Goal: Task Accomplishment & Management: Manage account settings

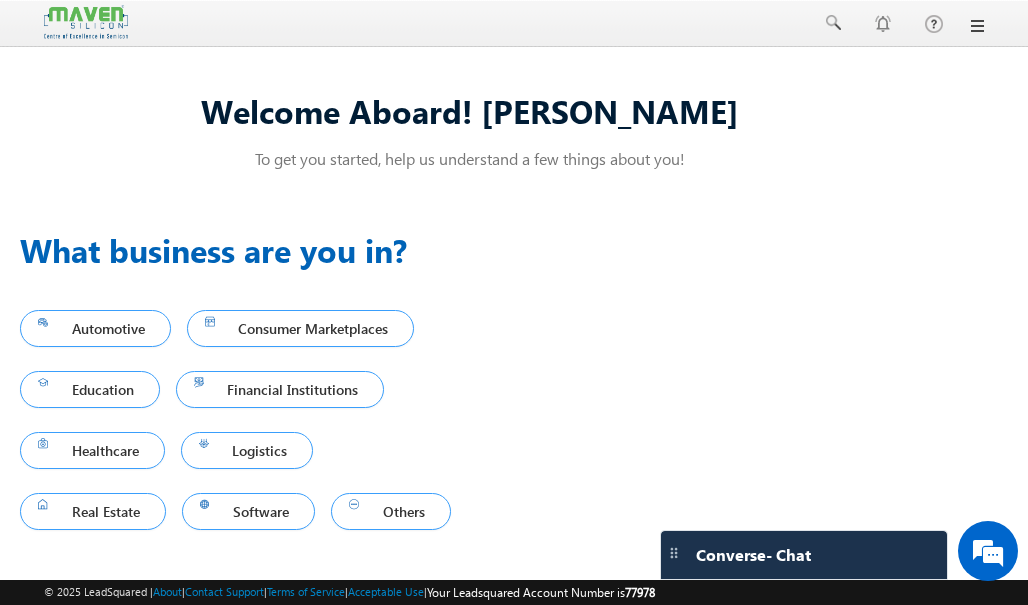
click at [971, 15] on div at bounding box center [514, 23] width 940 height 47
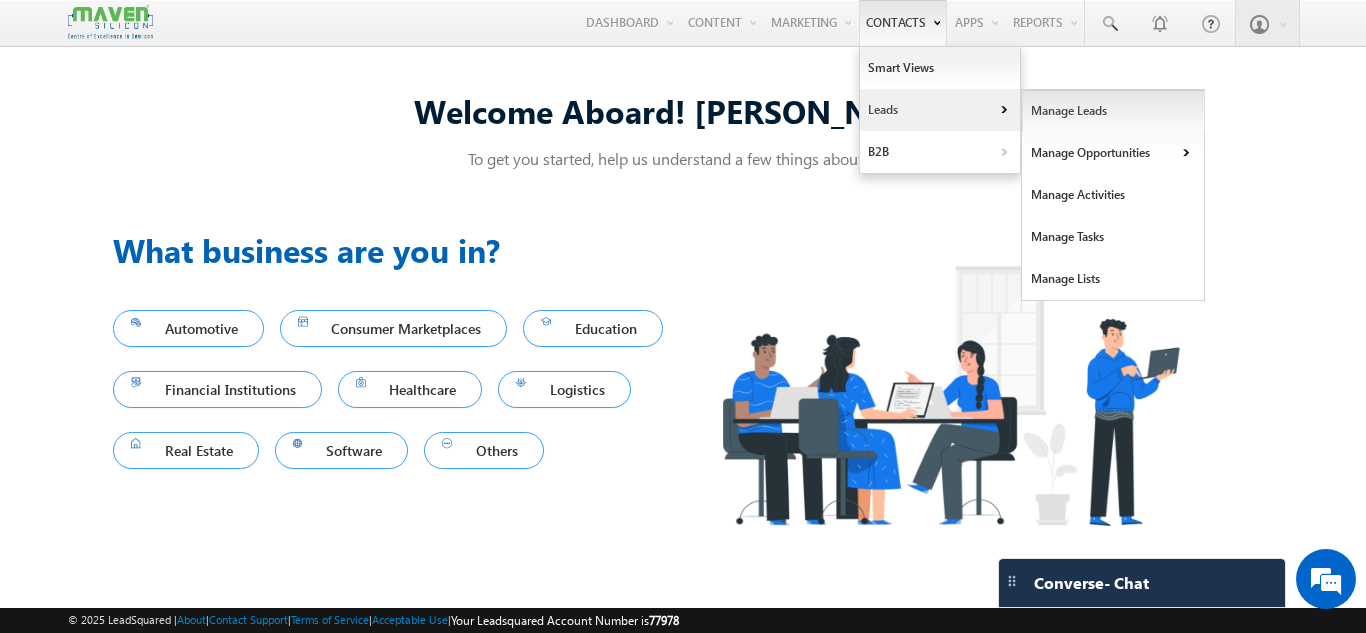
click at [1041, 120] on link "Manage Leads" at bounding box center [1113, 111] width 183 height 42
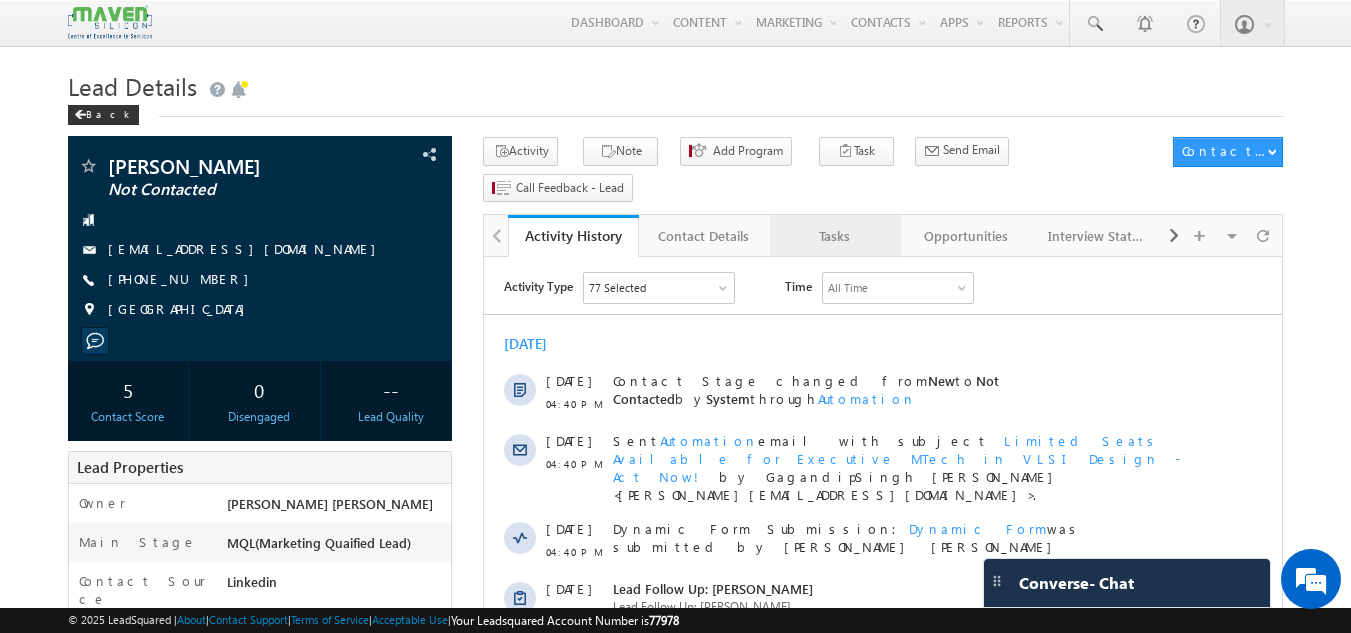
click at [800, 216] on link "Tasks" at bounding box center [835, 236] width 131 height 42
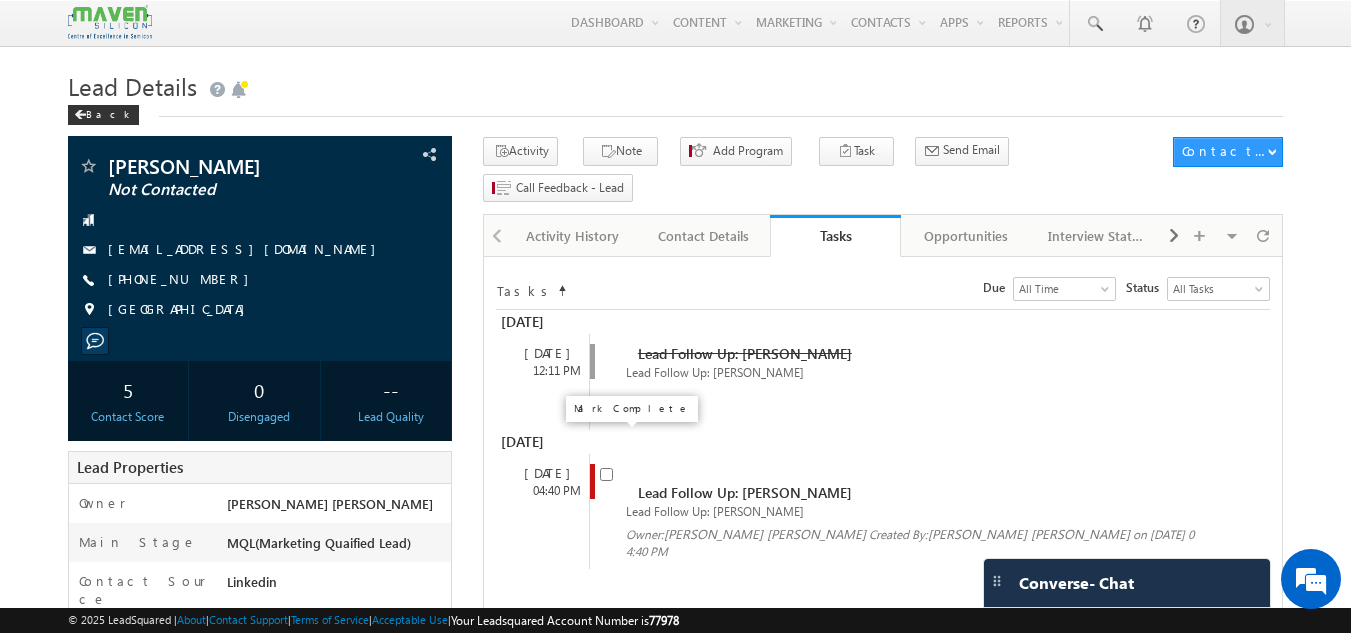
click at [604, 468] on input "checkbox" at bounding box center [606, 474] width 13 height 13
checkbox input "false"
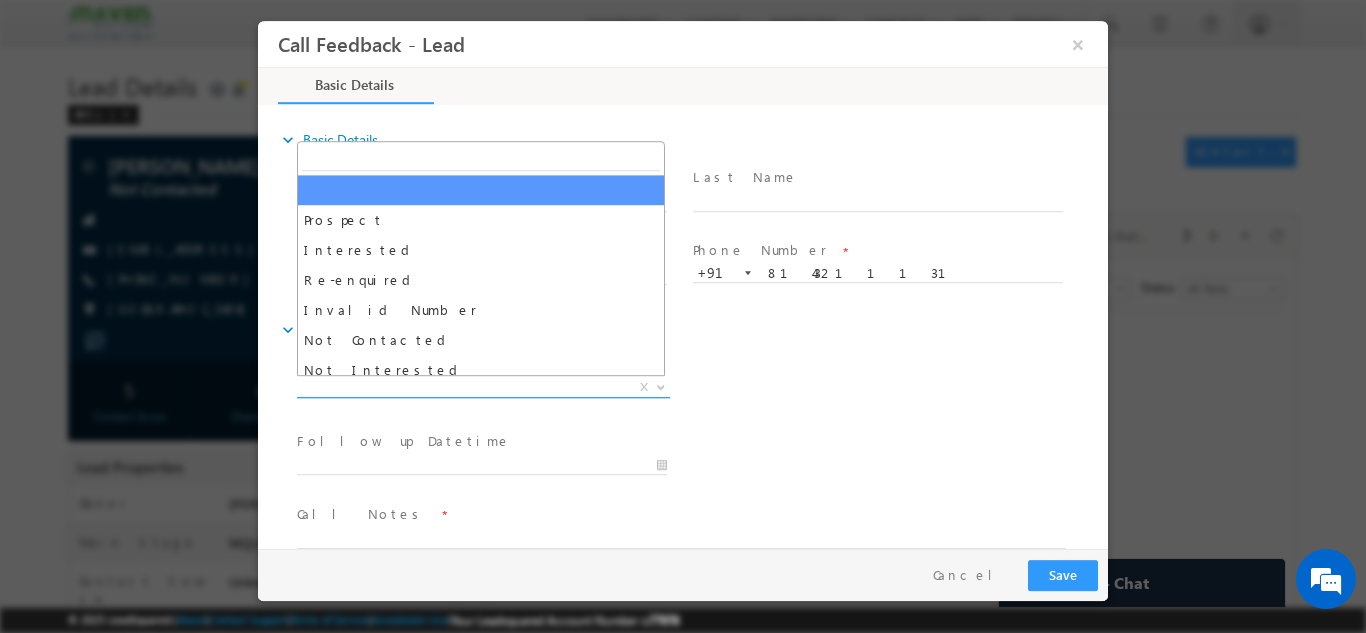
click at [552, 380] on span "X" at bounding box center [483, 387] width 373 height 20
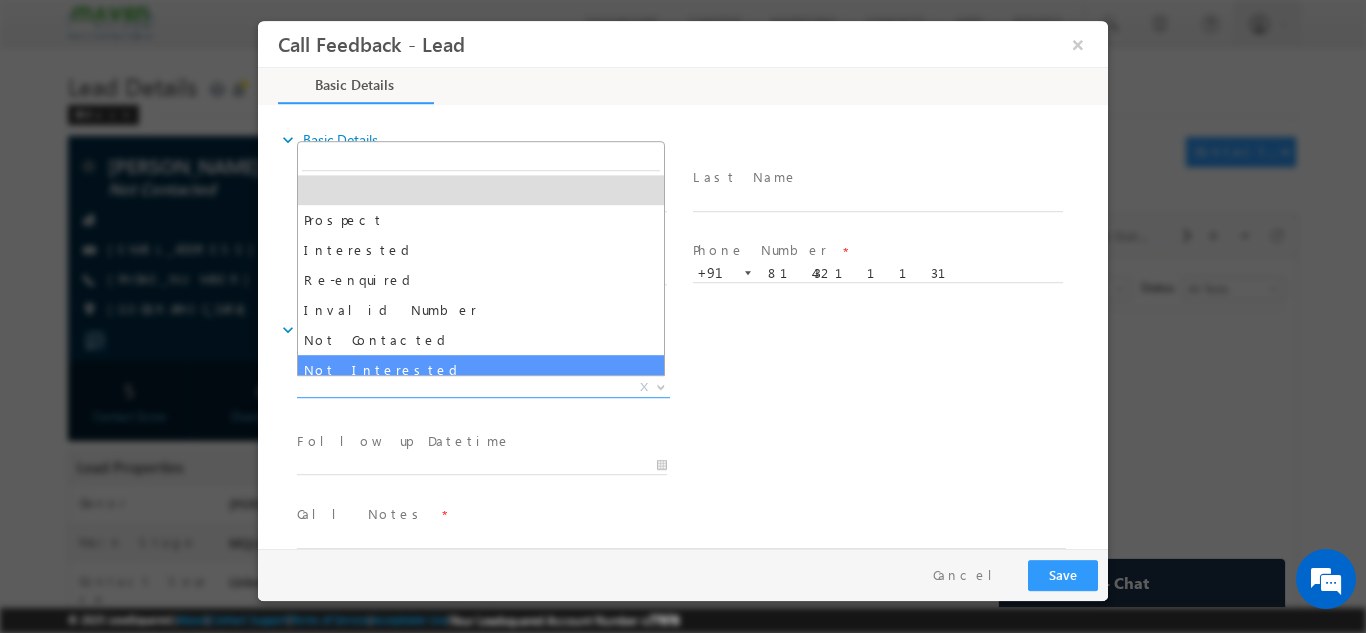
select select "Not Interested"
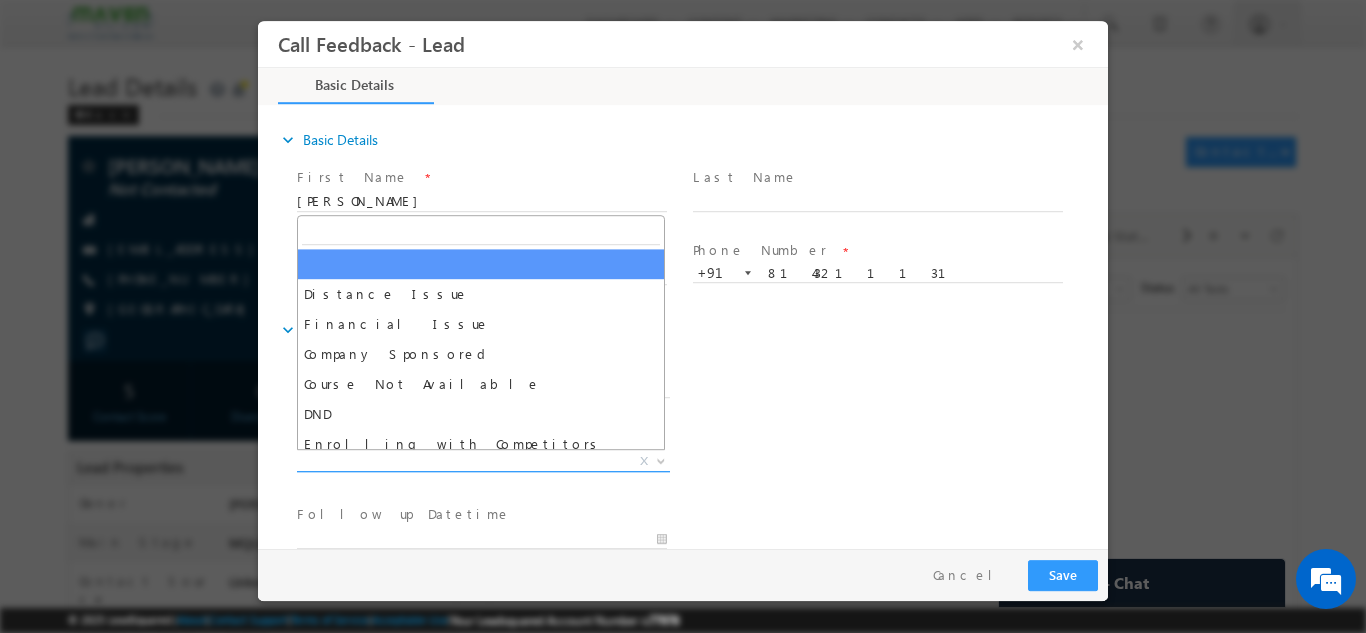
click at [471, 468] on span "X" at bounding box center [483, 461] width 373 height 20
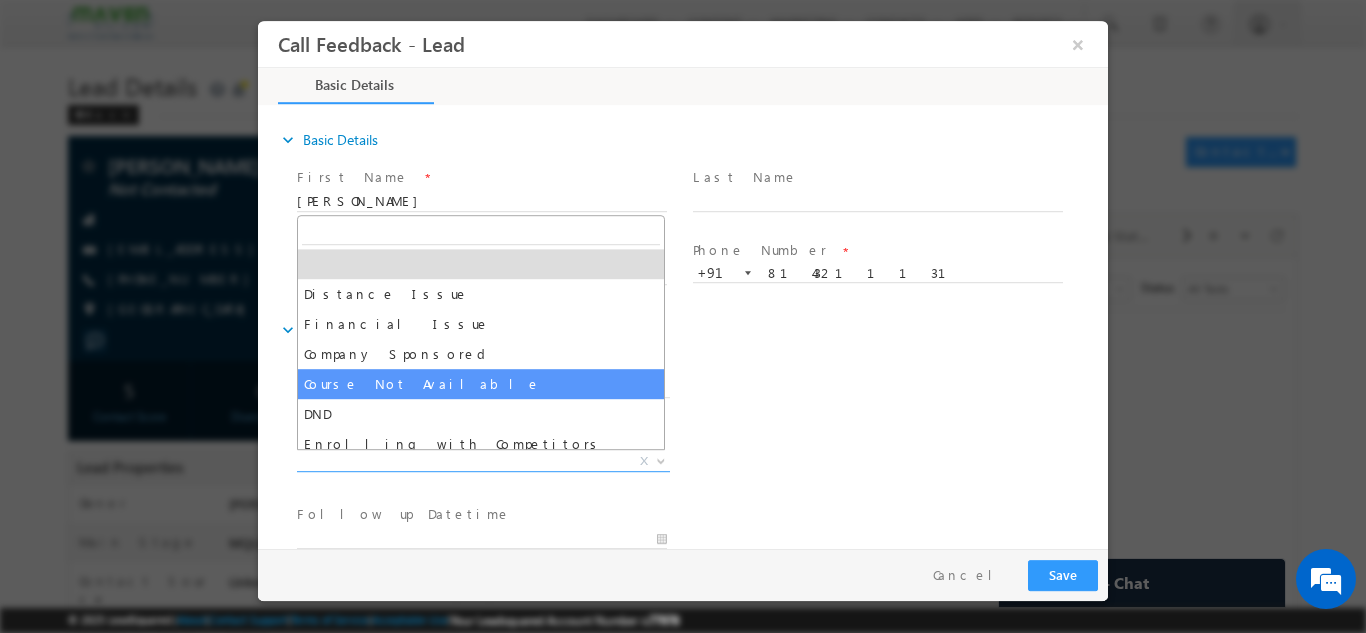
scroll to position [40, 0]
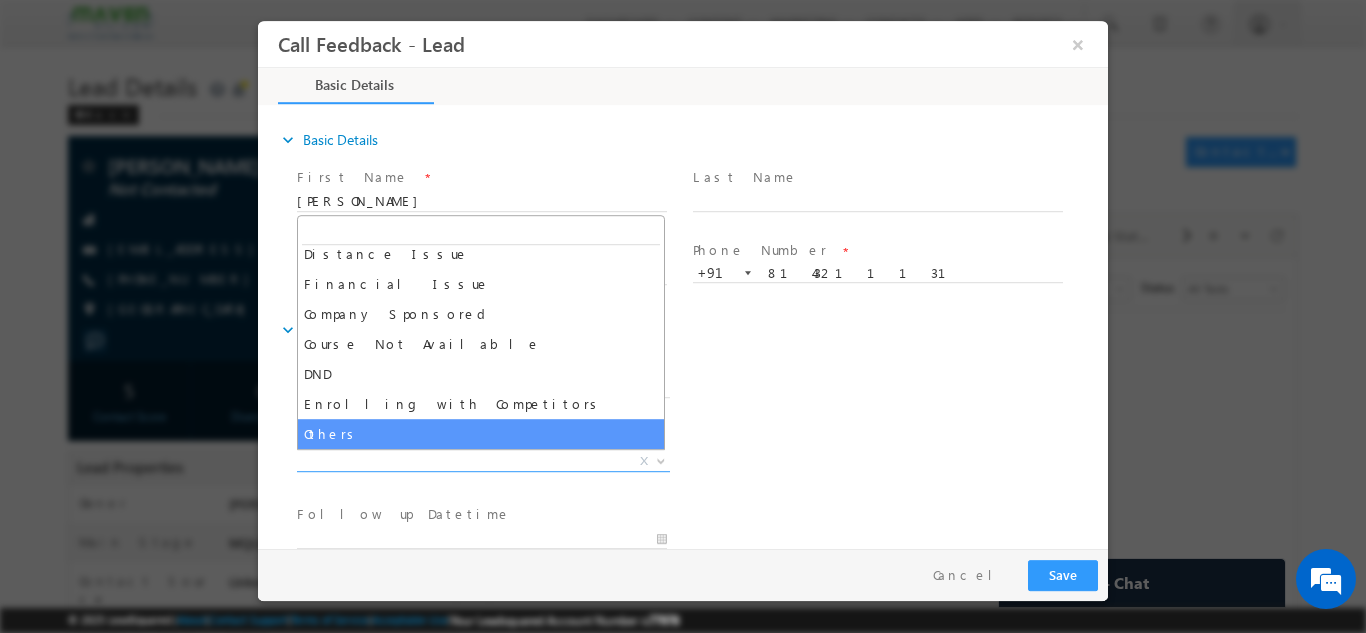
select select "Others"
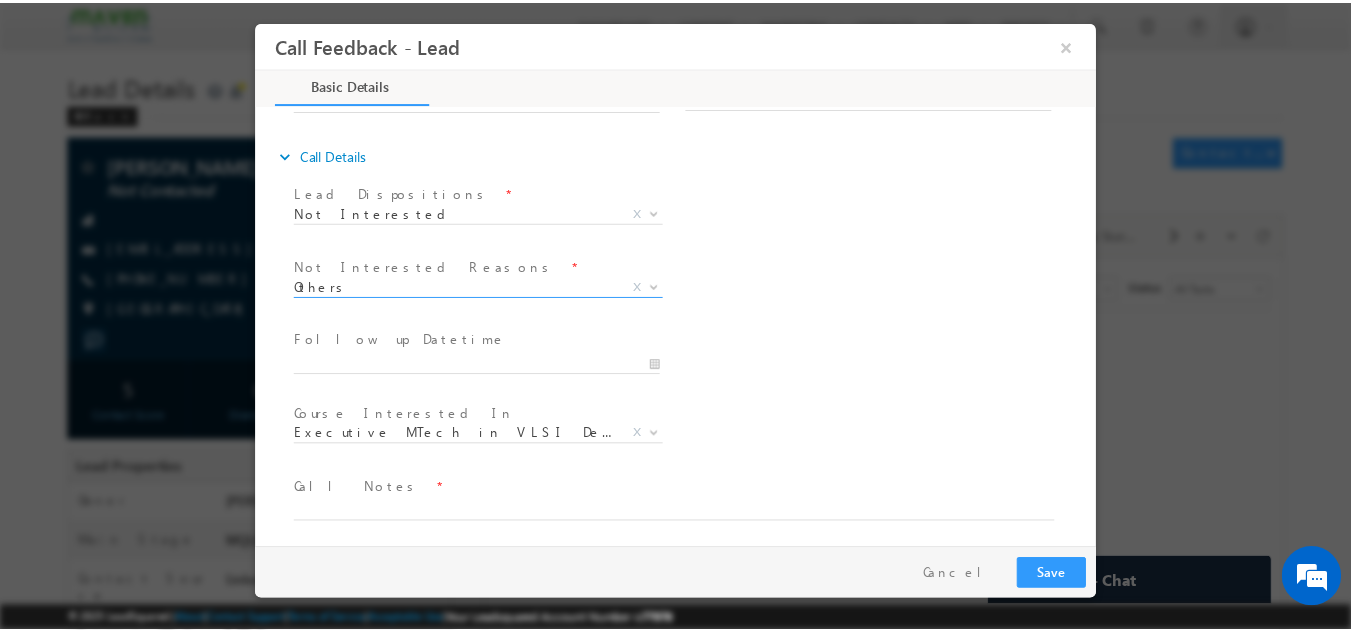
scroll to position [177, 0]
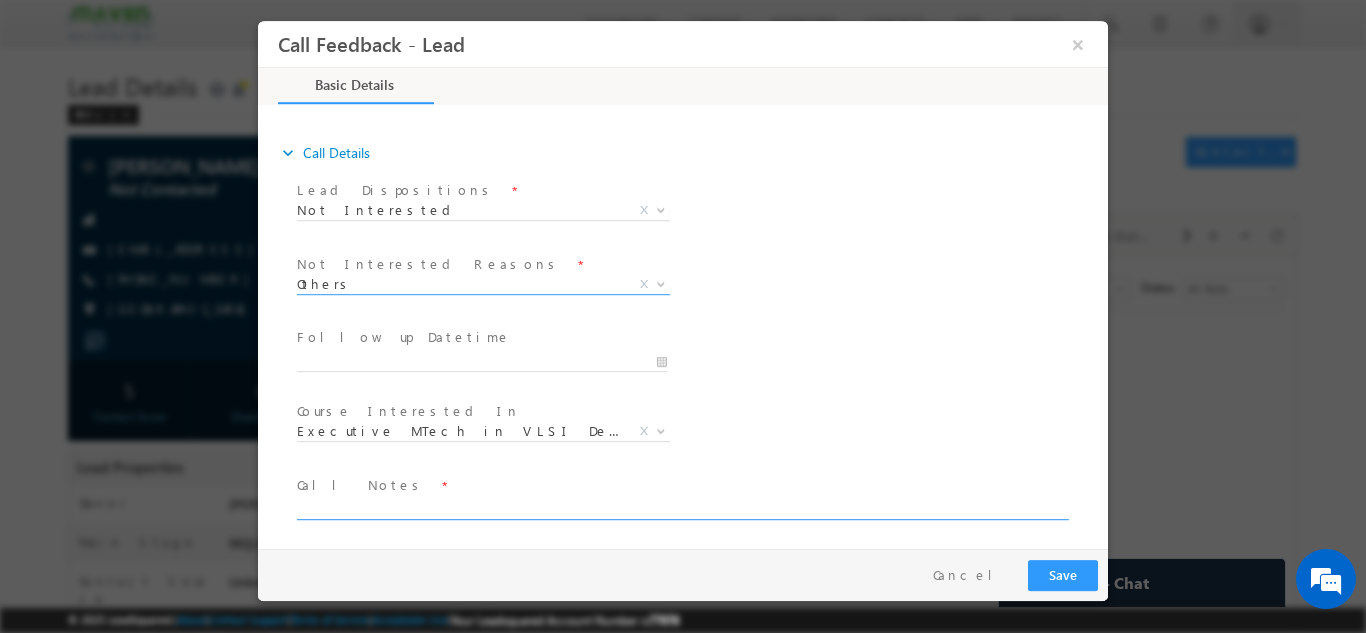
click at [587, 508] on textarea at bounding box center [681, 507] width 769 height 23
type textarea "not int."
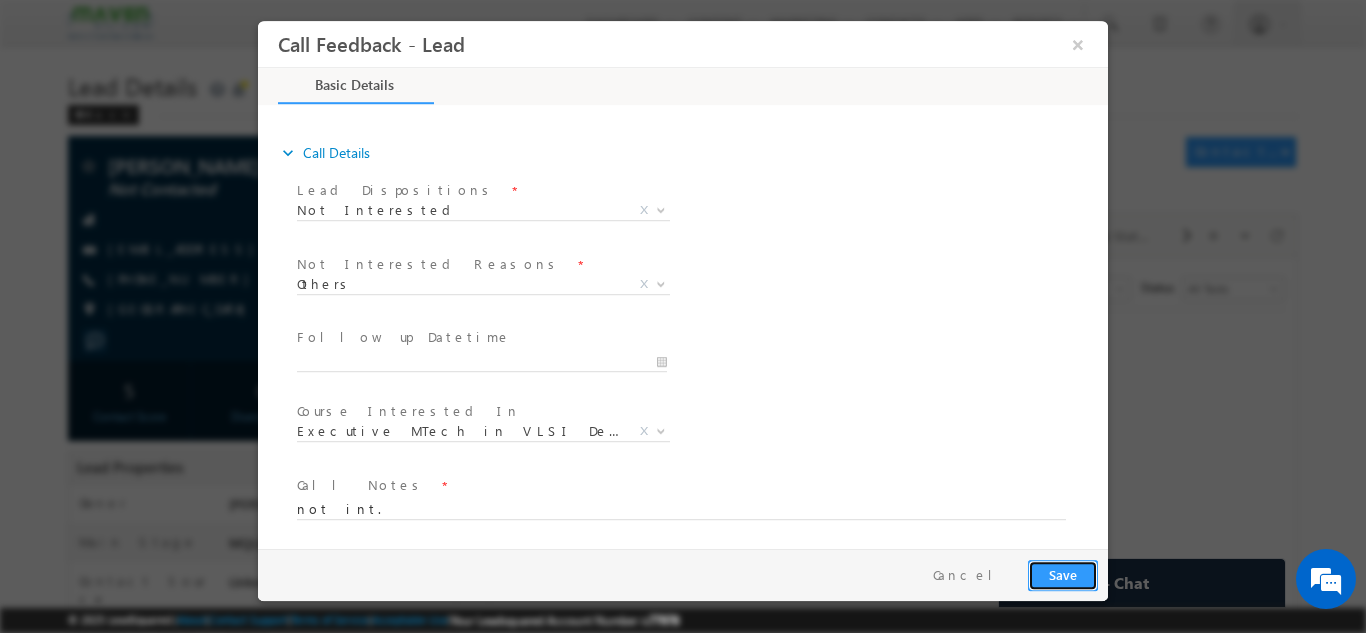
click at [1034, 564] on button "Save" at bounding box center [1063, 574] width 70 height 31
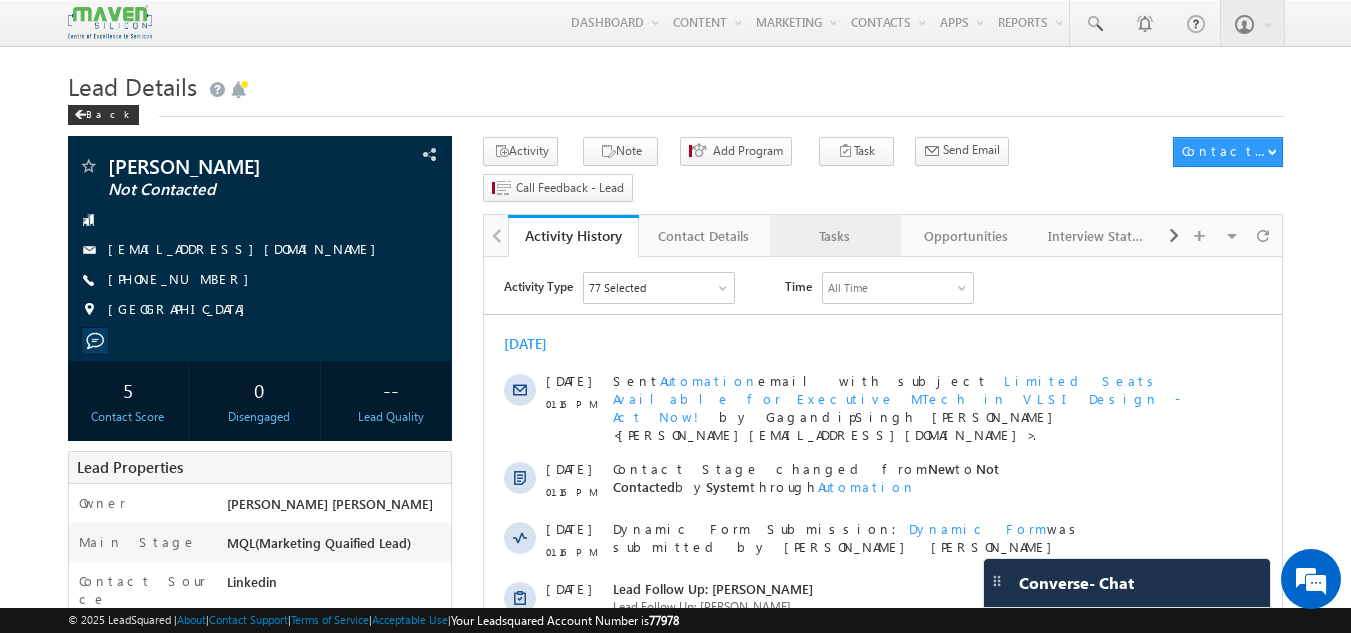
click at [852, 224] on div "Tasks" at bounding box center [834, 236] width 97 height 24
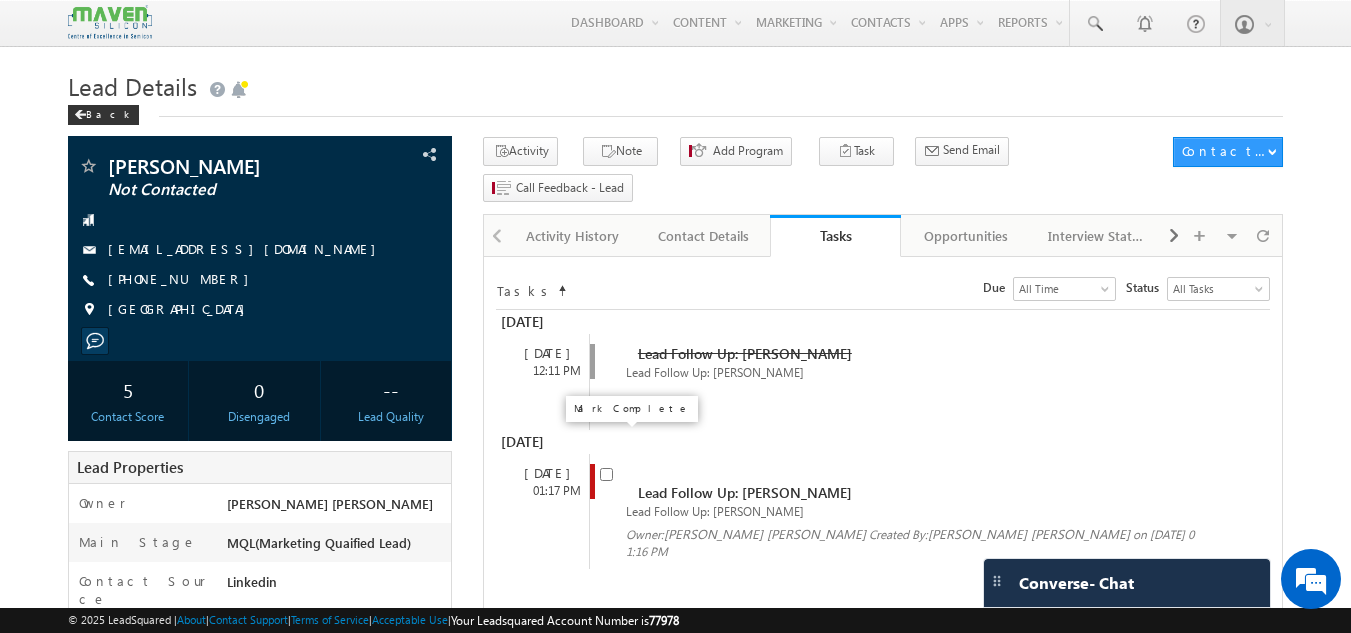
click at [608, 468] on input "checkbox" at bounding box center [606, 474] width 13 height 13
checkbox input "false"
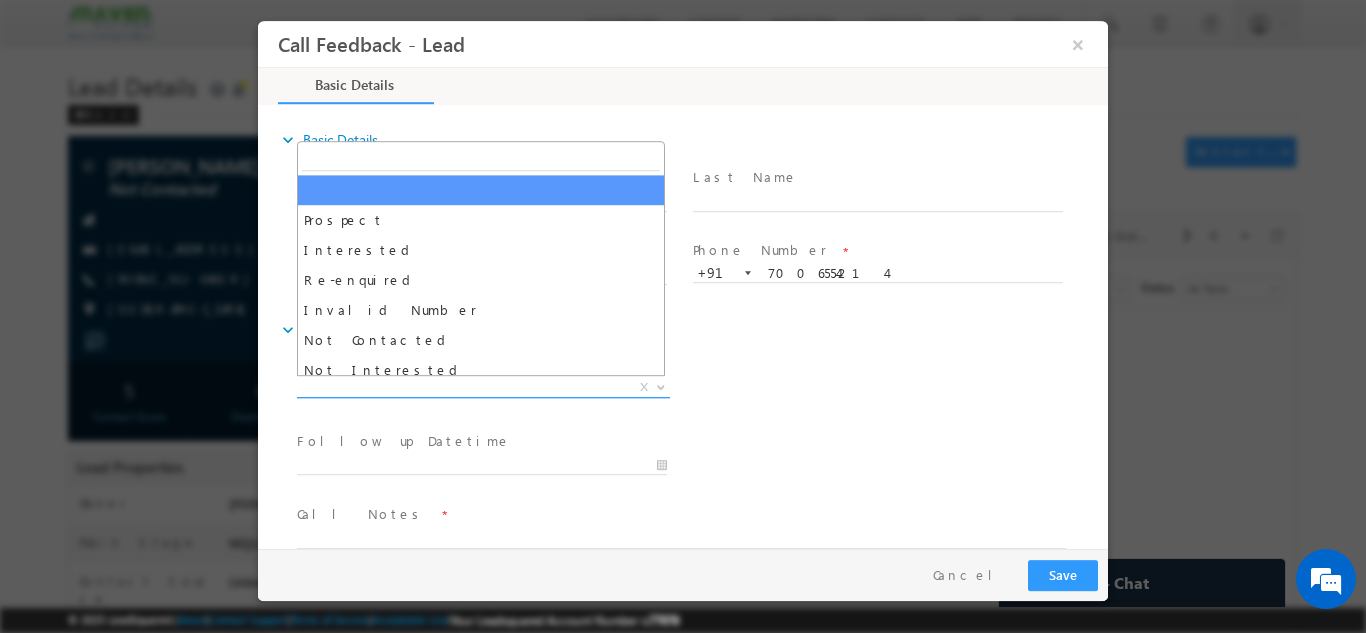
click at [582, 382] on span "X" at bounding box center [483, 387] width 373 height 20
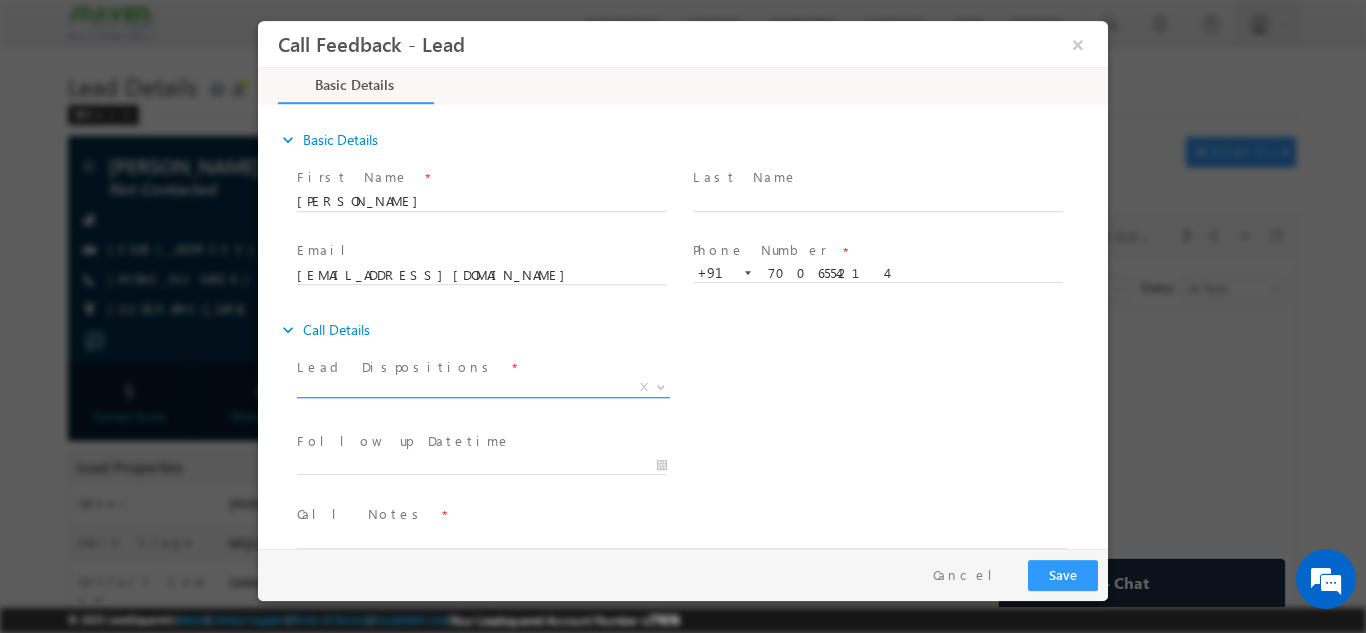
click at [424, 377] on span "X" at bounding box center [483, 387] width 373 height 20
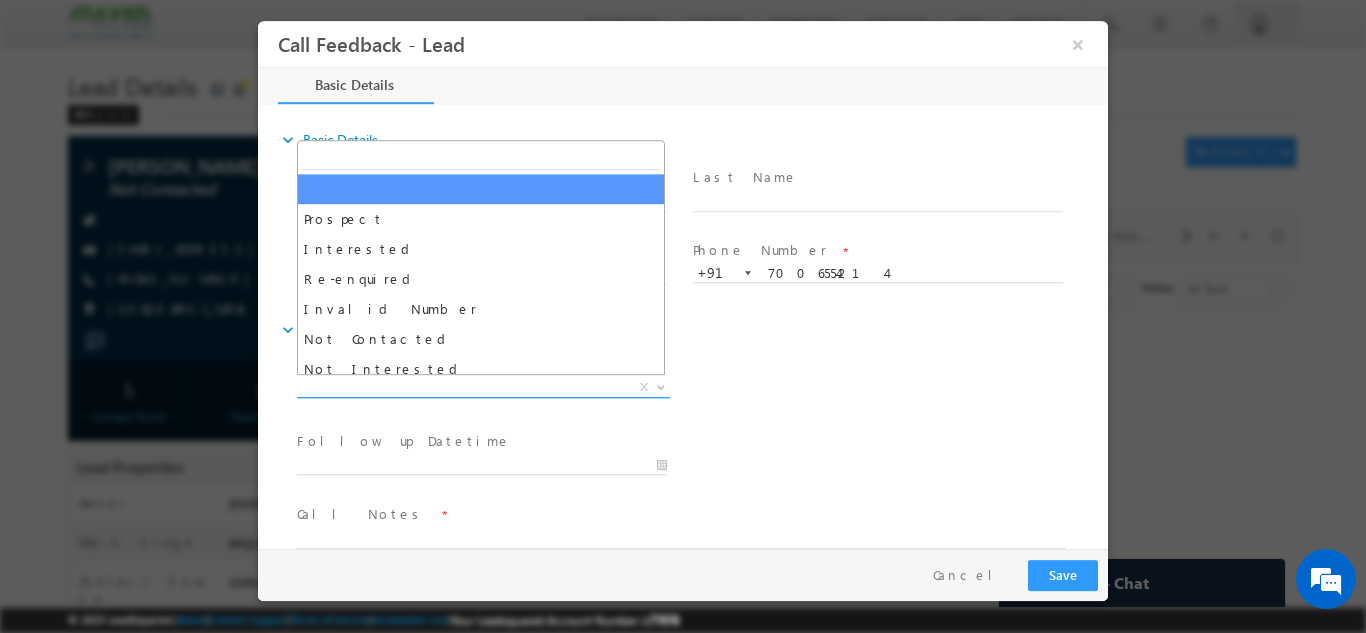
click at [487, 385] on span "X" at bounding box center [483, 387] width 373 height 20
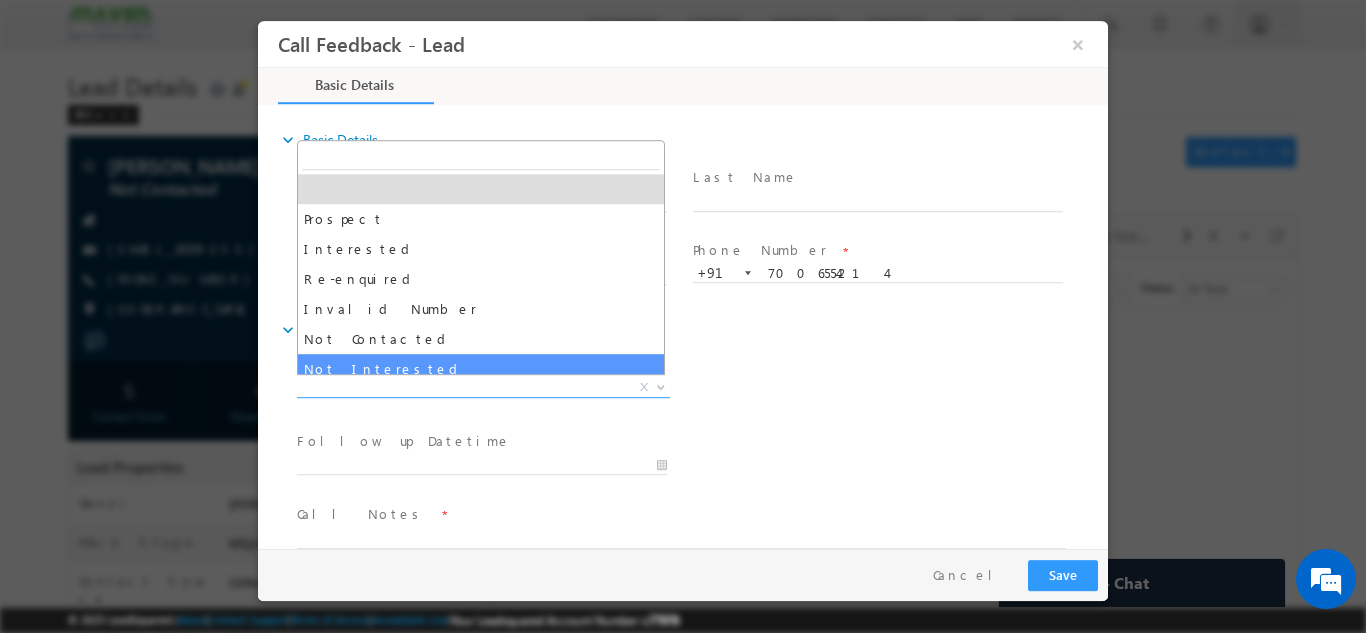
select select "Not Interested"
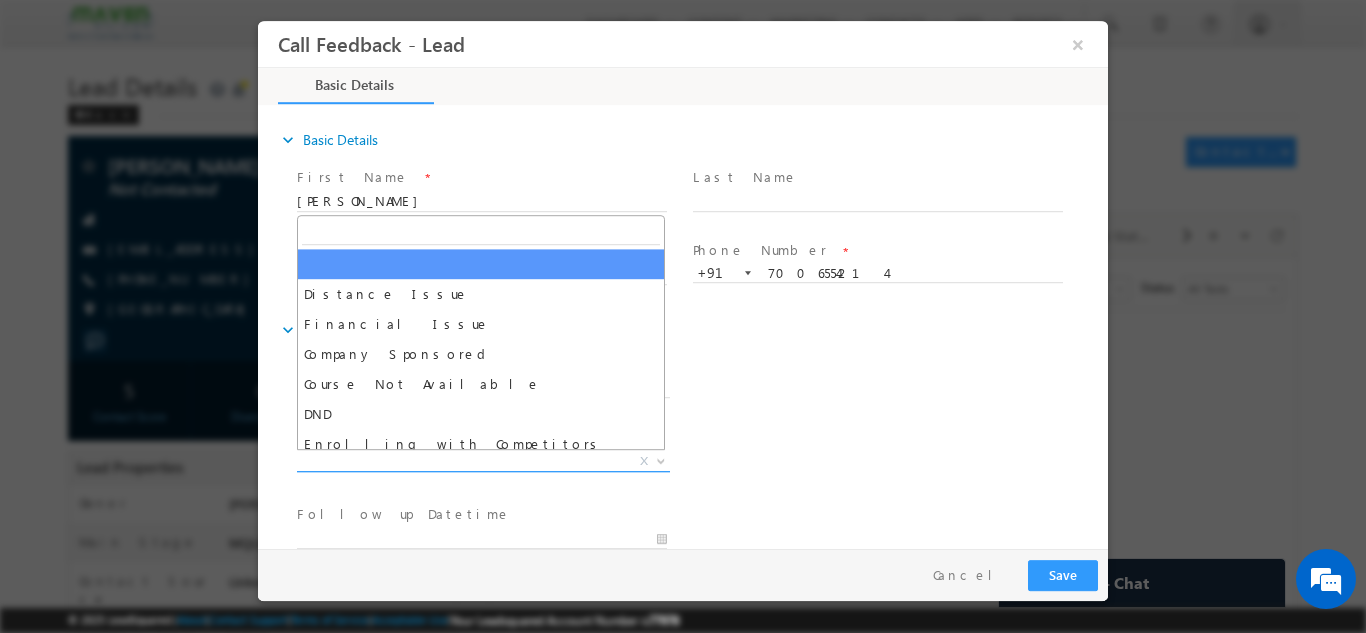
click at [464, 462] on span "X" at bounding box center [483, 461] width 373 height 20
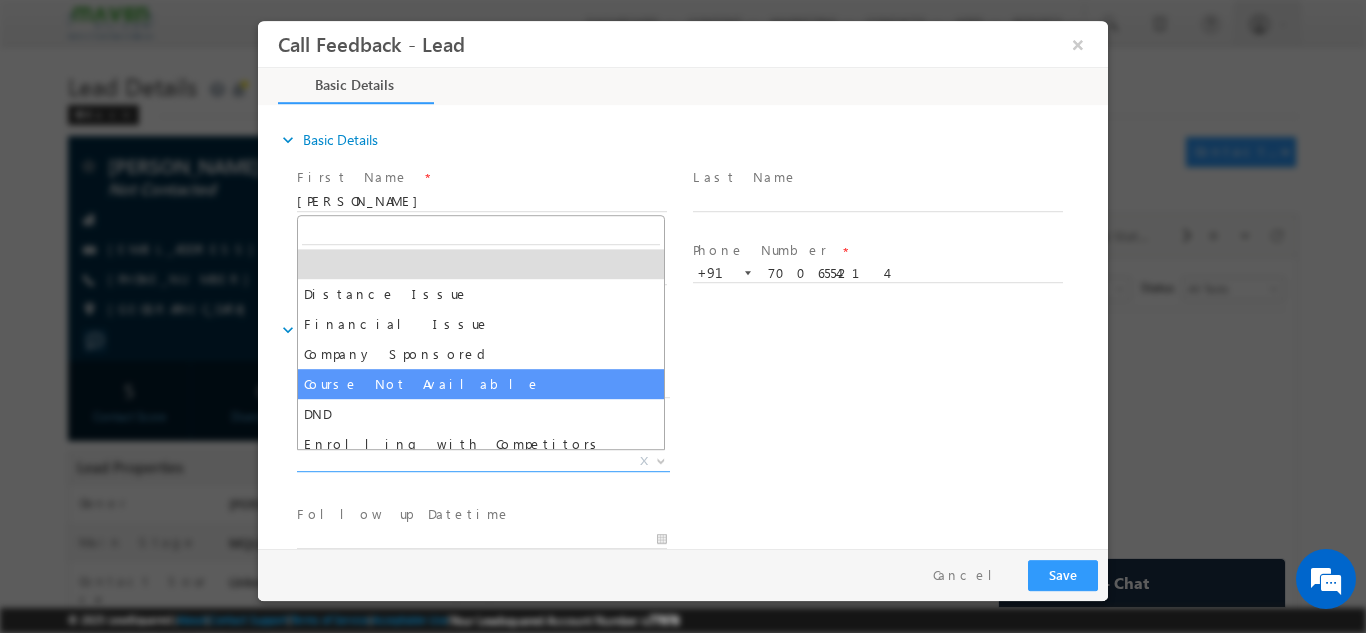
scroll to position [40, 0]
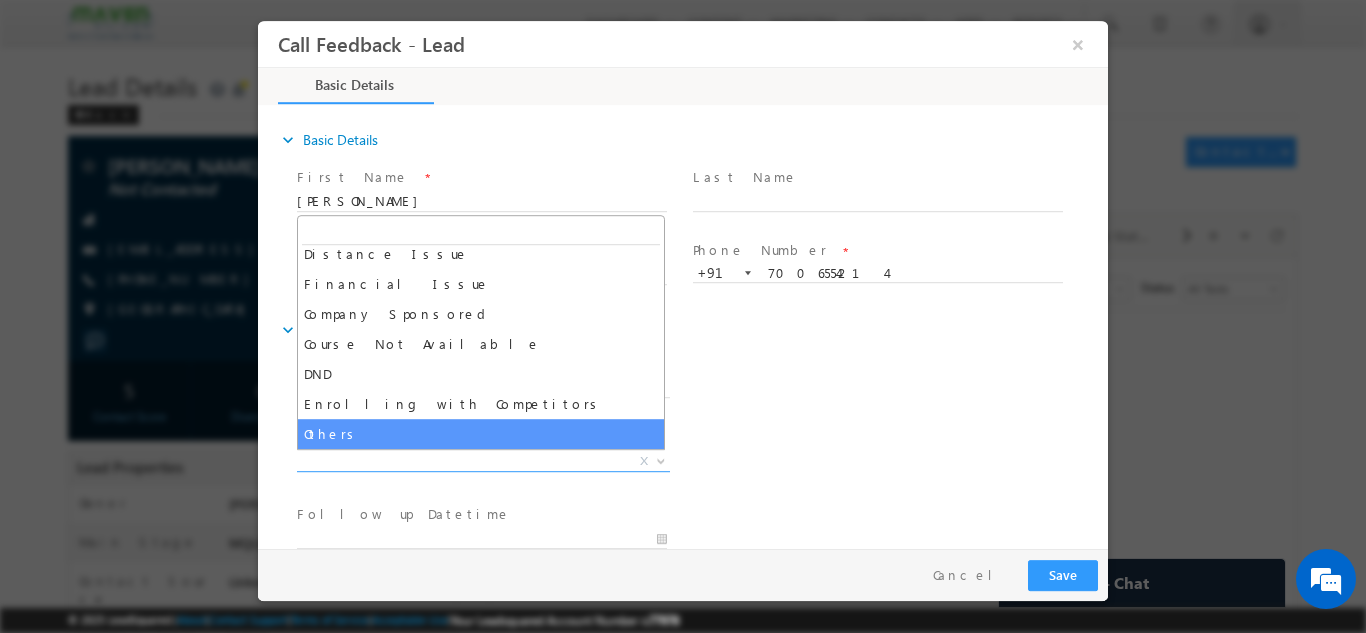
select select "Others"
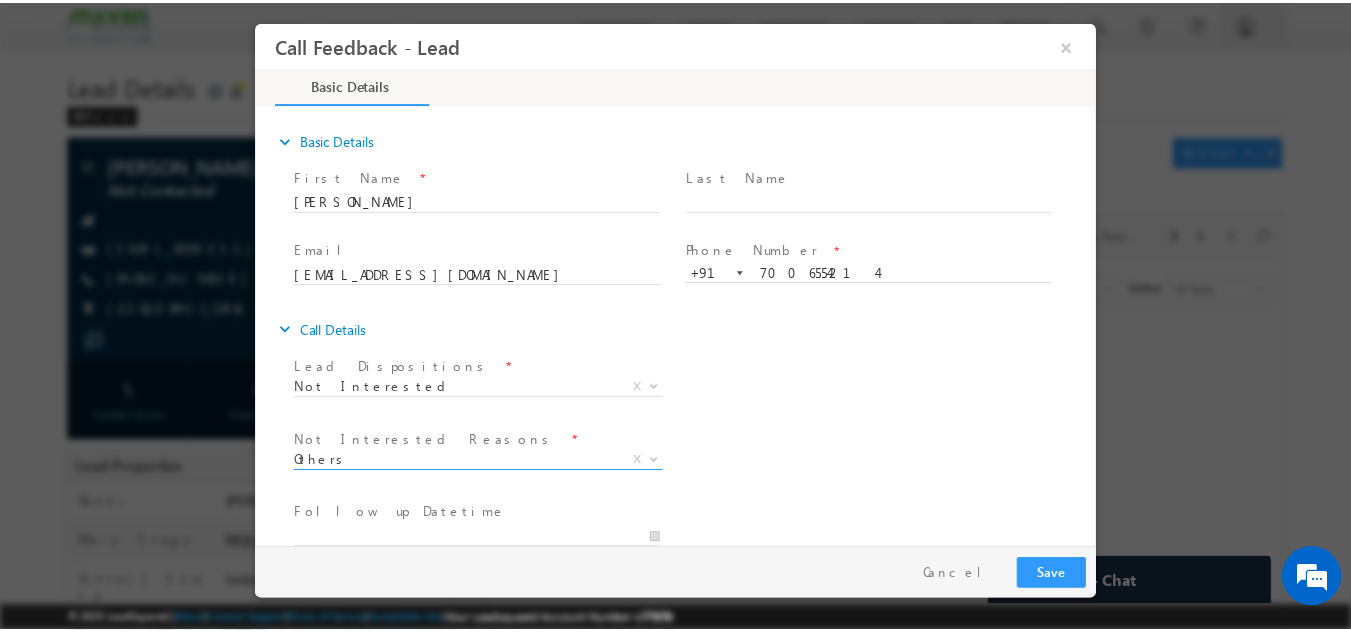
scroll to position [180, 0]
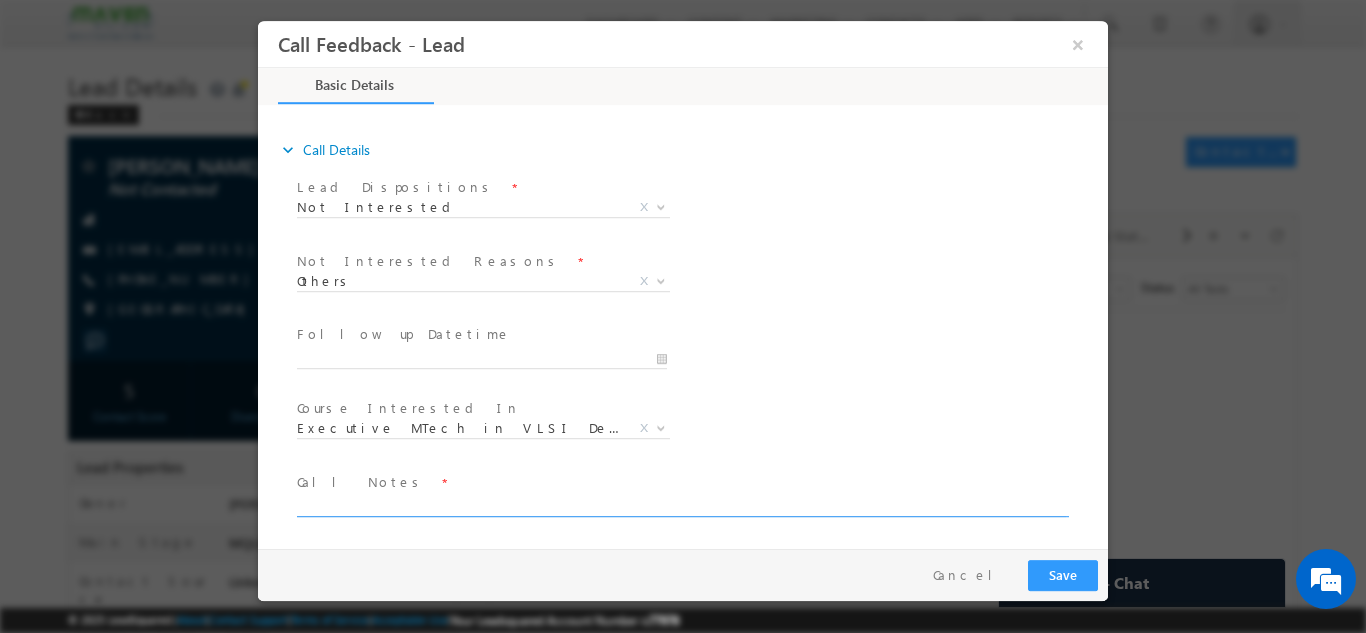
click at [848, 495] on textarea at bounding box center [681, 504] width 769 height 23
type textarea "not interested"
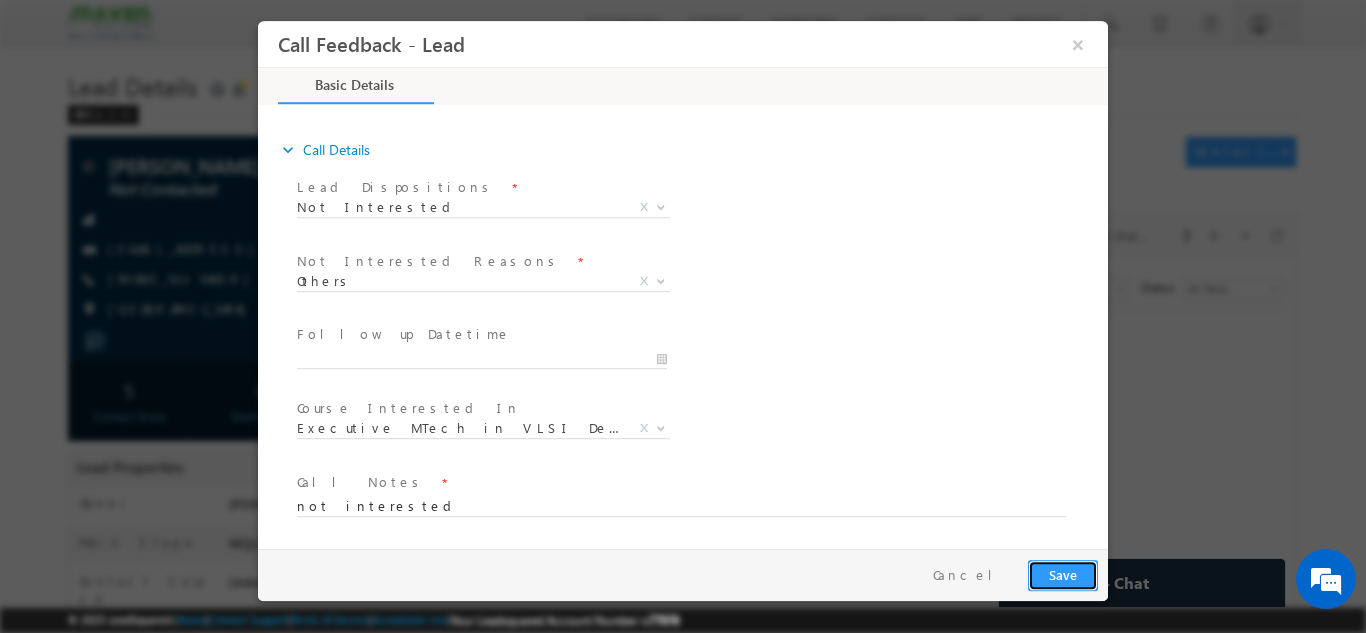
click at [1062, 570] on button "Save" at bounding box center [1063, 574] width 70 height 31
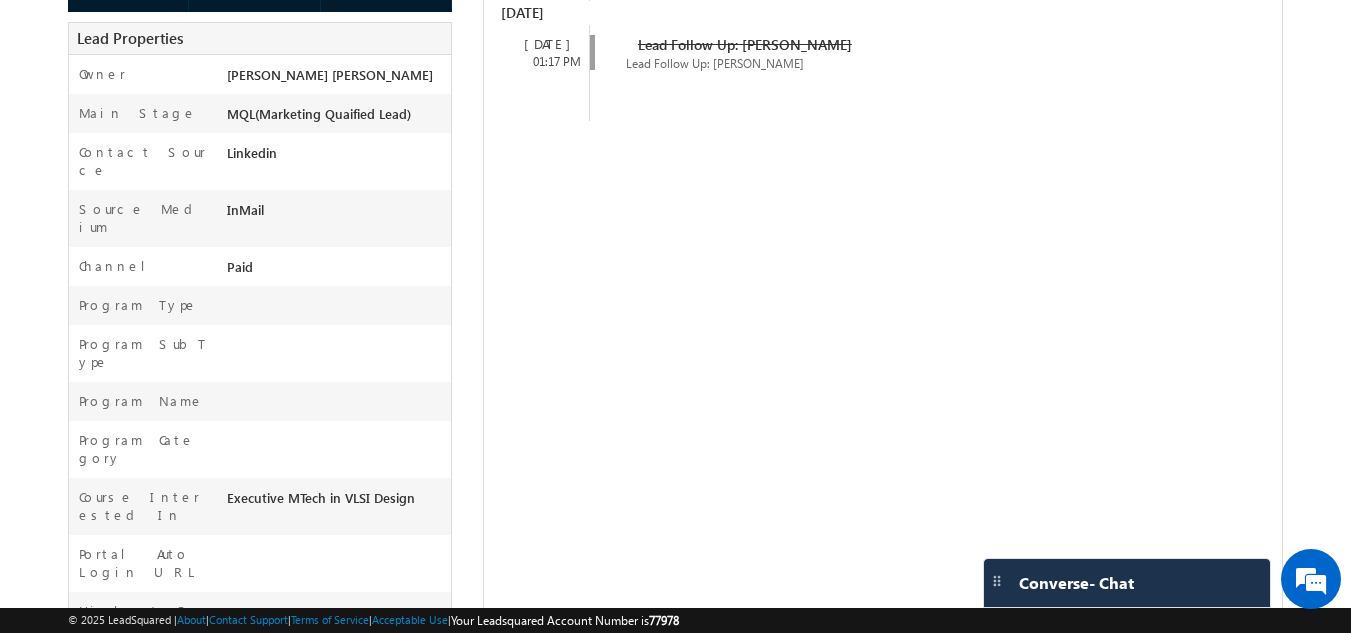
scroll to position [0, 0]
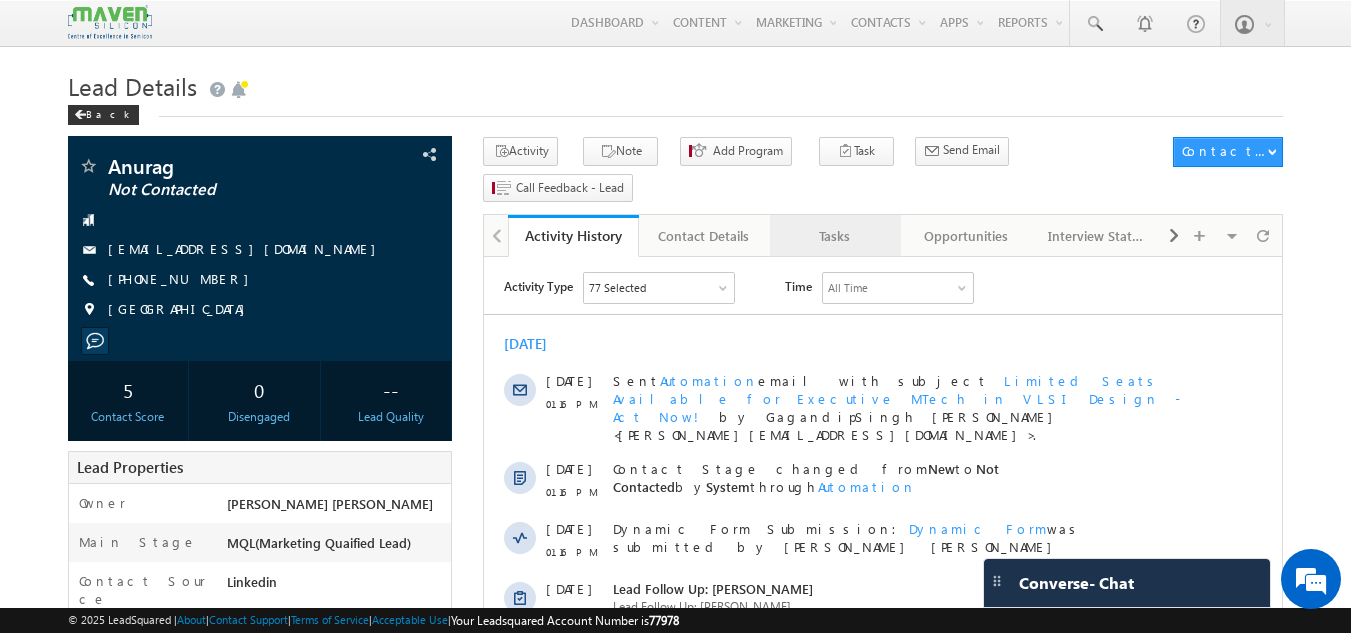
click at [803, 224] on div "Tasks" at bounding box center [834, 236] width 97 height 24
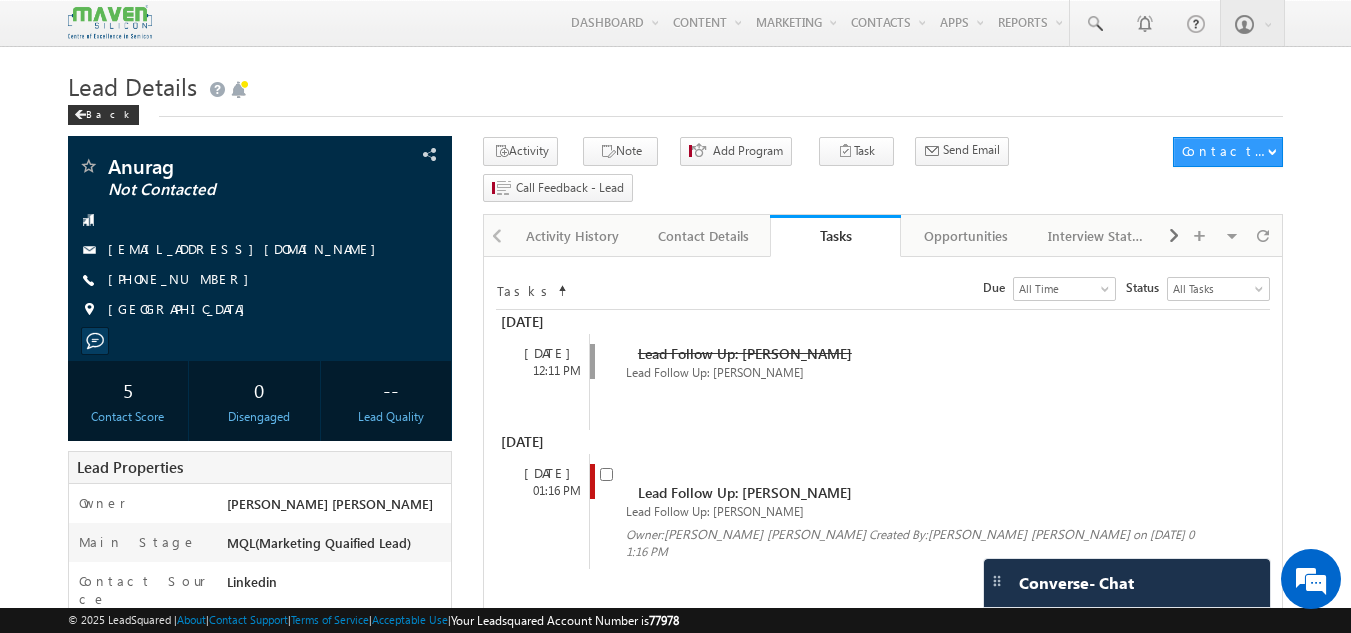
click at [607, 468] on input "checkbox" at bounding box center [606, 474] width 13 height 13
checkbox input "false"
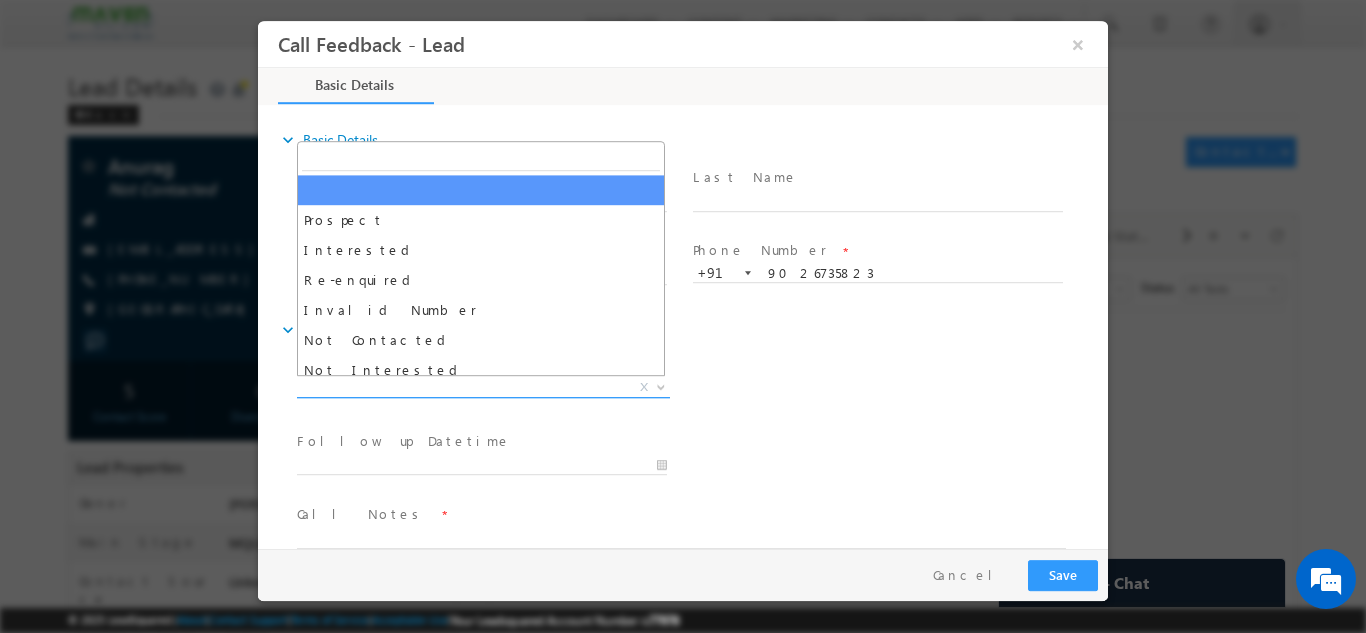
click at [515, 390] on span "X" at bounding box center [483, 387] width 373 height 20
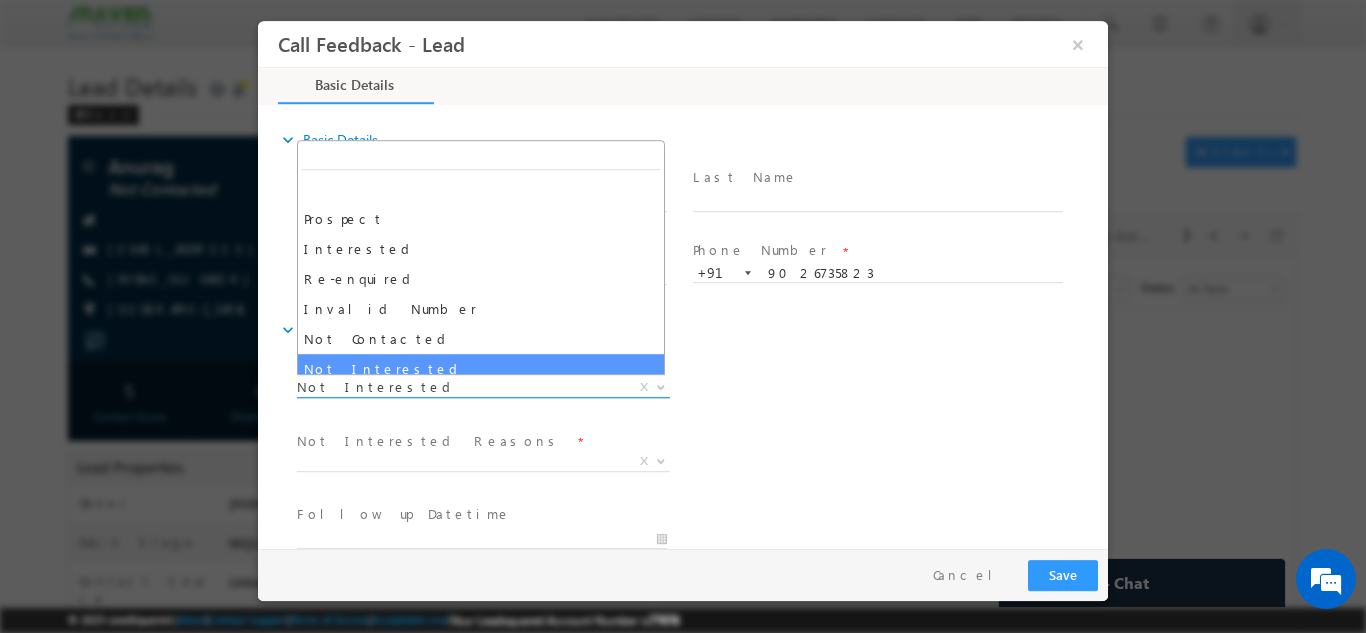
click at [446, 386] on span "Not Interested" at bounding box center [459, 386] width 325 height 18
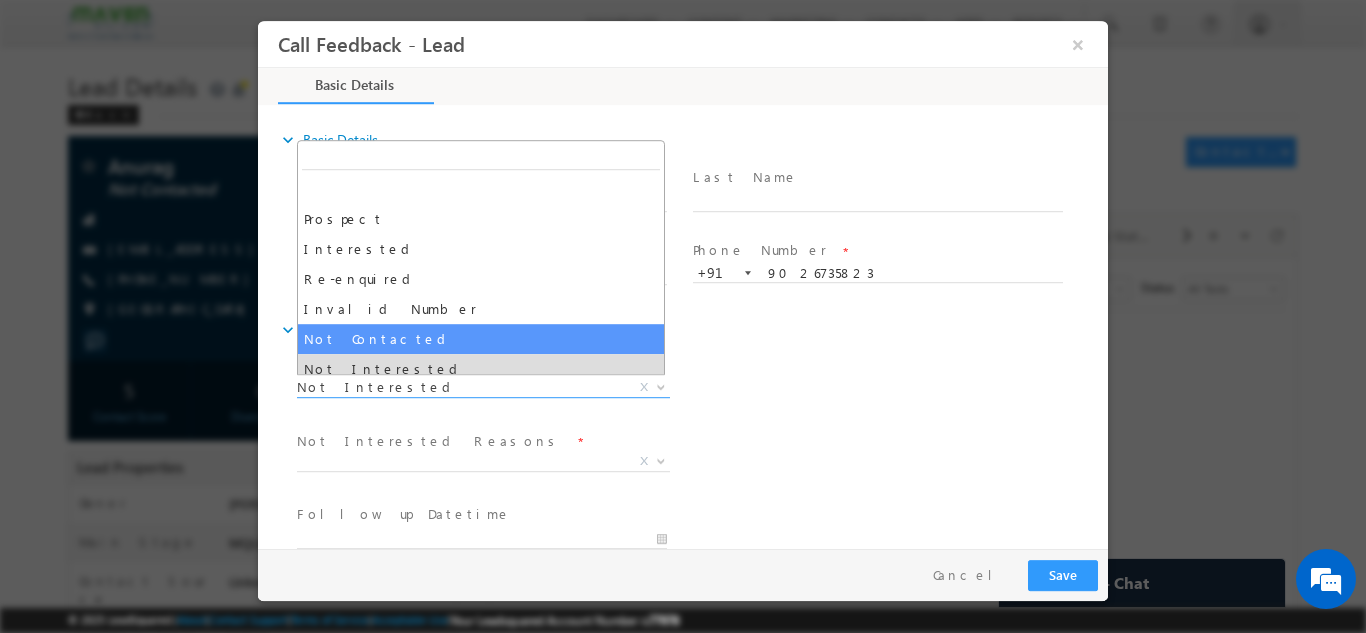
select select "Not Contacted"
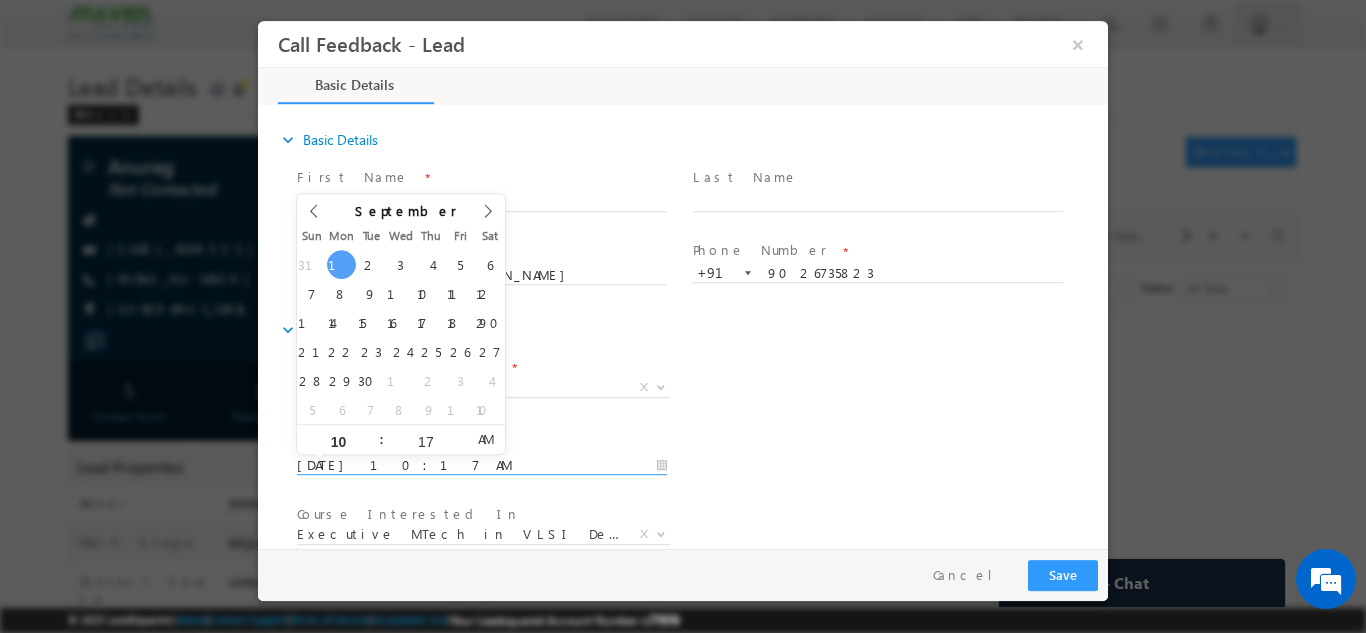
click at [402, 457] on input "01/09/2025 10:17 AM" at bounding box center [482, 465] width 370 height 20
type input "02/09/2025 10:17 AM"
click at [888, 426] on div "Follow up Datetime * 02/09/2025 10:17 AM Program Type * Long Term Short Term X" at bounding box center [700, 463] width 815 height 74
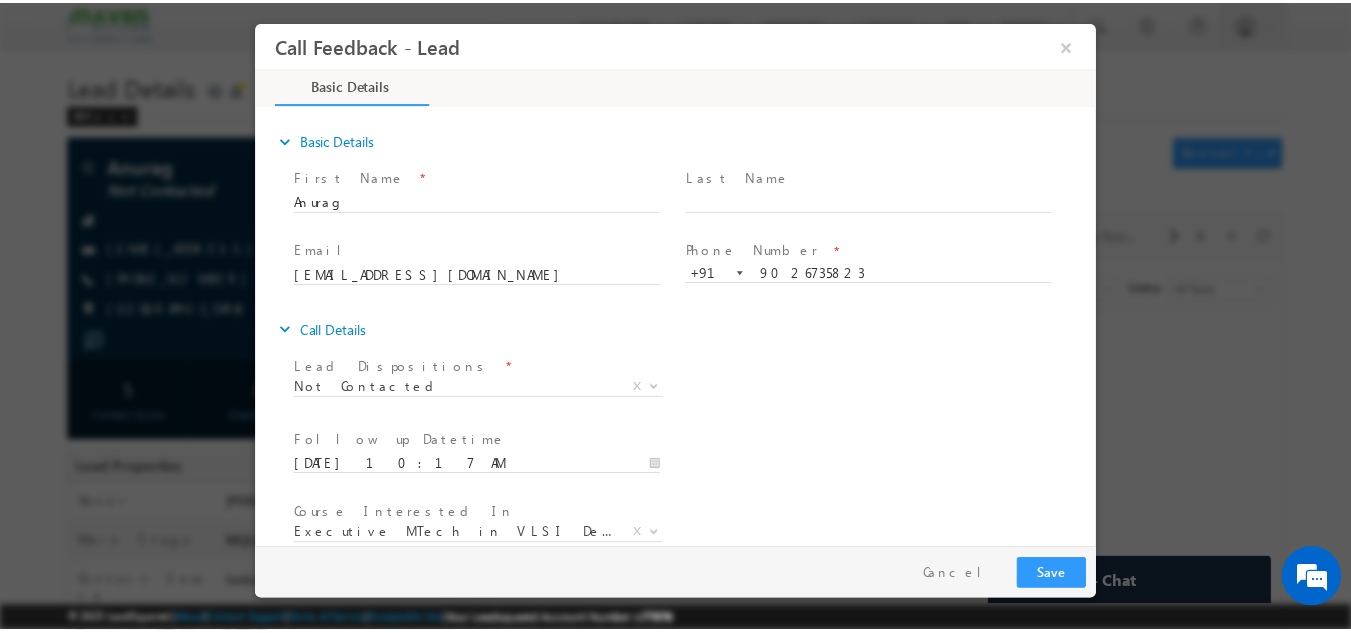
scroll to position [106, 0]
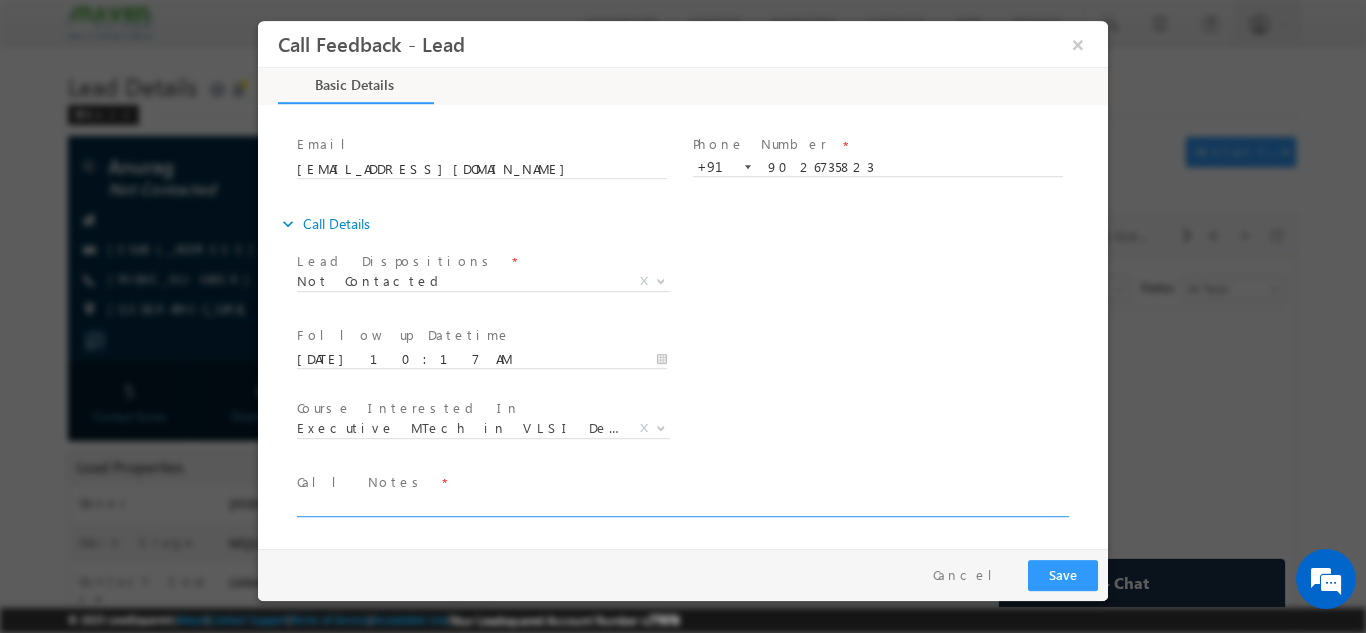
click at [808, 510] on textarea at bounding box center [681, 504] width 769 height 23
type textarea "dnp"
click at [1067, 555] on div "Pay & Save Save Cancel" at bounding box center [688, 574] width 860 height 52
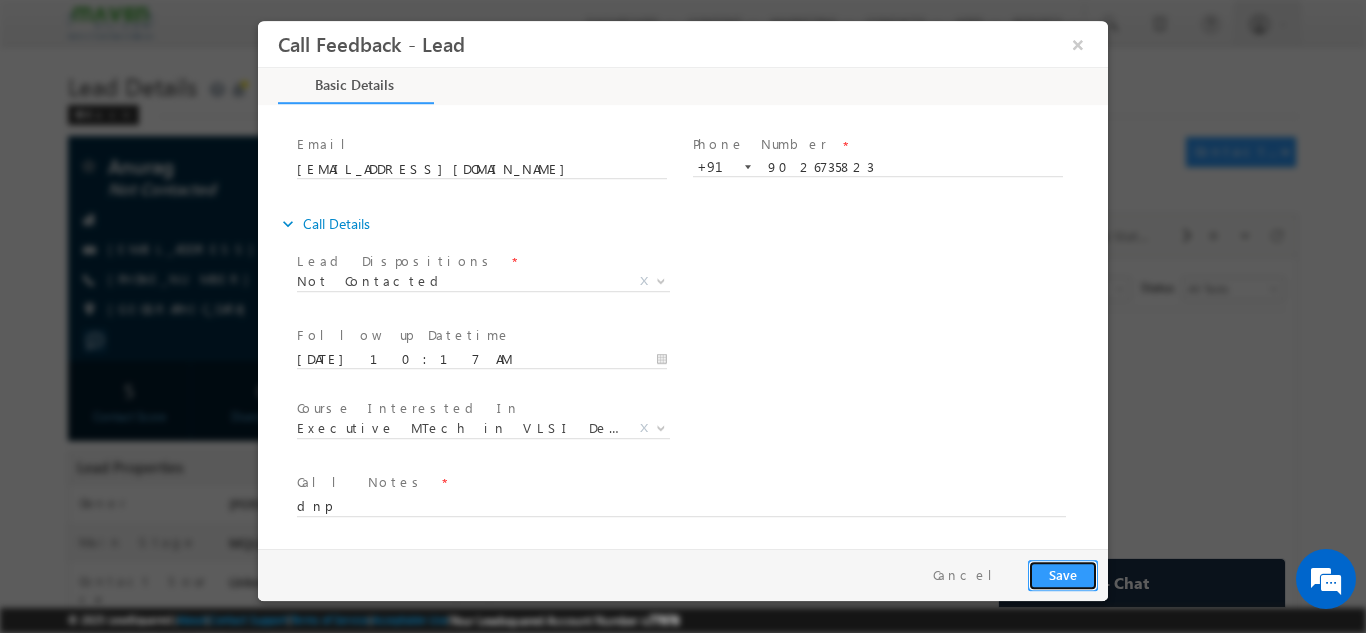
click at [1065, 566] on button "Save" at bounding box center [1063, 574] width 70 height 31
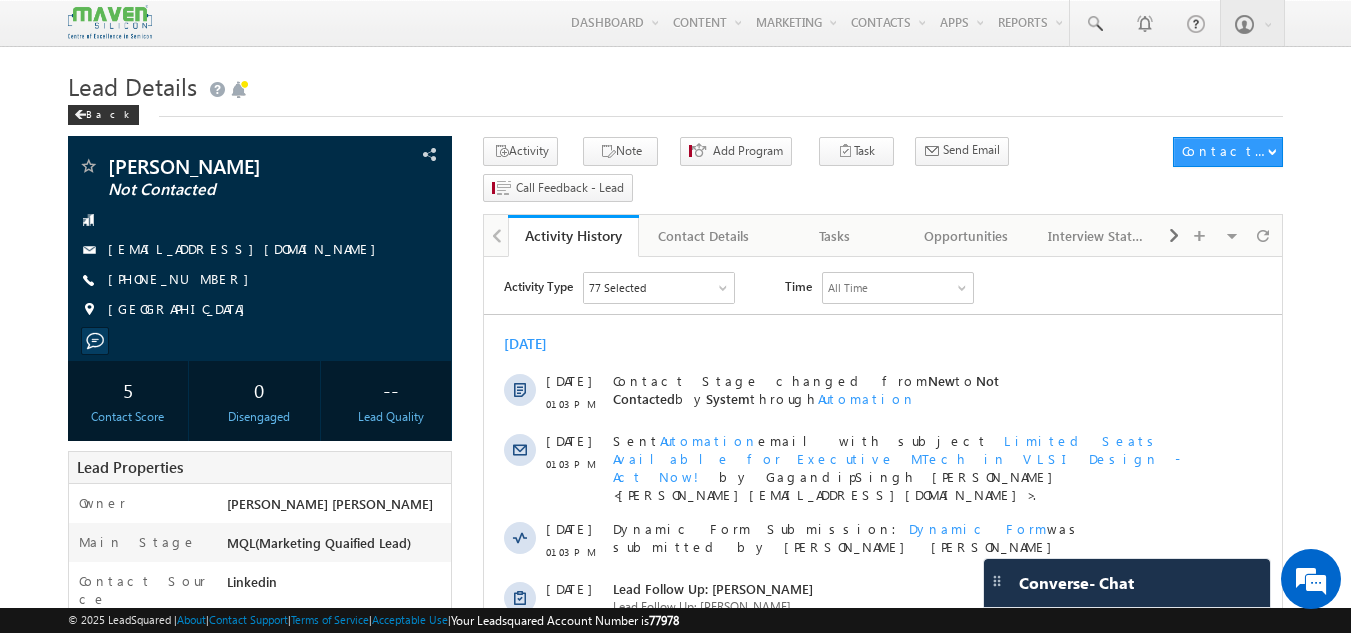
drag, startPoint x: 514, startPoint y: 505, endPoint x: 476, endPoint y: 502, distance: 38.1
click at [484, 502] on html "Activity Type 77 Selected Select All Sales Activities 1 Sales Activity Opportun…" at bounding box center [883, 608] width 798 height 702
click at [815, 224] on div "Tasks" at bounding box center [834, 236] width 97 height 24
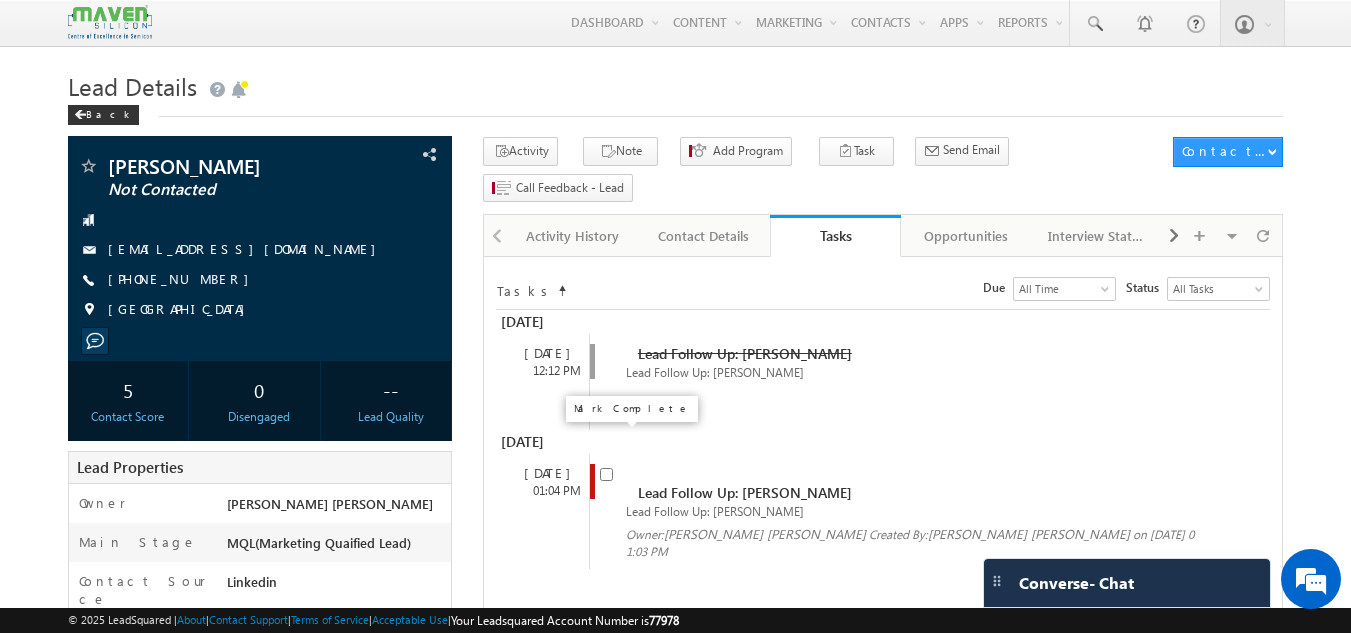
click at [605, 468] on input "checkbox" at bounding box center [606, 474] width 13 height 13
checkbox input "false"
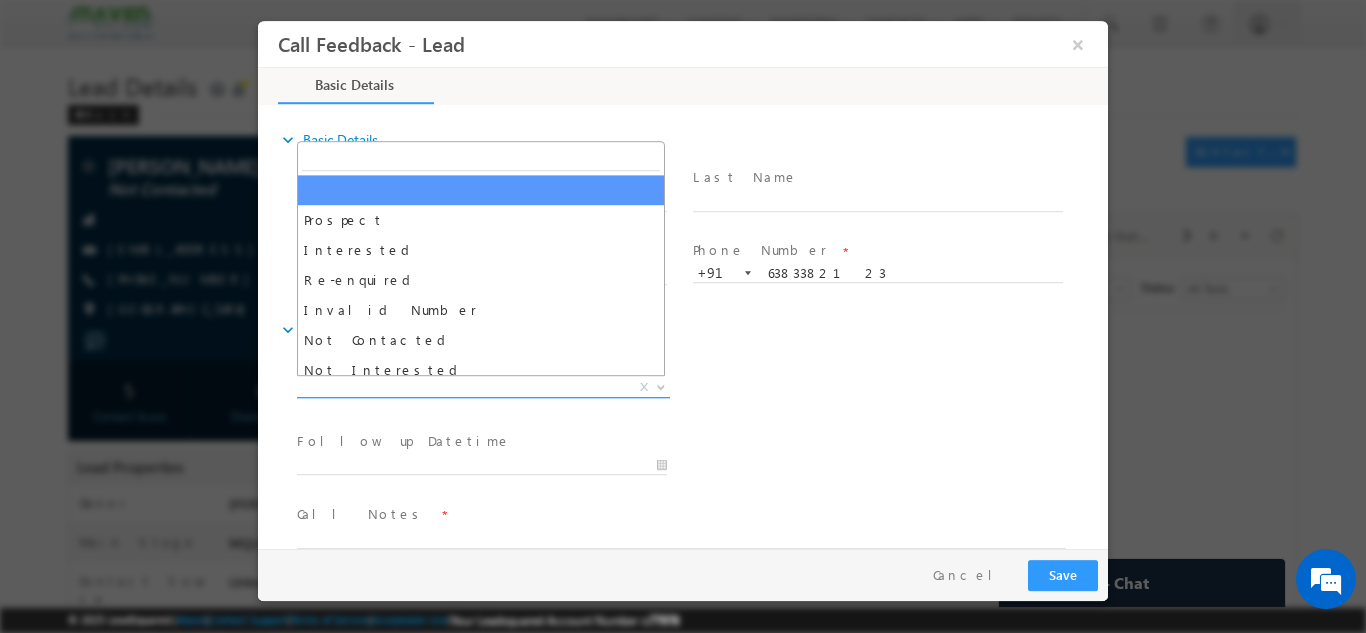
click at [510, 381] on span "X" at bounding box center [483, 387] width 373 height 20
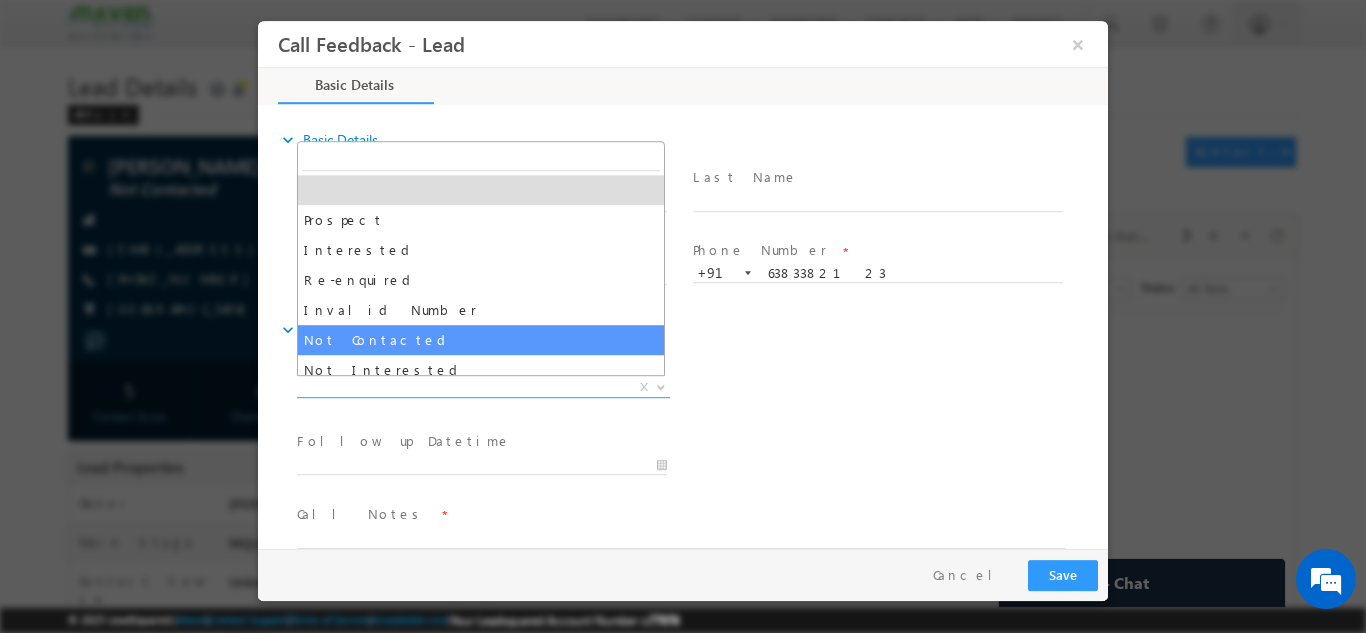
select select "Not Contacted"
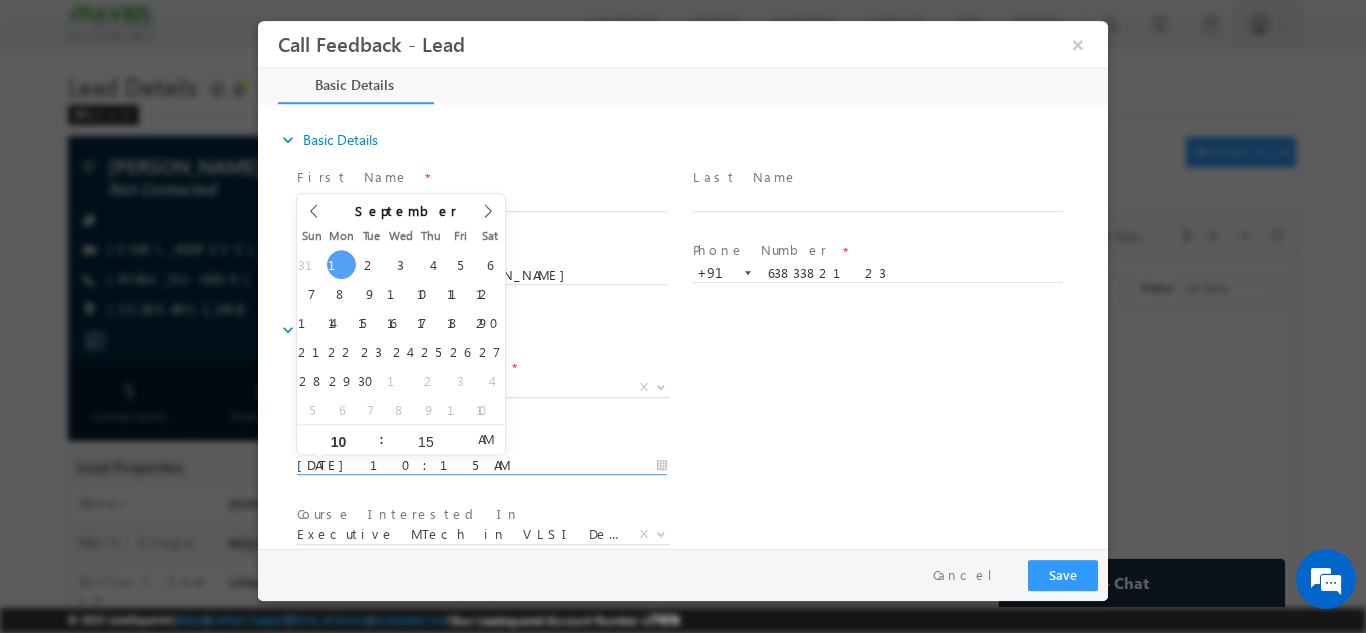
click at [471, 473] on input "[DATE] 10:15 AM" at bounding box center [482, 465] width 370 height 20
type input "[DATE] 10:15 AM"
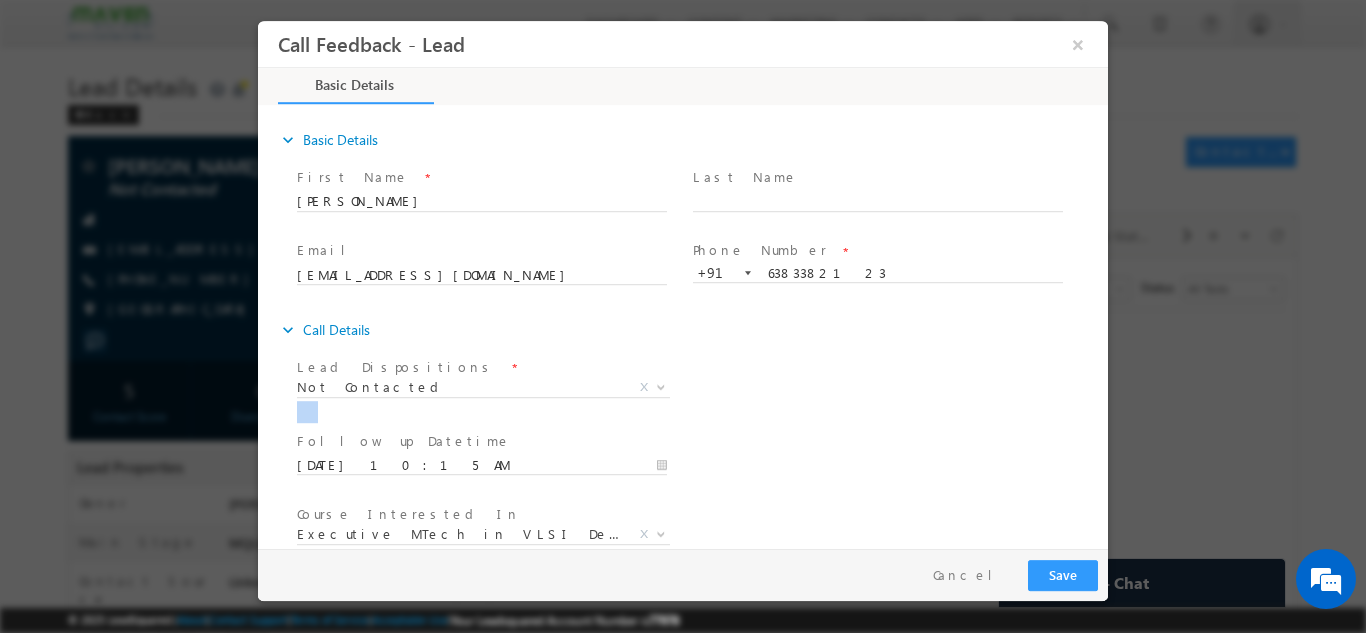
drag, startPoint x: 1053, startPoint y: 426, endPoint x: 1103, endPoint y: 397, distance: 57.8
click at [1103, 397] on div "expand_more Basic Details First Name *" at bounding box center [688, 327] width 840 height 441
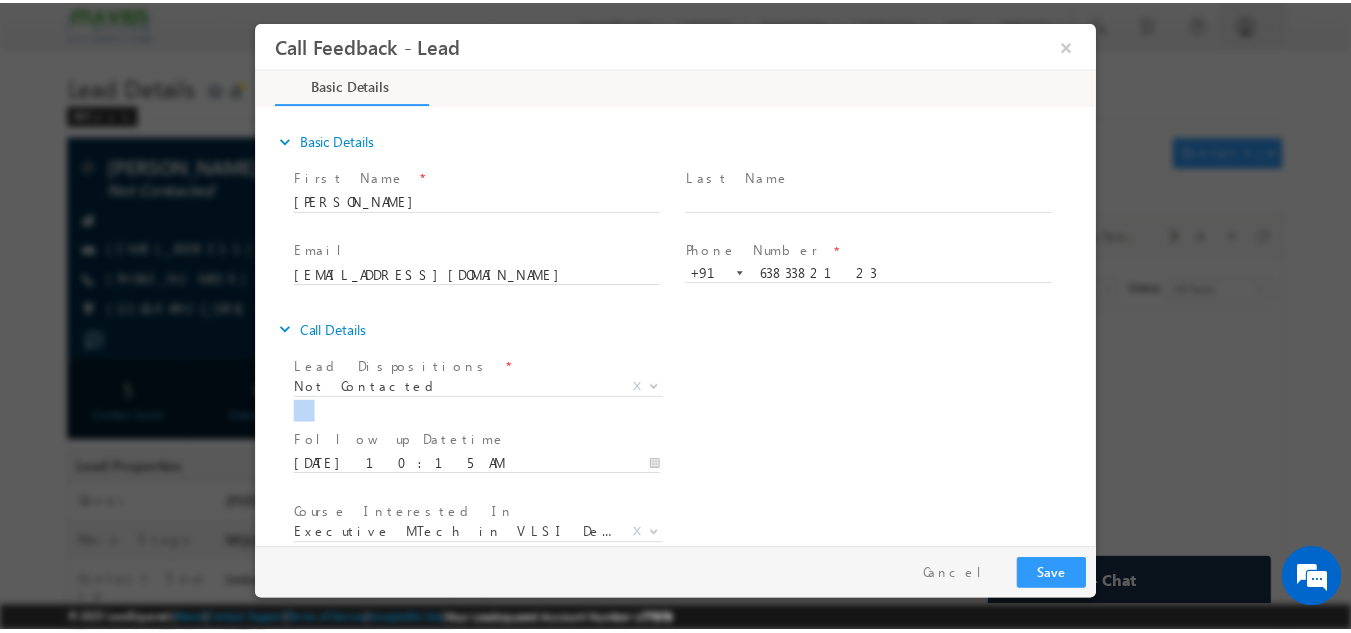
scroll to position [106, 0]
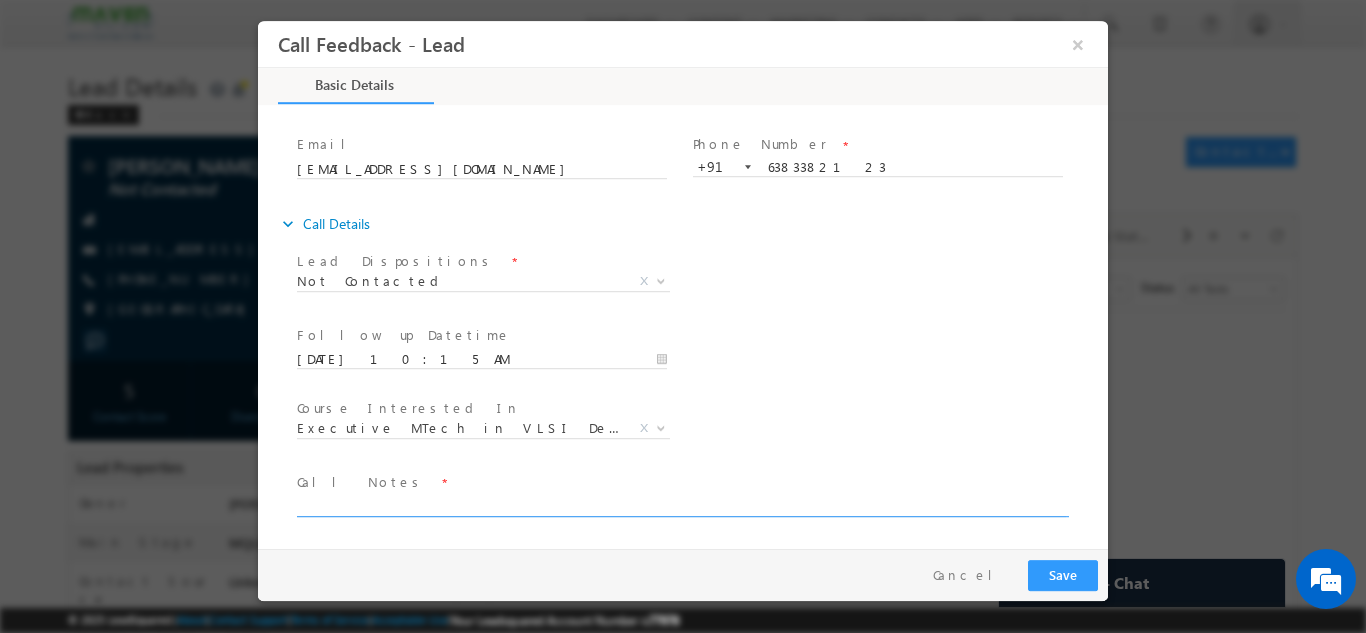
click at [602, 496] on textarea at bounding box center [681, 504] width 769 height 23
type textarea "dnp"
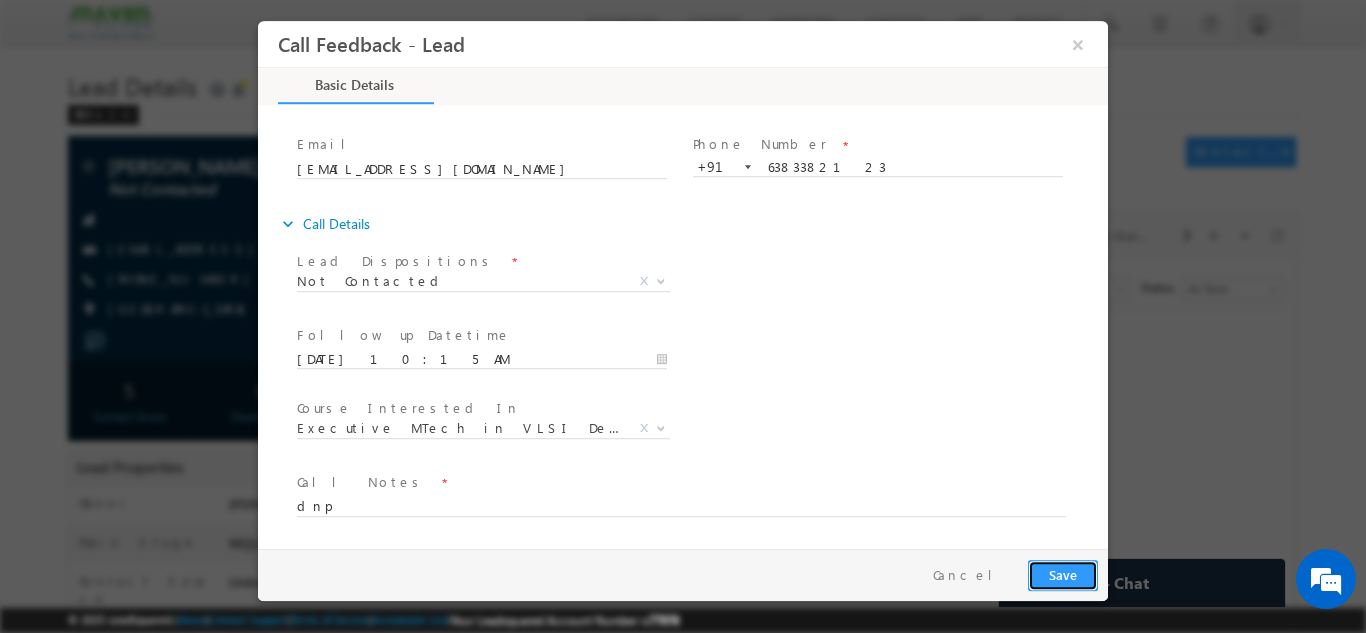
click at [1056, 572] on button "Save" at bounding box center [1063, 574] width 70 height 31
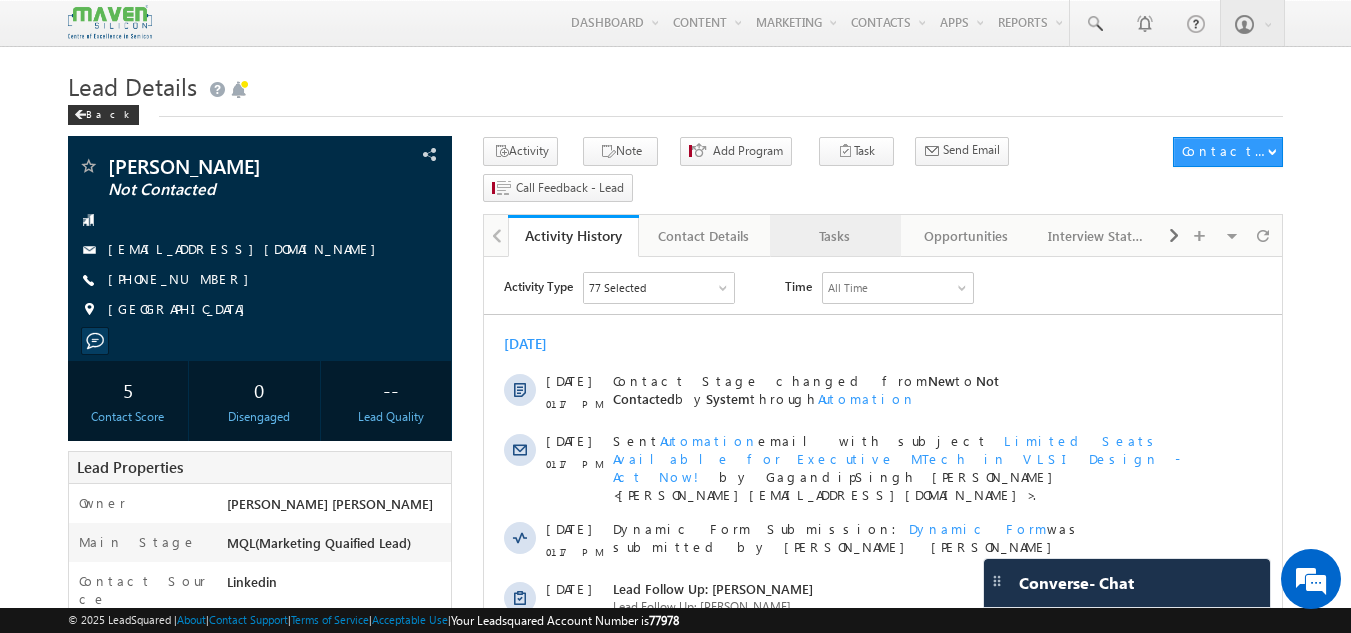
click at [850, 224] on div "Tasks" at bounding box center [834, 236] width 97 height 24
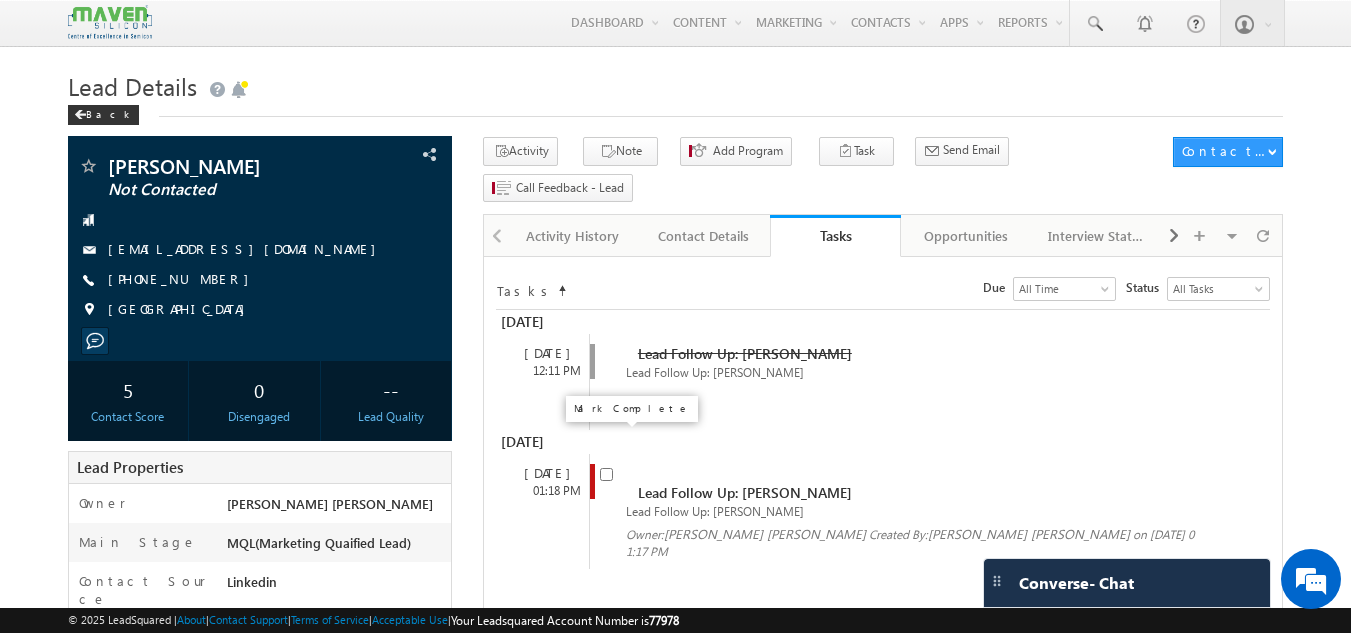
click at [606, 468] on input "checkbox" at bounding box center [606, 474] width 13 height 13
checkbox input "false"
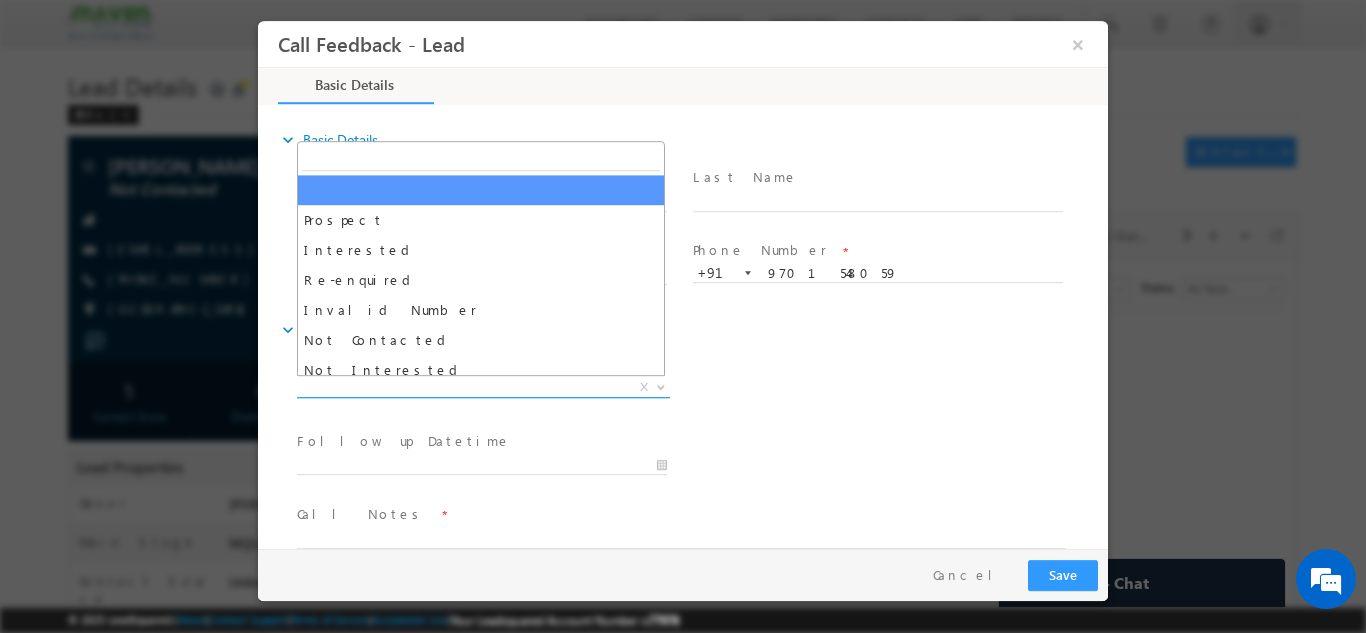
click at [356, 390] on span "X" at bounding box center [483, 387] width 373 height 20
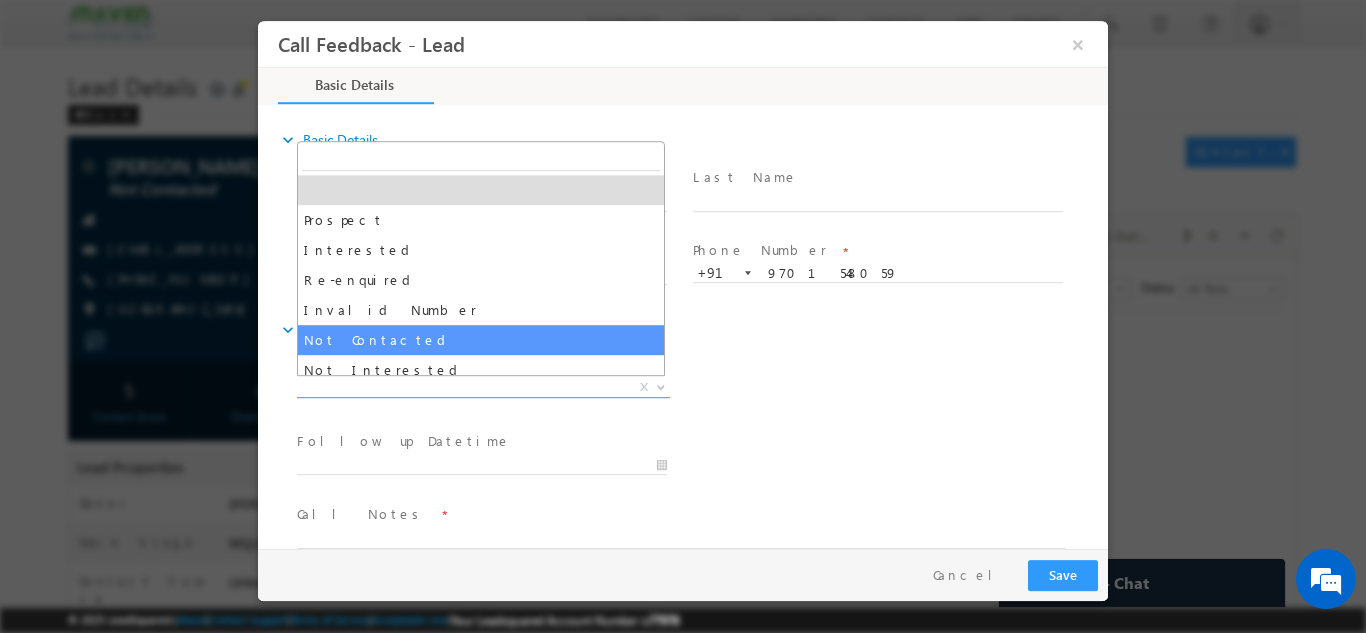
select select "Not Contacted"
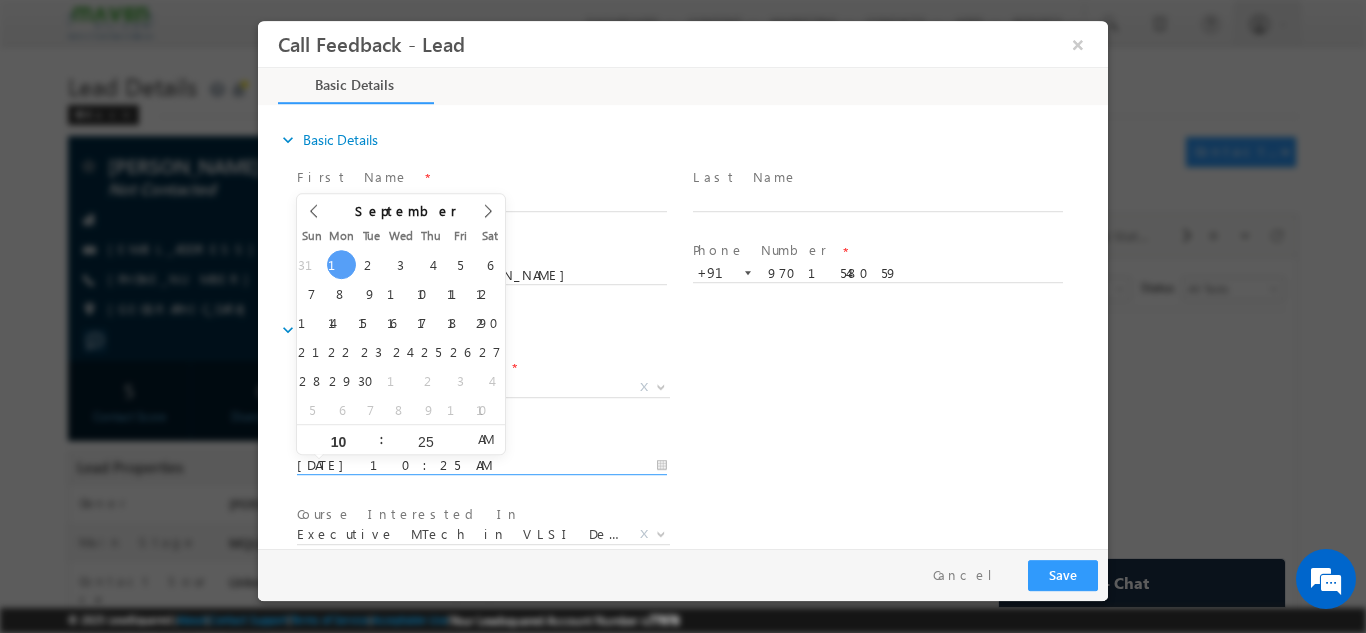
click at [359, 467] on input "01/09/2025 10:25 AM" at bounding box center [482, 465] width 370 height 20
type input "02/09/2025 10:25 AM"
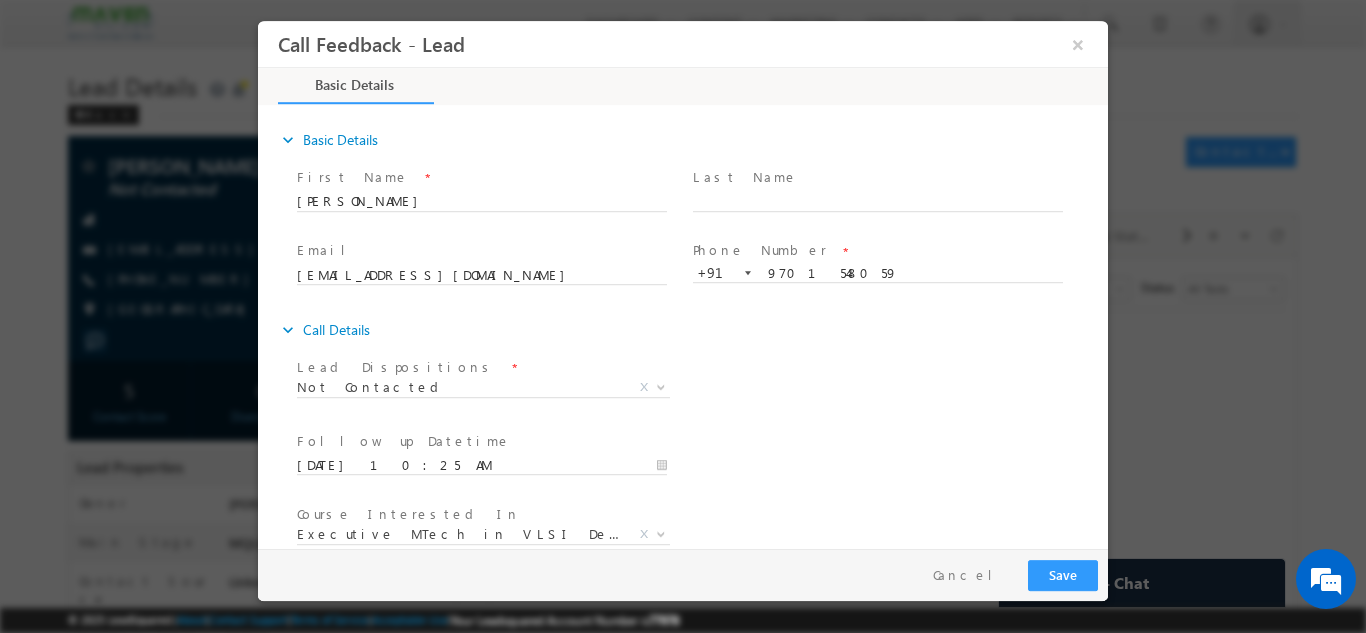
click at [1055, 399] on div "Lead Dispositions * Prospect Interested Re-enquired Invalid Number Not Contacte…" at bounding box center [700, 389] width 815 height 74
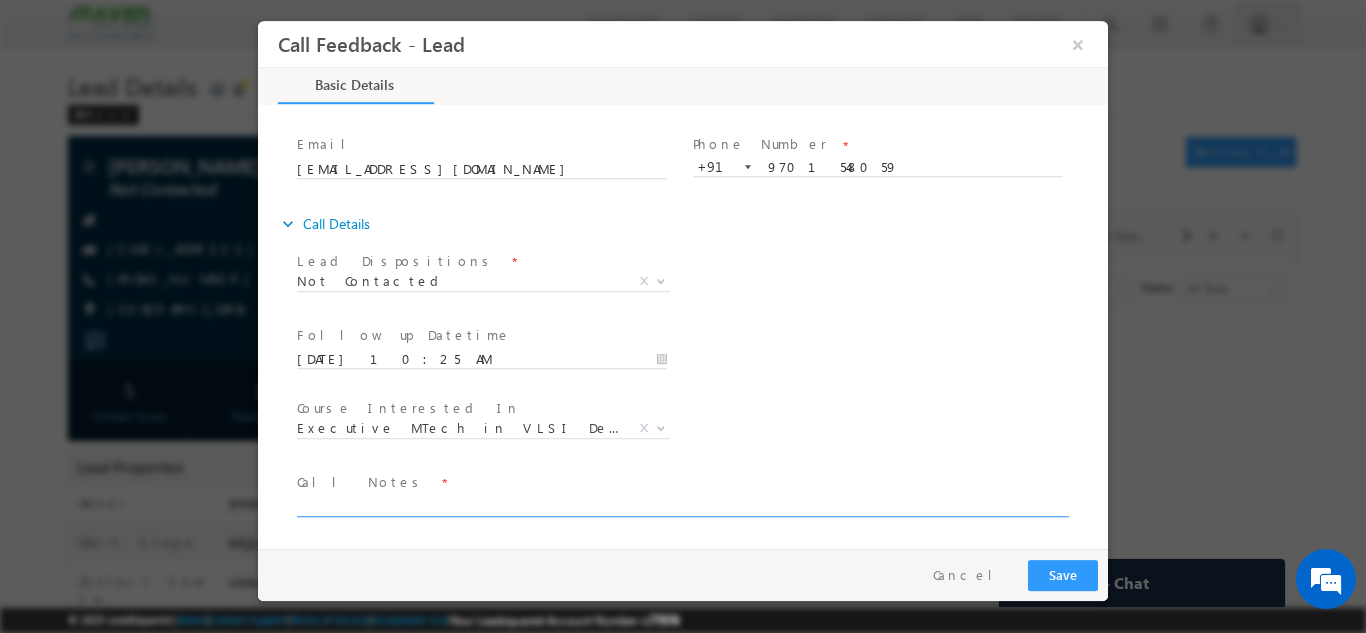
click at [897, 513] on textarea at bounding box center [681, 504] width 769 height 23
type textarea "not interested"
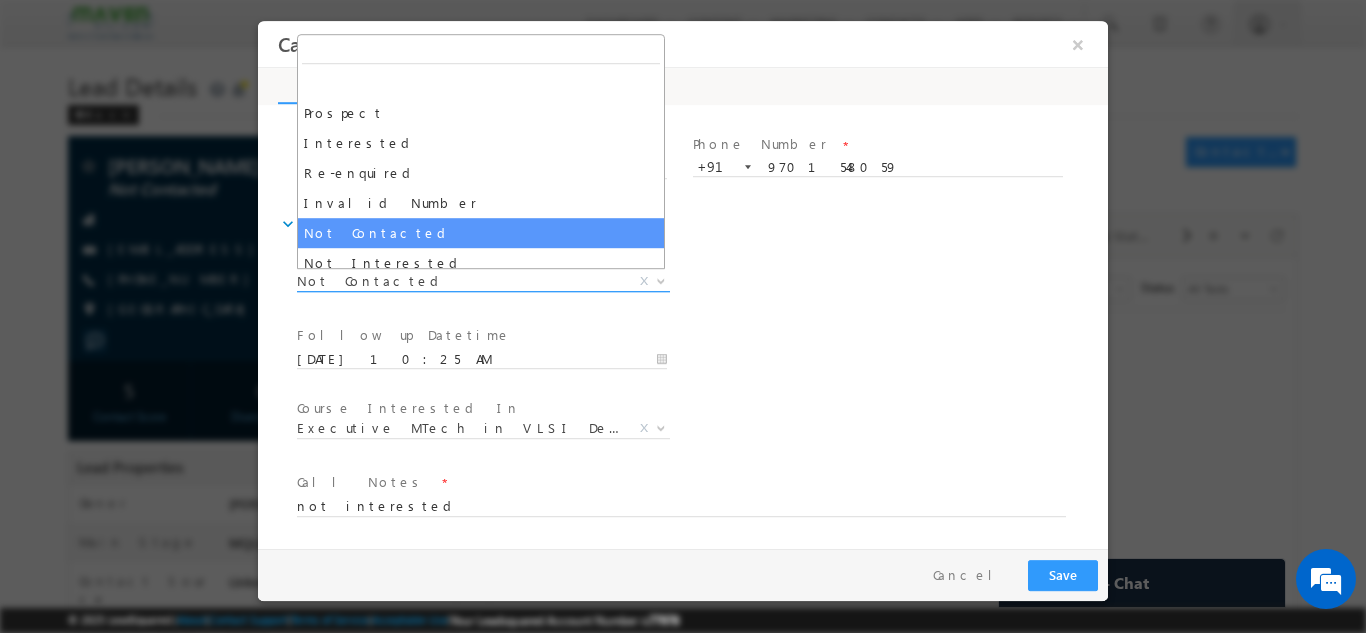
click at [478, 286] on span "Not Contacted" at bounding box center [459, 280] width 325 height 18
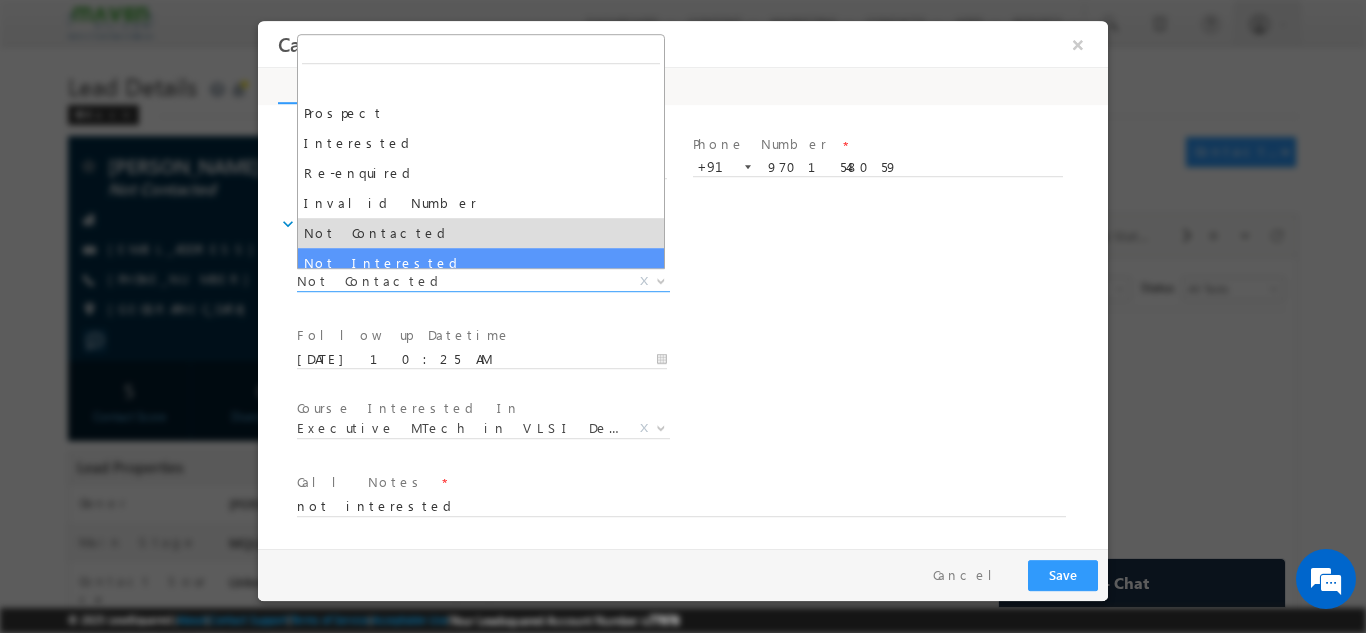
select select "Not Interested"
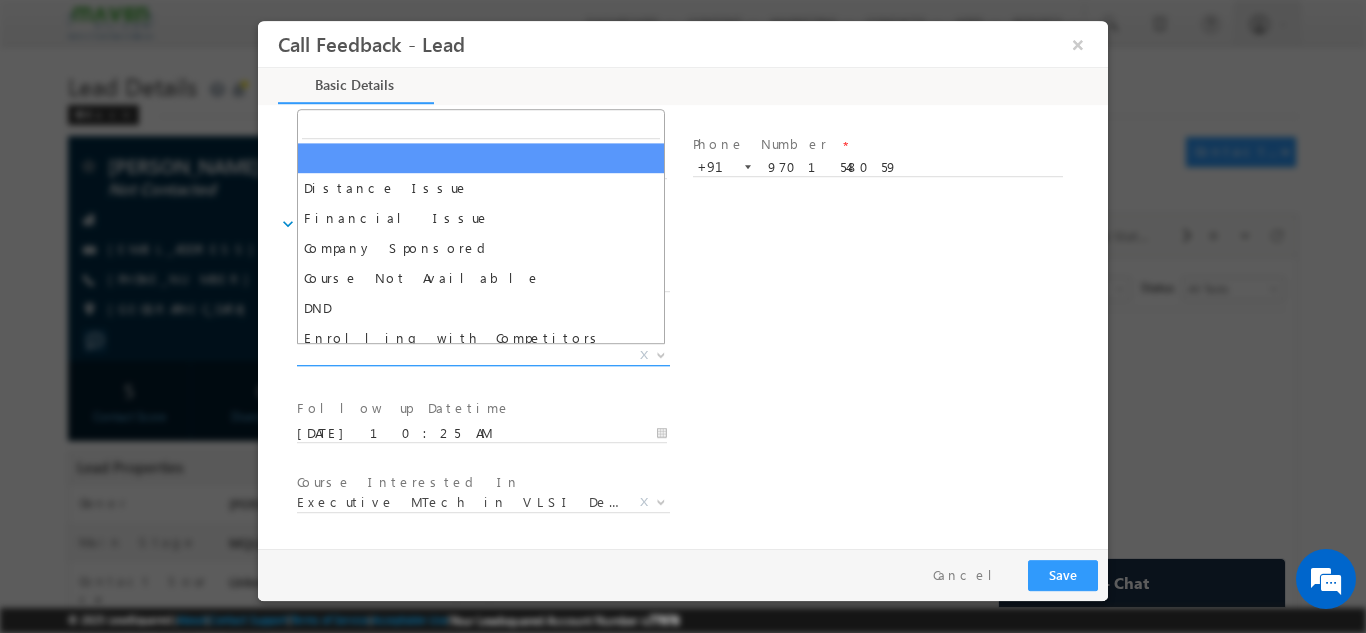
click at [576, 354] on span "X" at bounding box center [483, 355] width 373 height 20
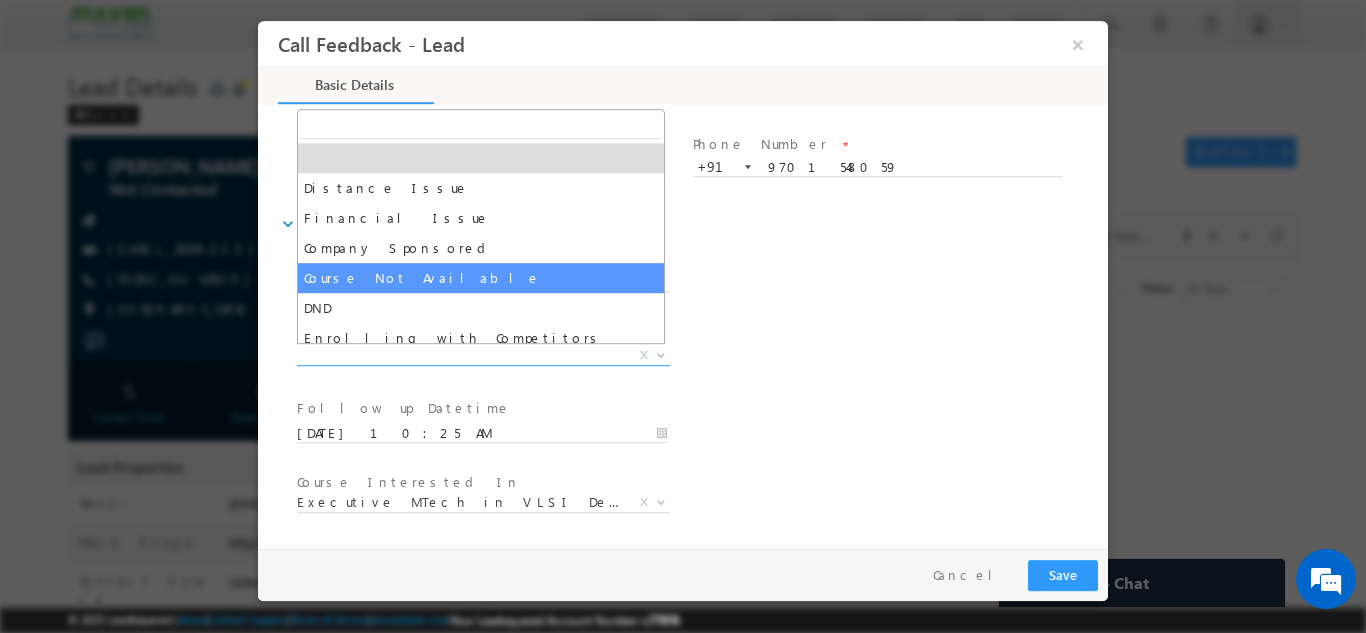
scroll to position [40, 0]
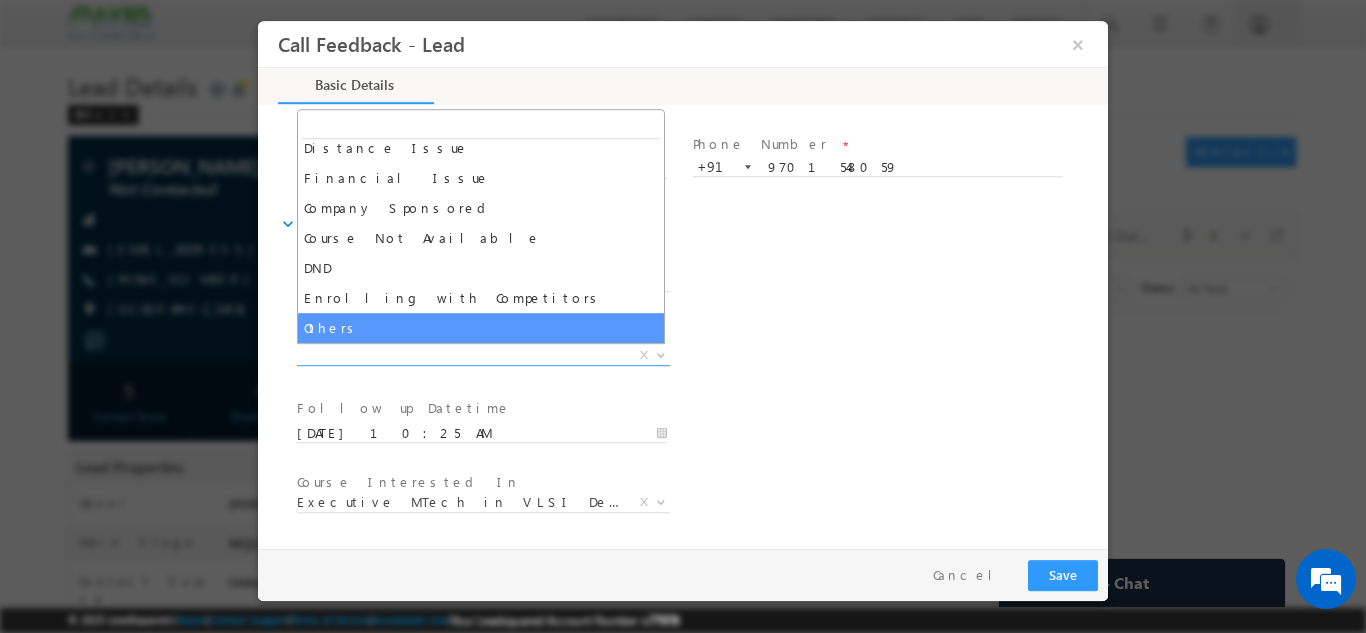
select select "Others"
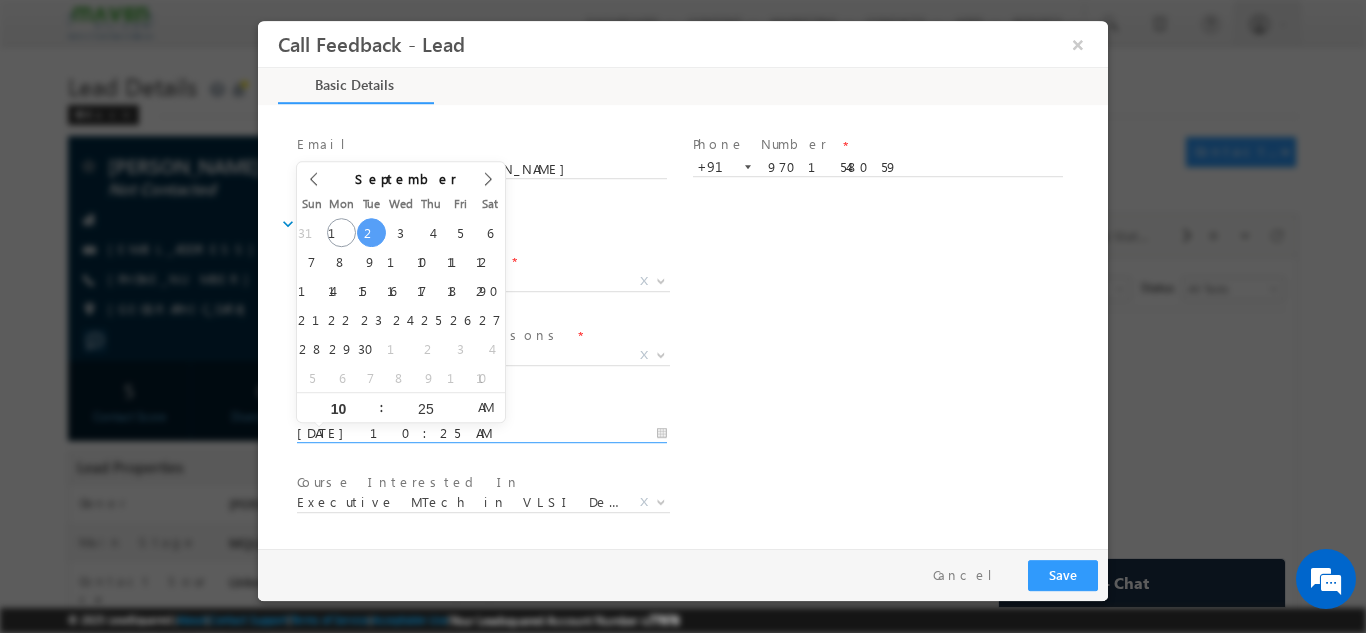
click at [629, 423] on input "02/09/2025 10:25 AM" at bounding box center [482, 433] width 370 height 20
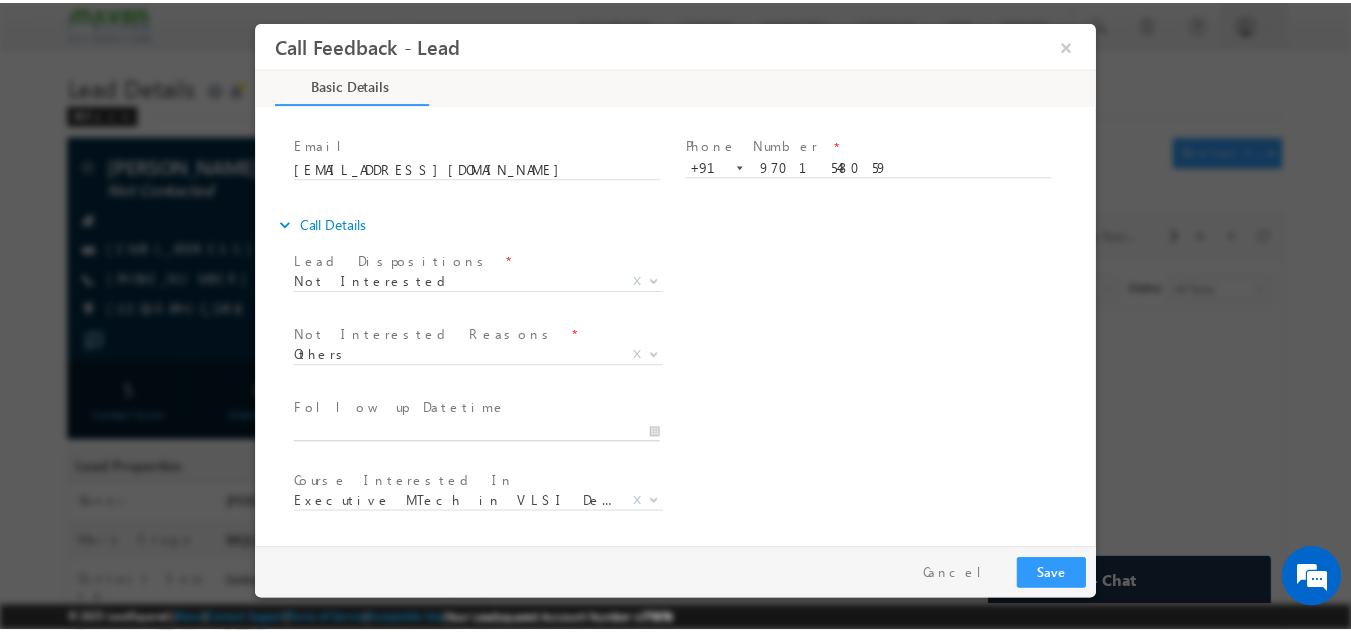
scroll to position [180, 0]
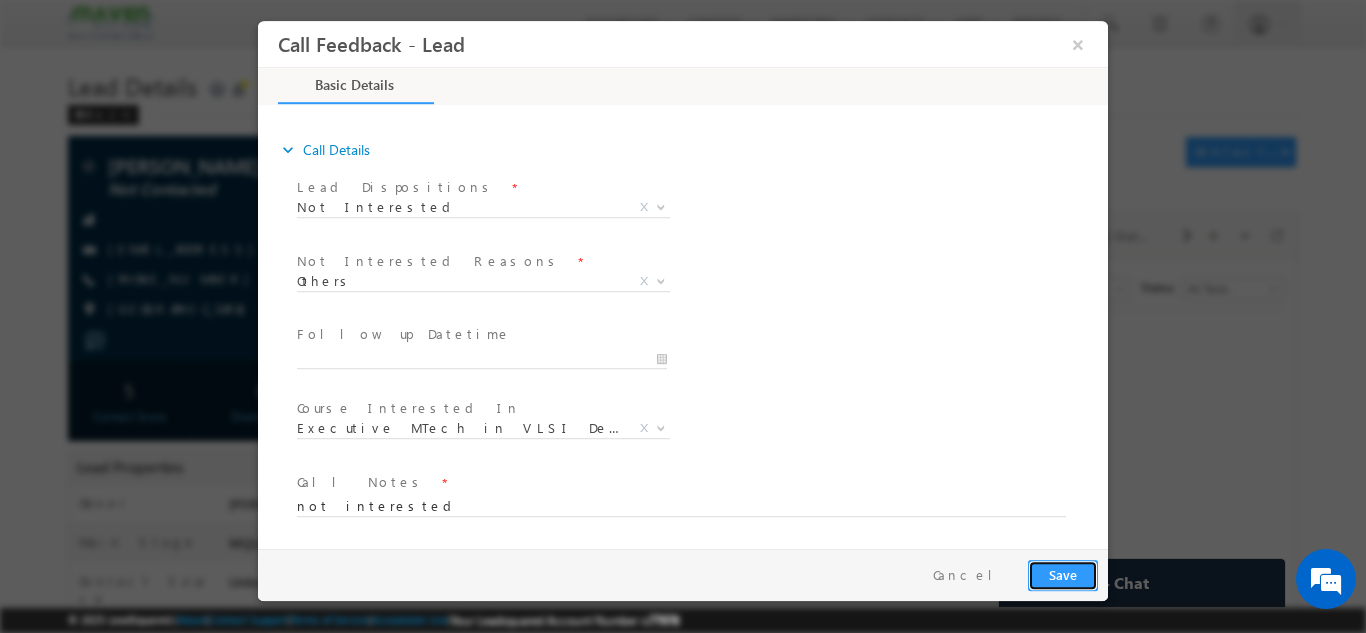
click at [1080, 569] on button "Save" at bounding box center [1063, 574] width 70 height 31
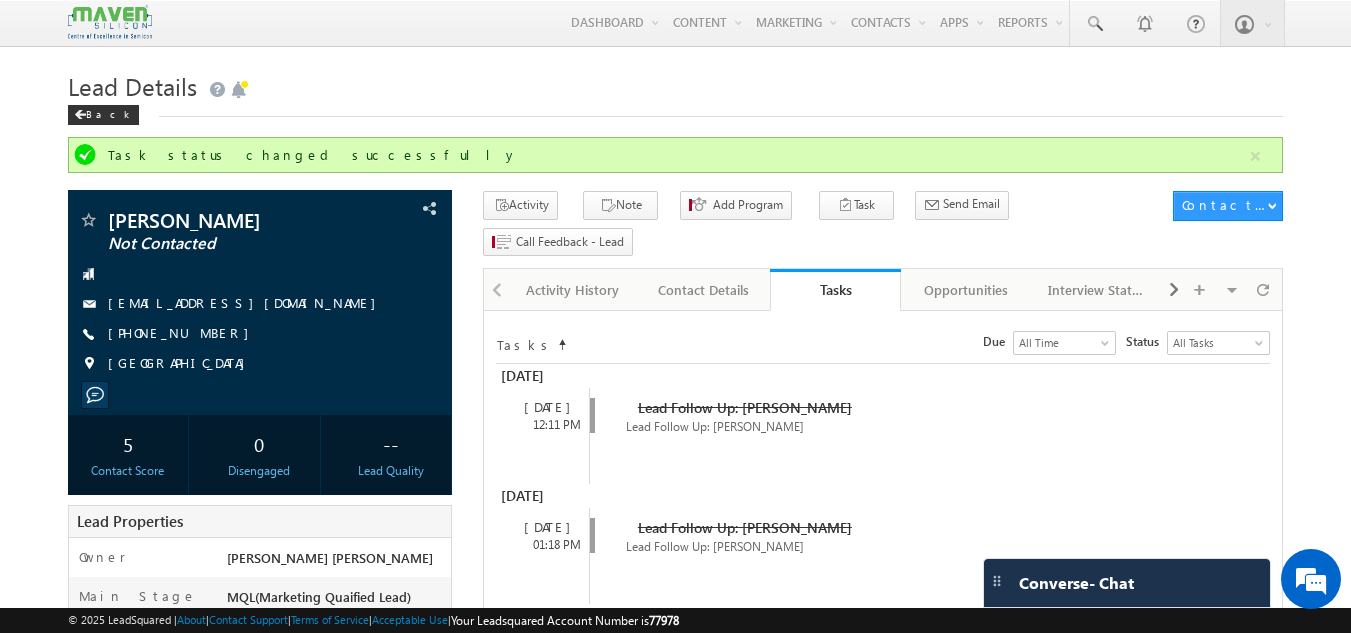
click at [574, 278] on div "Activity History" at bounding box center [572, 290] width 97 height 24
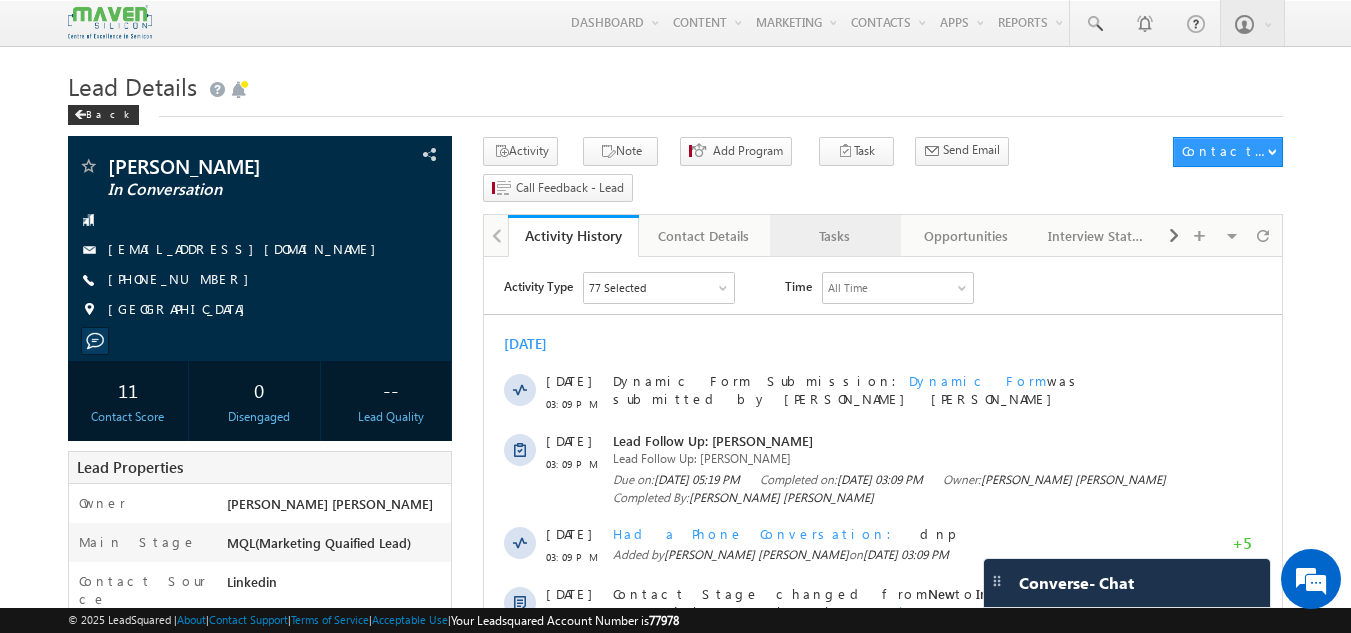
click at [828, 224] on div "Tasks" at bounding box center [834, 236] width 97 height 24
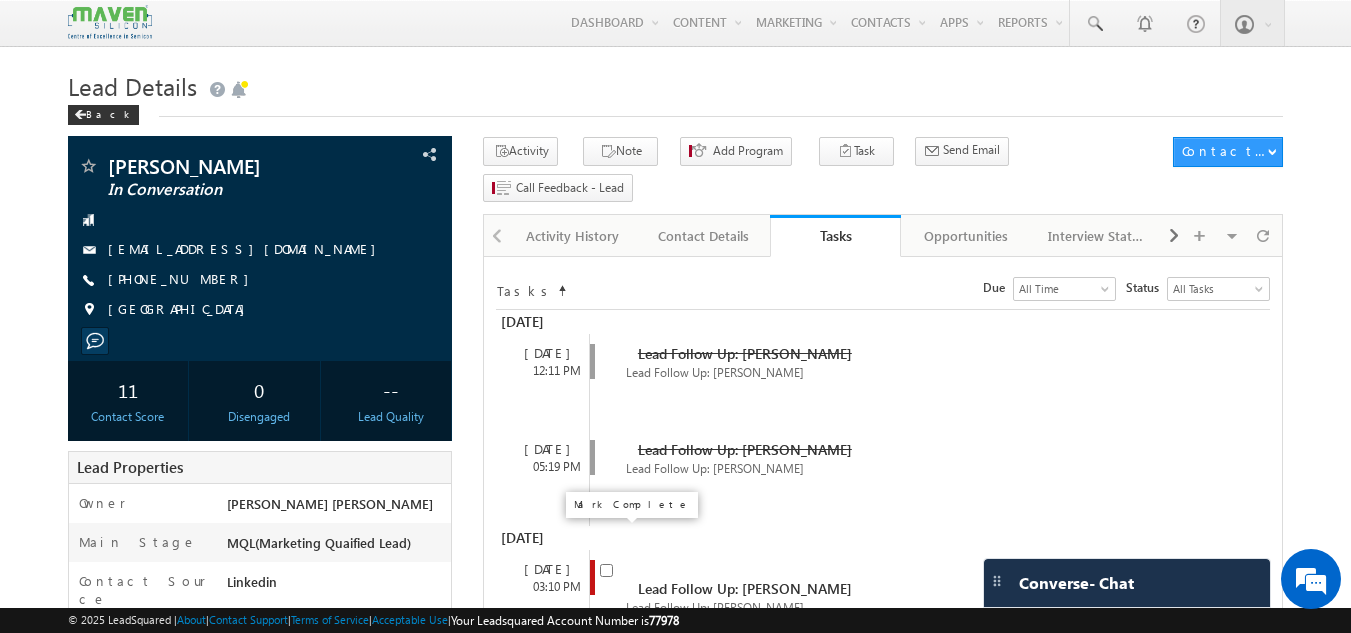
click at [612, 564] on input "checkbox" at bounding box center [606, 570] width 13 height 13
checkbox input "false"
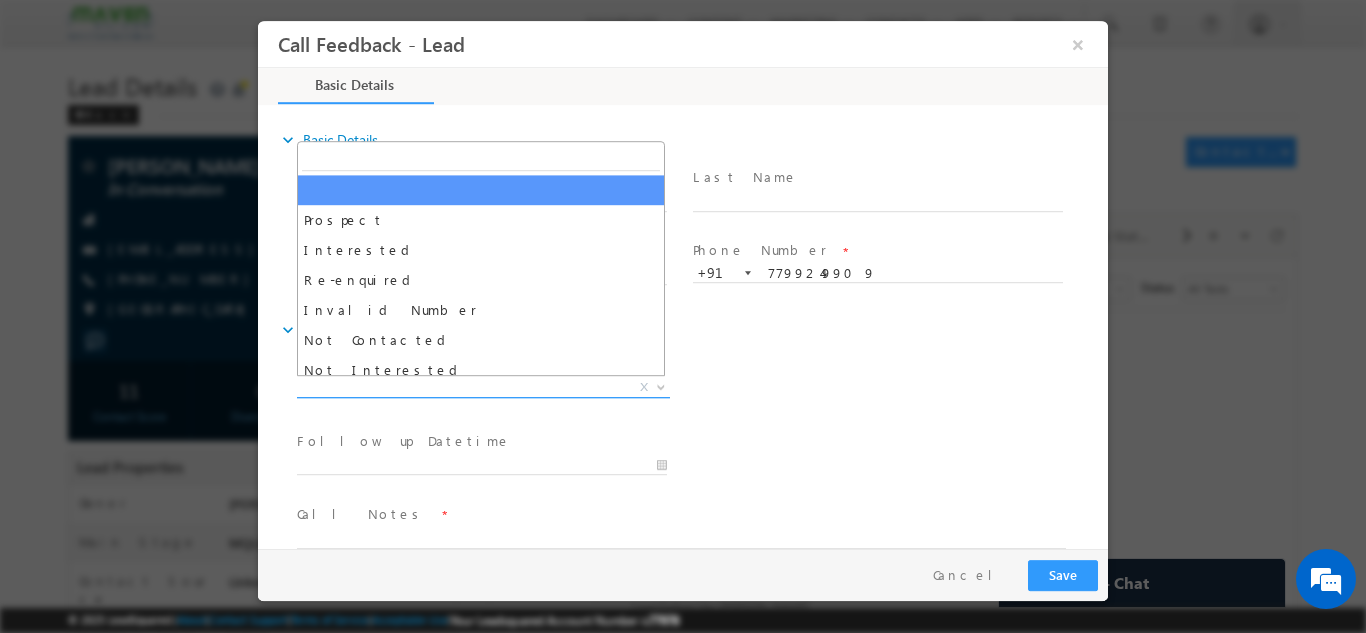
click at [498, 390] on span "X" at bounding box center [483, 387] width 373 height 20
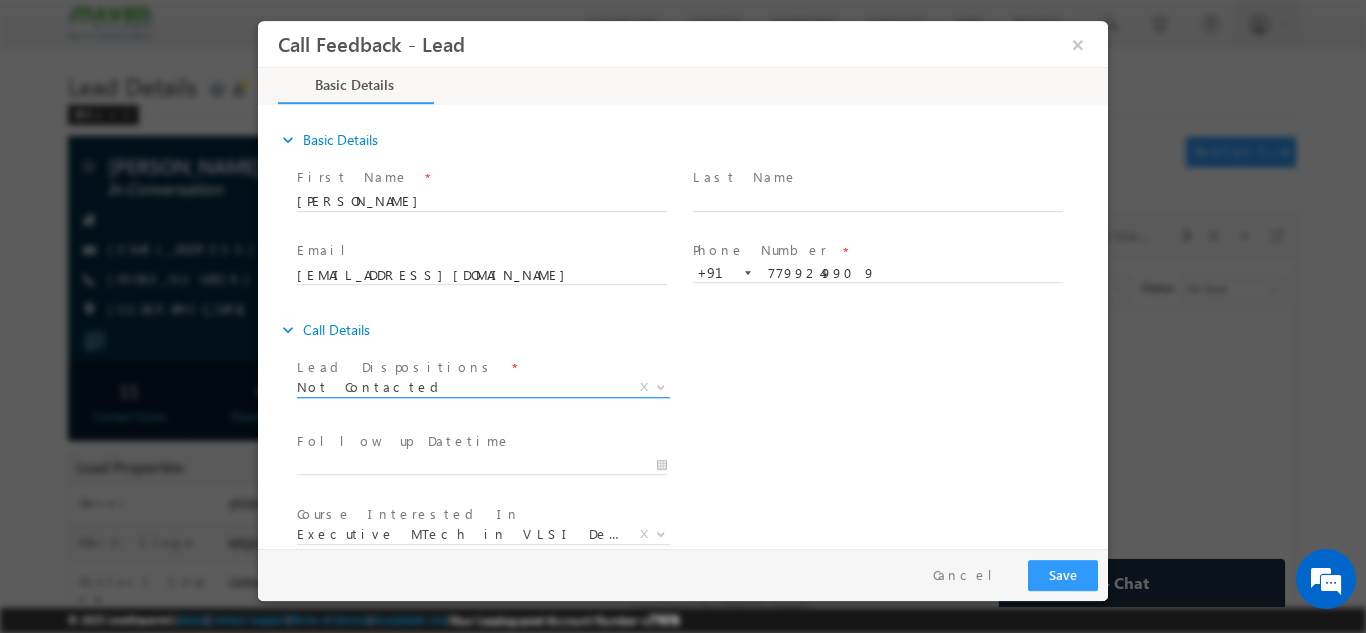
click at [428, 394] on span "Not Contacted" at bounding box center [459, 386] width 325 height 18
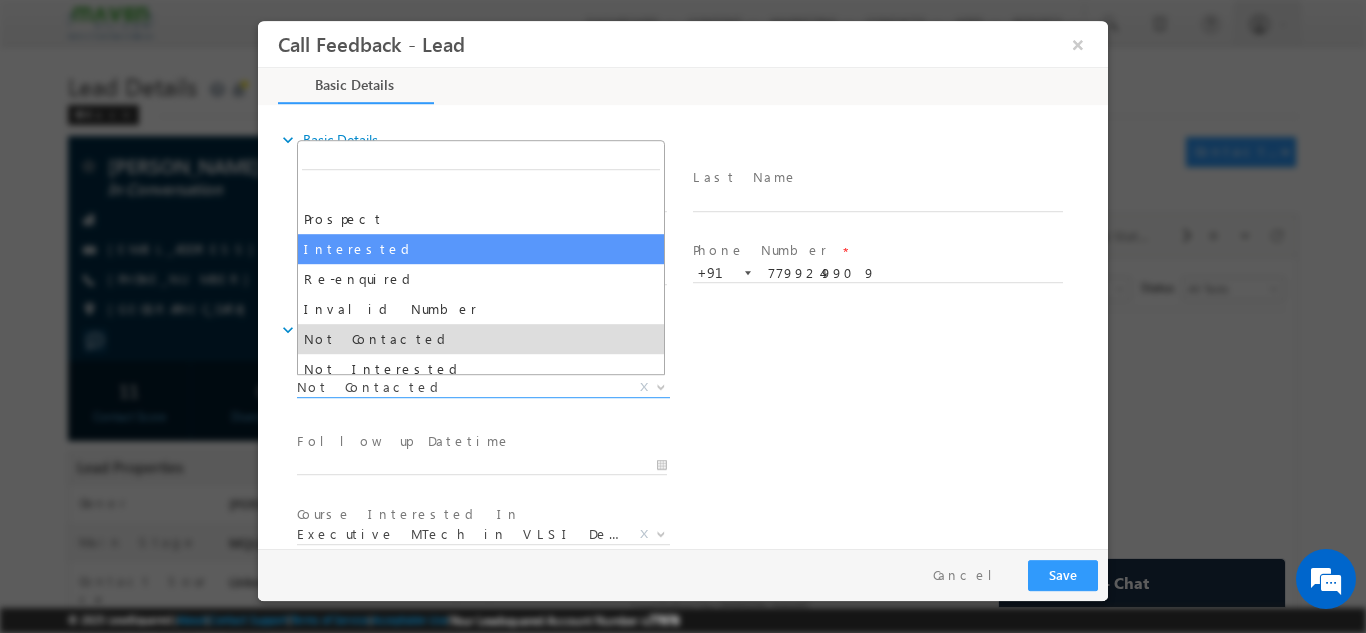
scroll to position [190, 0]
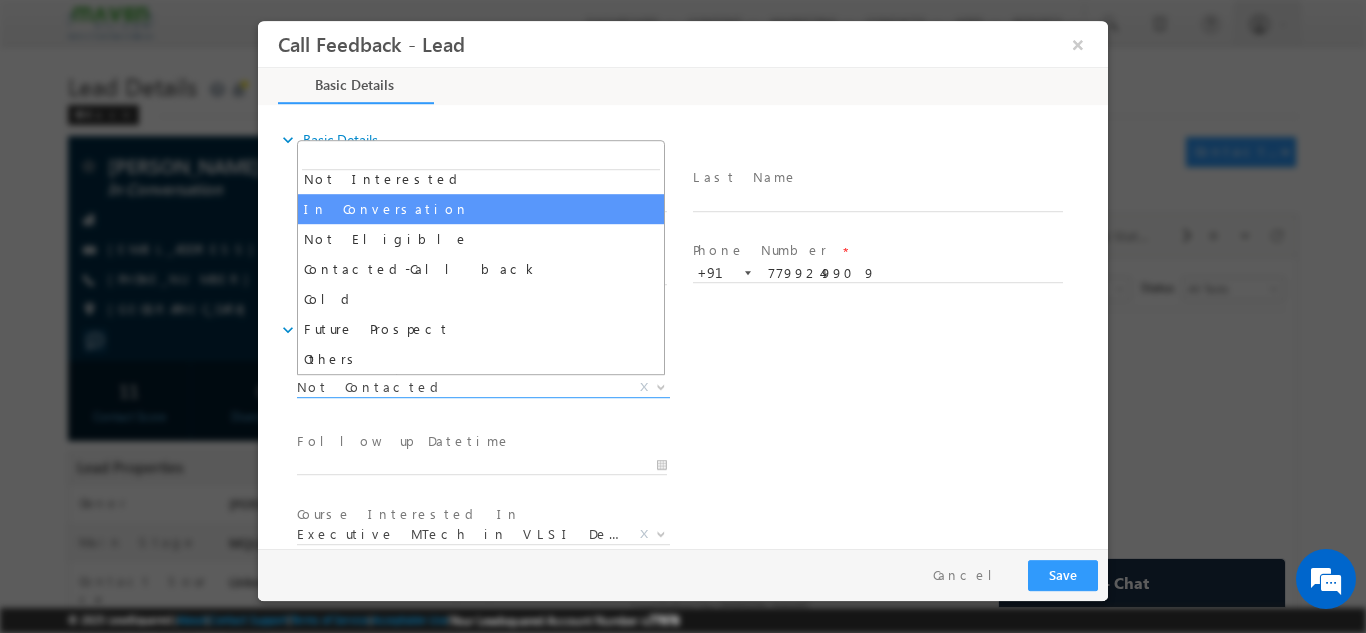
select select "In Conversation"
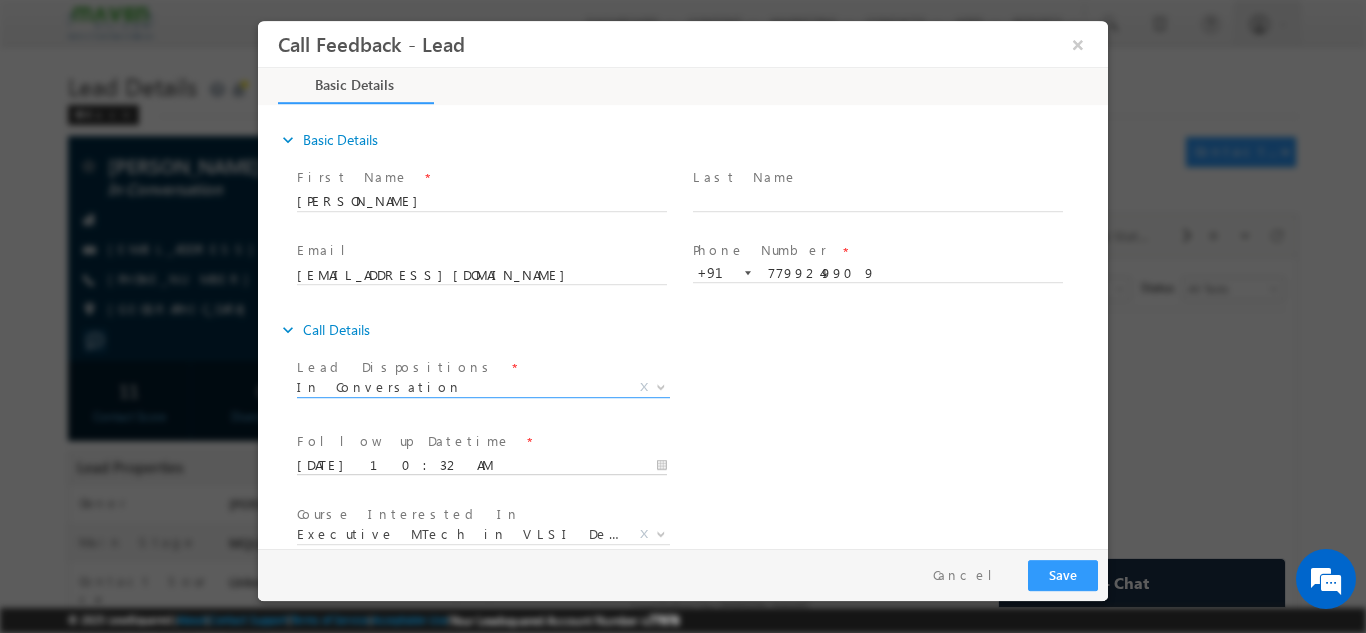
click at [611, 471] on input "01/09/2025 10:32 AM" at bounding box center [482, 465] width 370 height 20
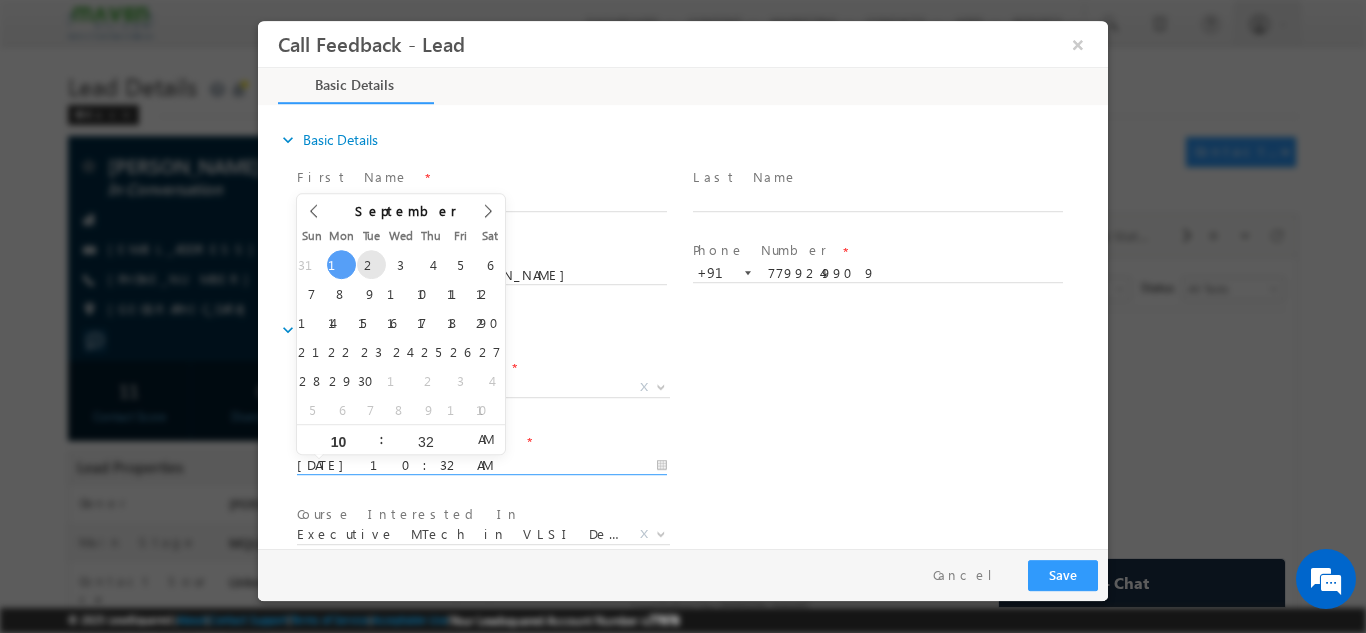
type input "02/09/2025 10:32 AM"
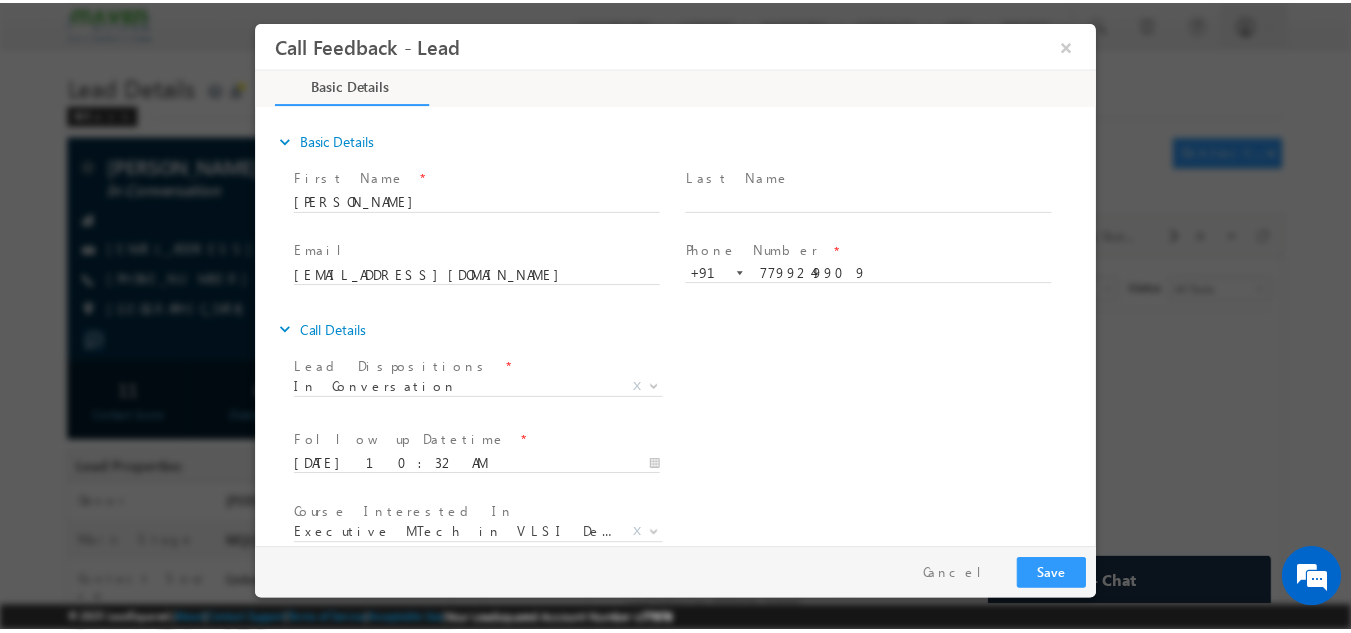
scroll to position [106, 0]
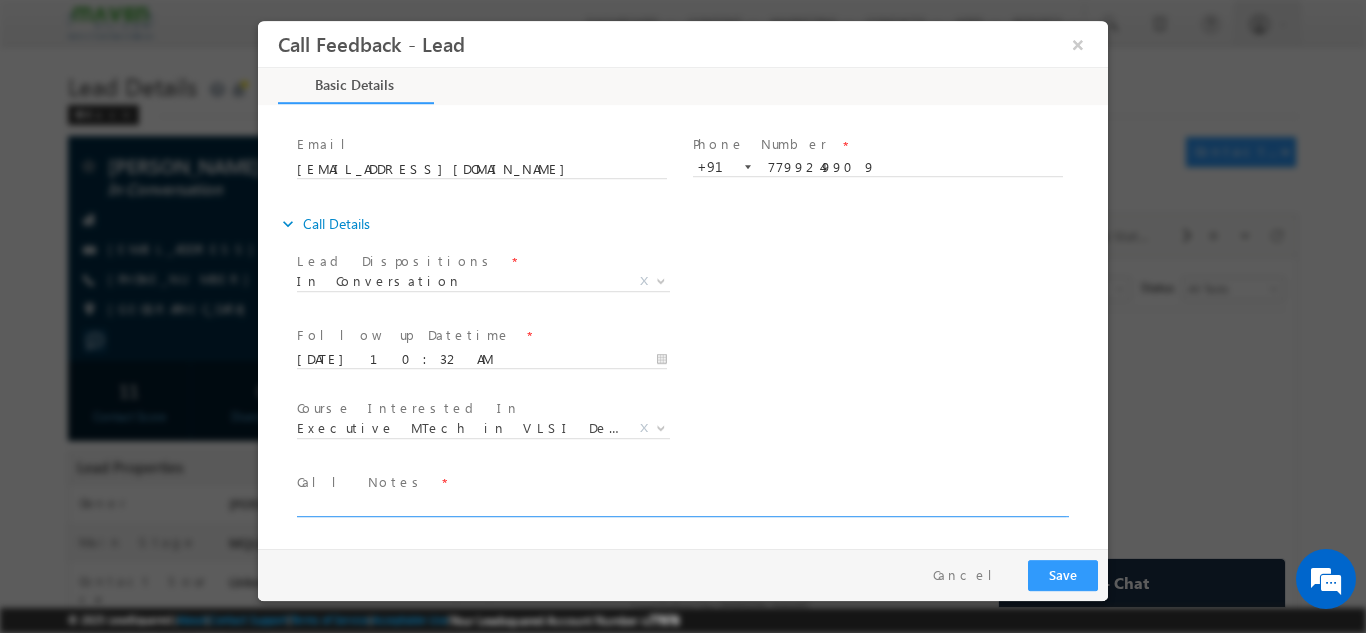
click at [883, 502] on textarea at bounding box center [681, 504] width 769 height 23
type textarea "dnp"
click at [1060, 556] on div "Pay & Save Save Cancel" at bounding box center [688, 574] width 860 height 52
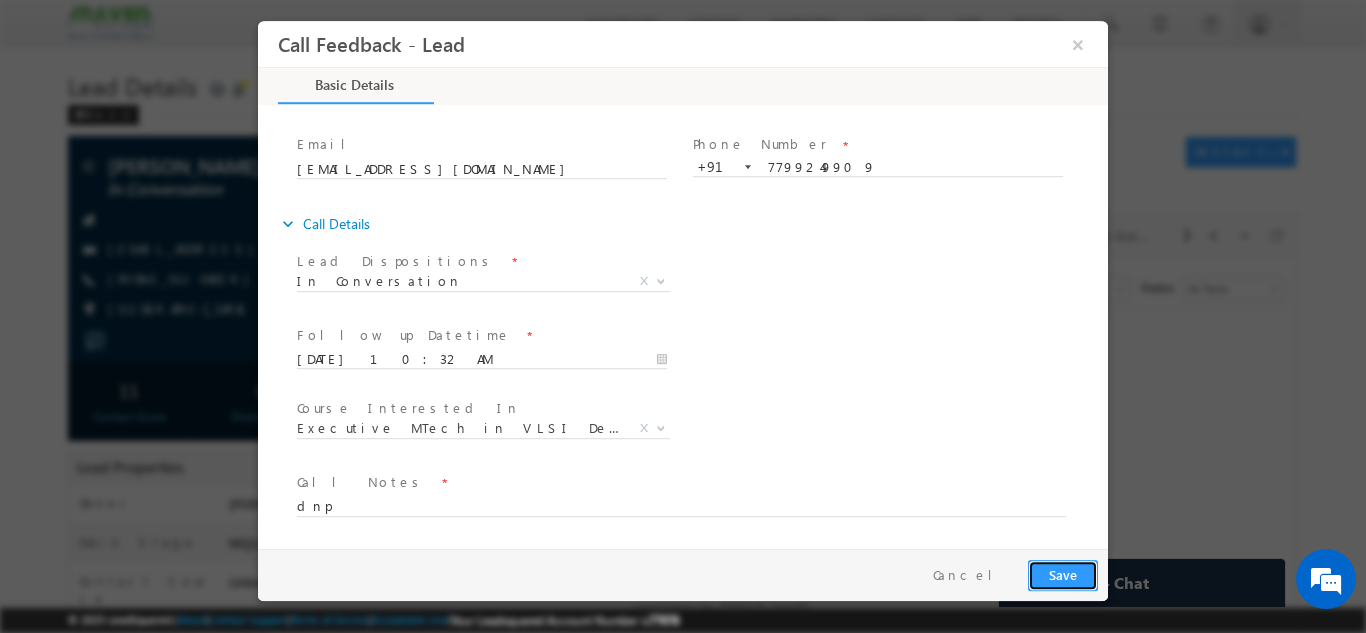
click at [1049, 574] on button "Save" at bounding box center [1063, 574] width 70 height 31
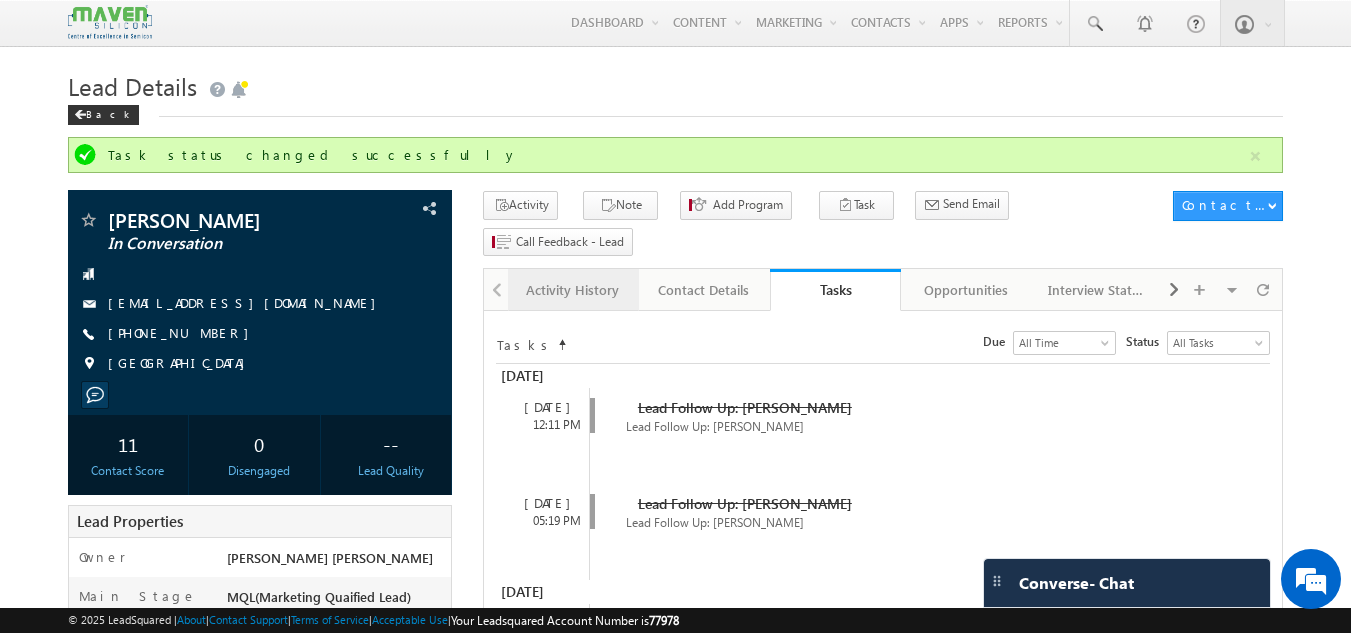
click at [579, 278] on div "Activity History" at bounding box center [572, 290] width 97 height 24
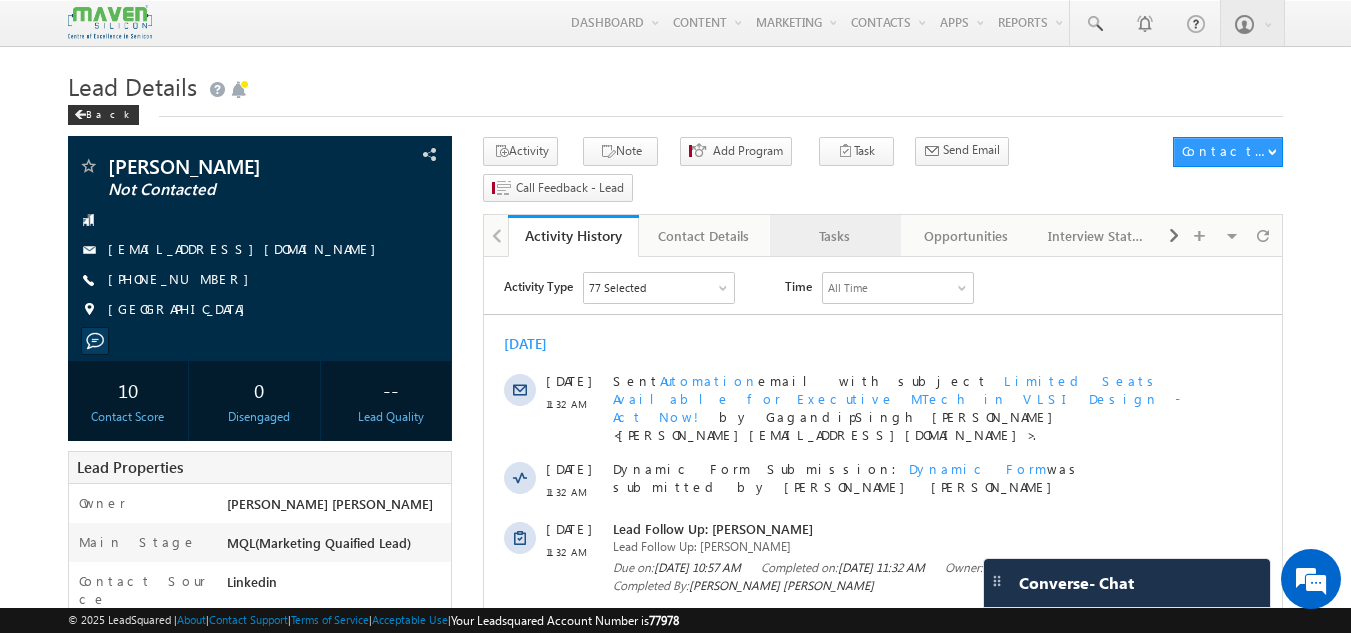
click at [840, 224] on div "Tasks" at bounding box center [834, 236] width 97 height 24
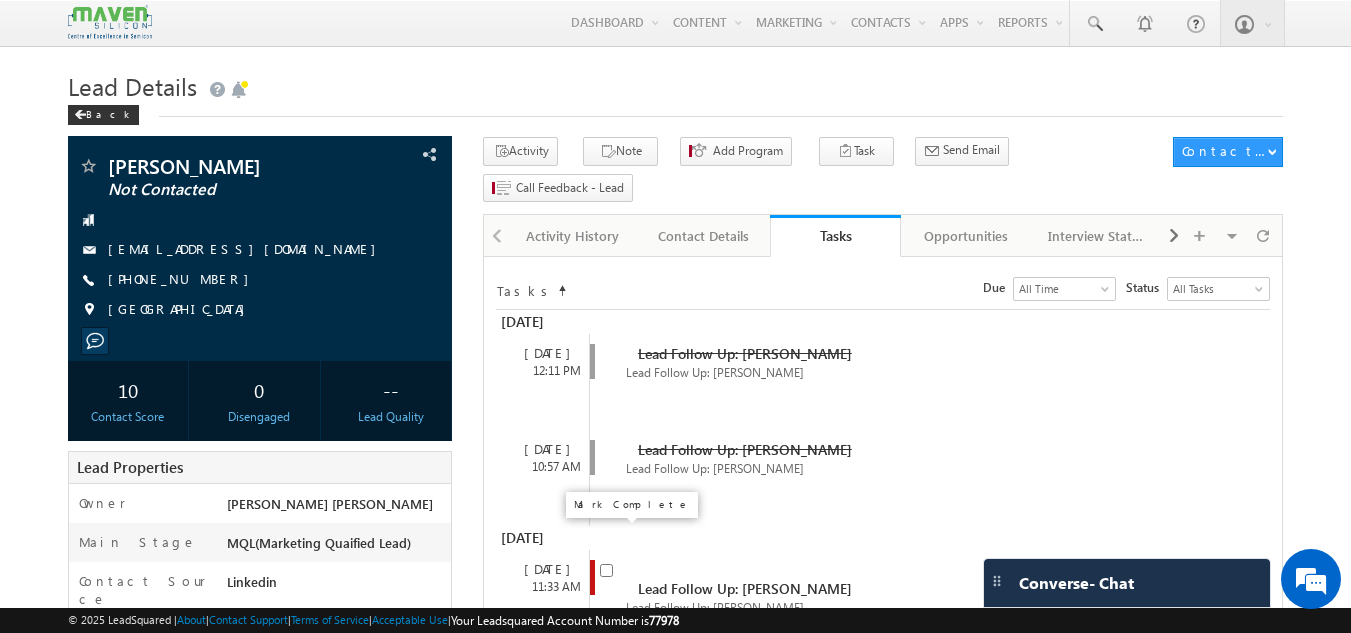
click at [607, 564] on input "checkbox" at bounding box center [606, 570] width 13 height 13
checkbox input "false"
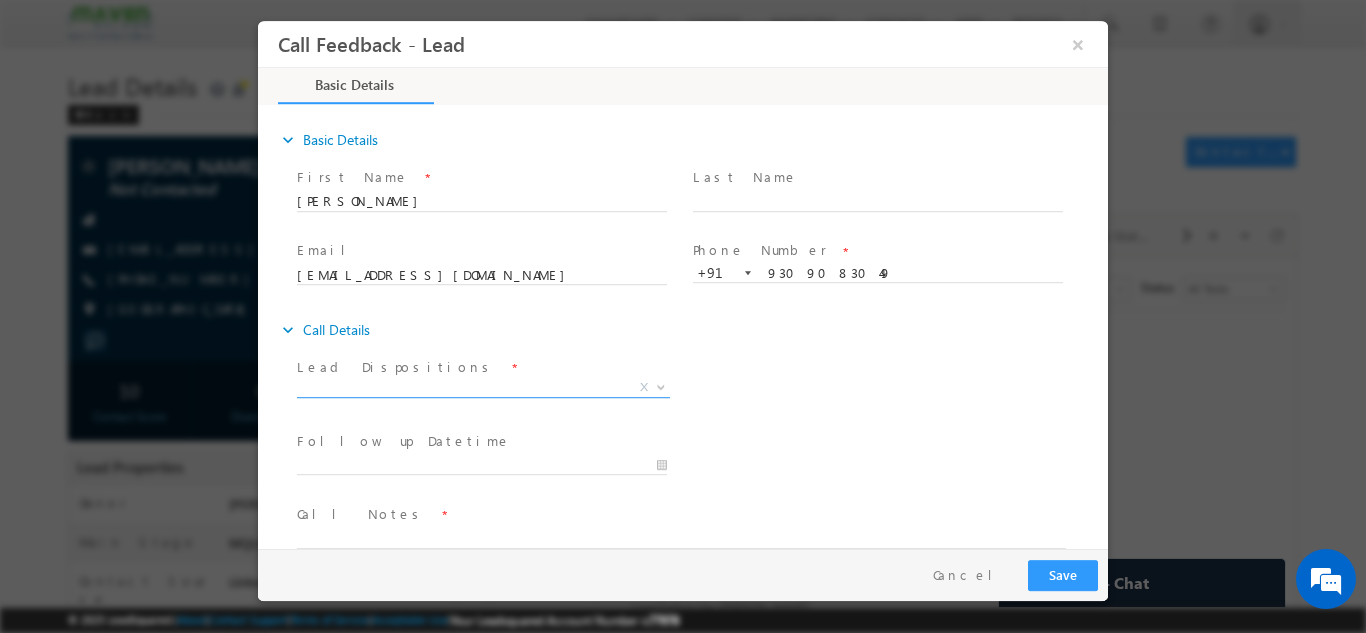
click at [570, 389] on span "X" at bounding box center [483, 387] width 373 height 20
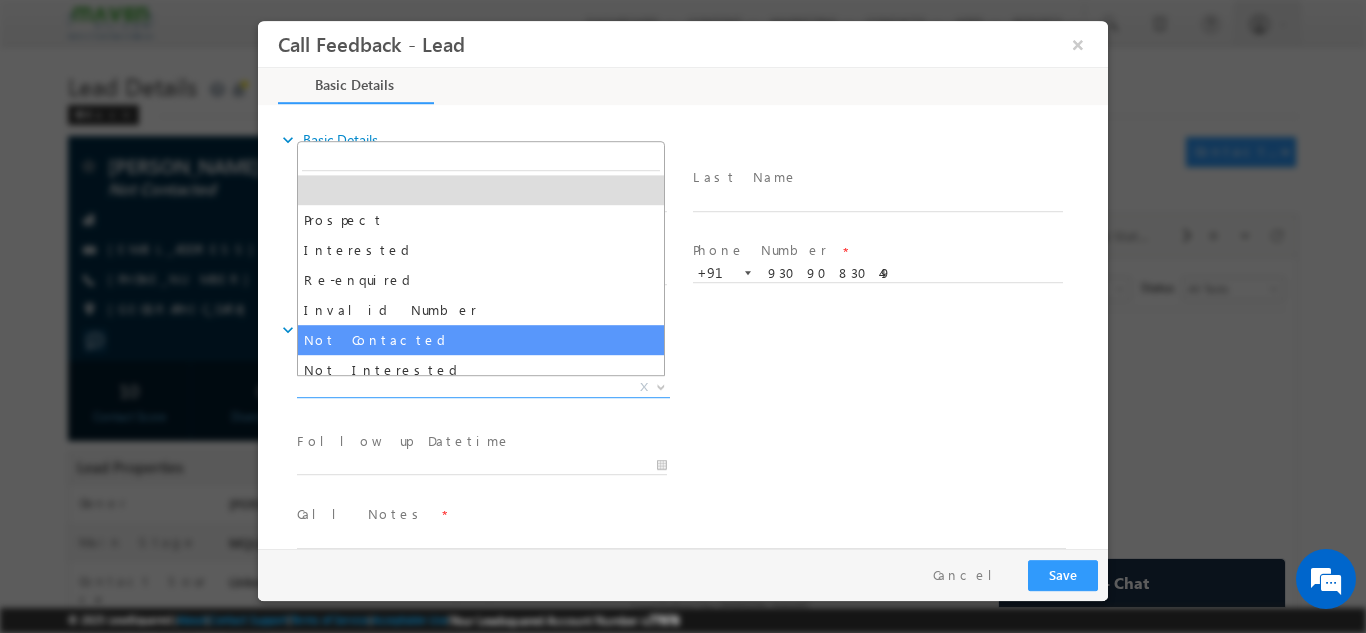
select select "Not Contacted"
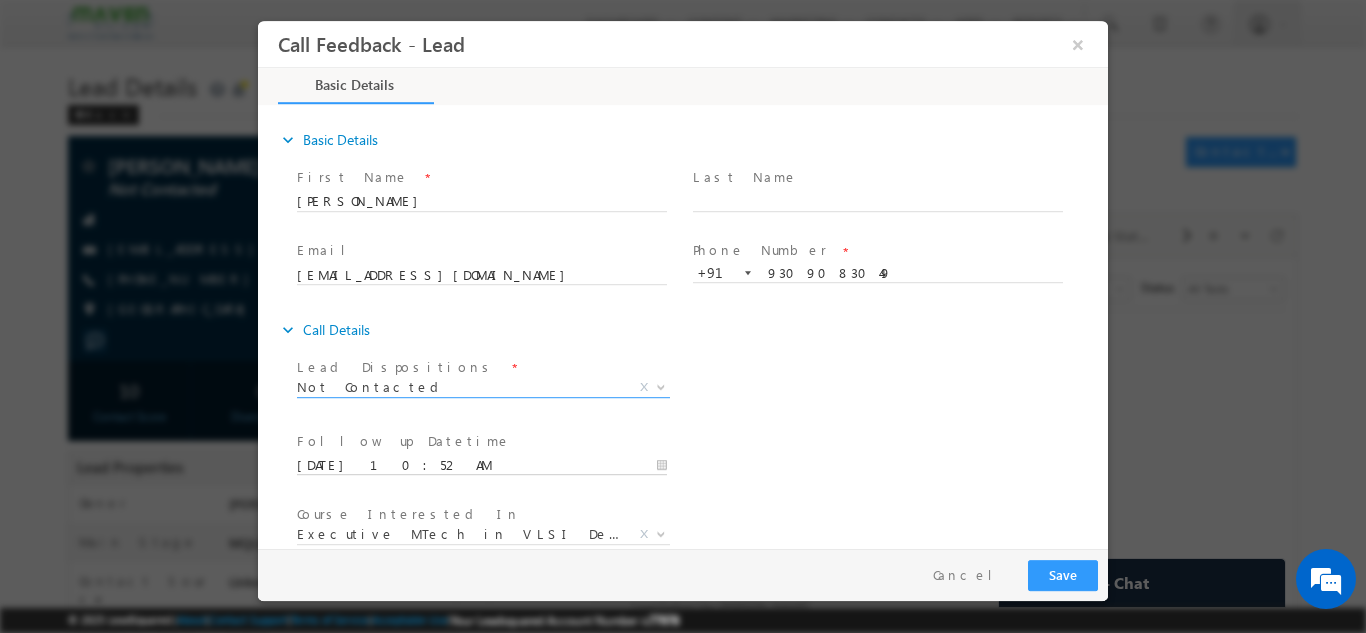
click at [476, 457] on input "01/09/2025 10:52 AM" at bounding box center [482, 465] width 370 height 20
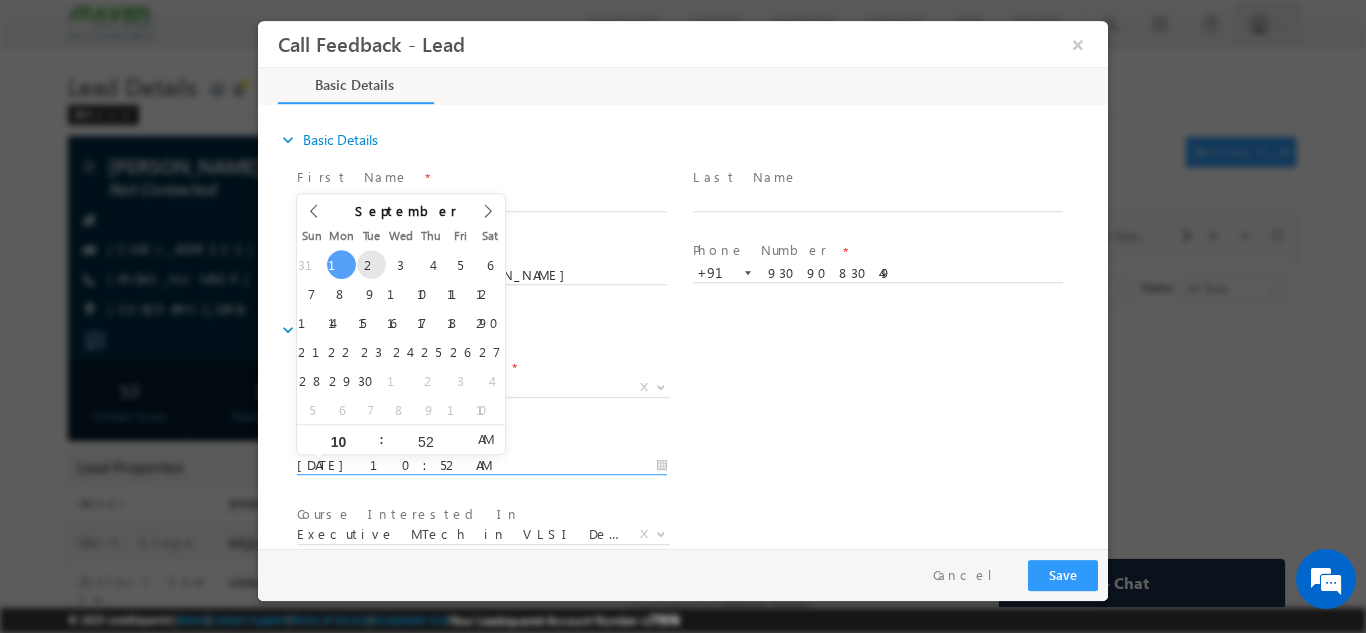
type input "02/09/2025 10:52 AM"
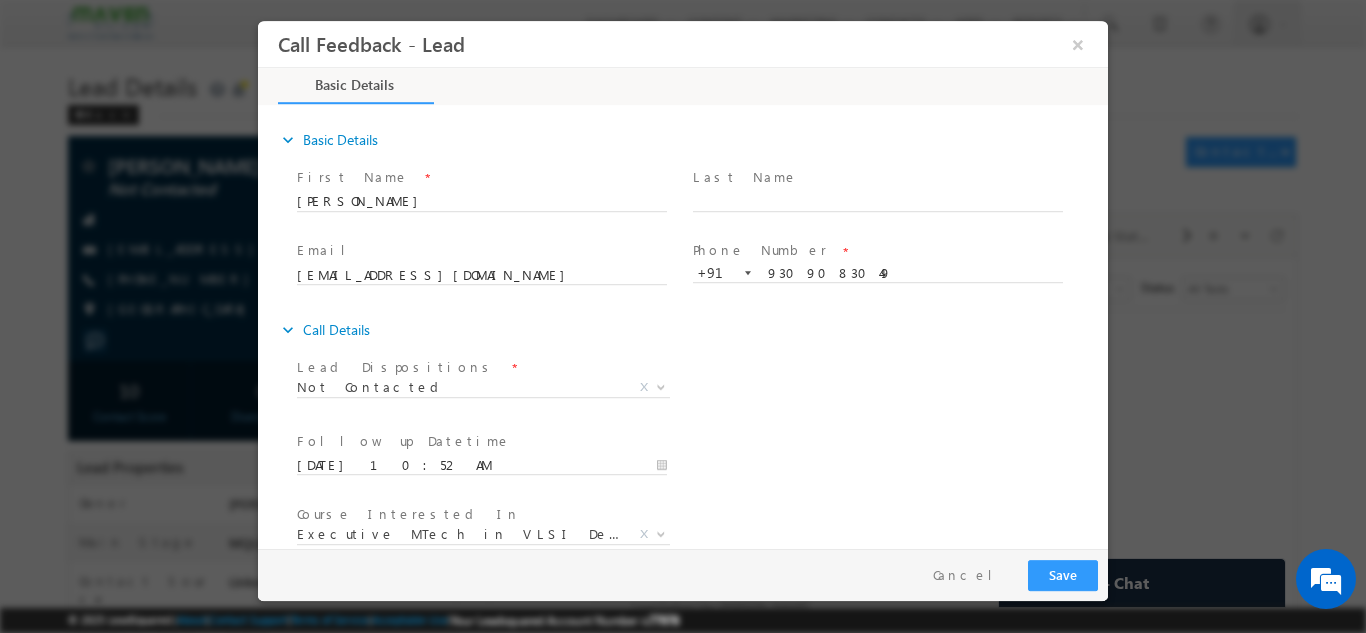
drag, startPoint x: 1014, startPoint y: 388, endPoint x: 1366, endPoint y: 449, distance: 357.1
click at [1108, 422] on html "Call Feedback - Lead × Basic Details" at bounding box center [683, 284] width 850 height 528
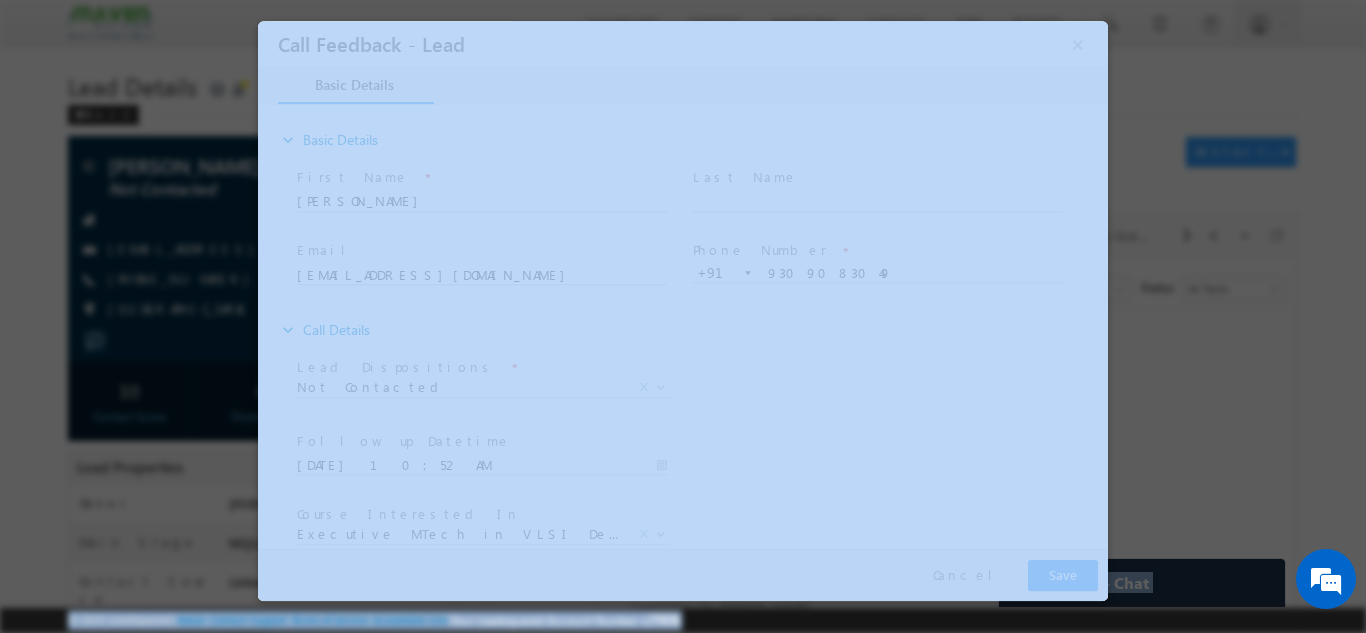
drag, startPoint x: 1108, startPoint y: 429, endPoint x: 1180, endPoint y: 664, distance: 245.7
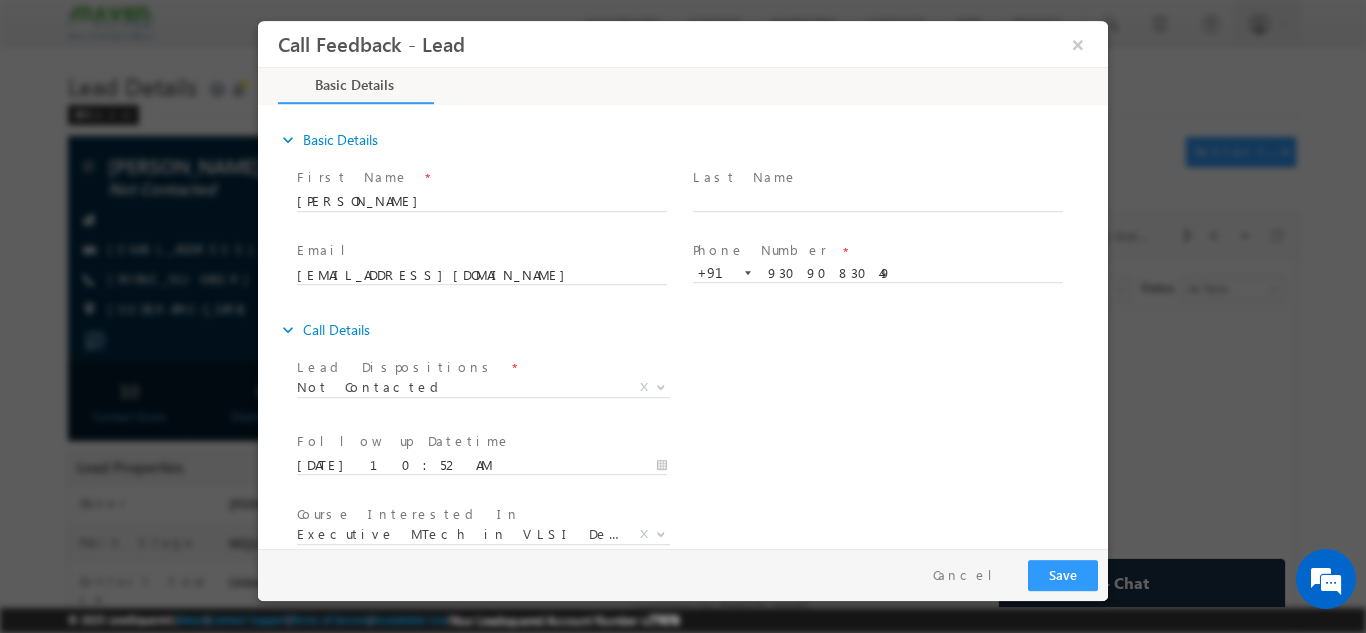
click at [908, 494] on div "Follow up Datetime * 02/09/2025 10:52 AM Program Type * Long Term Short Term X" at bounding box center [700, 463] width 815 height 74
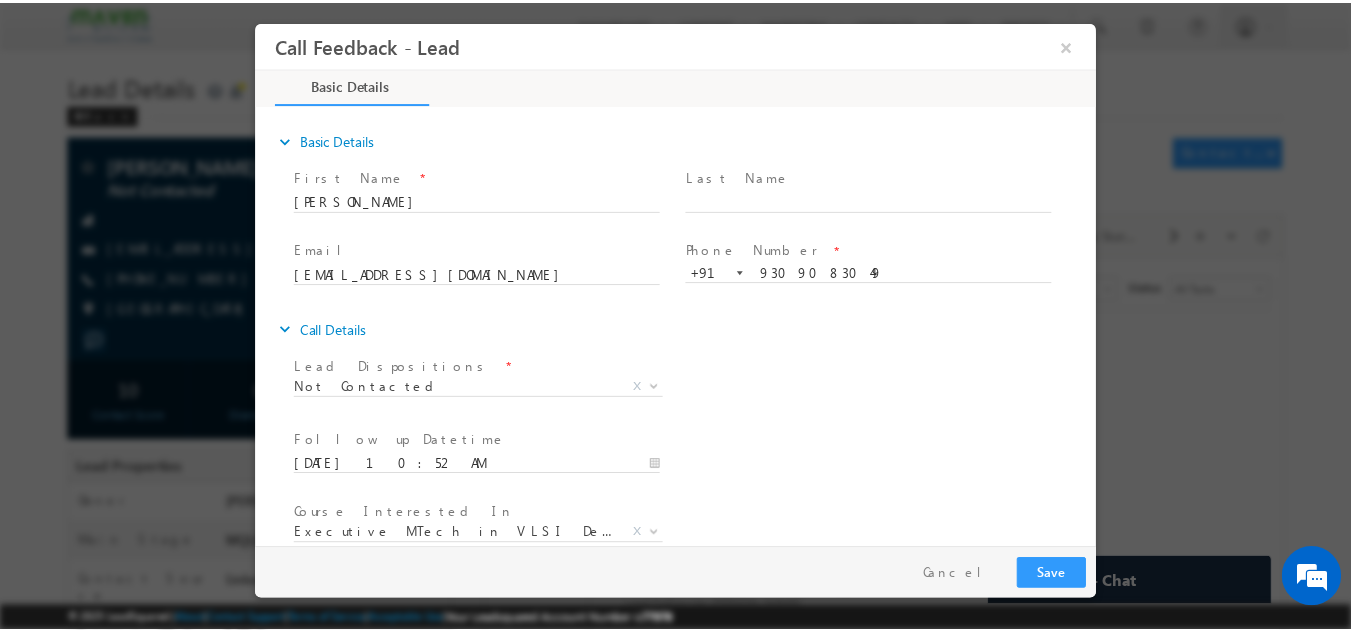
scroll to position [106, 0]
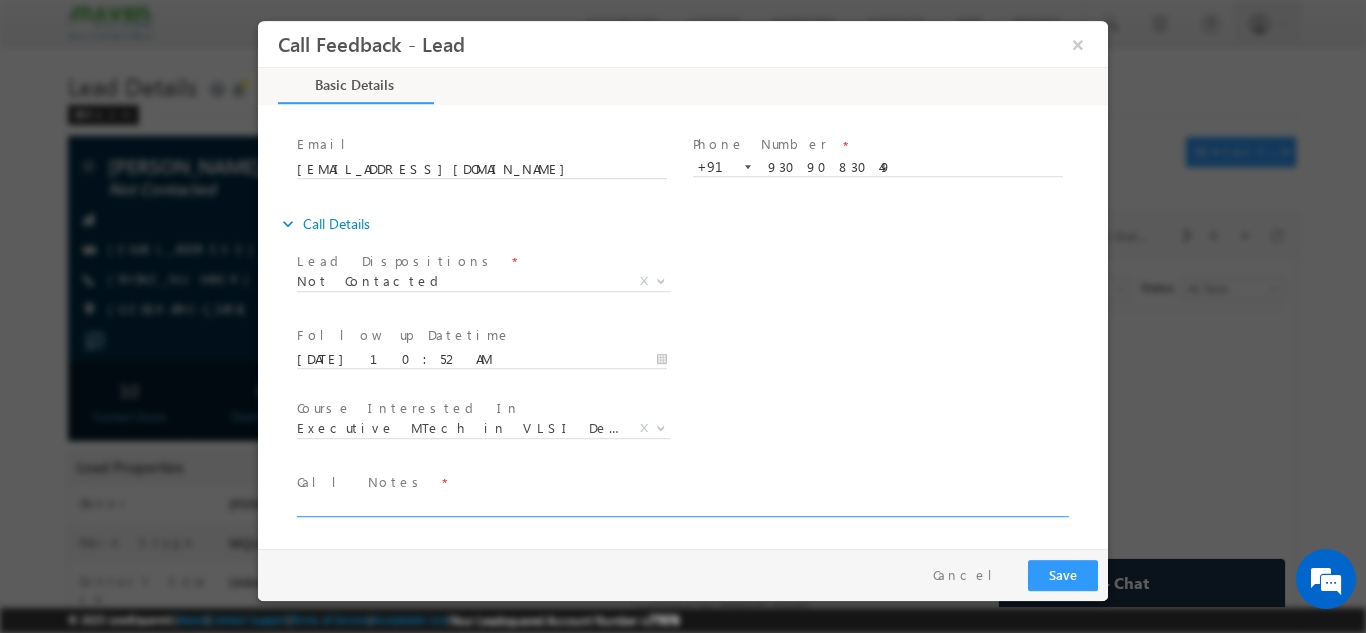
click at [985, 497] on textarea at bounding box center [681, 504] width 769 height 23
type textarea "dnp"
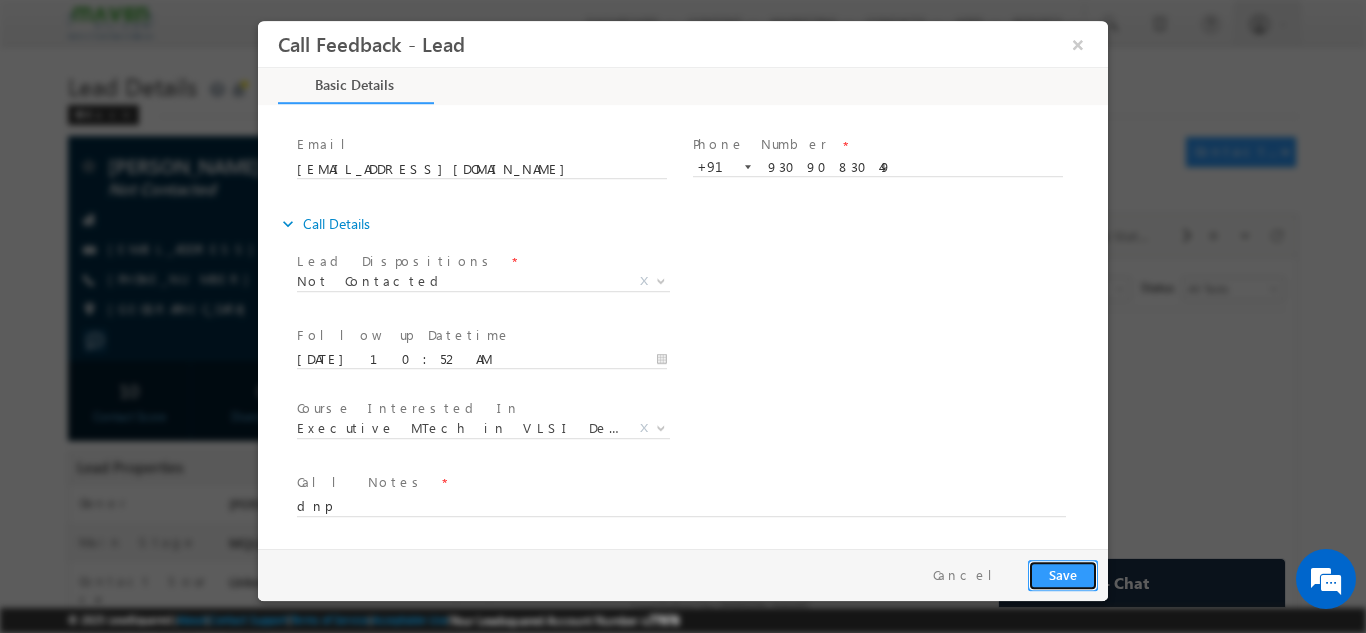
click at [1087, 564] on button "Save" at bounding box center [1063, 574] width 70 height 31
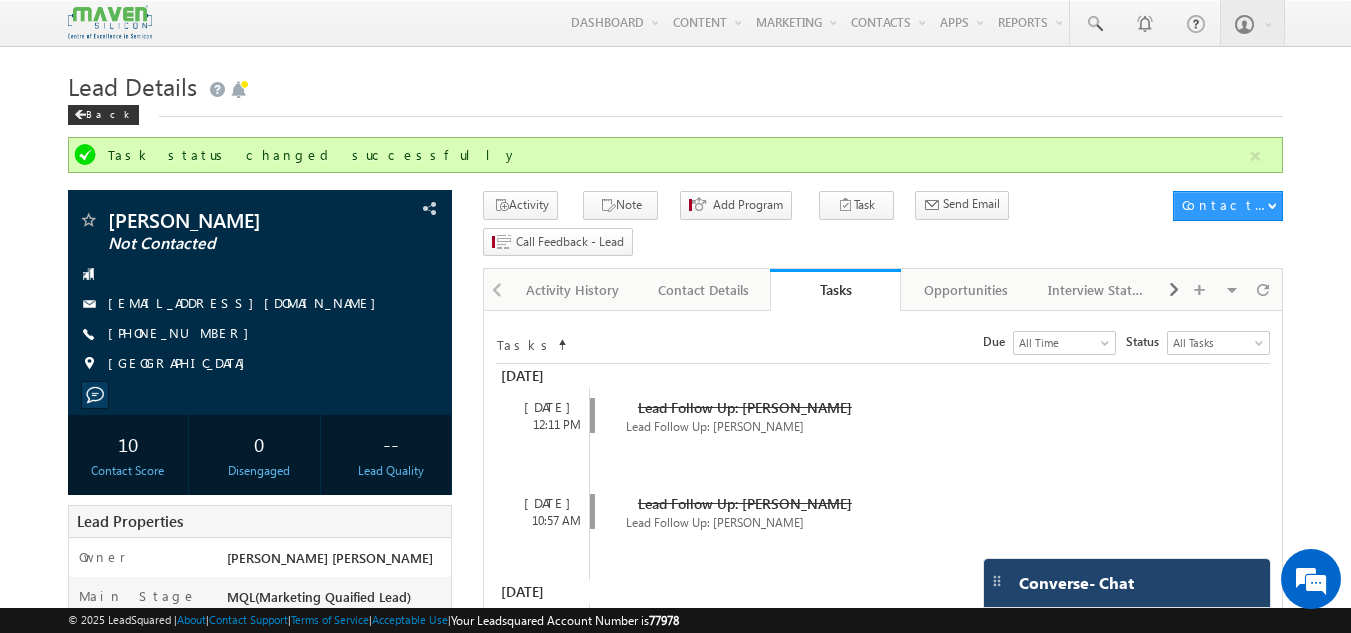
drag, startPoint x: 829, startPoint y: 544, endPoint x: 1087, endPoint y: 571, distance: 259.3
click at [1087, 574] on span "Converse - Chat" at bounding box center [1076, 583] width 115 height 18
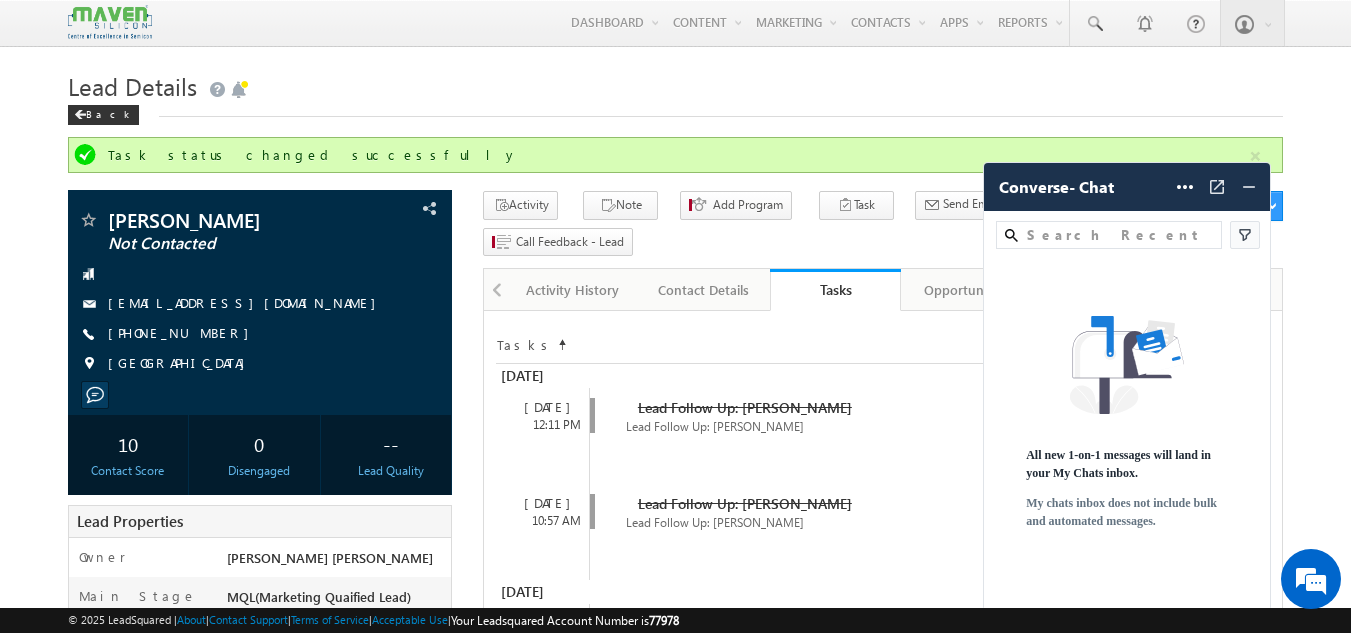
click at [1087, 571] on div "All new 1-on-1 messages will land in your My Chats inbox. My chats inbox does n…" at bounding box center [1127, 434] width 288 height 290
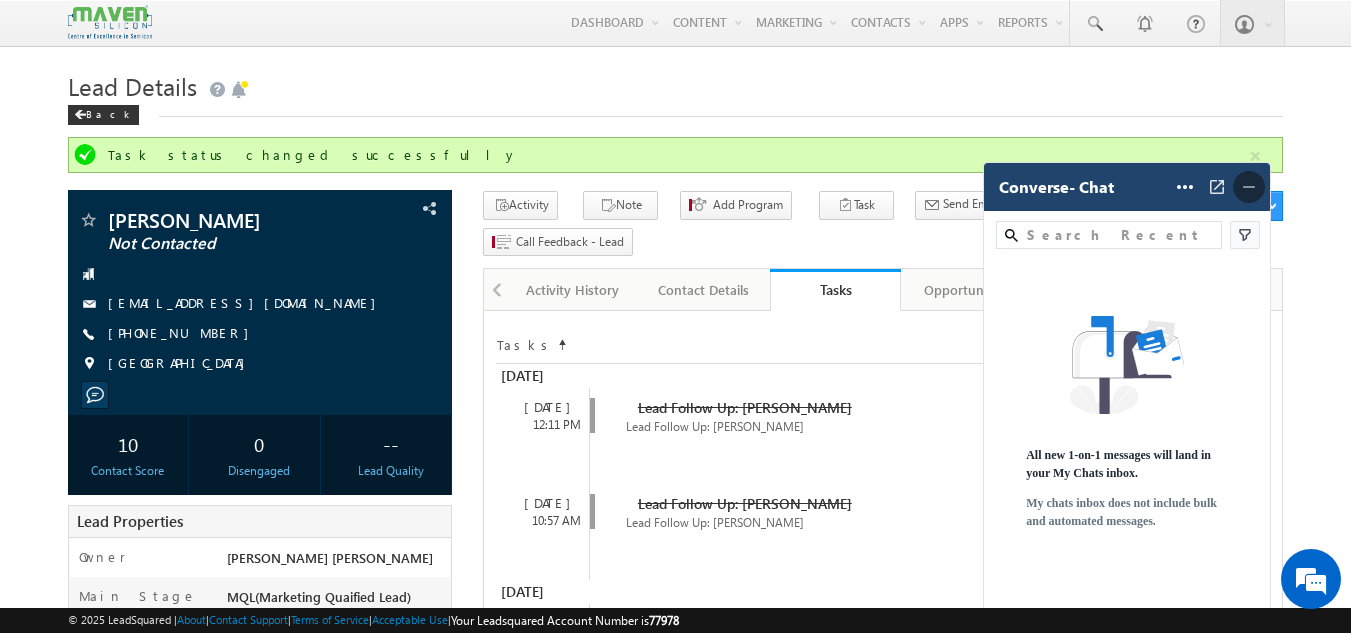
click at [1251, 185] on img at bounding box center [1249, 187] width 20 height 20
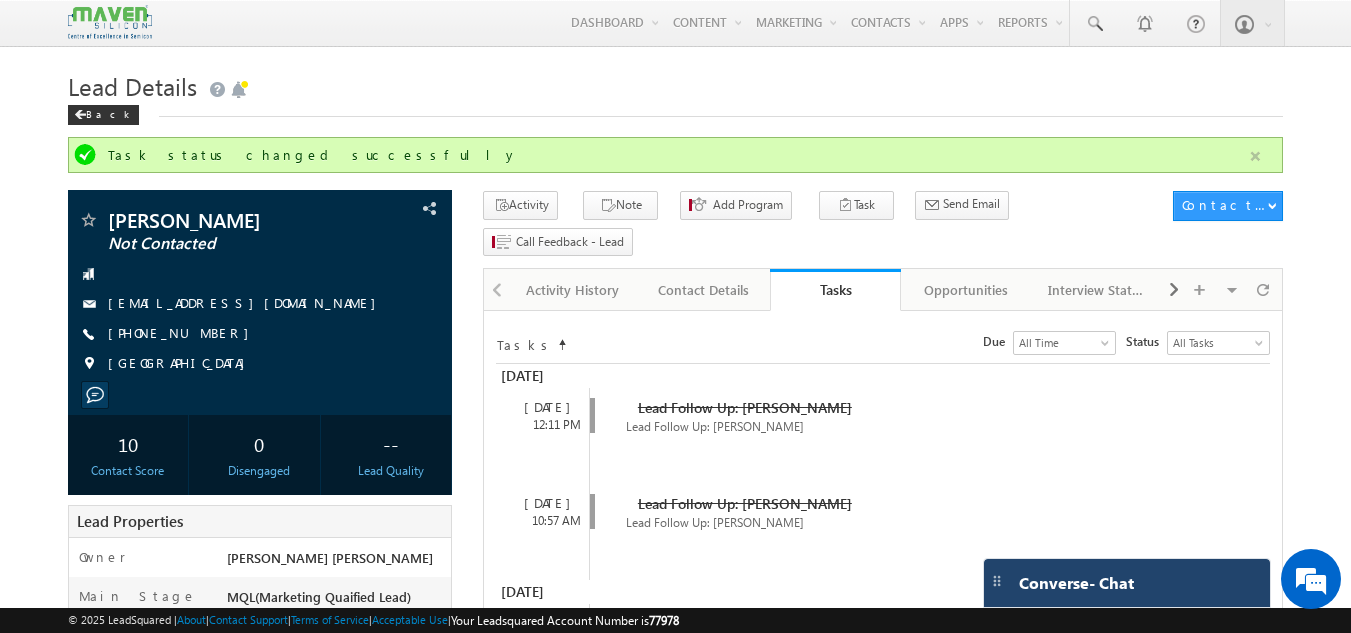
click at [1254, 157] on button "button" at bounding box center [1255, 156] width 25 height 25
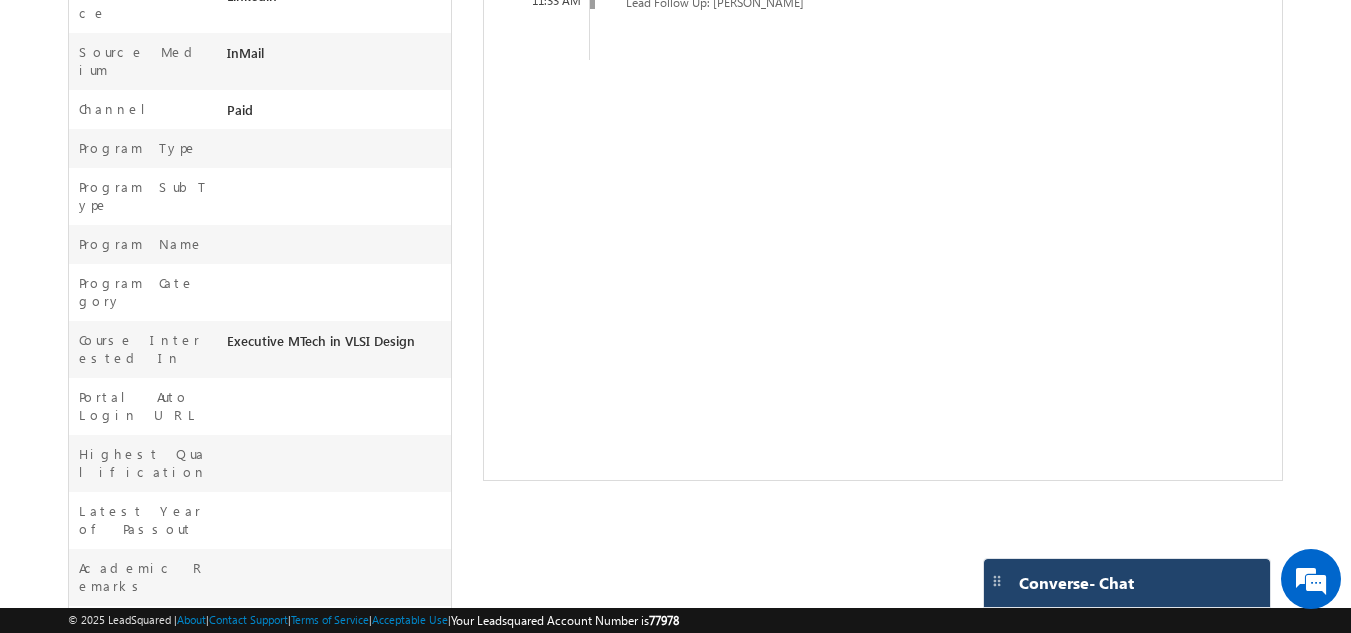
scroll to position [0, 0]
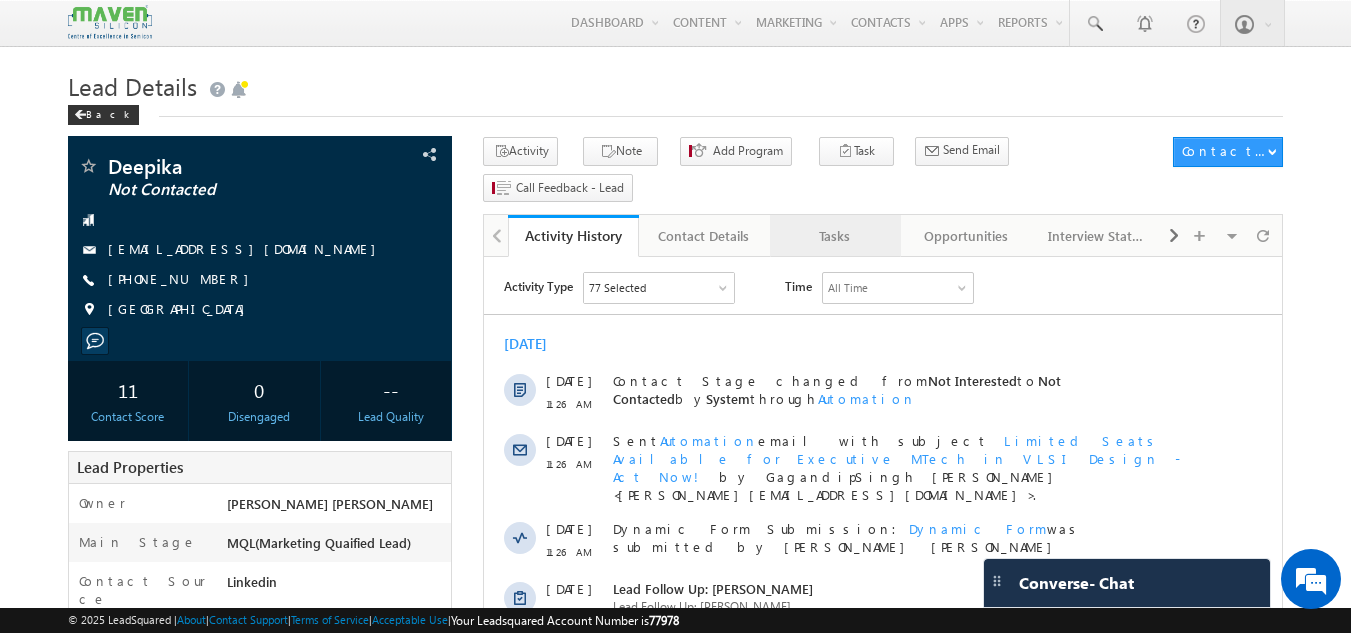
click at [818, 224] on div "Tasks" at bounding box center [834, 236] width 97 height 24
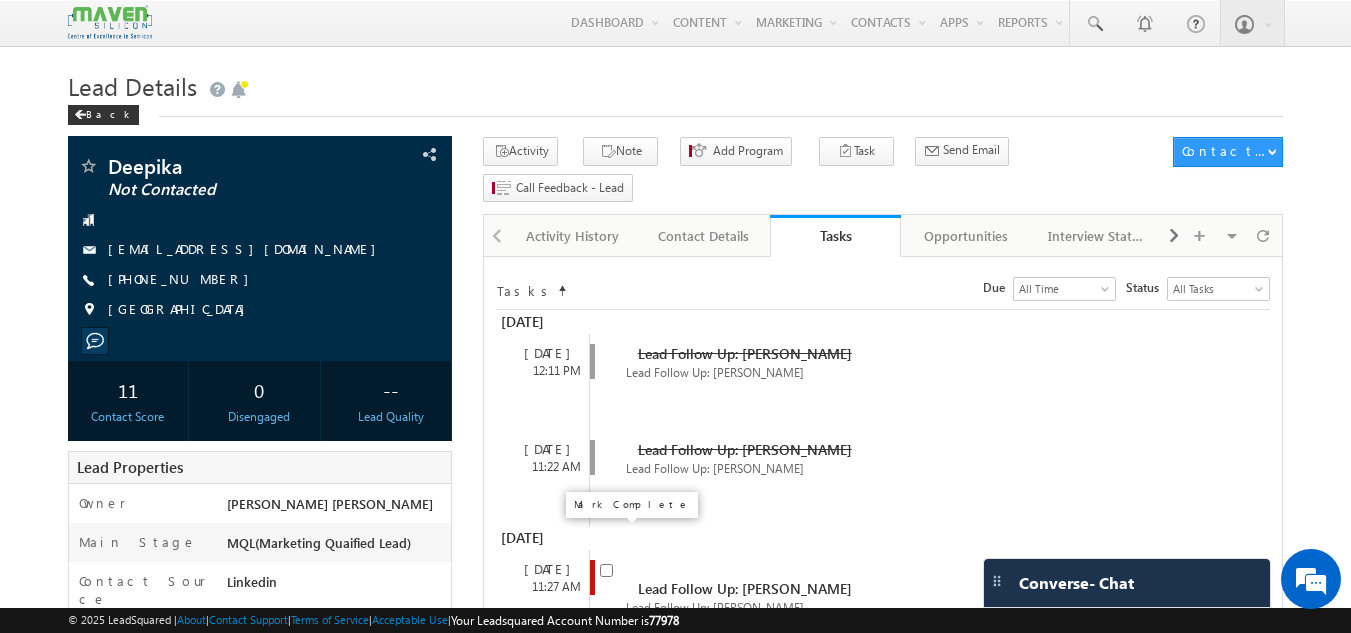
click at [609, 564] on input "checkbox" at bounding box center [606, 570] width 13 height 13
checkbox input "false"
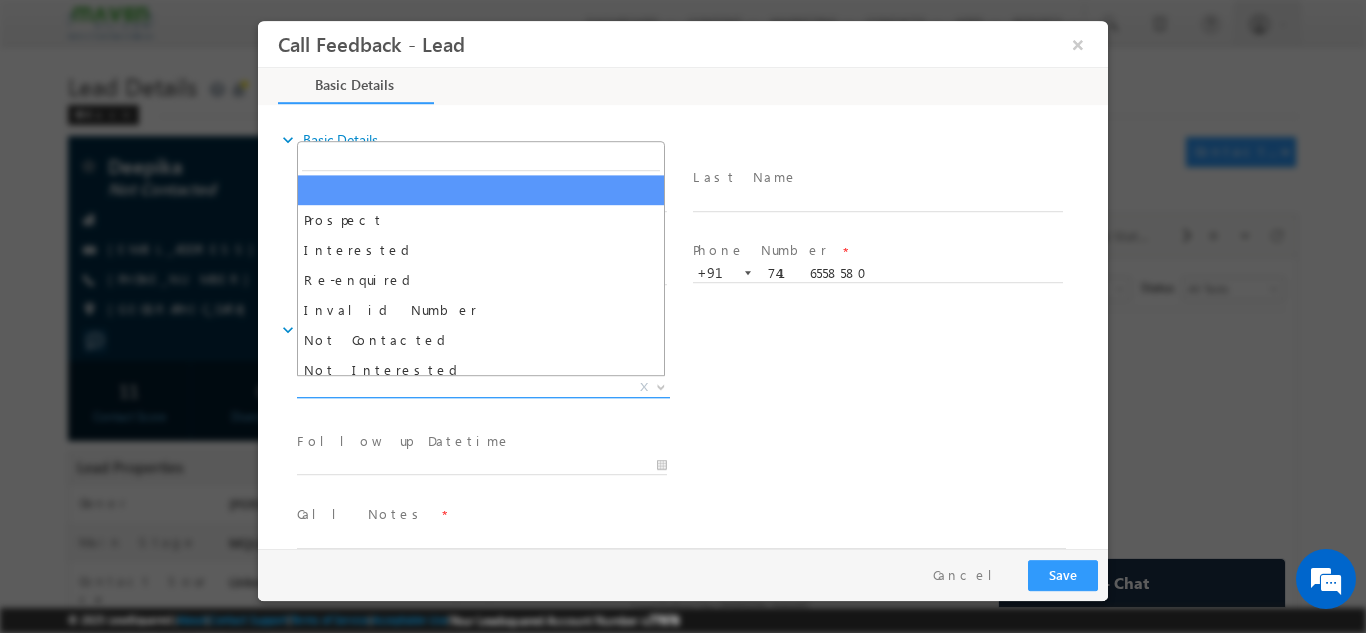
click at [490, 393] on span "X" at bounding box center [483, 387] width 373 height 20
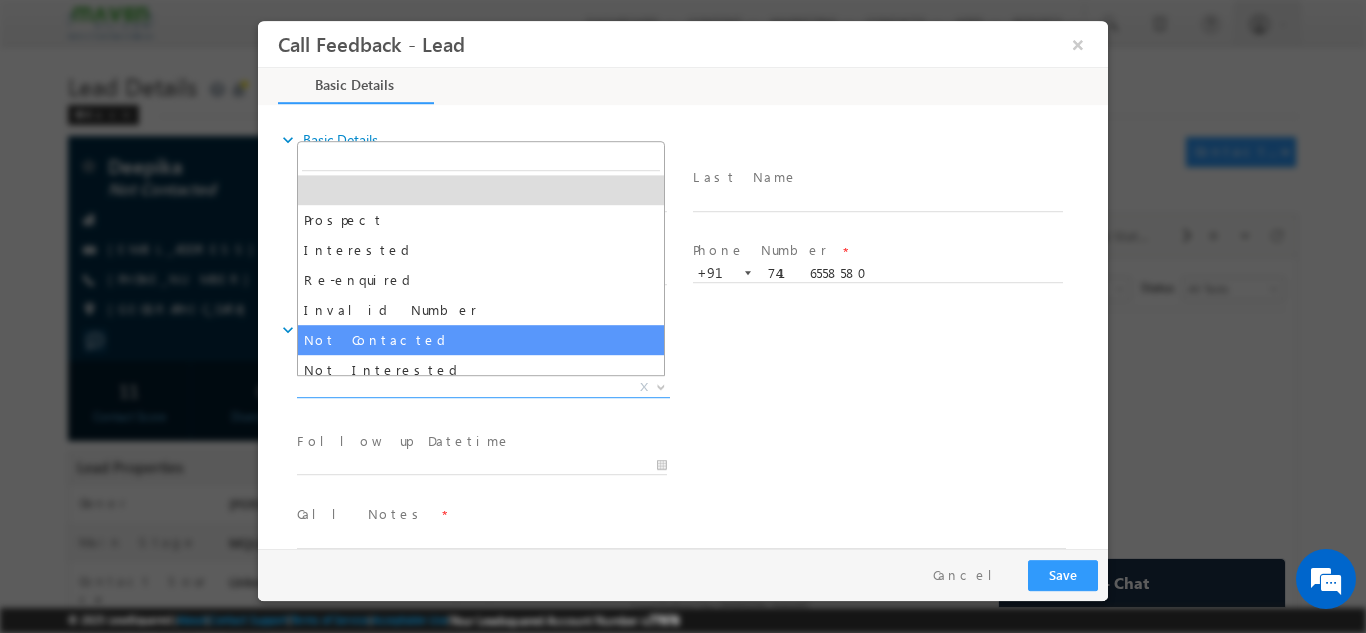
select select "Not Contacted"
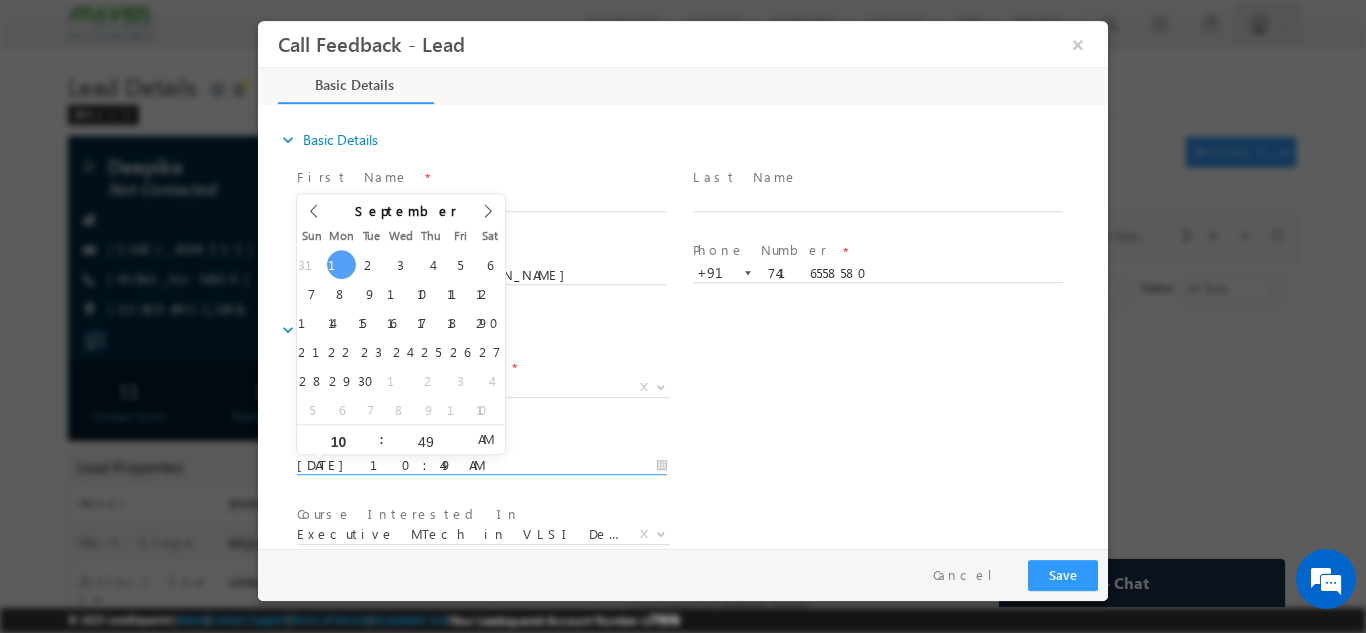
click at [447, 461] on input "[DATE] 10:49 AM" at bounding box center [482, 465] width 370 height 20
type input "[DATE] 10:49 AM"
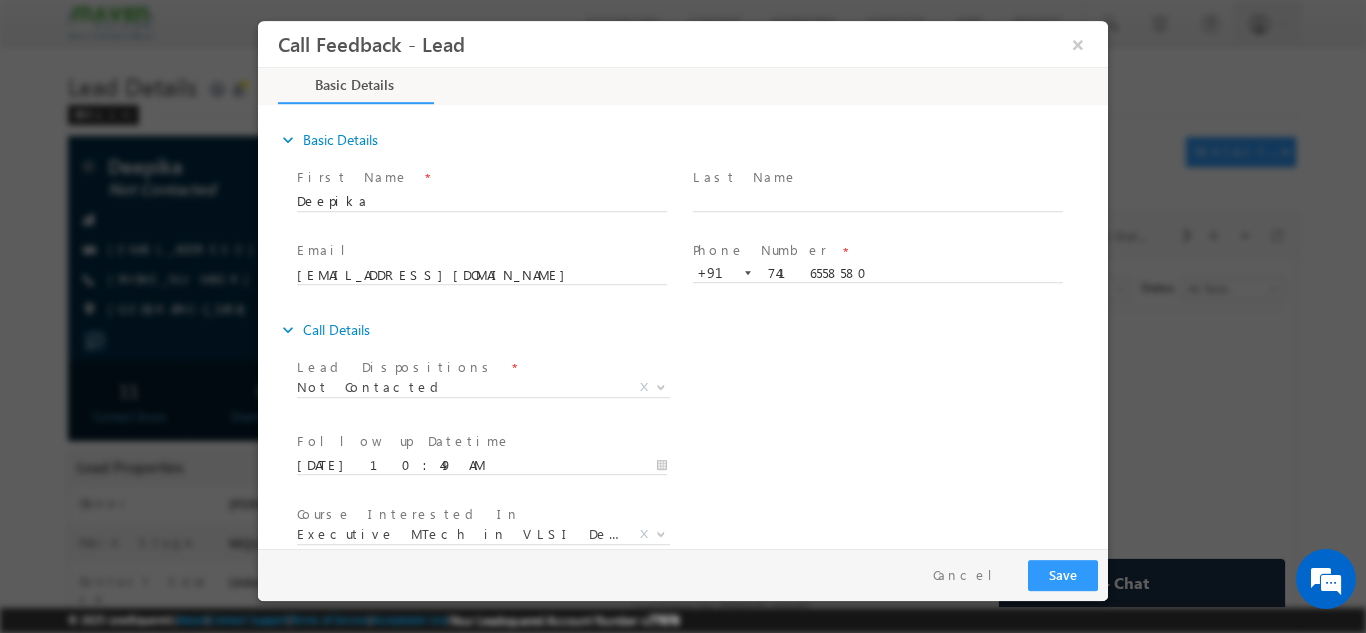
drag, startPoint x: 1010, startPoint y: 391, endPoint x: 1105, endPoint y: 364, distance: 98.7
click at [1105, 364] on div "expand_more Basic Details First Name *" at bounding box center [688, 327] width 840 height 441
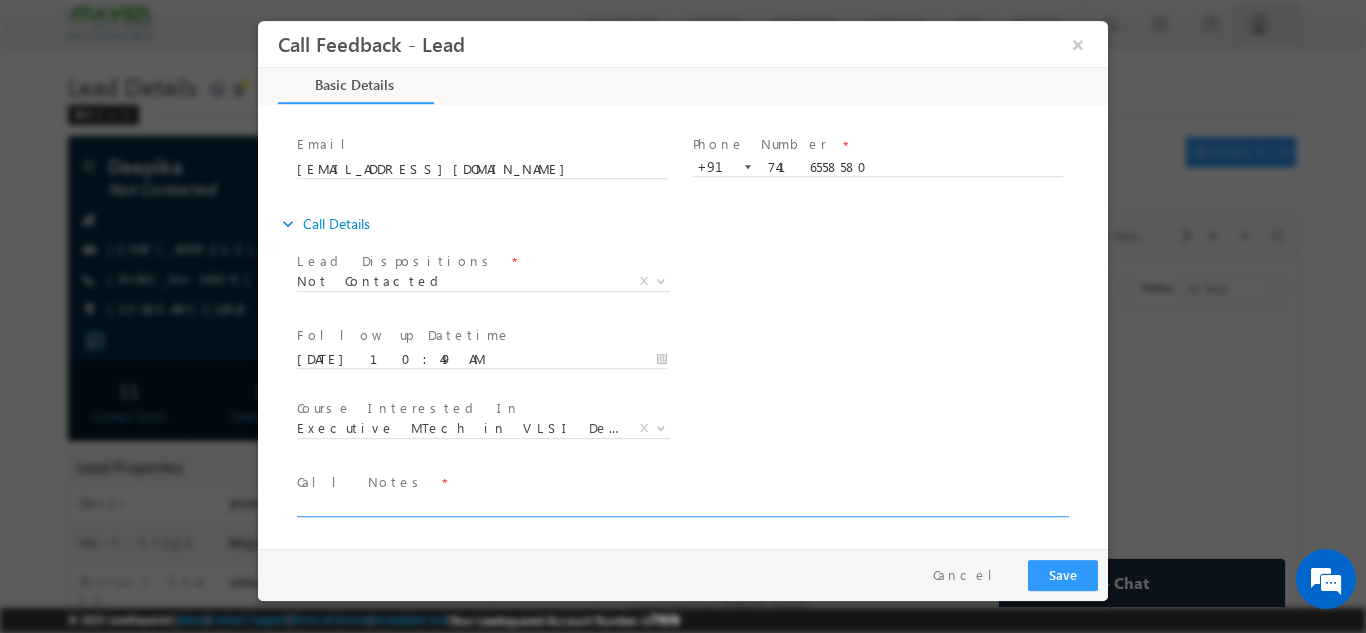
click at [771, 506] on textarea at bounding box center [681, 504] width 769 height 23
type textarea "dnp"
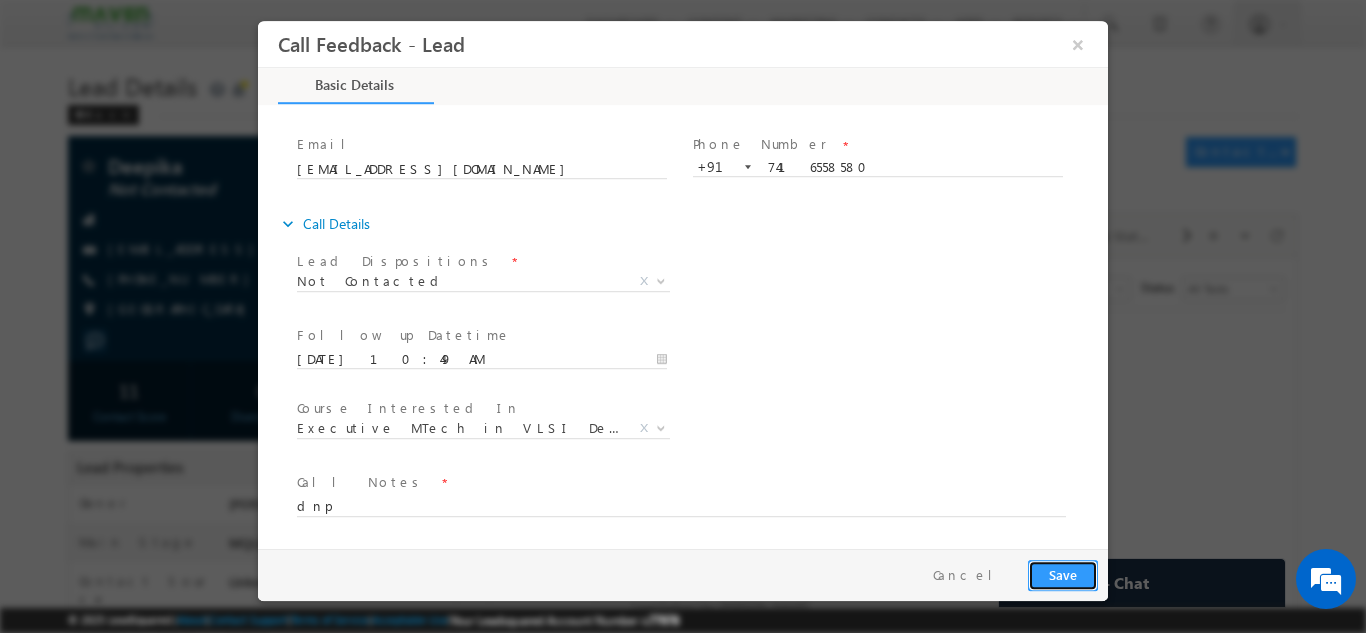
click at [1043, 566] on button "Save" at bounding box center [1063, 574] width 70 height 31
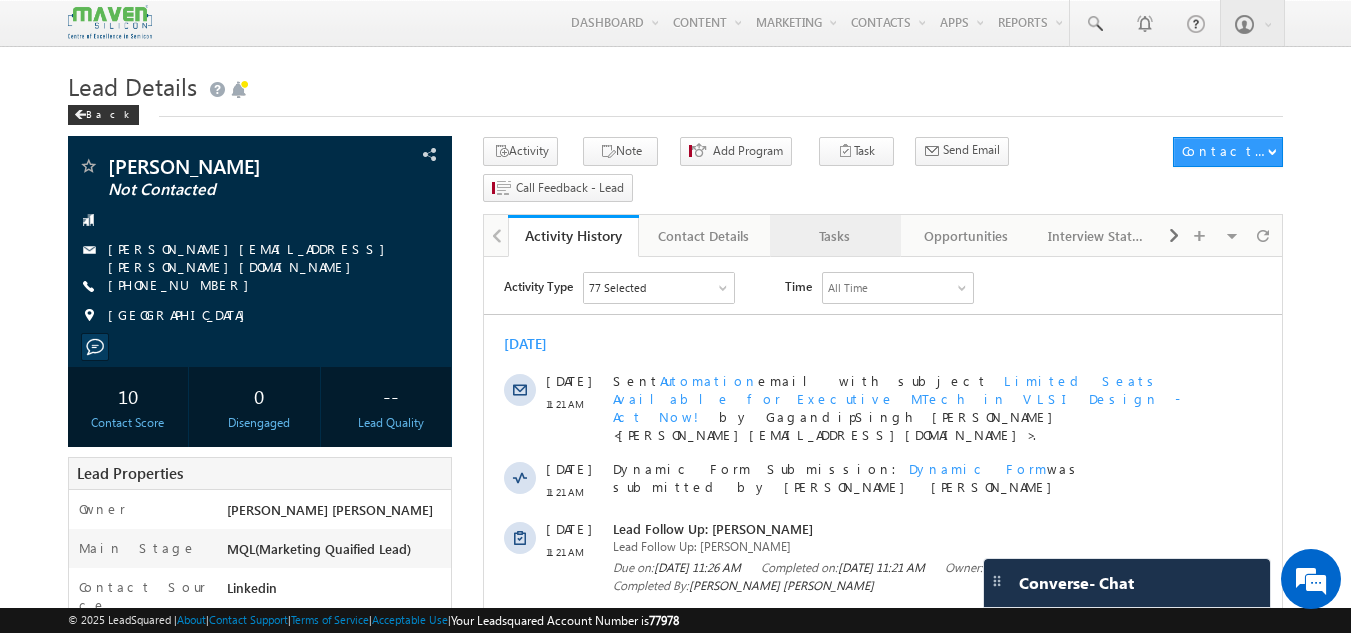
click at [828, 224] on div "Tasks" at bounding box center [834, 236] width 97 height 24
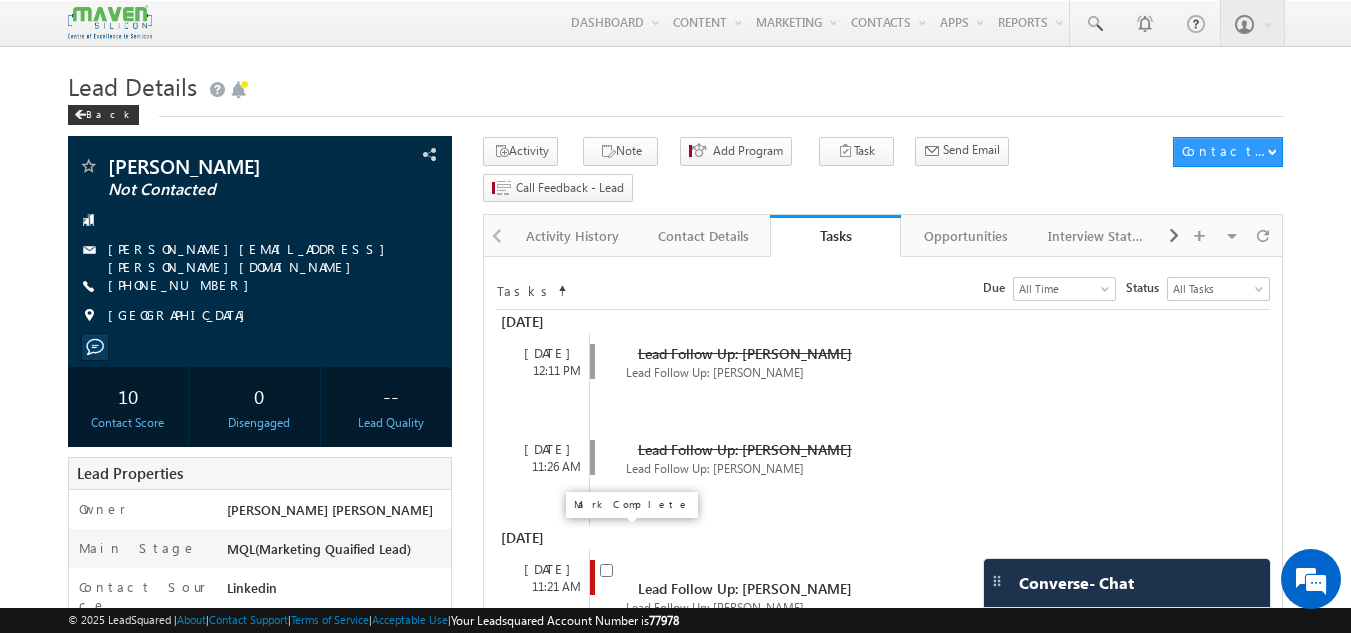
click at [611, 564] on input "checkbox" at bounding box center [606, 570] width 13 height 13
checkbox input "false"
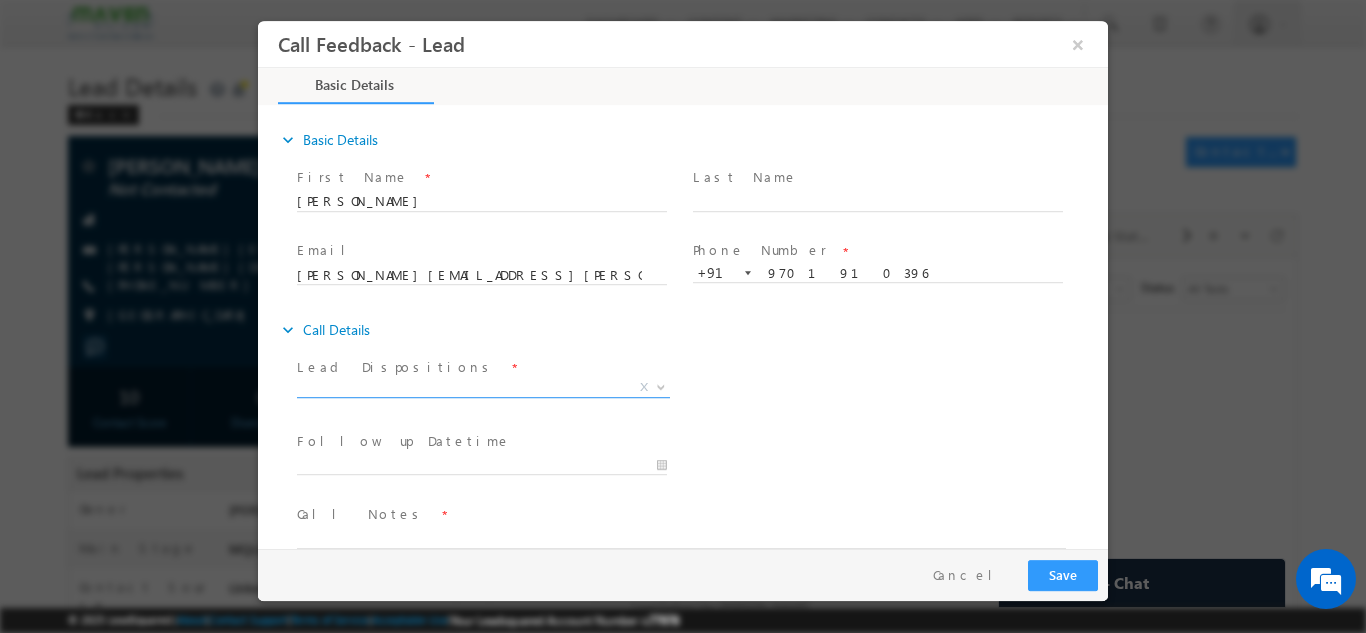
click at [565, 399] on span "X" at bounding box center [483, 391] width 373 height 20
click at [562, 388] on span "X" at bounding box center [483, 384] width 373 height 20
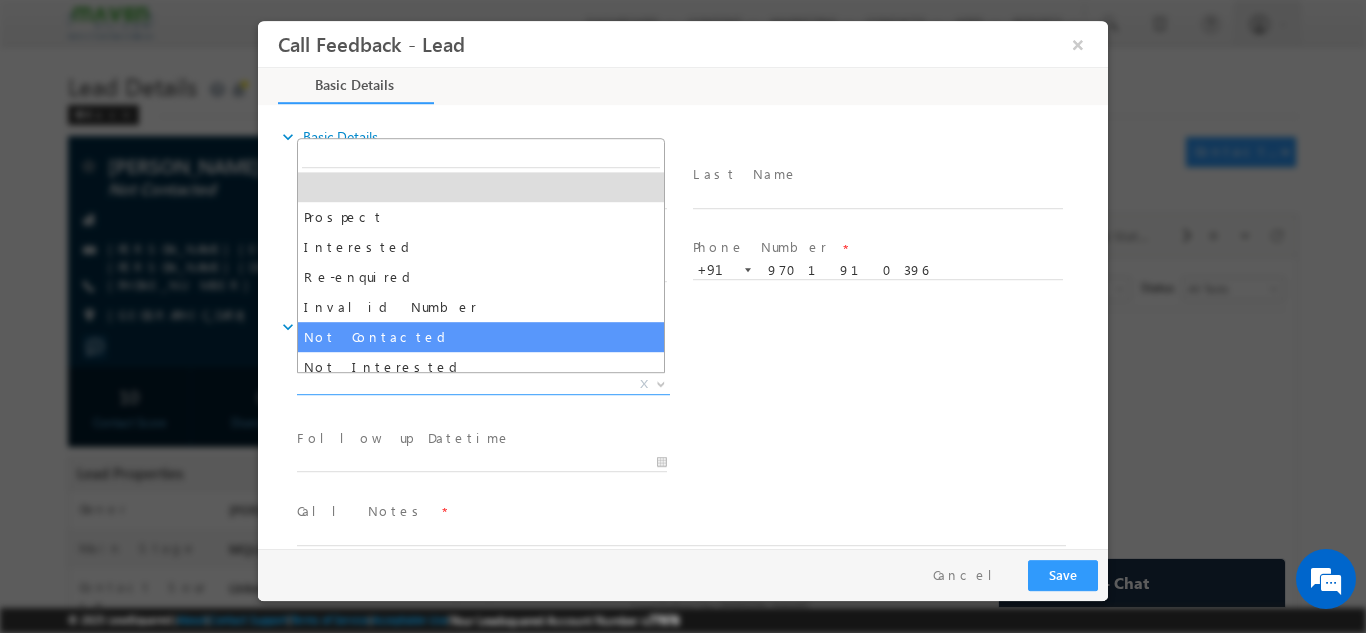
select select "Not Contacted"
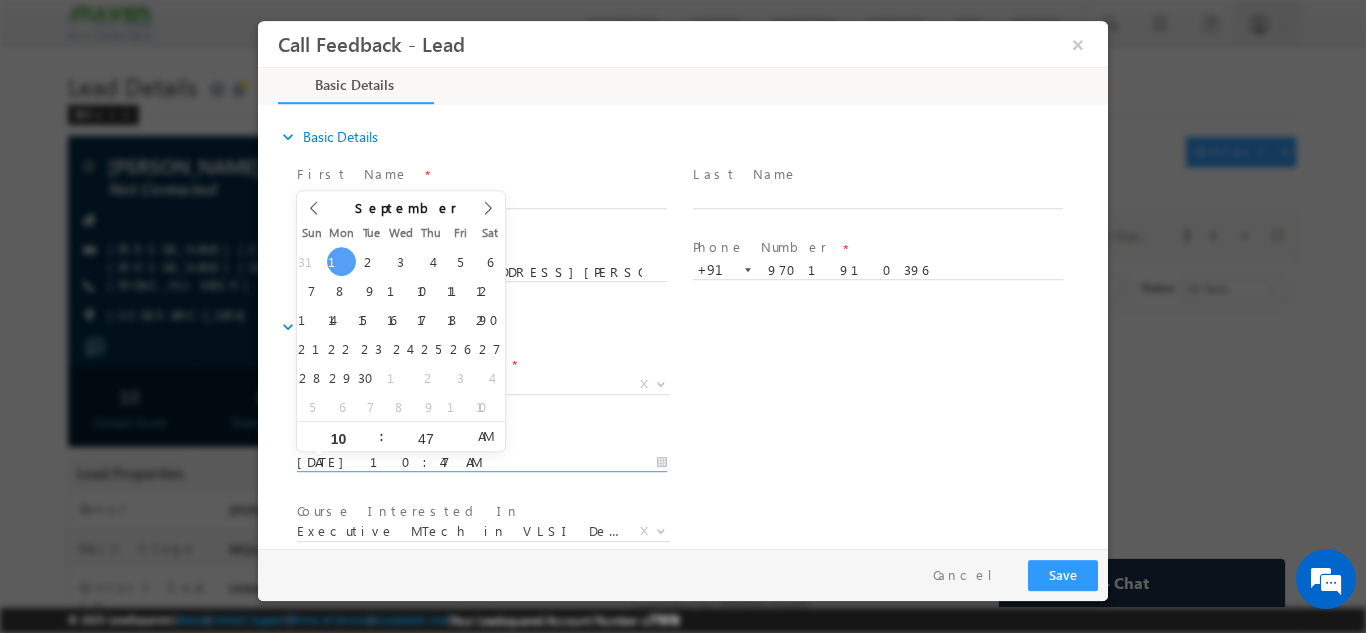
click at [471, 468] on input "01/09/2025 10:47 AM" at bounding box center [482, 462] width 370 height 20
type input "02/09/2025 10:47 AM"
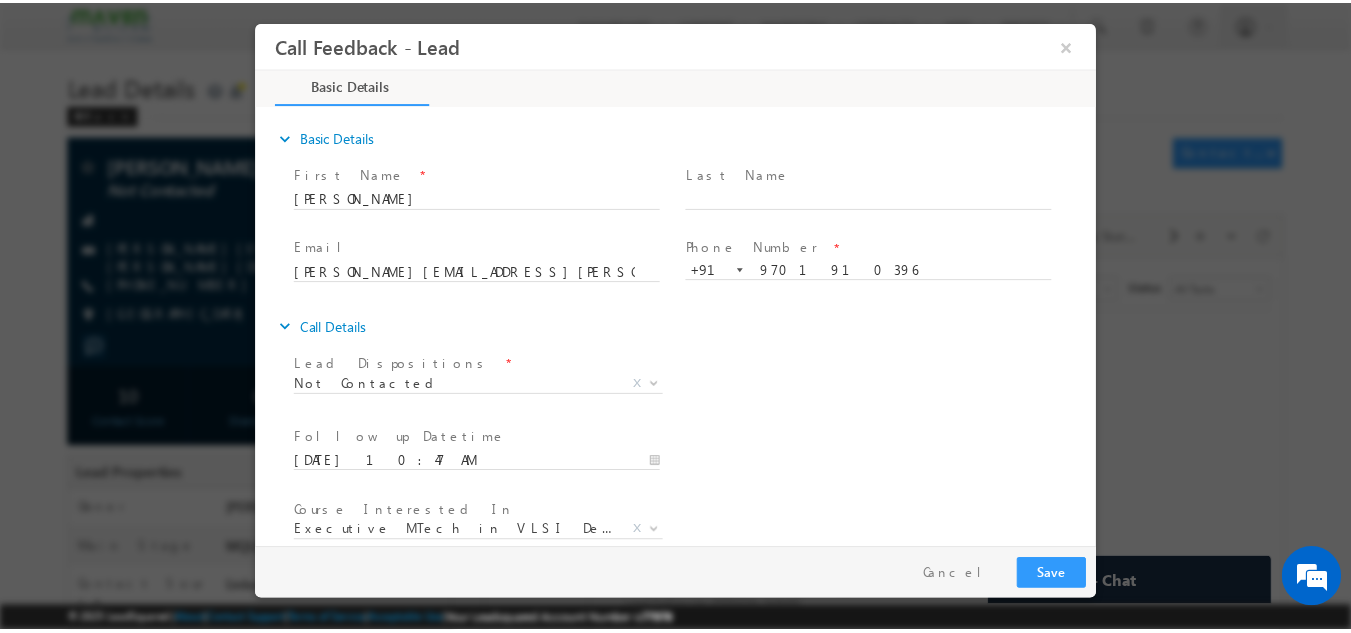
scroll to position [106, 0]
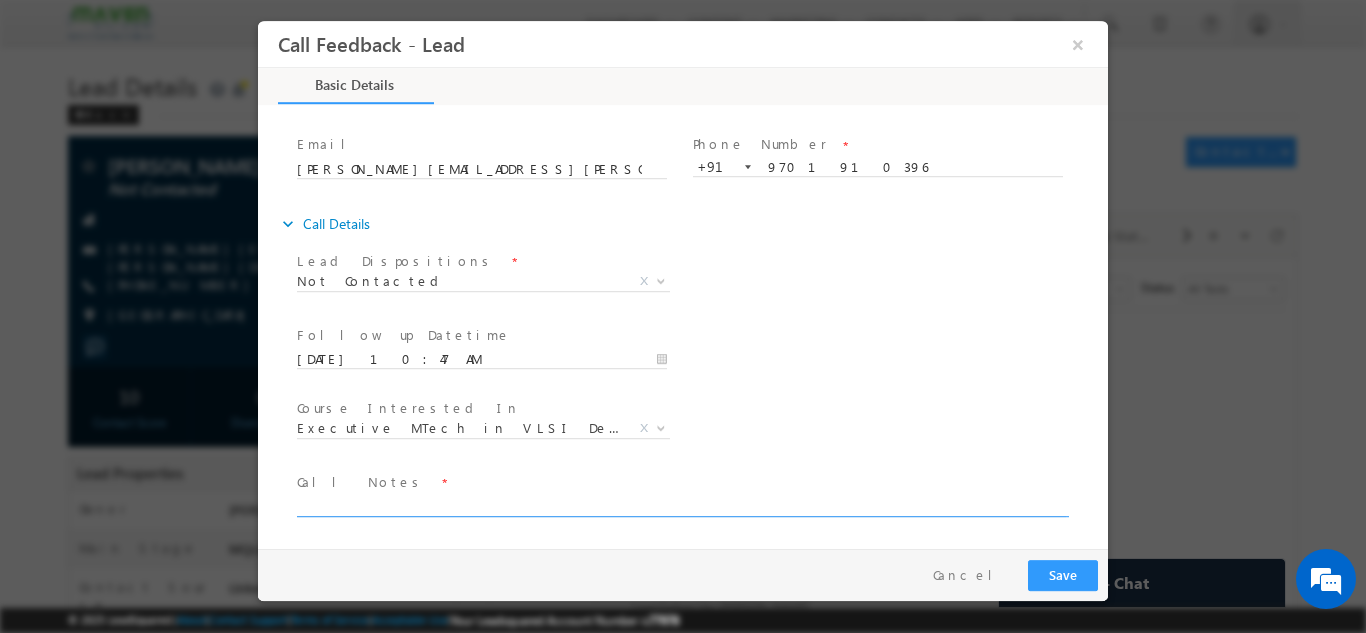
click at [854, 498] on textarea at bounding box center [681, 504] width 769 height 23
type textarea "dnp"
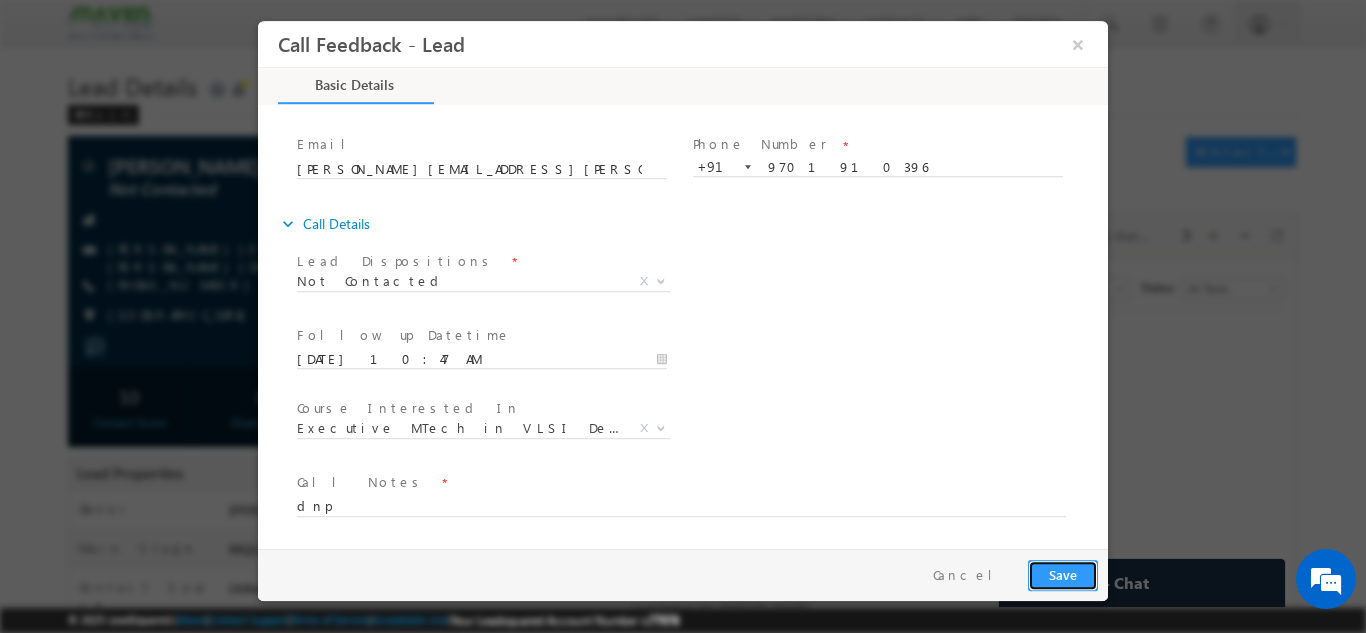
click at [1063, 576] on button "Save" at bounding box center [1063, 574] width 70 height 31
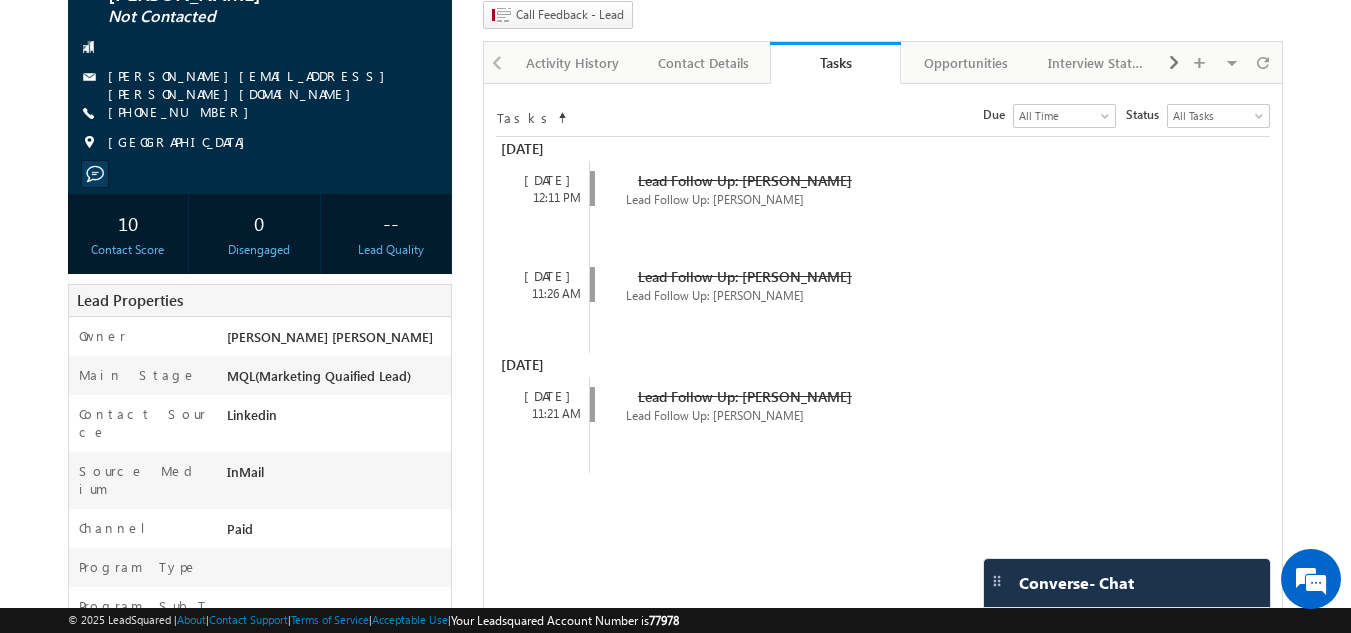
scroll to position [220, 0]
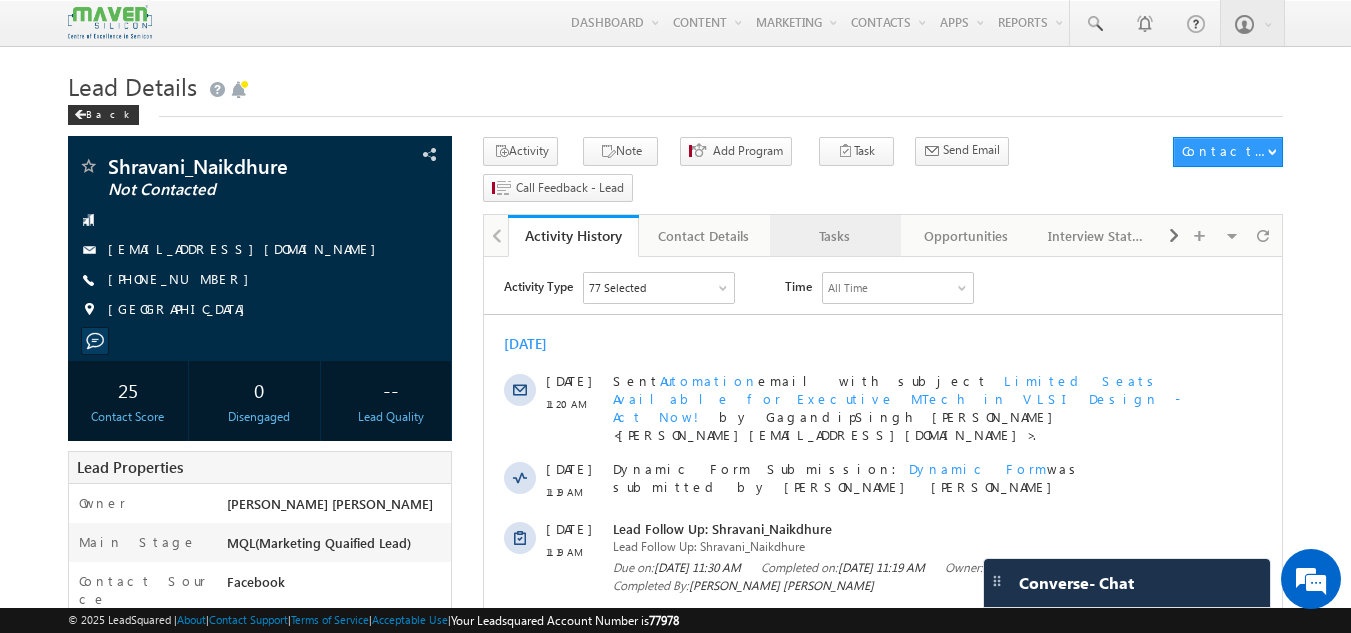
click at [830, 224] on div "Tasks" at bounding box center [834, 236] width 97 height 24
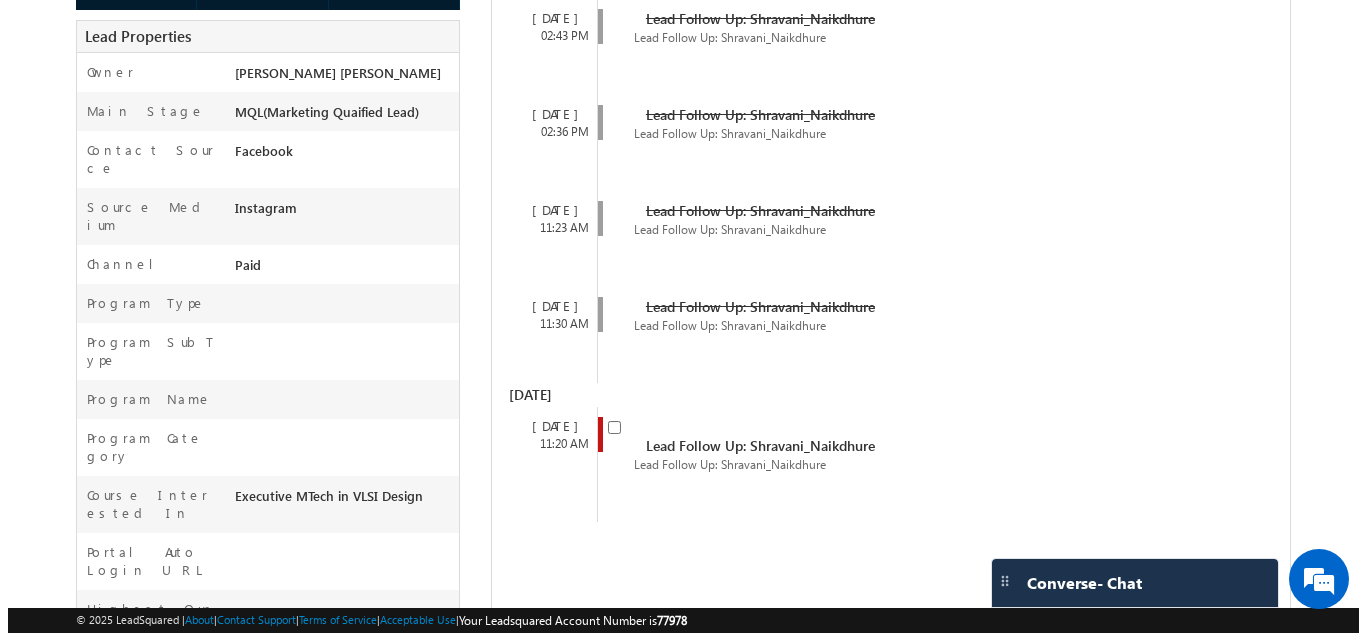
scroll to position [458, 0]
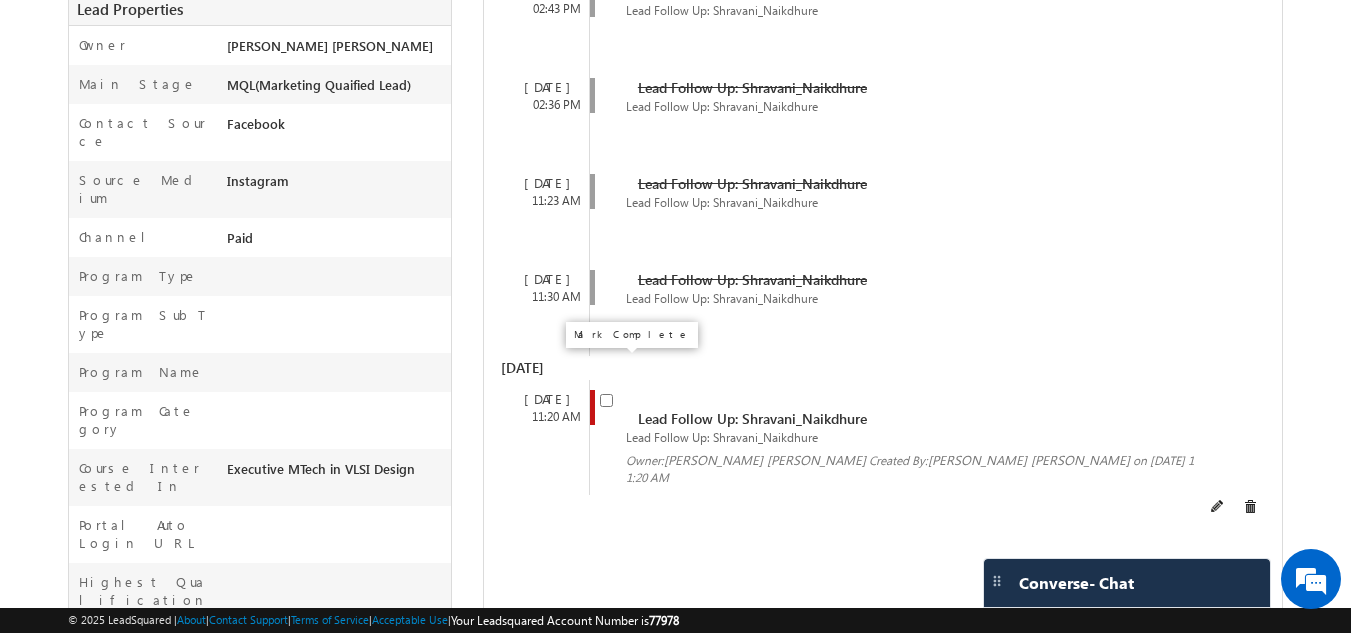
click at [603, 394] on input "checkbox" at bounding box center [606, 400] width 13 height 13
checkbox input "false"
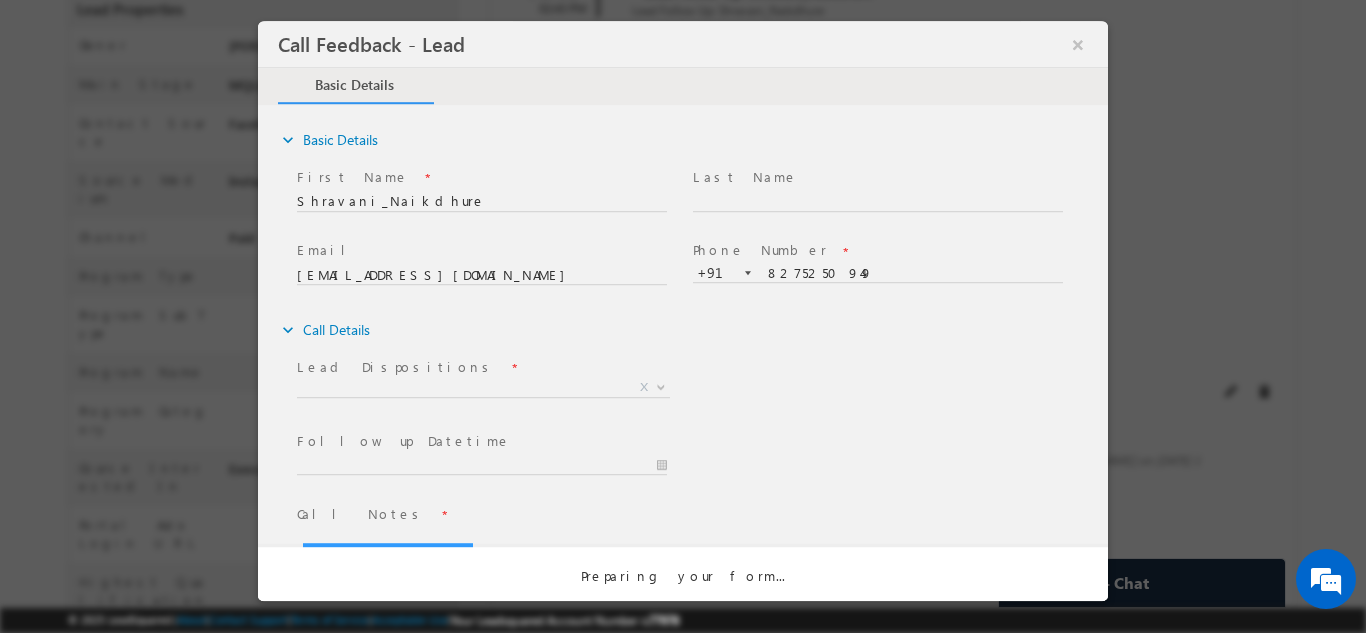
scroll to position [0, 0]
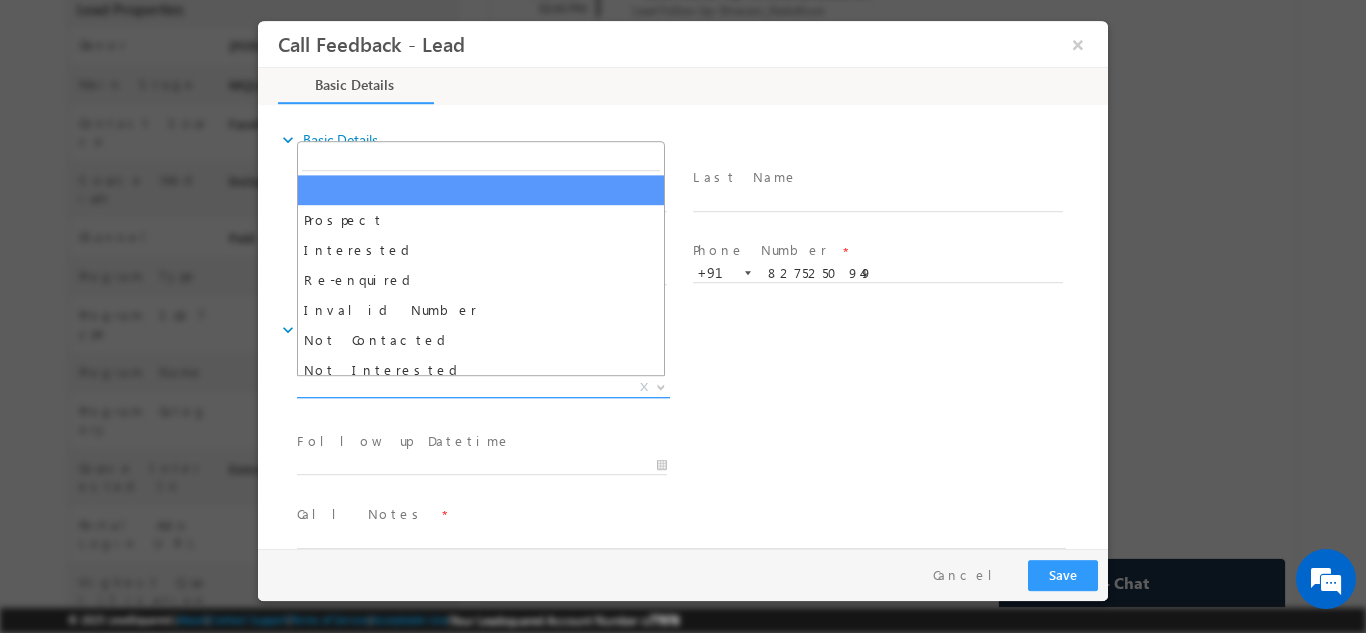
click at [498, 379] on span "X" at bounding box center [483, 387] width 373 height 20
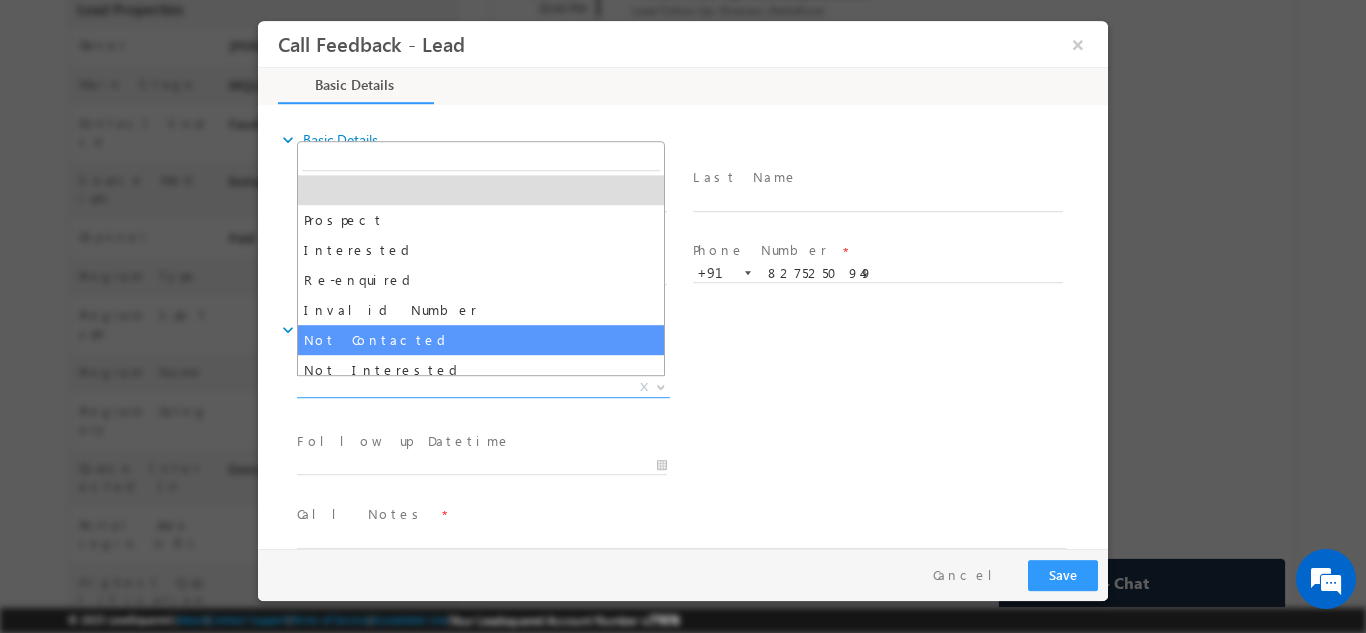
select select "Not Contacted"
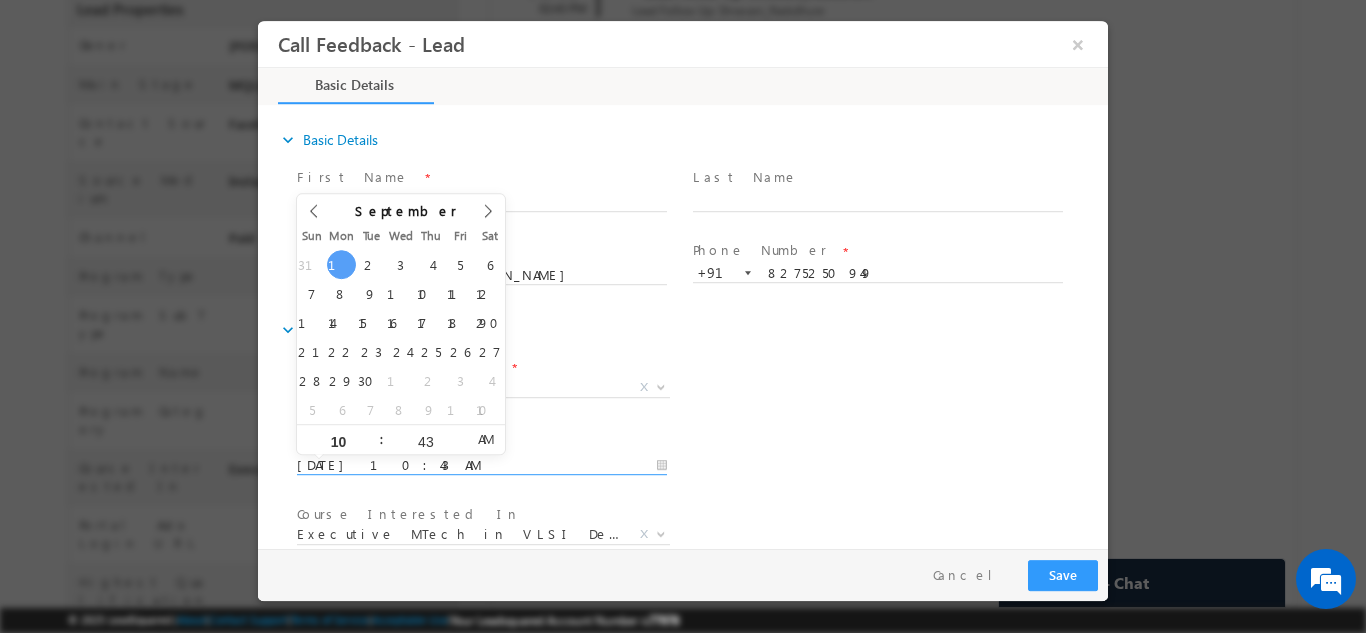
click at [489, 461] on input "01/09/2025 10:43 AM" at bounding box center [482, 465] width 370 height 20
type input "02/09/2025 10:43 AM"
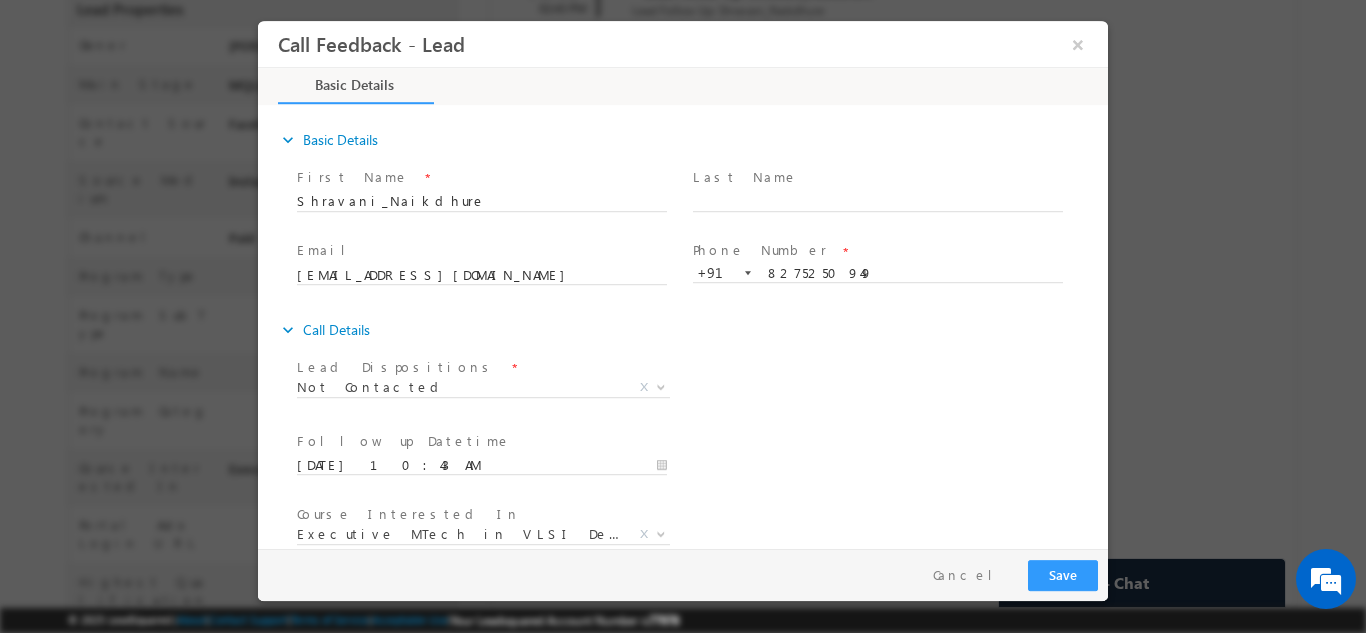
drag, startPoint x: 839, startPoint y: 422, endPoint x: 1100, endPoint y: 402, distance: 261.7
click at [1100, 402] on div "expand_more Basic Details First Name *" at bounding box center [688, 327] width 840 height 441
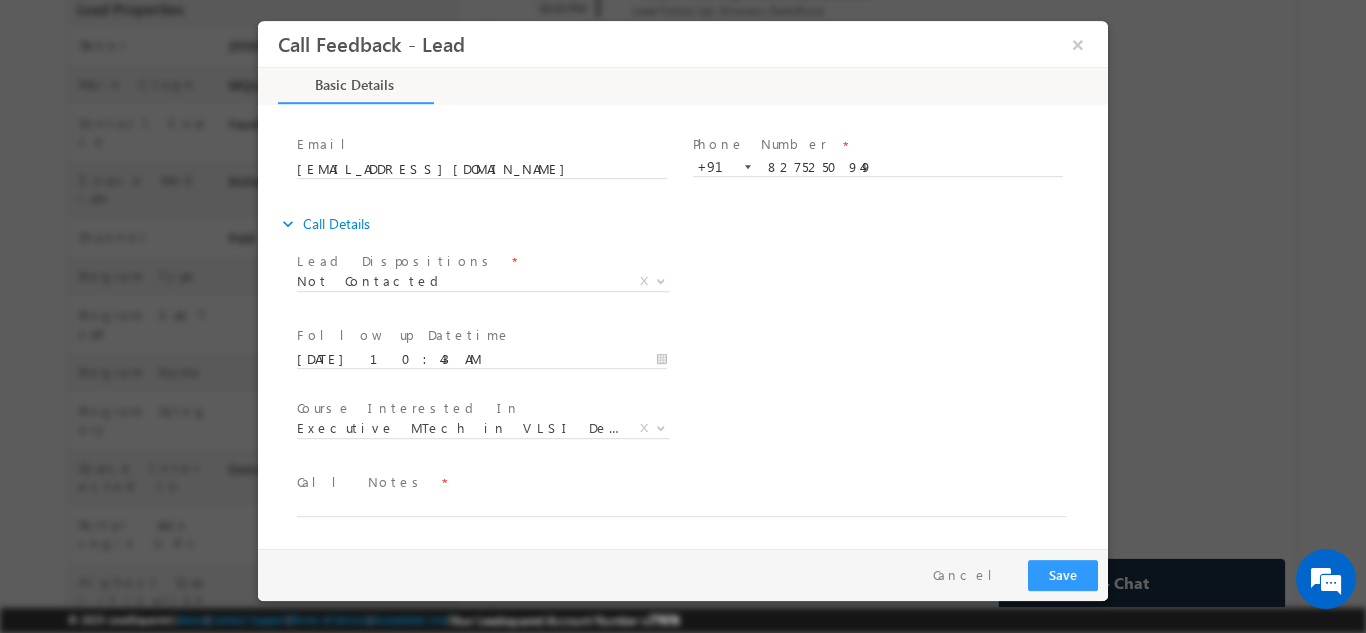
drag, startPoint x: 1100, startPoint y: 402, endPoint x: 1427, endPoint y: 618, distance: 391.8
click at [892, 497] on textarea at bounding box center [681, 504] width 769 height 23
type textarea "dnp"
click at [1063, 573] on button "Save" at bounding box center [1063, 574] width 70 height 31
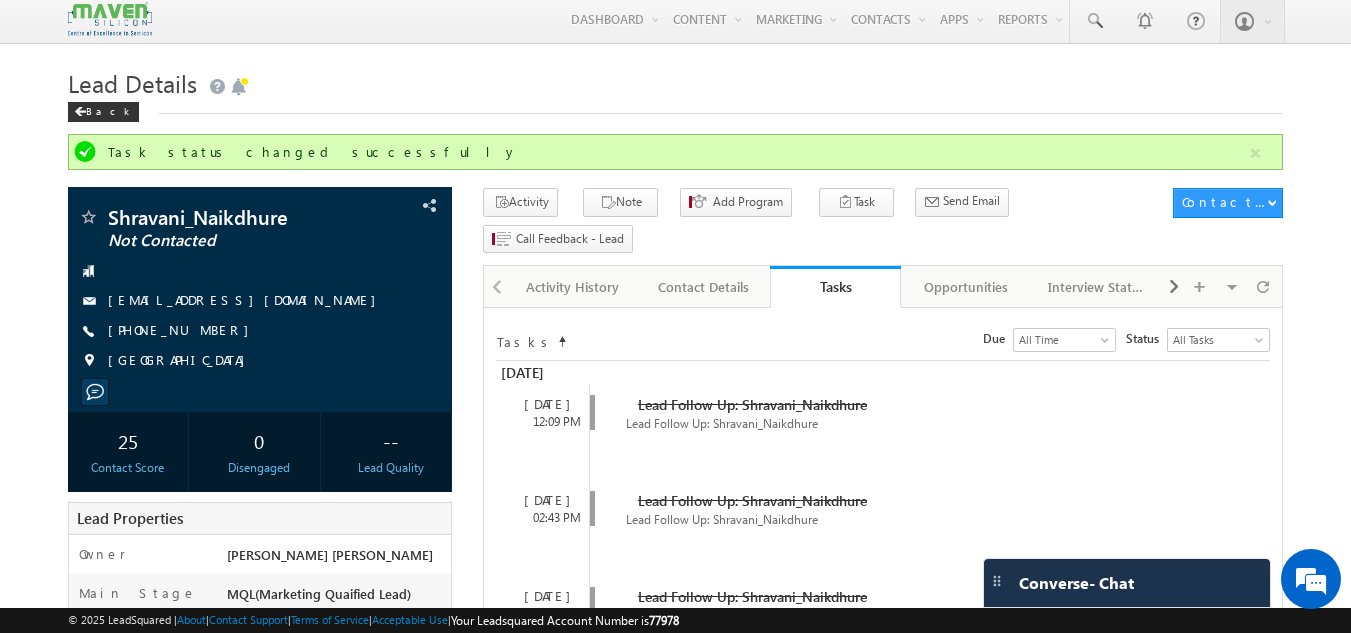
scroll to position [0, 0]
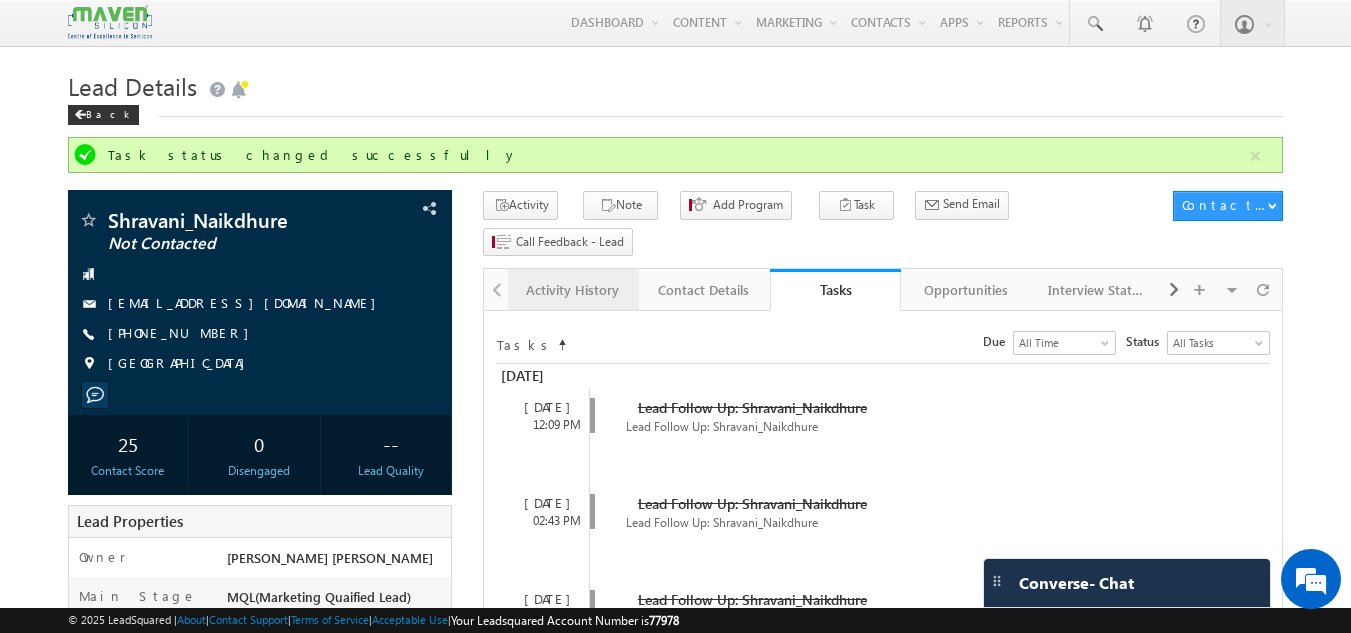
click at [584, 269] on link "Activity History" at bounding box center [573, 290] width 131 height 42
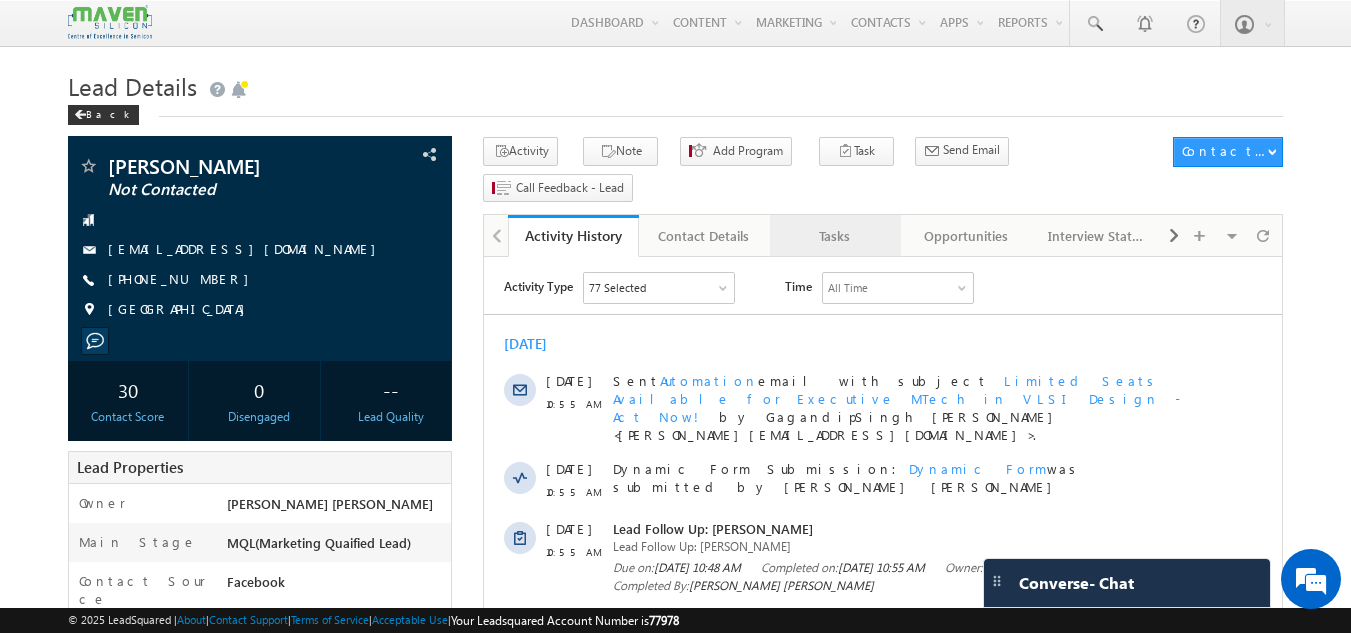
click at [829, 220] on link "Tasks" at bounding box center [835, 236] width 131 height 42
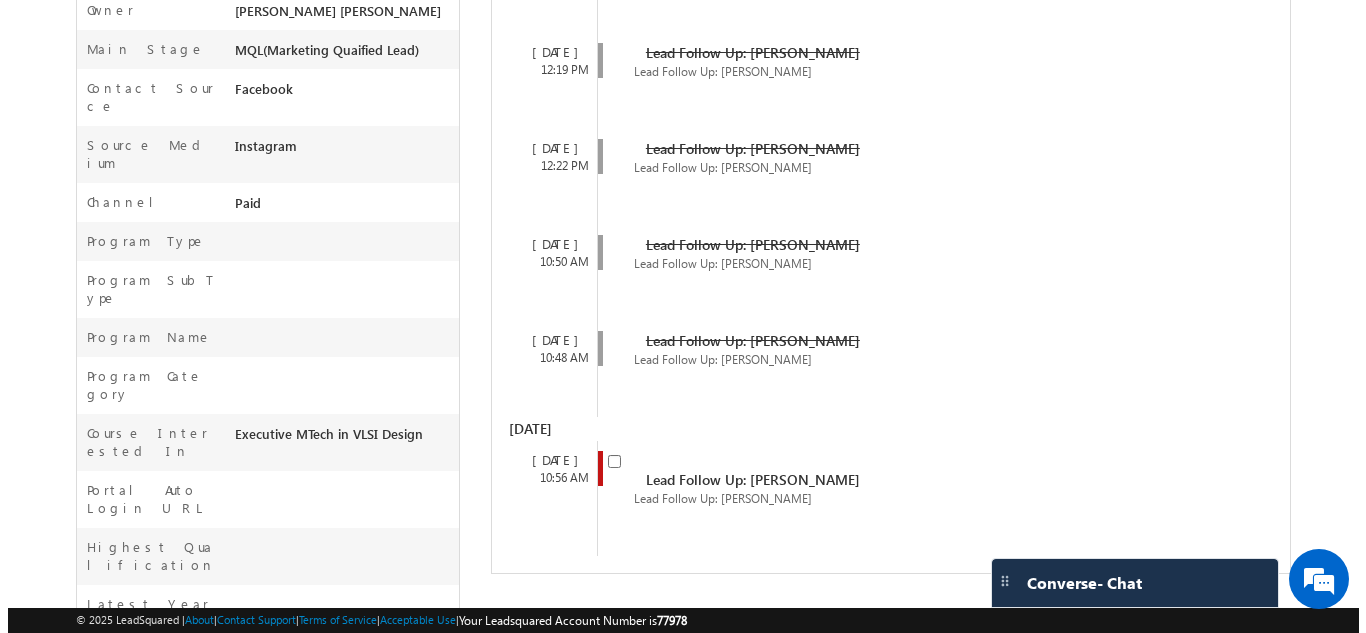
scroll to position [495, 0]
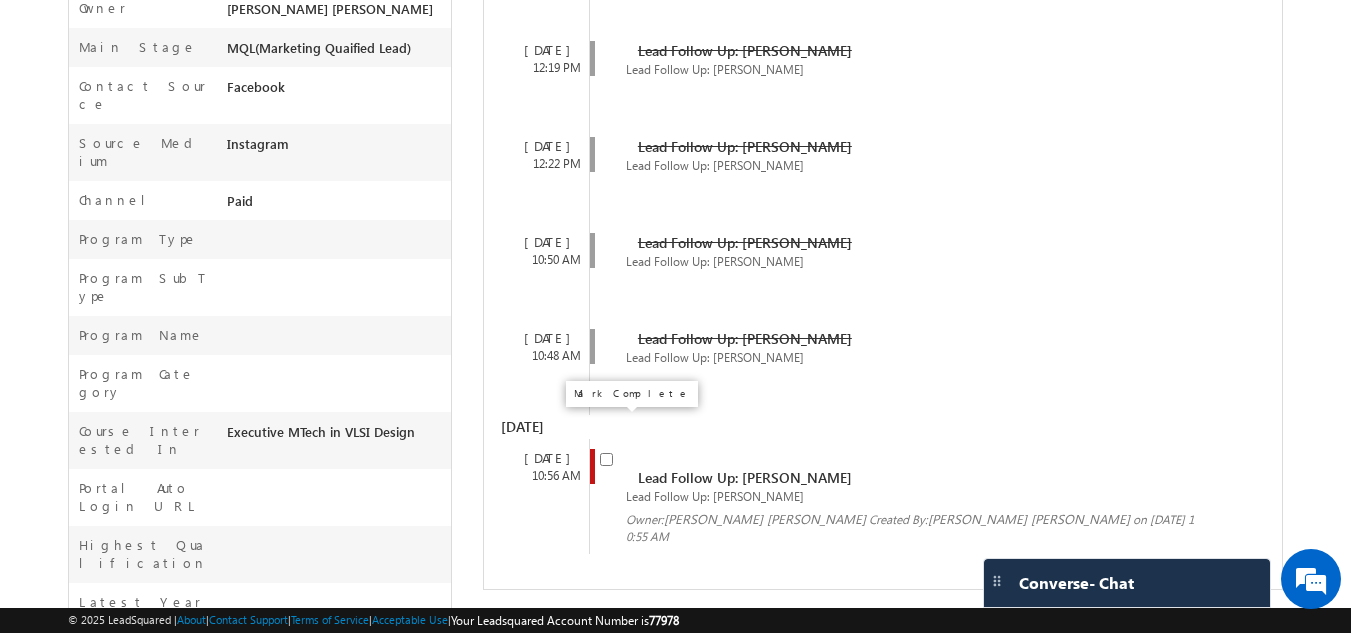
click at [601, 453] on input "checkbox" at bounding box center [606, 459] width 13 height 13
checkbox input "false"
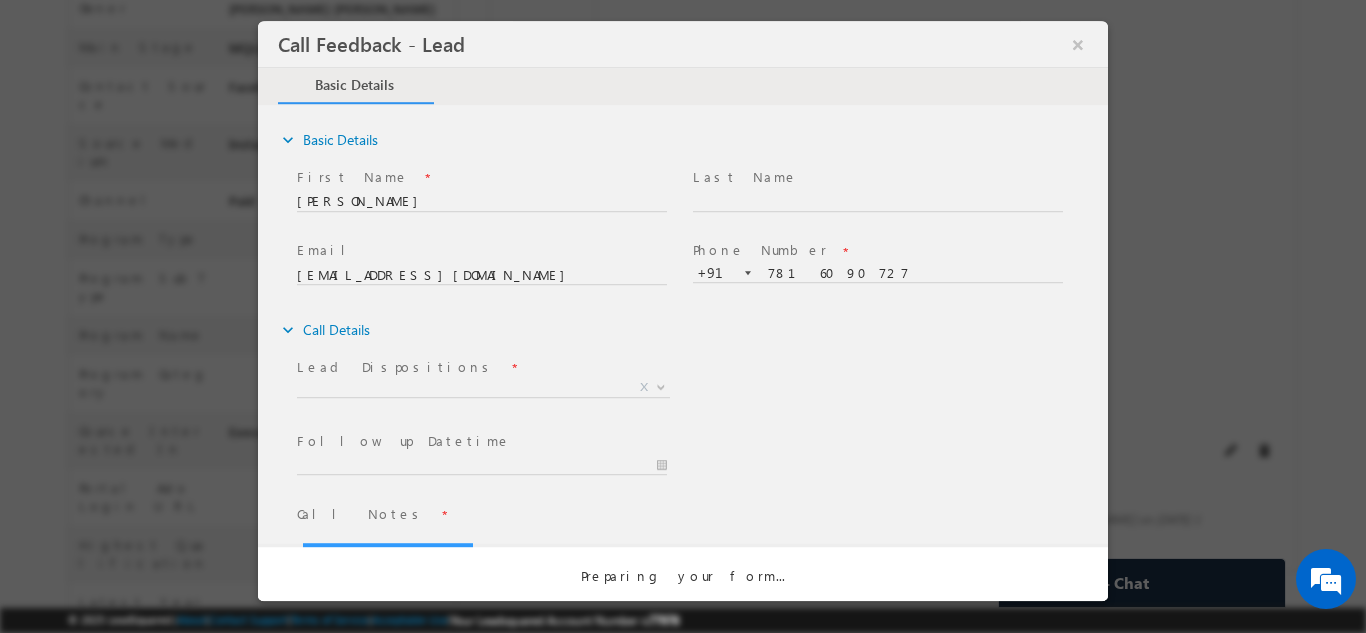
scroll to position [0, 0]
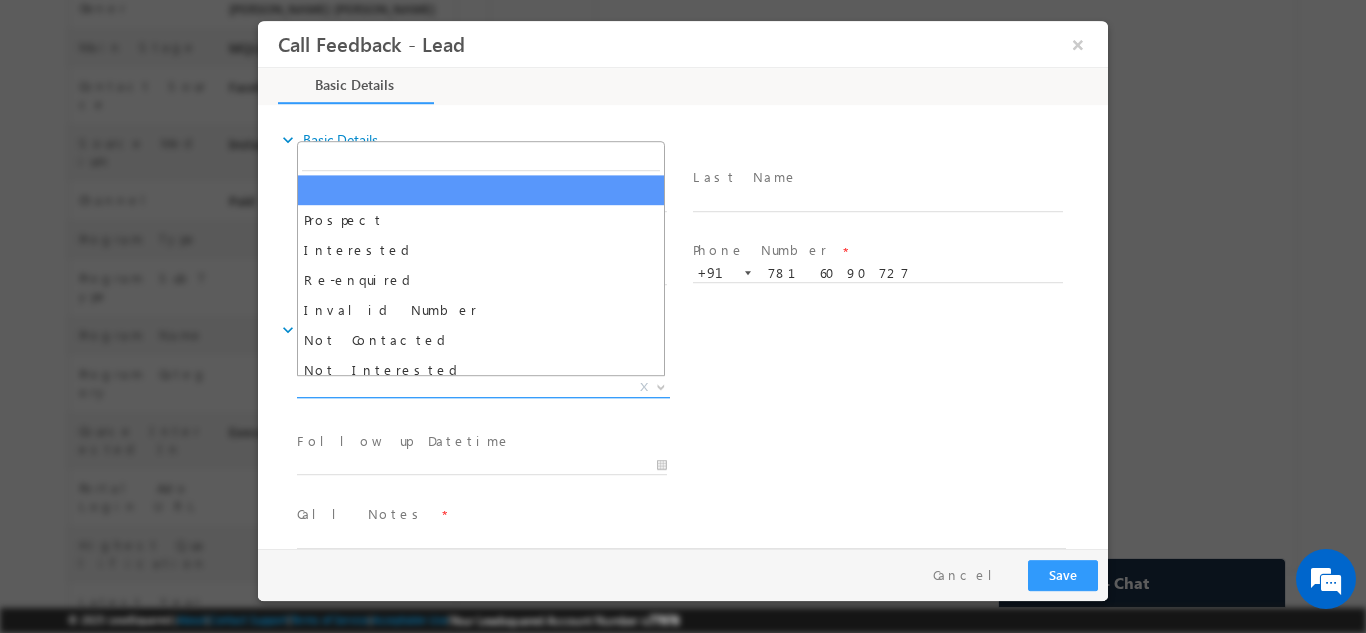
click at [389, 388] on span "X" at bounding box center [483, 387] width 373 height 20
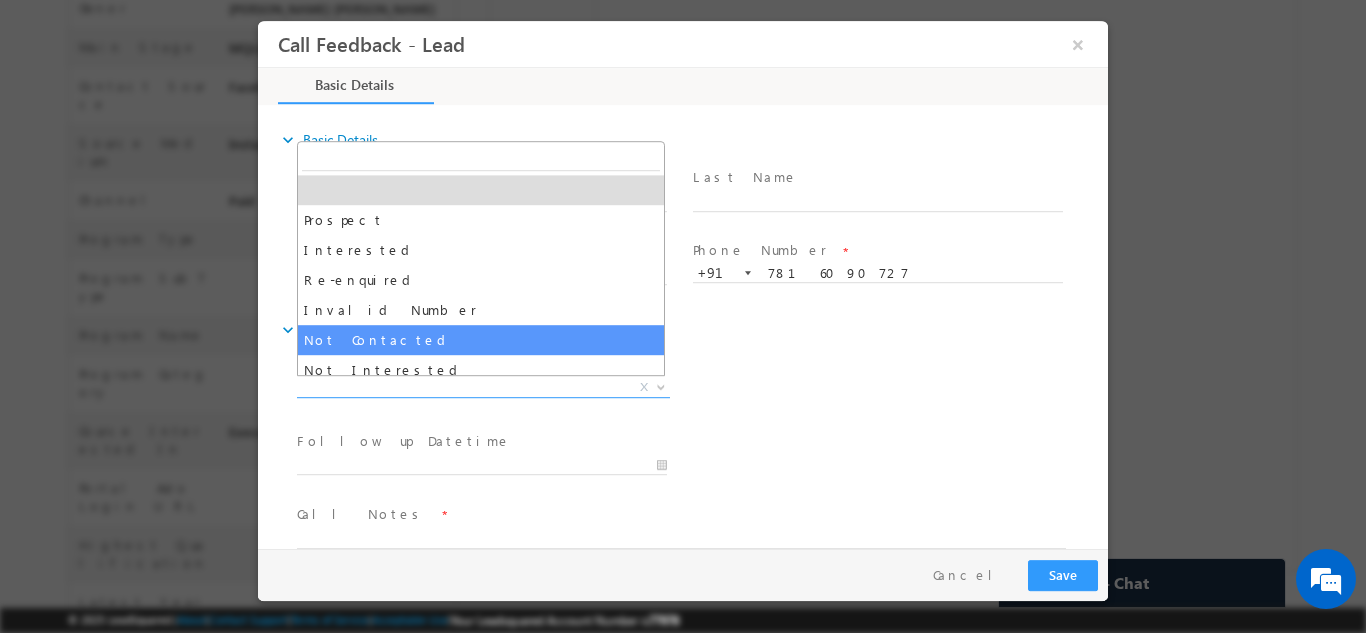
select select "Not Contacted"
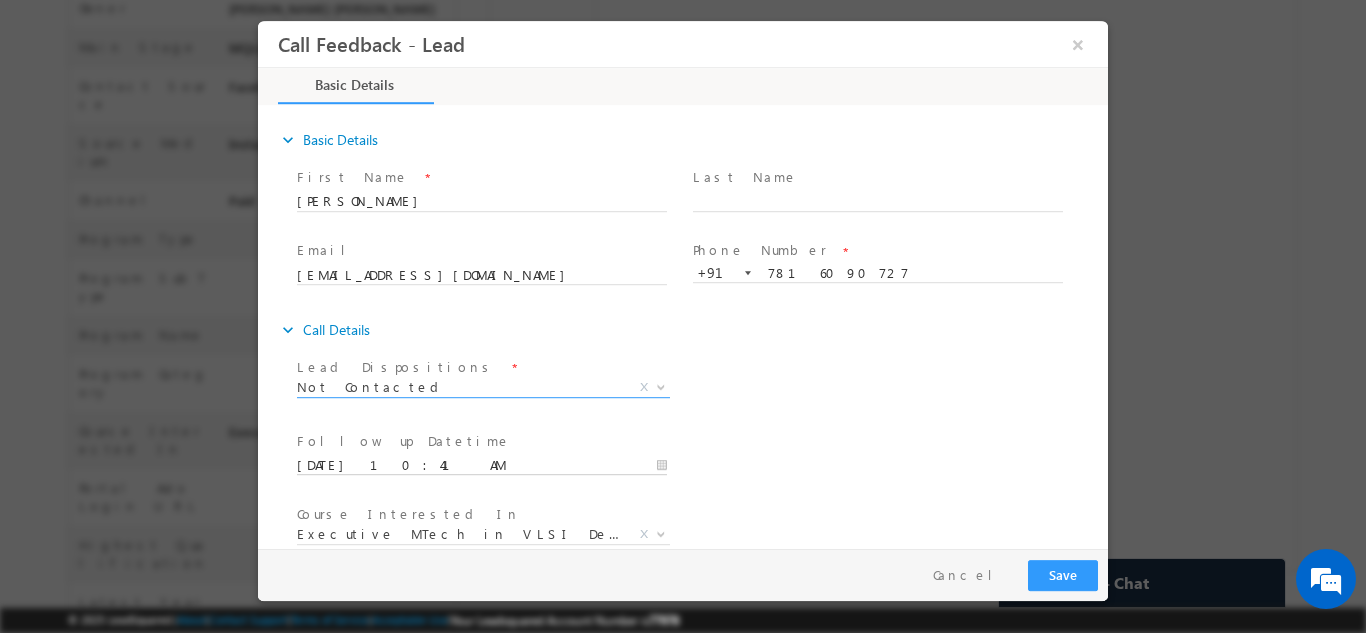
click at [449, 460] on input "01/09/2025 10:41 AM" at bounding box center [482, 465] width 370 height 20
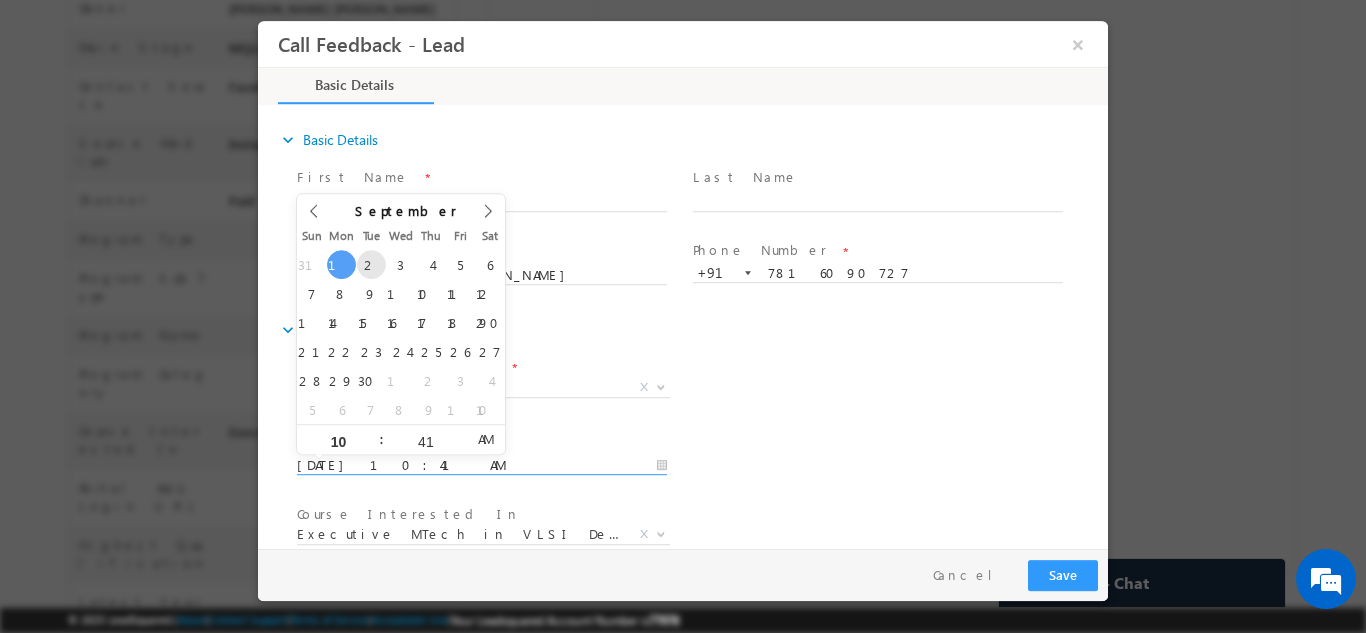
type input "02/09/2025 10:41 AM"
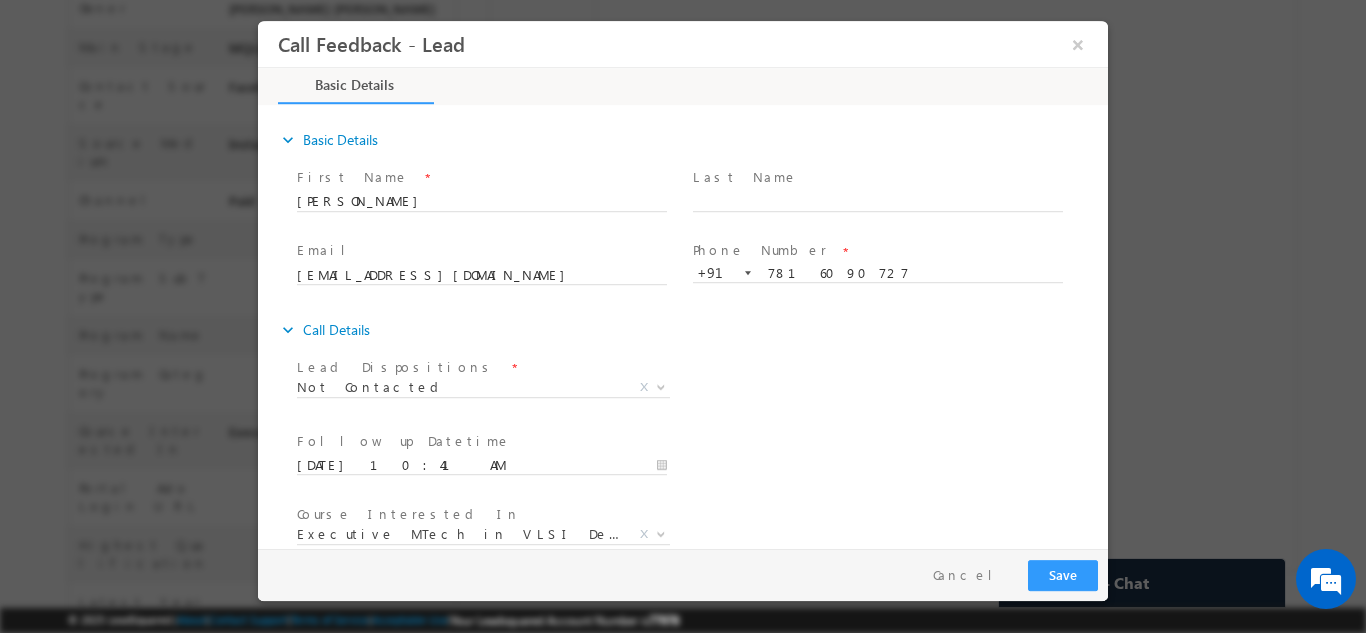
drag, startPoint x: 905, startPoint y: 415, endPoint x: 1067, endPoint y: 364, distance: 169.8
click at [1067, 364] on div "Lead Dispositions * Prospect Interested Re-enquired Invalid Number Not Contacte…" at bounding box center [700, 389] width 815 height 74
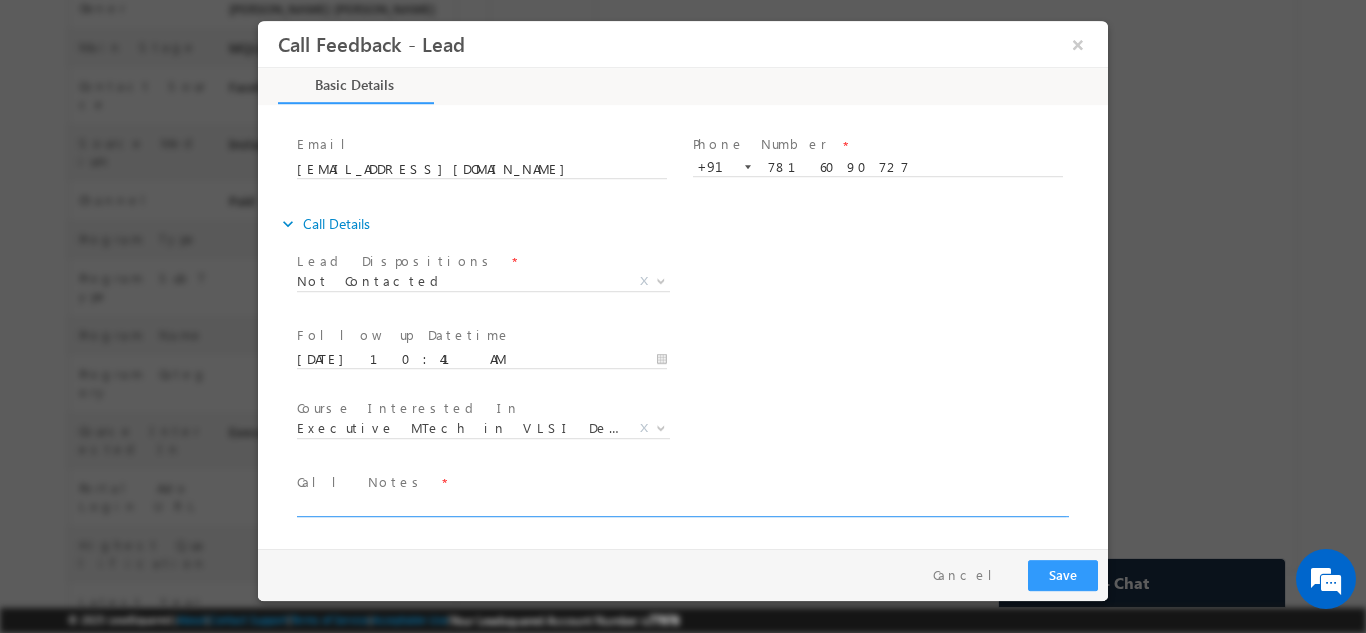
click at [849, 507] on textarea at bounding box center [681, 504] width 769 height 23
type textarea "dnp"
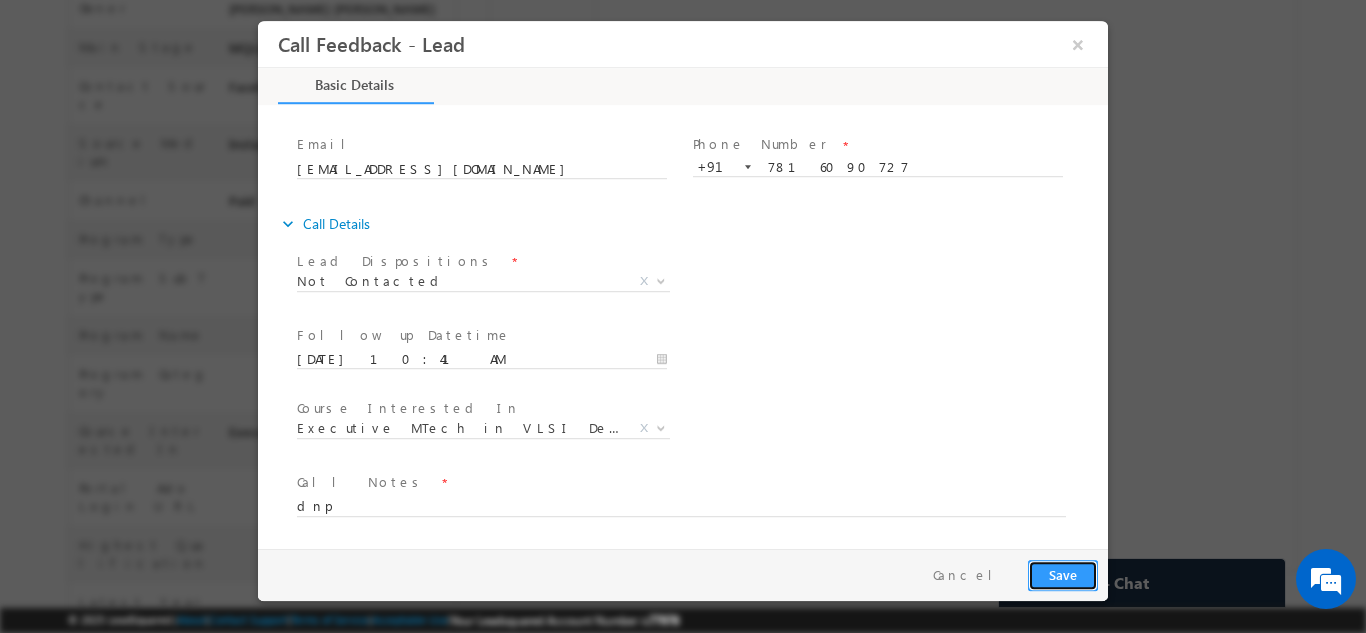
click at [1065, 570] on button "Save" at bounding box center [1063, 574] width 70 height 31
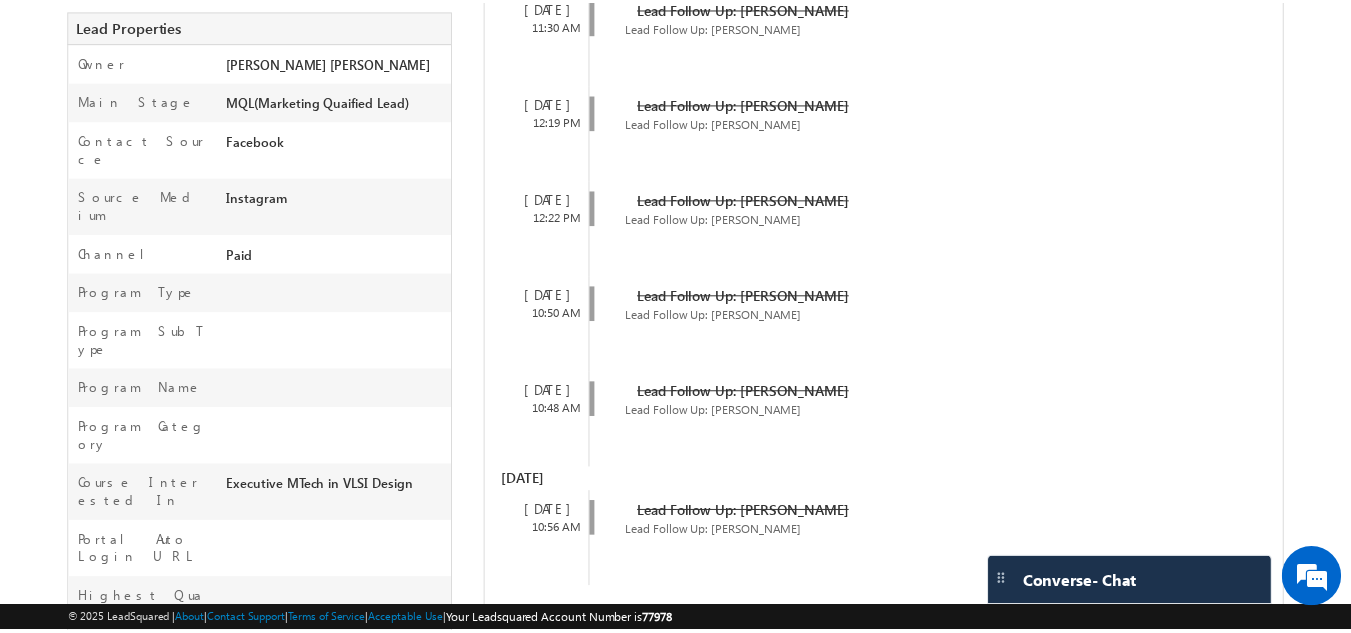
scroll to position [549, 0]
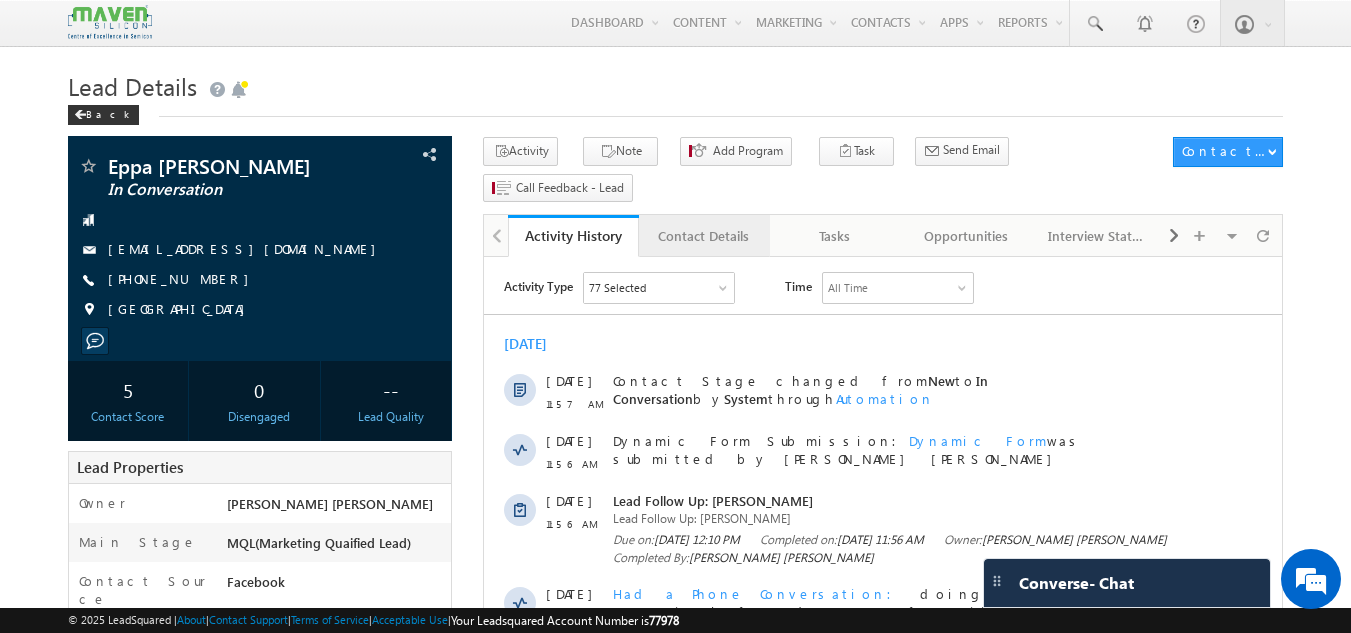
click at [697, 224] on div "Contact Details" at bounding box center [703, 236] width 97 height 24
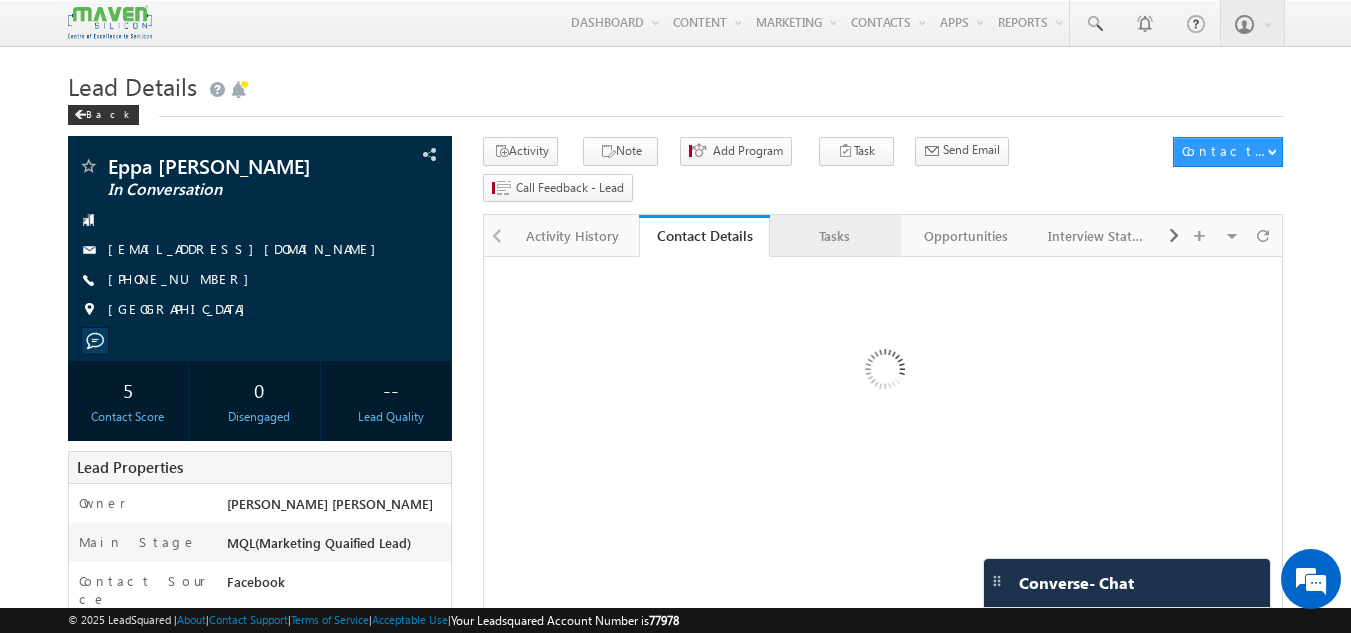
click at [863, 224] on div "Tasks" at bounding box center [834, 236] width 97 height 24
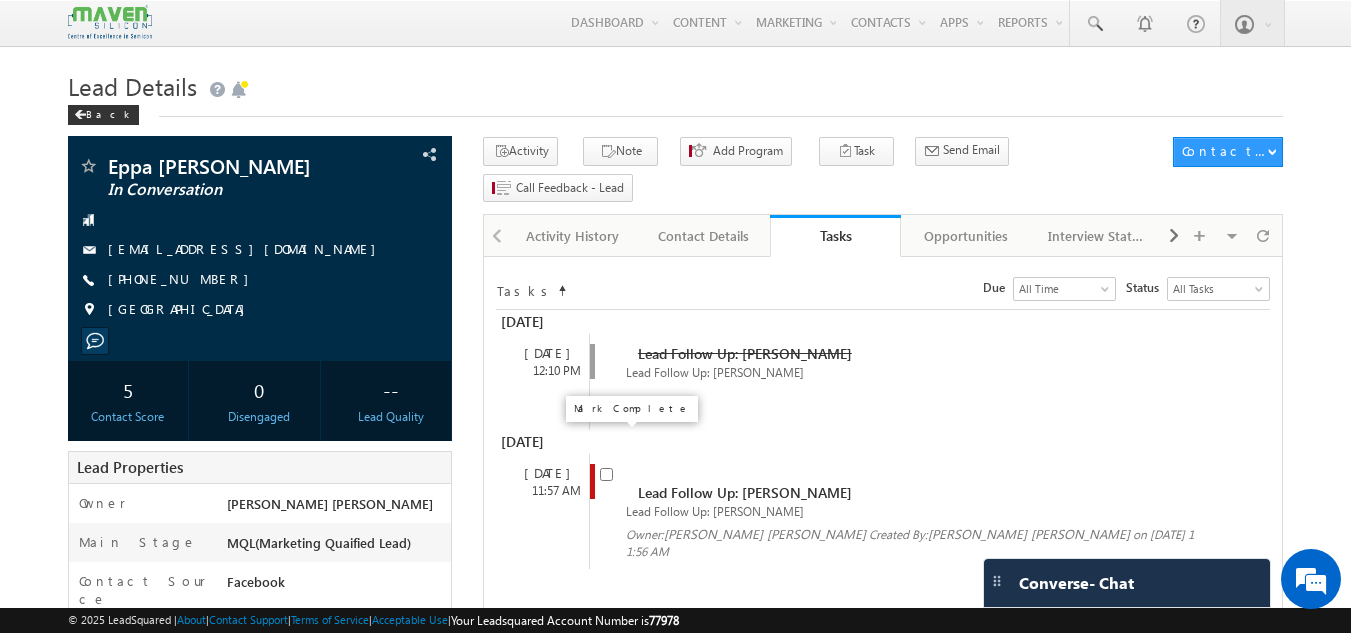
click at [609, 468] on input "checkbox" at bounding box center [606, 474] width 13 height 13
checkbox input "false"
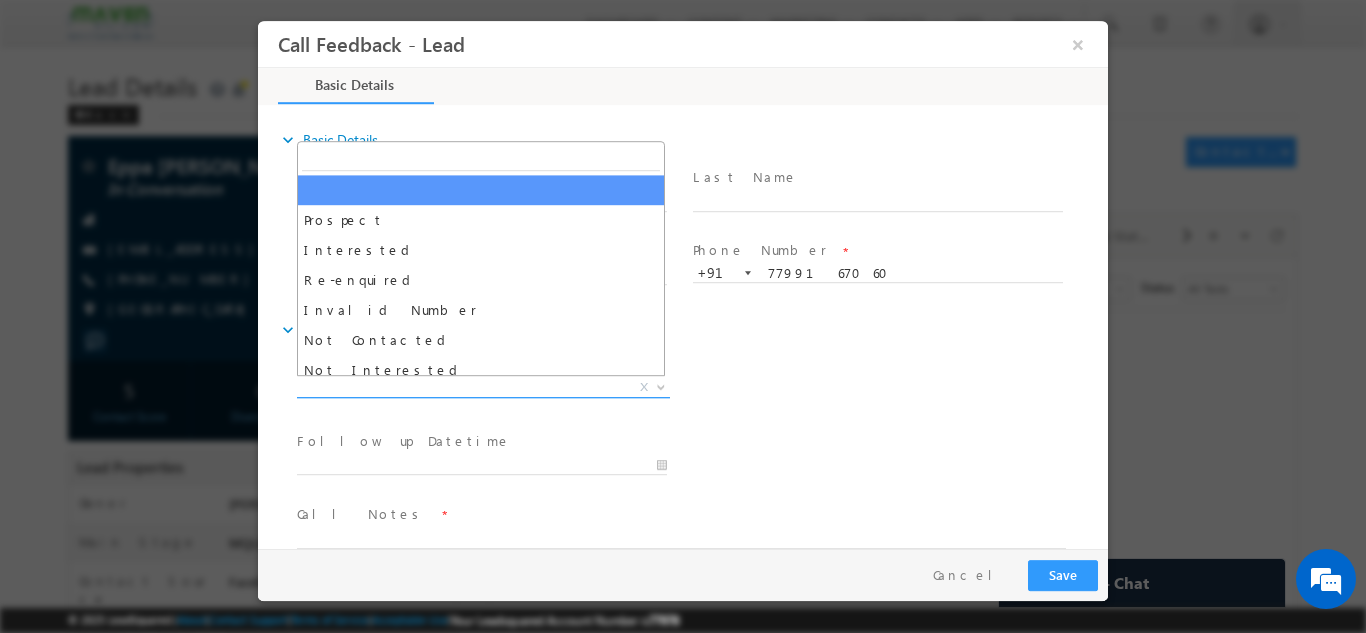
click at [473, 385] on span "X" at bounding box center [483, 387] width 373 height 20
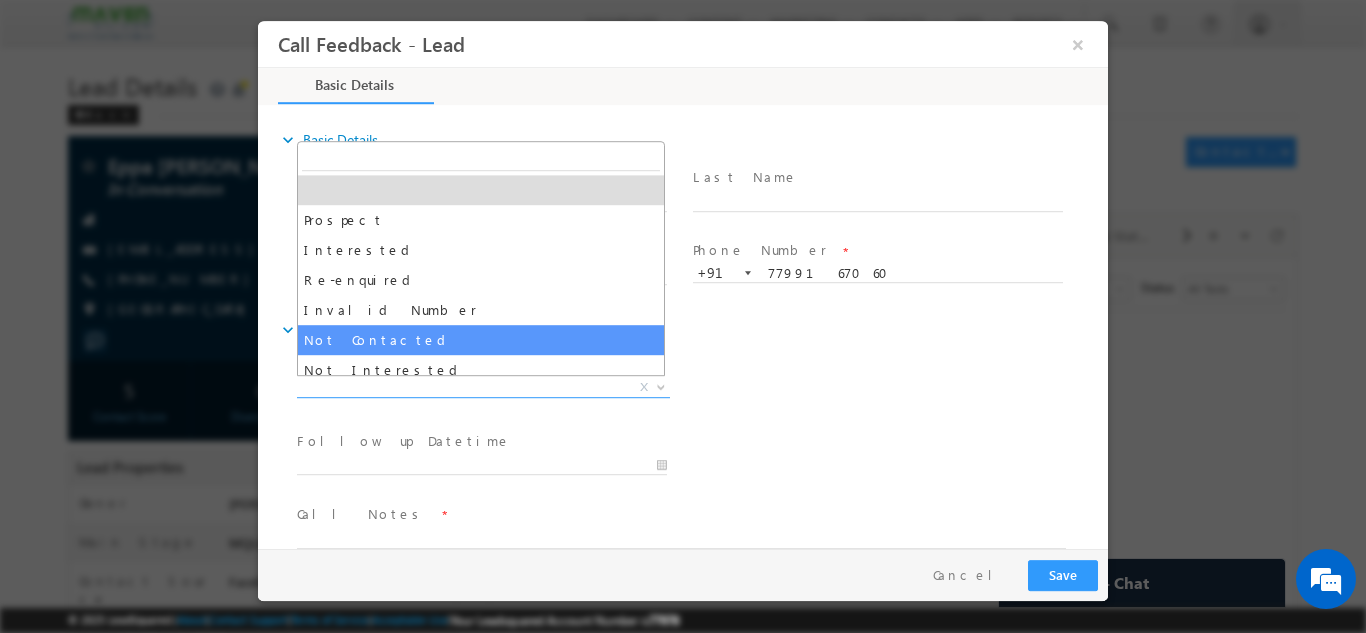
select select "Not Contacted"
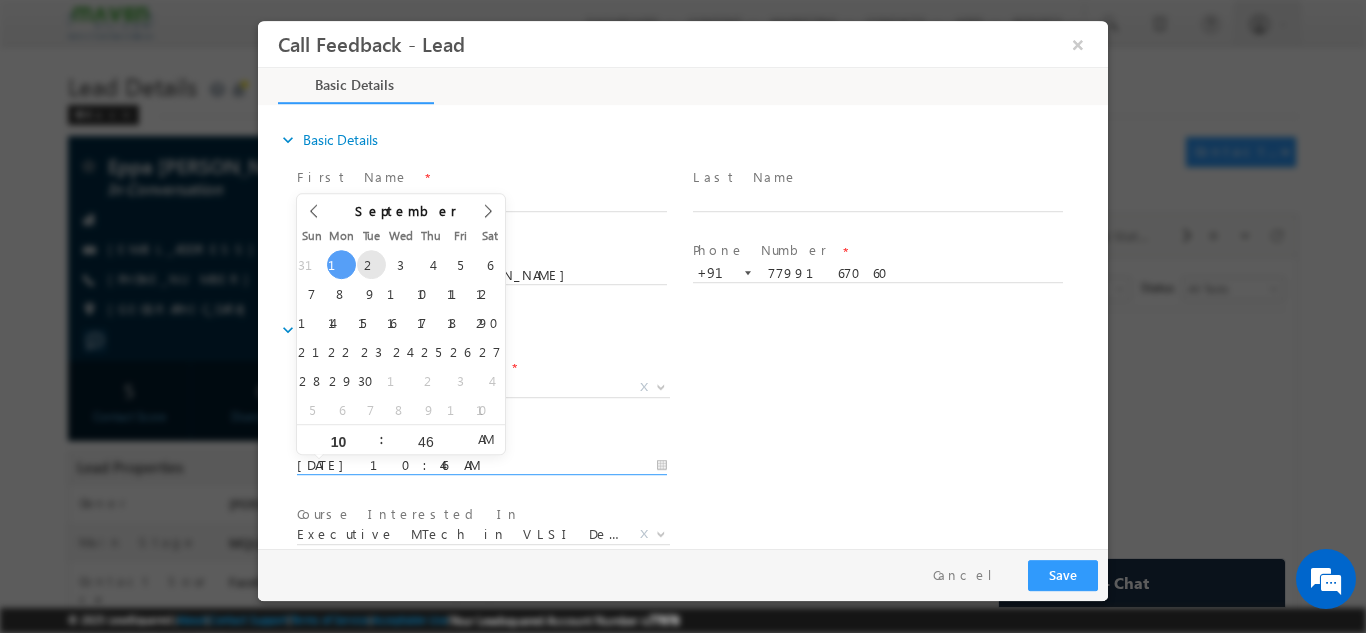
drag, startPoint x: 360, startPoint y: 468, endPoint x: 365, endPoint y: 263, distance: 205.0
click at [365, 263] on body "Call Feedback - Lead × Basic Details" at bounding box center [683, 284] width 850 height 528
type input "02/09/2025 10:46 AM"
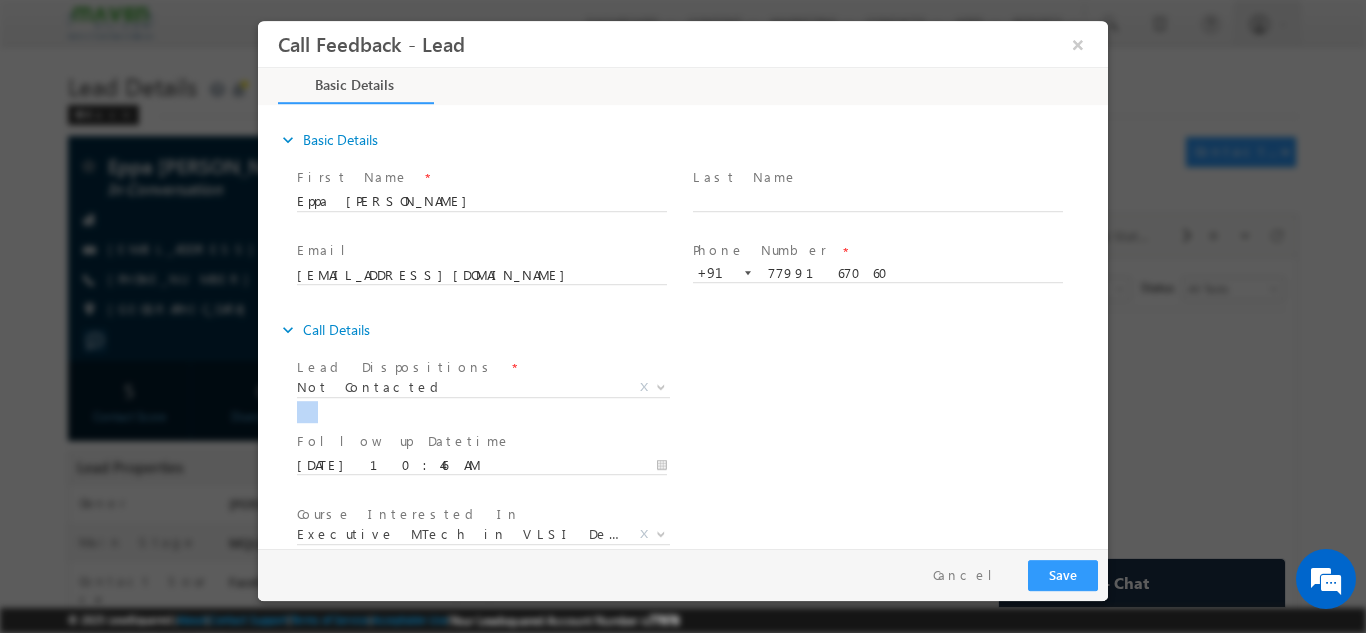
drag, startPoint x: 1026, startPoint y: 465, endPoint x: 1104, endPoint y: 388, distance: 109.6
click at [1104, 388] on div "expand_more Basic Details First Name *" at bounding box center [688, 327] width 840 height 441
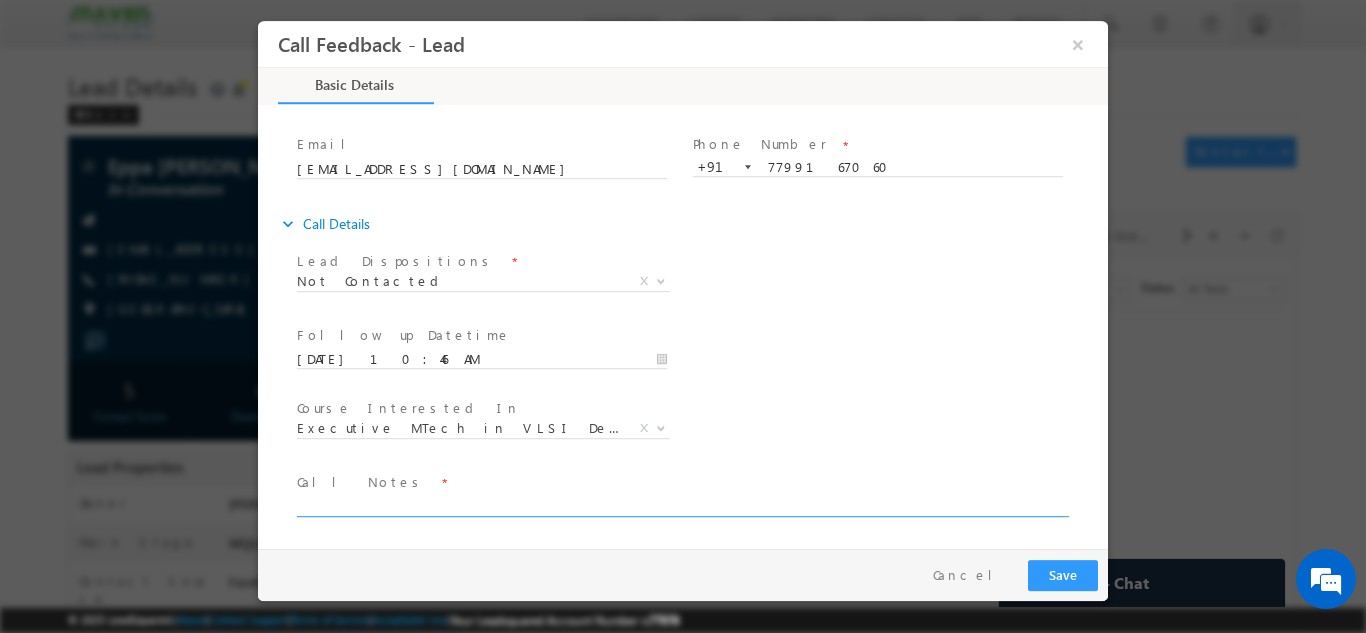
click at [661, 503] on textarea at bounding box center [681, 504] width 769 height 23
type textarea "dnp"
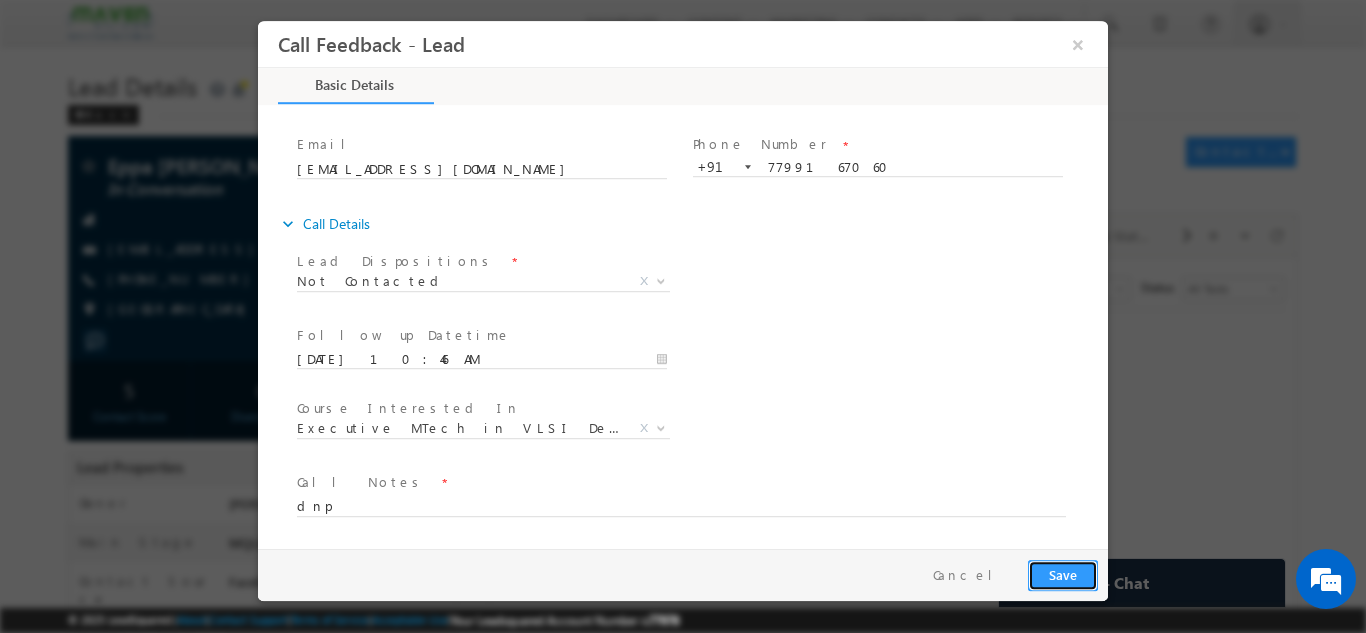
click at [1051, 576] on button "Save" at bounding box center [1063, 574] width 70 height 31
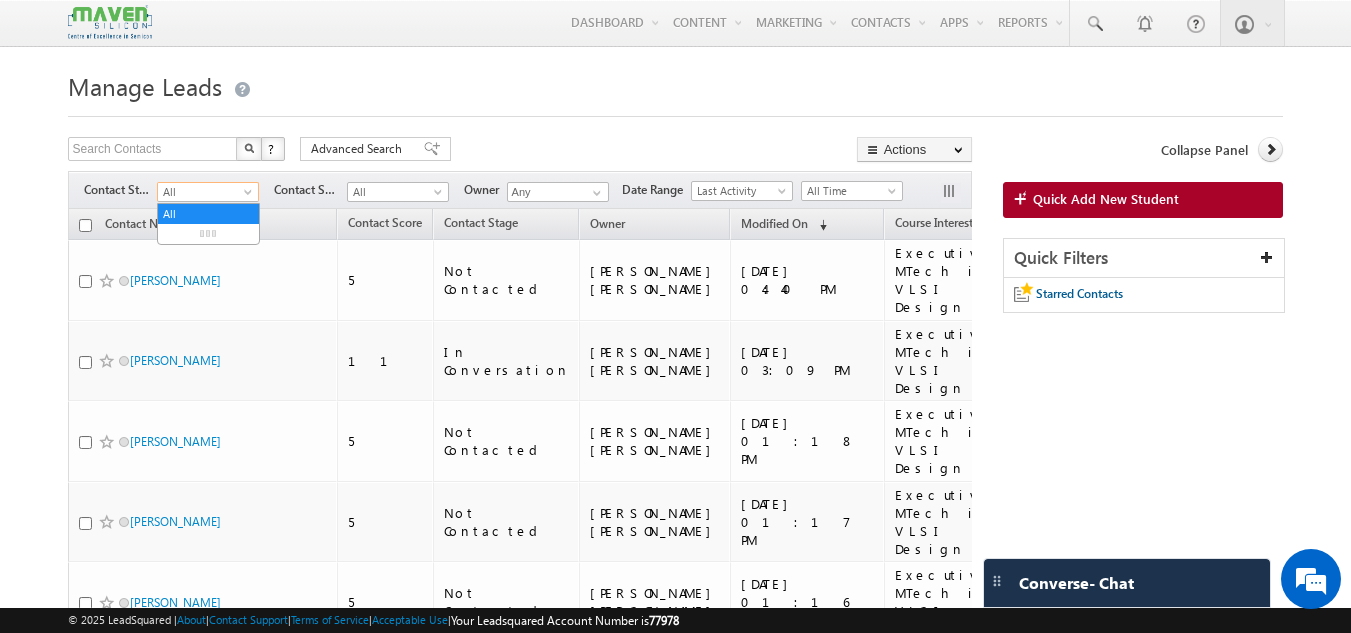
drag, startPoint x: 0, startPoint y: 0, endPoint x: 221, endPoint y: 188, distance: 290.0
click at [221, 188] on span "All" at bounding box center [205, 192] width 95 height 18
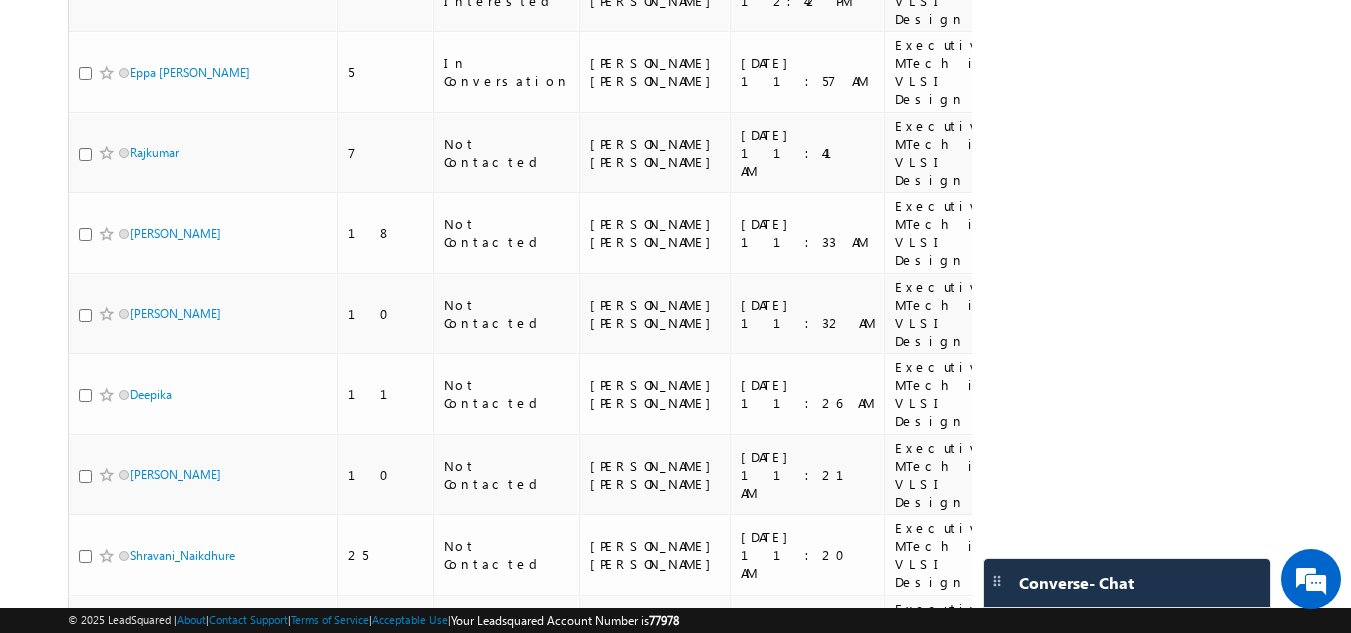
scroll to position [854, 0]
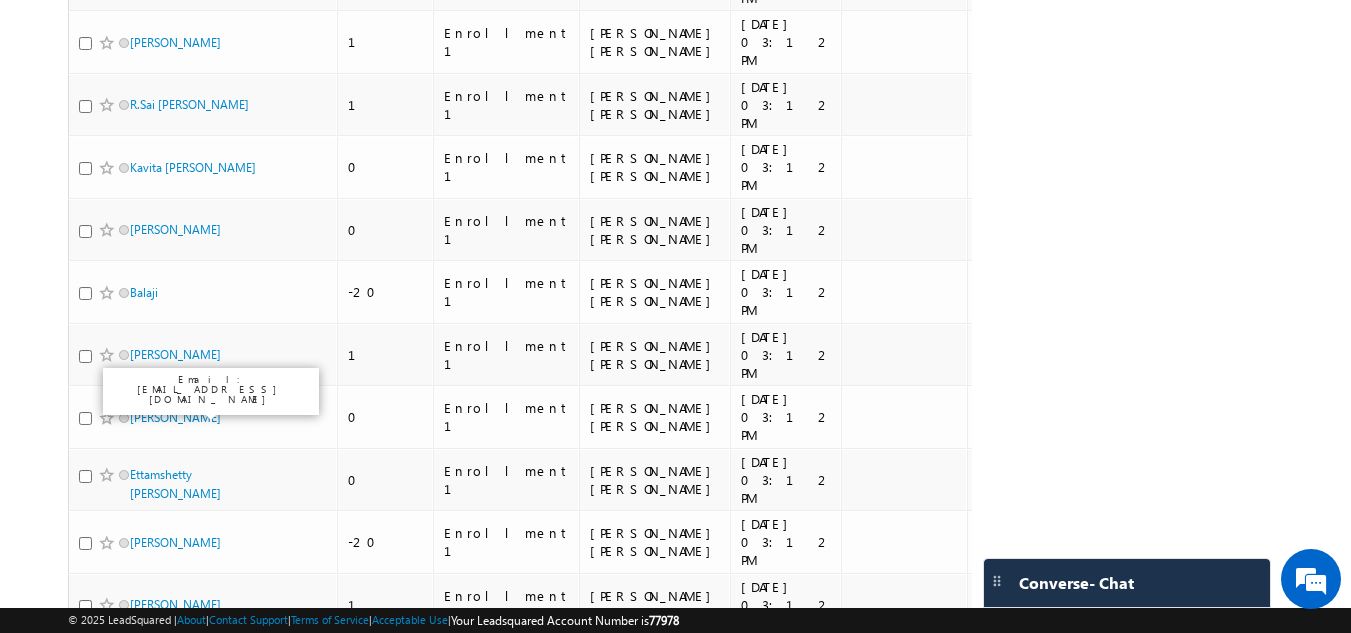
drag, startPoint x: 161, startPoint y: 408, endPoint x: 164, endPoint y: 367, distance: 41.1
click at [164, 367] on tbody "Mohanish Gaikwad 0 Enrollment 1 Gagandip Singh Saini 21/08/2025 03:12 PM Pushpa…" at bounding box center [553, 167] width 970 height 1562
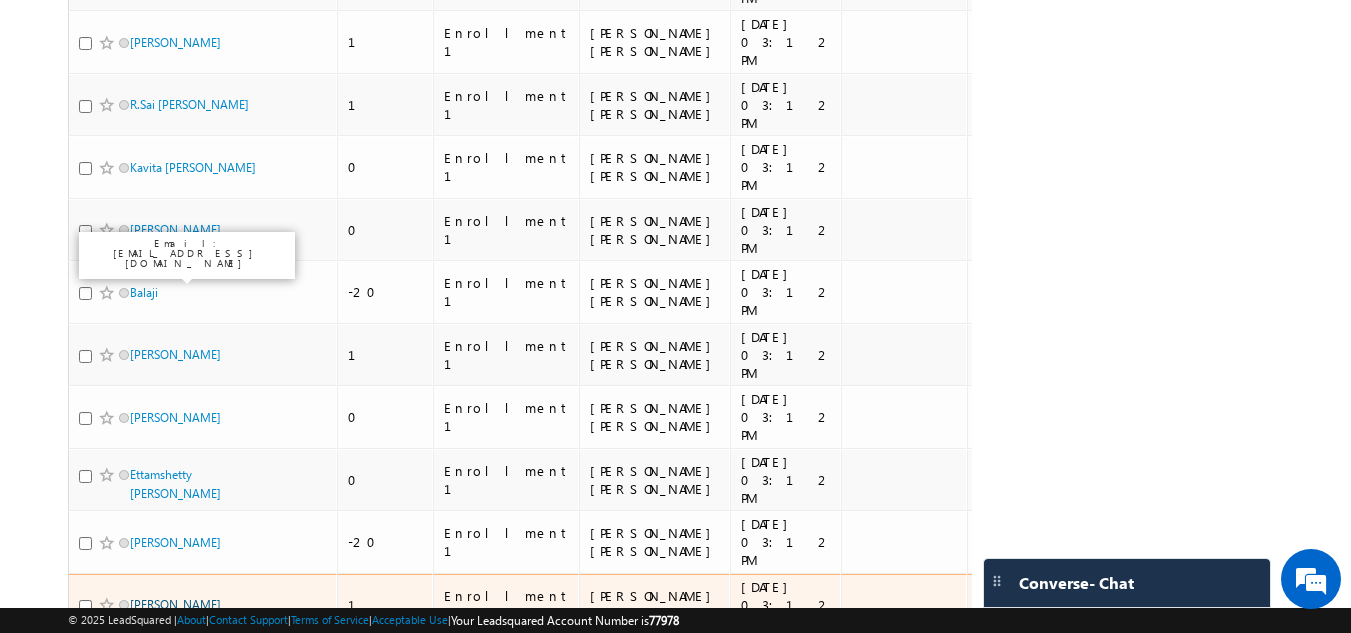
click at [141, 597] on link "Tarun Joseph" at bounding box center [175, 604] width 91 height 15
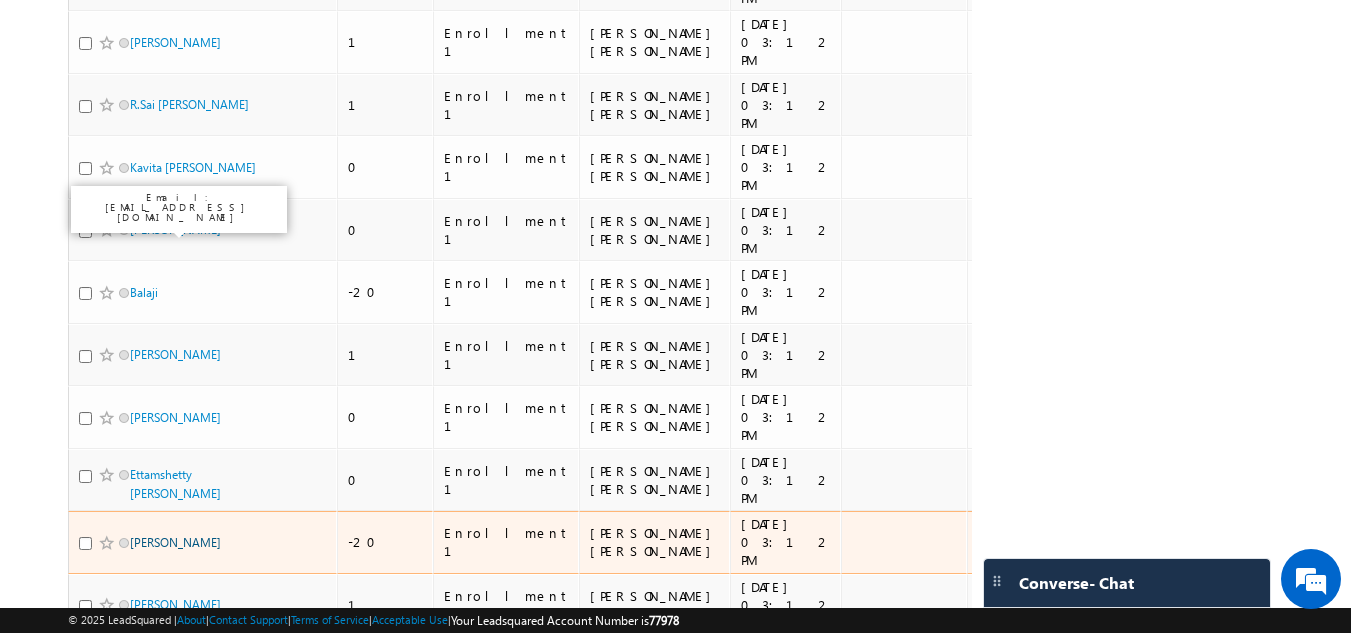
click at [133, 535] on link "[PERSON_NAME]" at bounding box center [175, 542] width 91 height 15
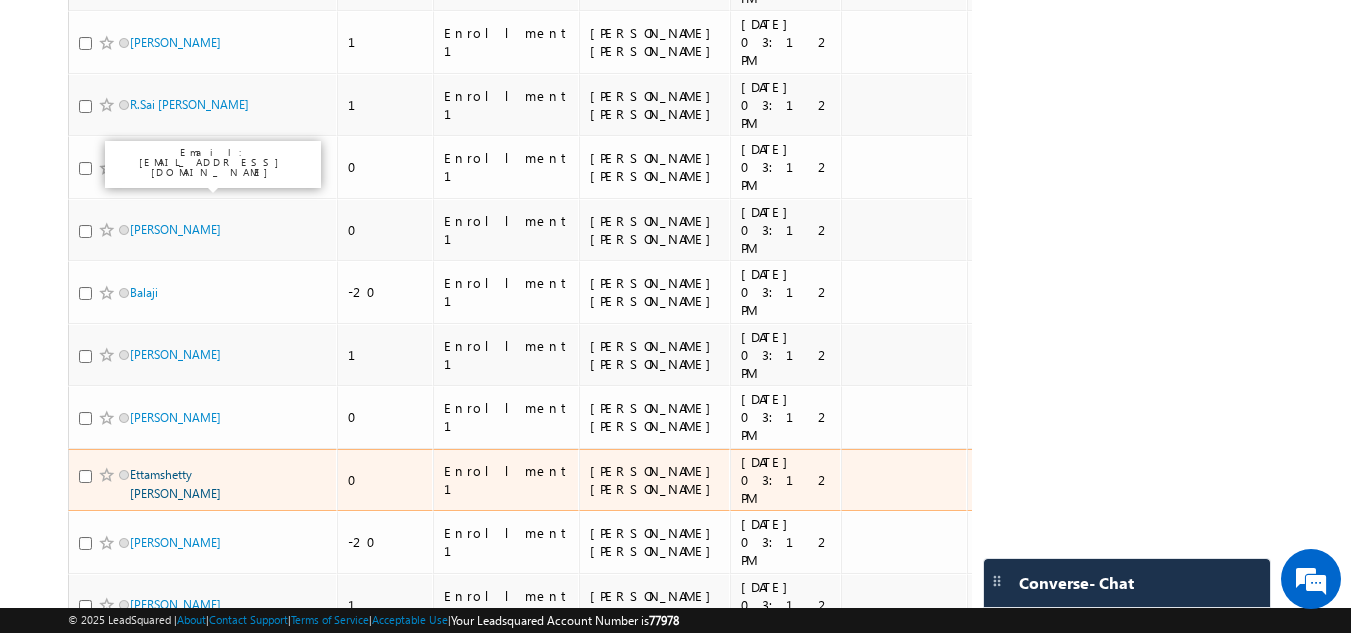
click at [145, 467] on link "Ettamshetty [PERSON_NAME]" at bounding box center [175, 484] width 91 height 34
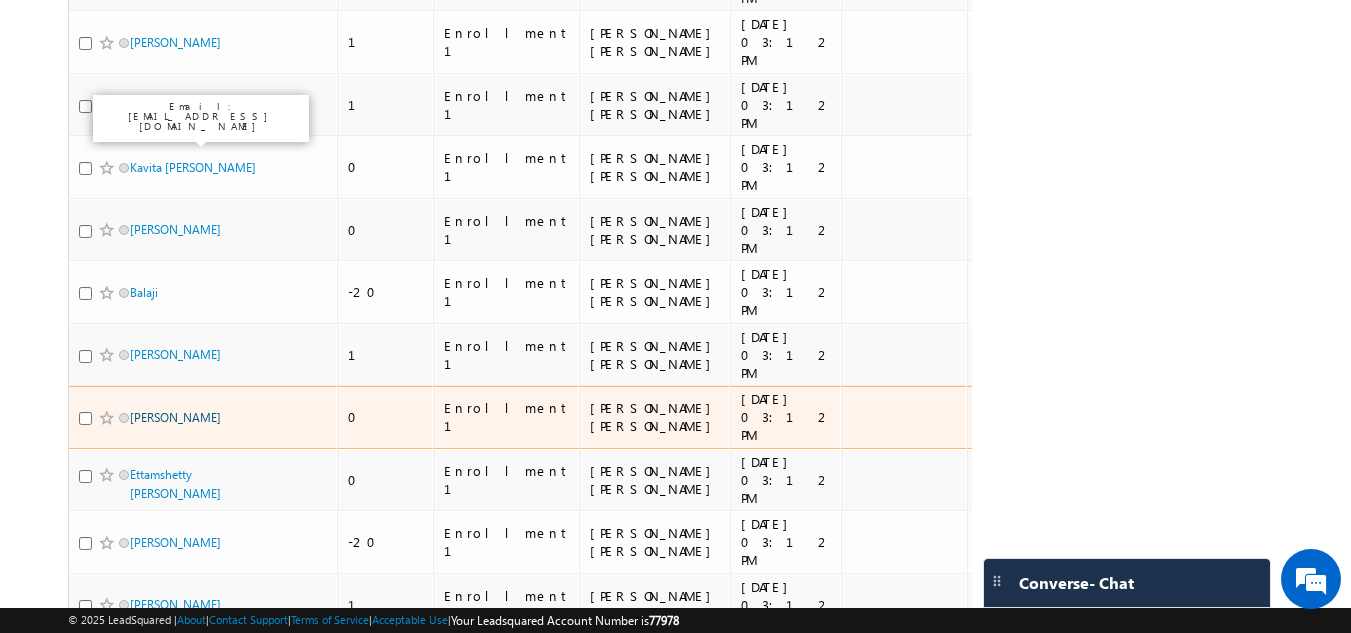
click at [150, 410] on link "Digvijay Patil" at bounding box center [175, 417] width 91 height 15
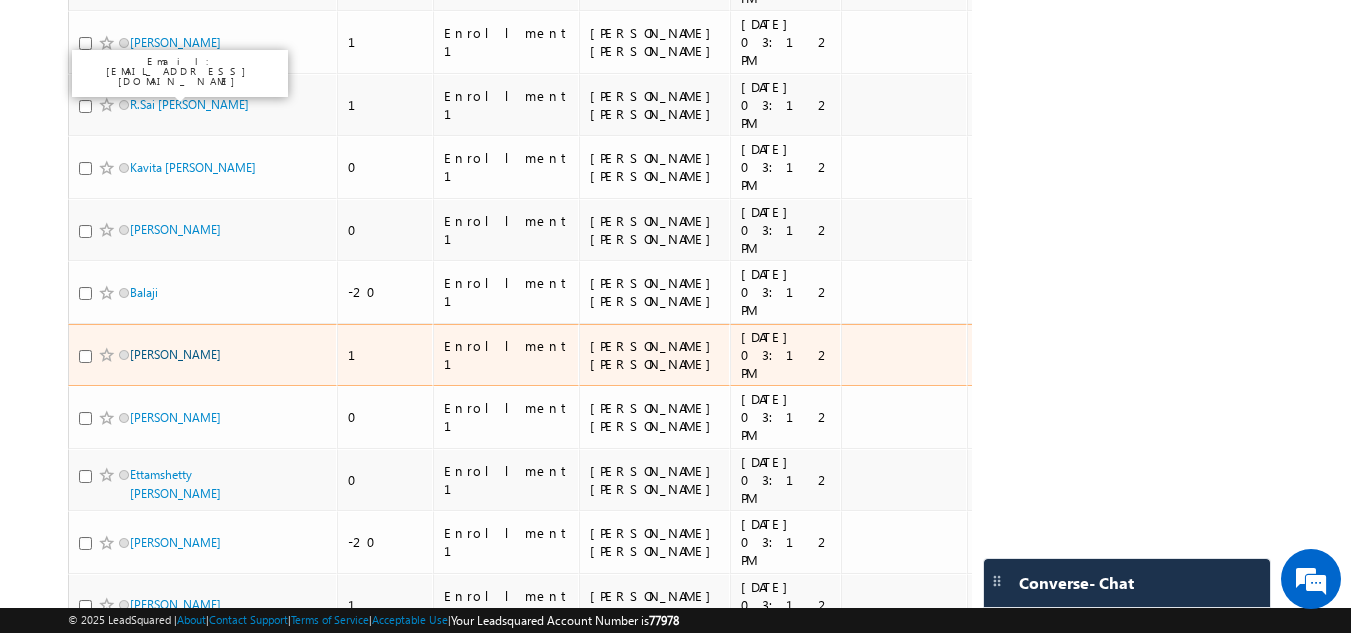
click at [151, 347] on link "K.Muralikrishna" at bounding box center [175, 354] width 91 height 15
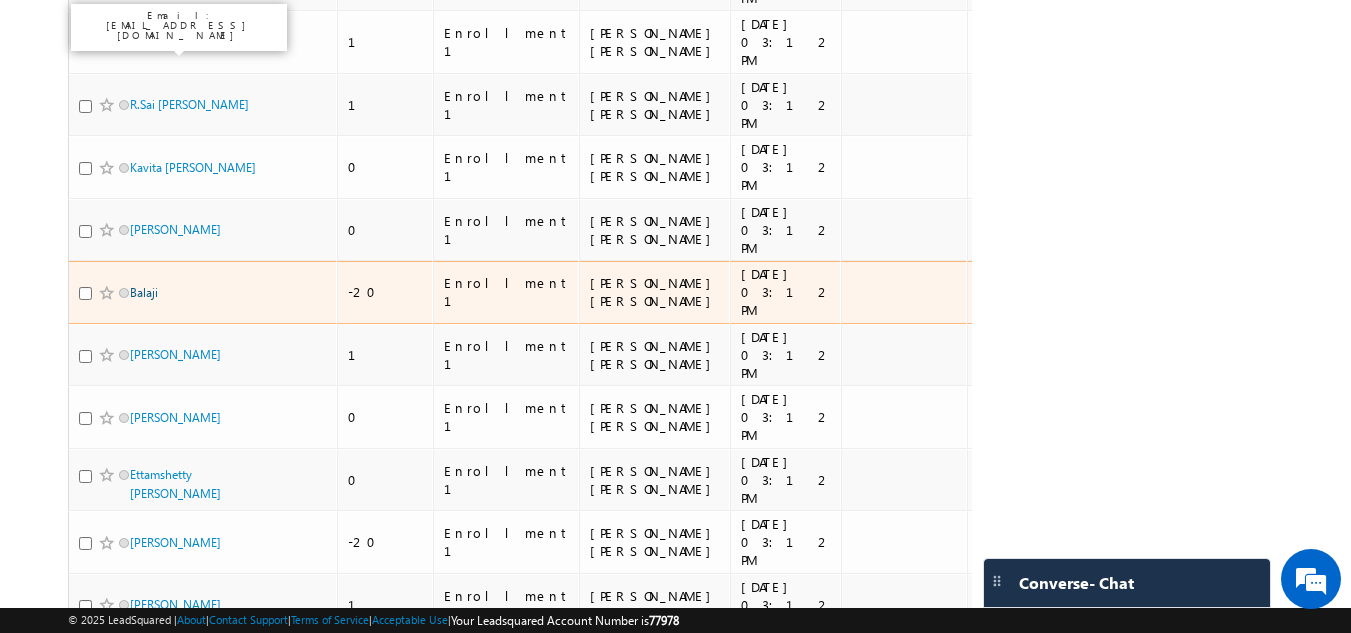
click at [142, 285] on link "Balaji" at bounding box center [144, 292] width 28 height 15
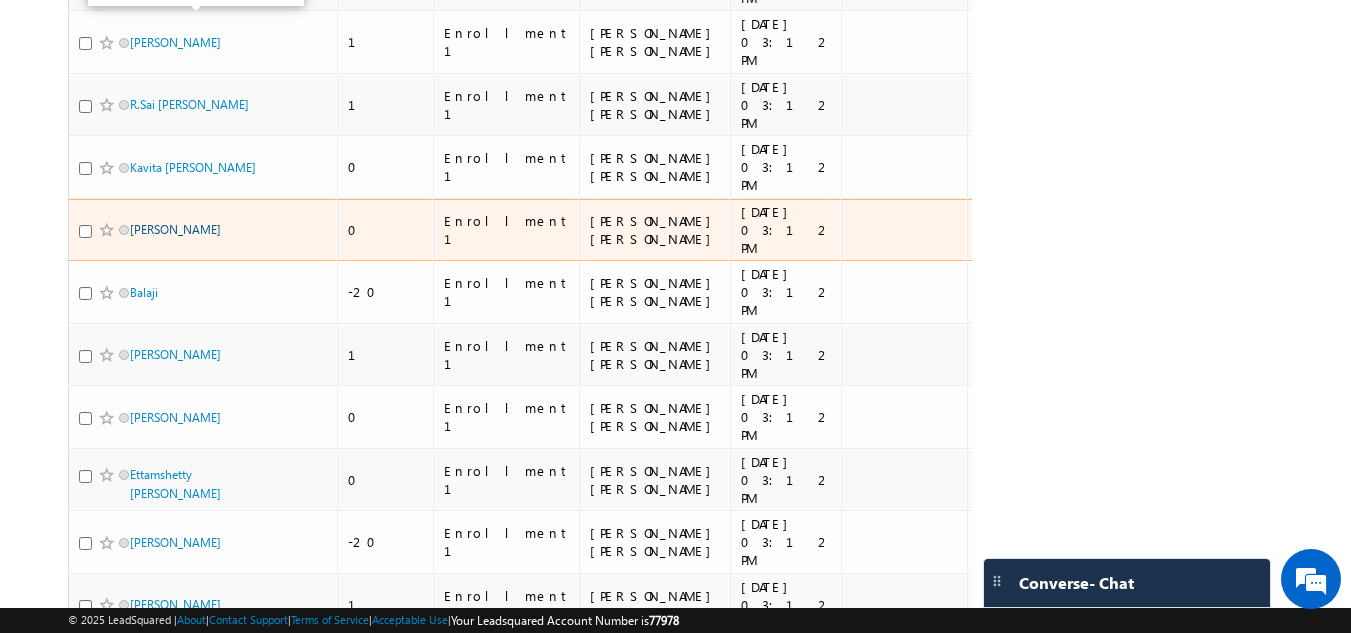
click at [160, 222] on link "Rajkumar Patloth" at bounding box center [175, 229] width 91 height 15
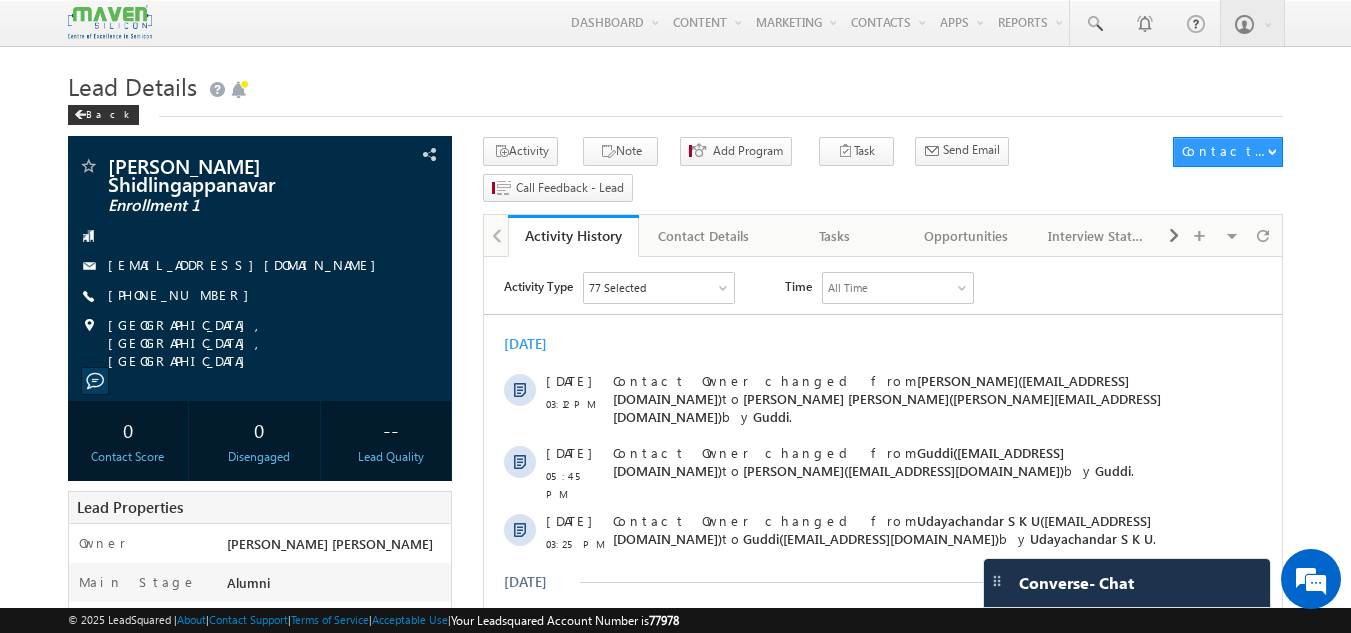
click at [1325, 21] on div "Menu Gagandip Singh Saini gagan dip@m aven- silic on.co m crmma" at bounding box center [675, 23] width 1351 height 47
click at [839, 216] on link "Tasks" at bounding box center [835, 236] width 131 height 42
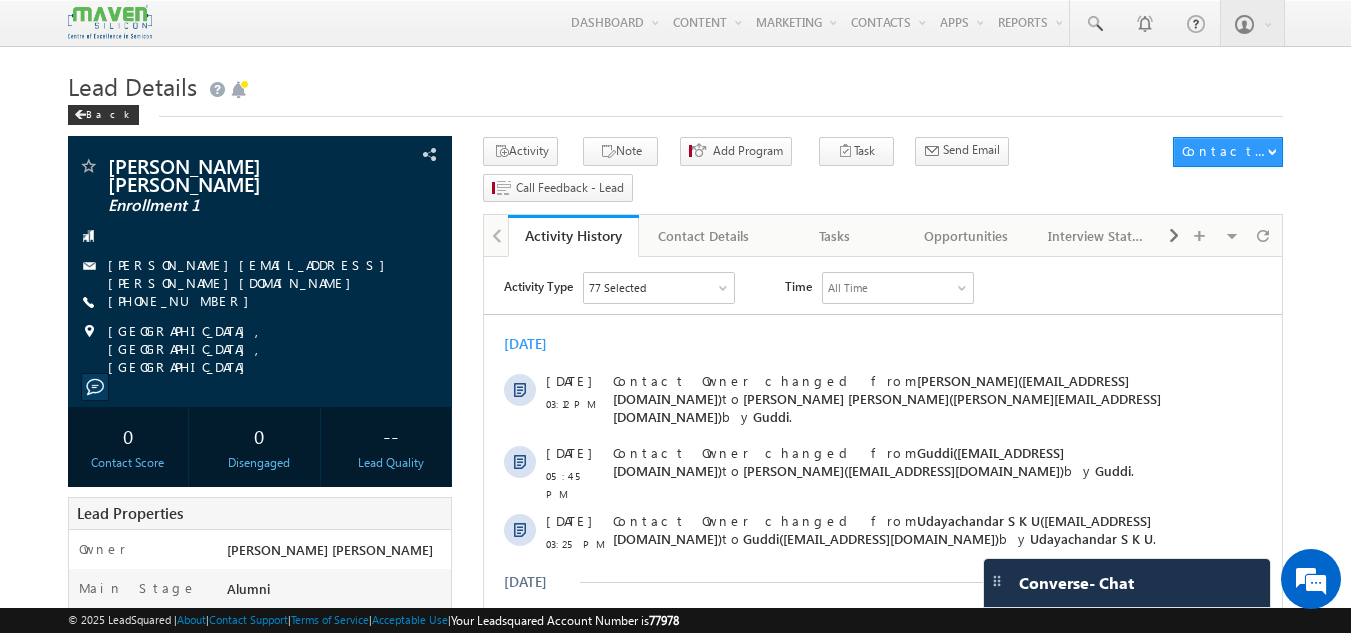
click at [971, 356] on div "[DATE] [DATE] 03:12 PM Contact Owner changed from [PERSON_NAME]([EMAIL_ADDRESS]…" at bounding box center [883, 493] width 798 height 336
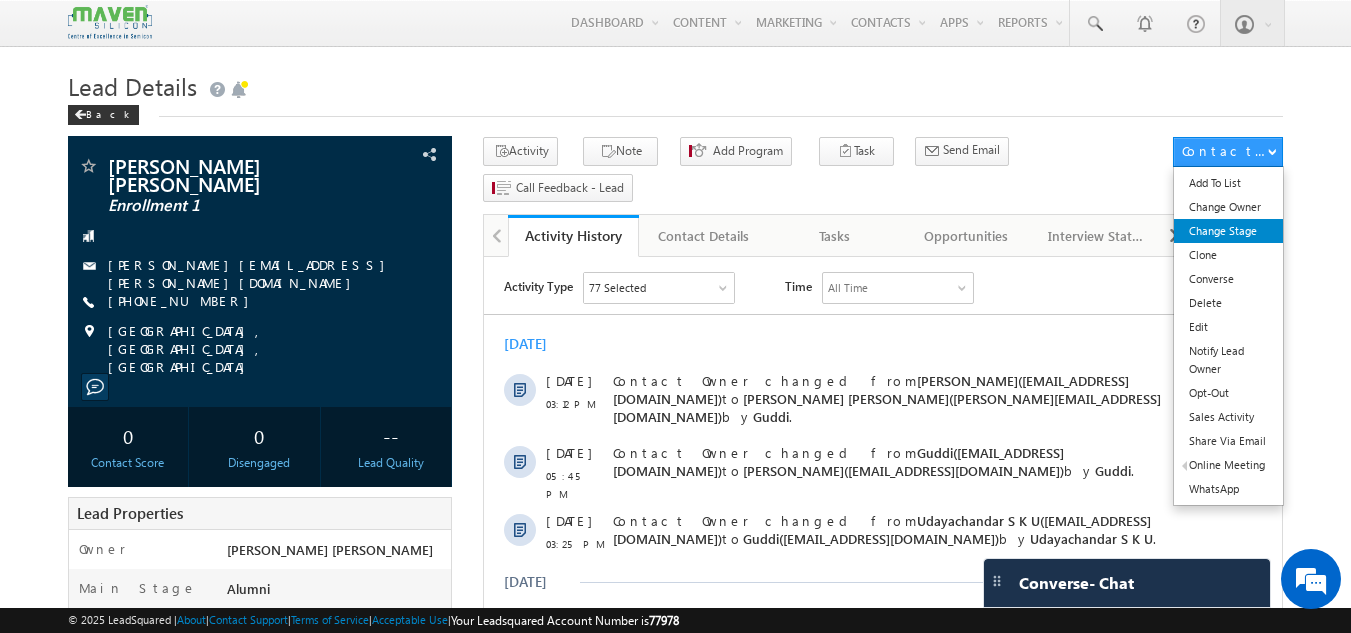
click at [1208, 227] on link "Change Stage" at bounding box center [1228, 231] width 109 height 24
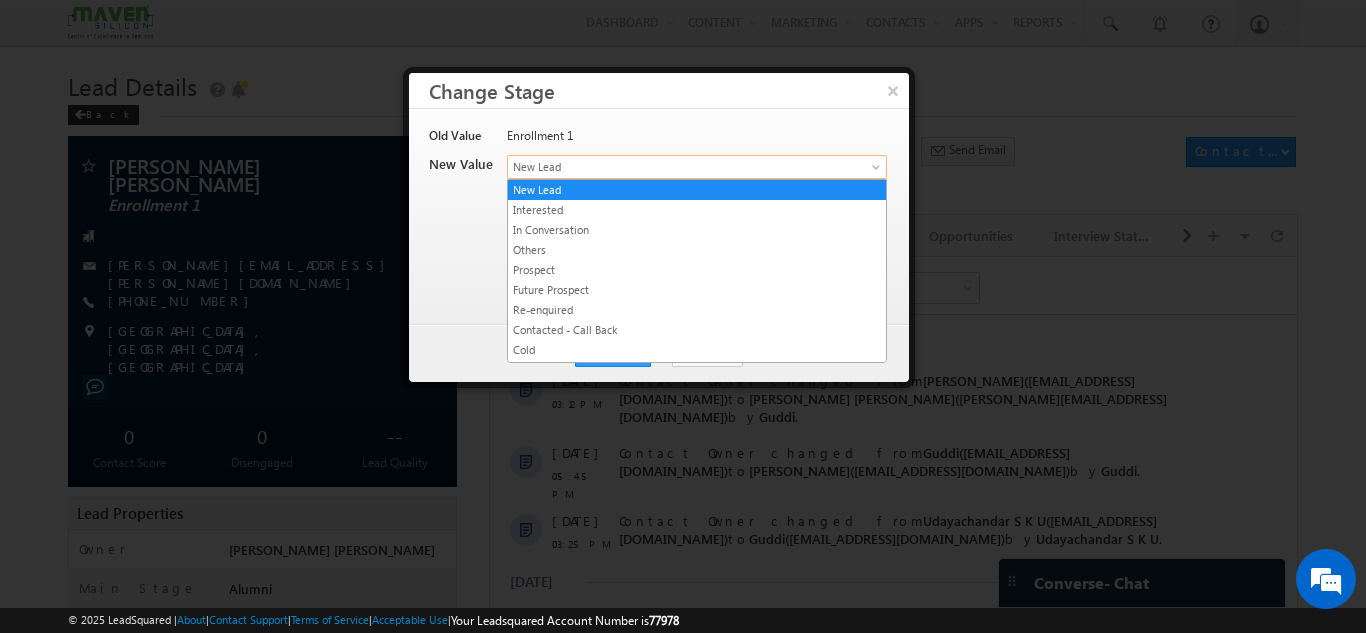
click at [805, 165] on span "New Lead" at bounding box center [664, 167] width 312 height 18
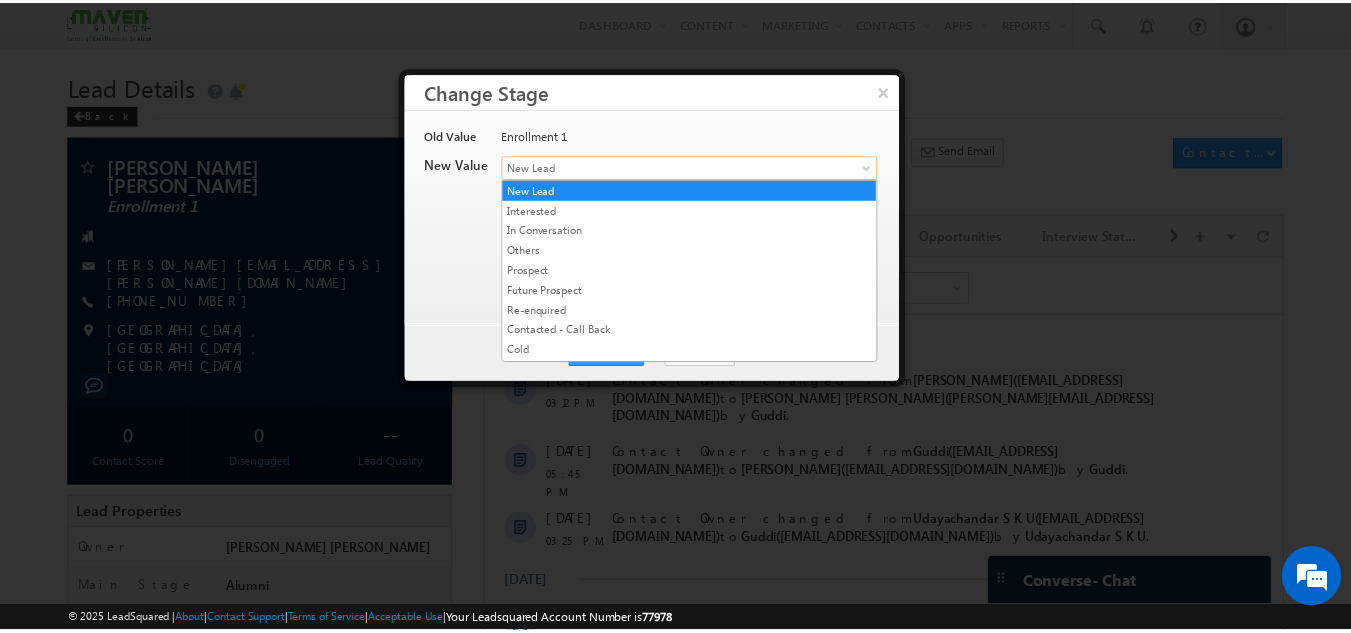
scroll to position [374, 0]
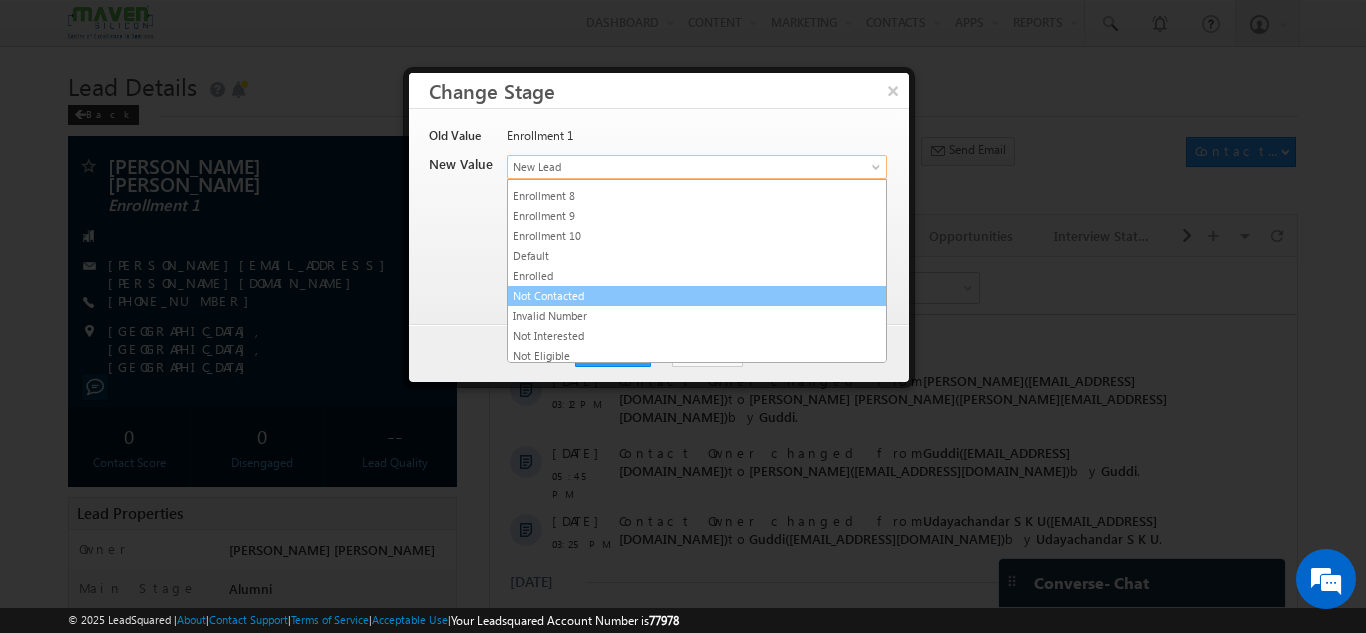
click at [663, 289] on link "Not Contacted" at bounding box center [697, 296] width 378 height 18
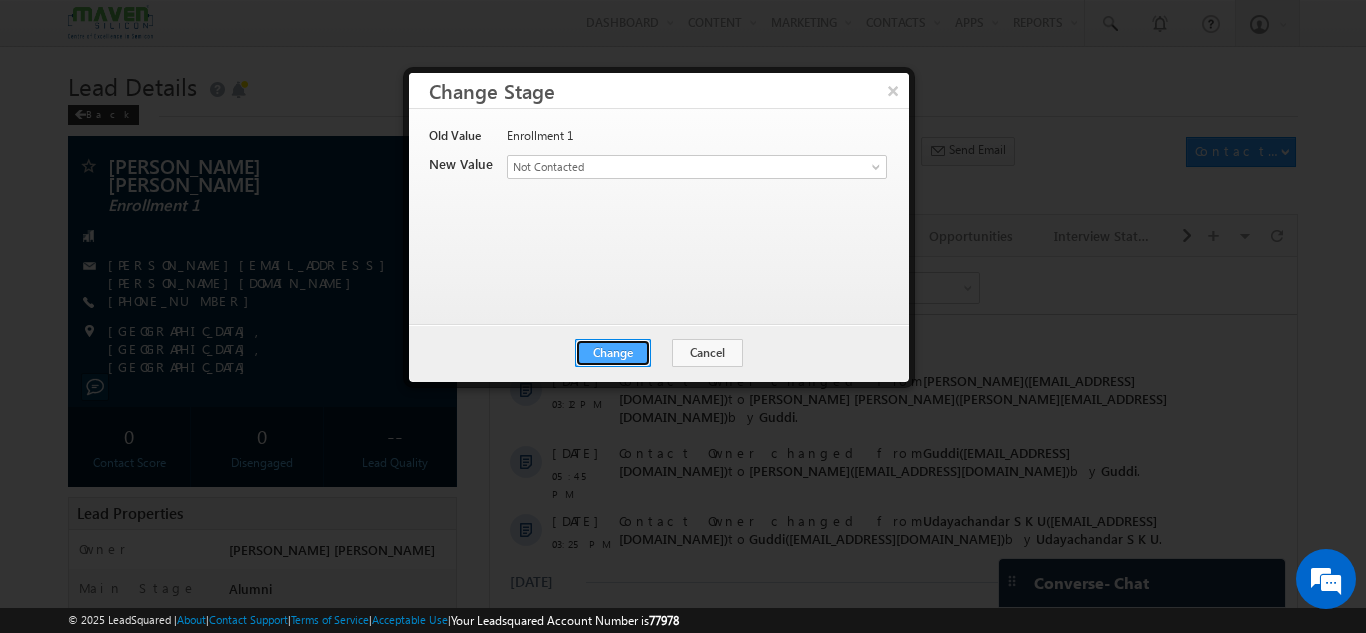
click at [634, 352] on button "Change" at bounding box center [613, 353] width 76 height 28
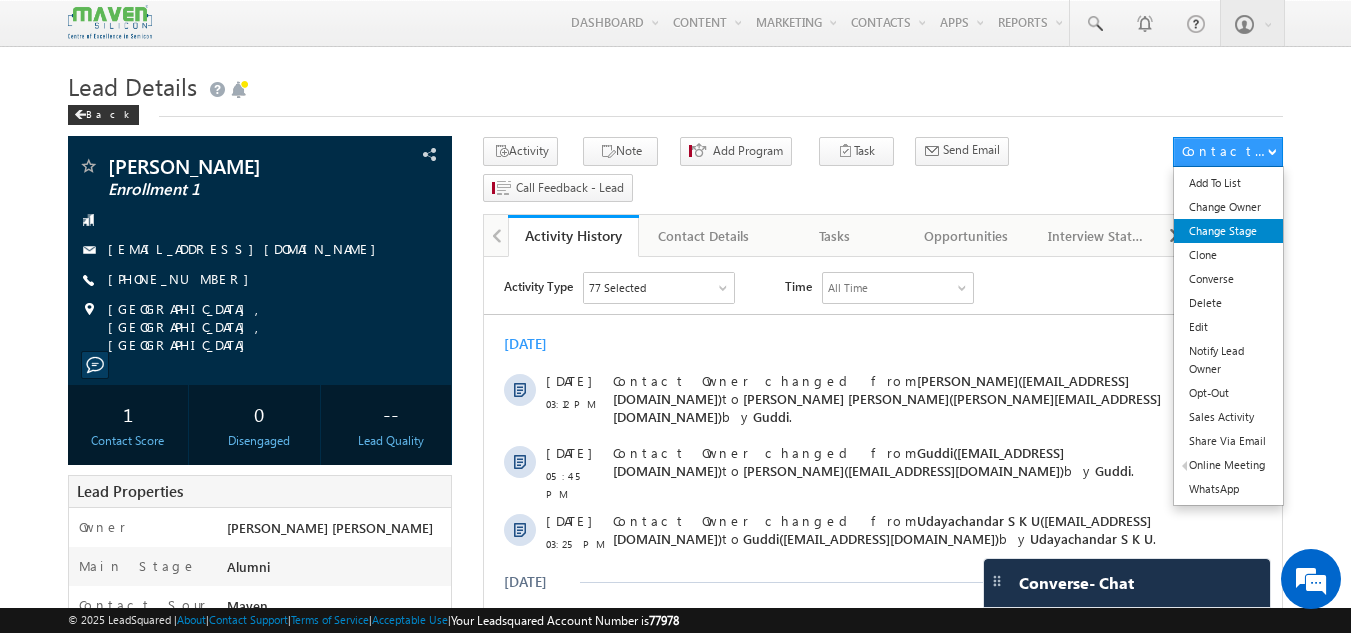
click at [1210, 220] on link "Change Stage" at bounding box center [1228, 231] width 109 height 24
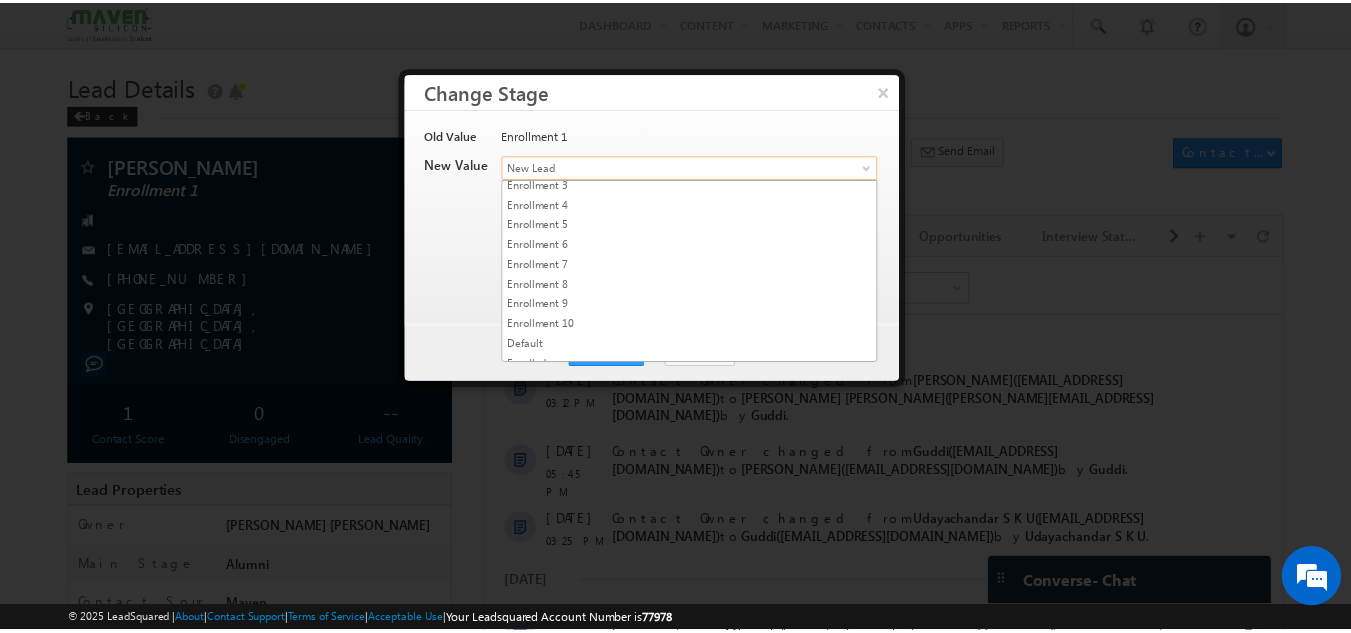
scroll to position [378, 0]
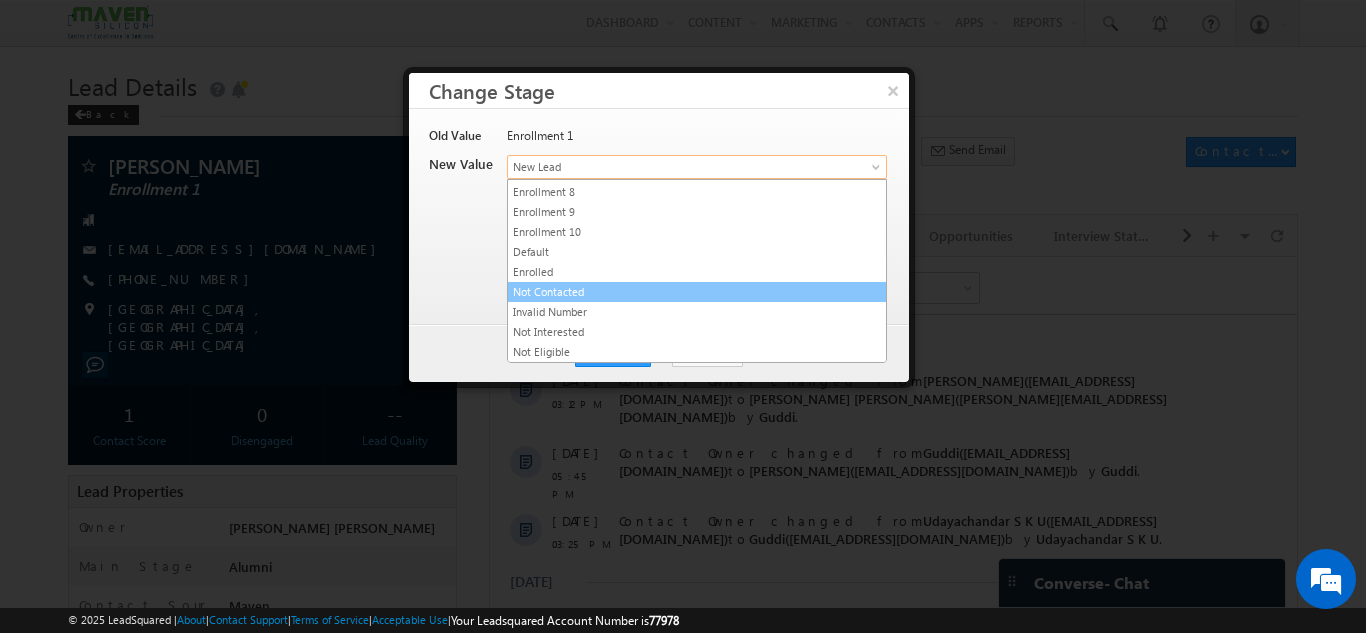
click at [560, 298] on link "Not Contacted" at bounding box center [697, 292] width 378 height 18
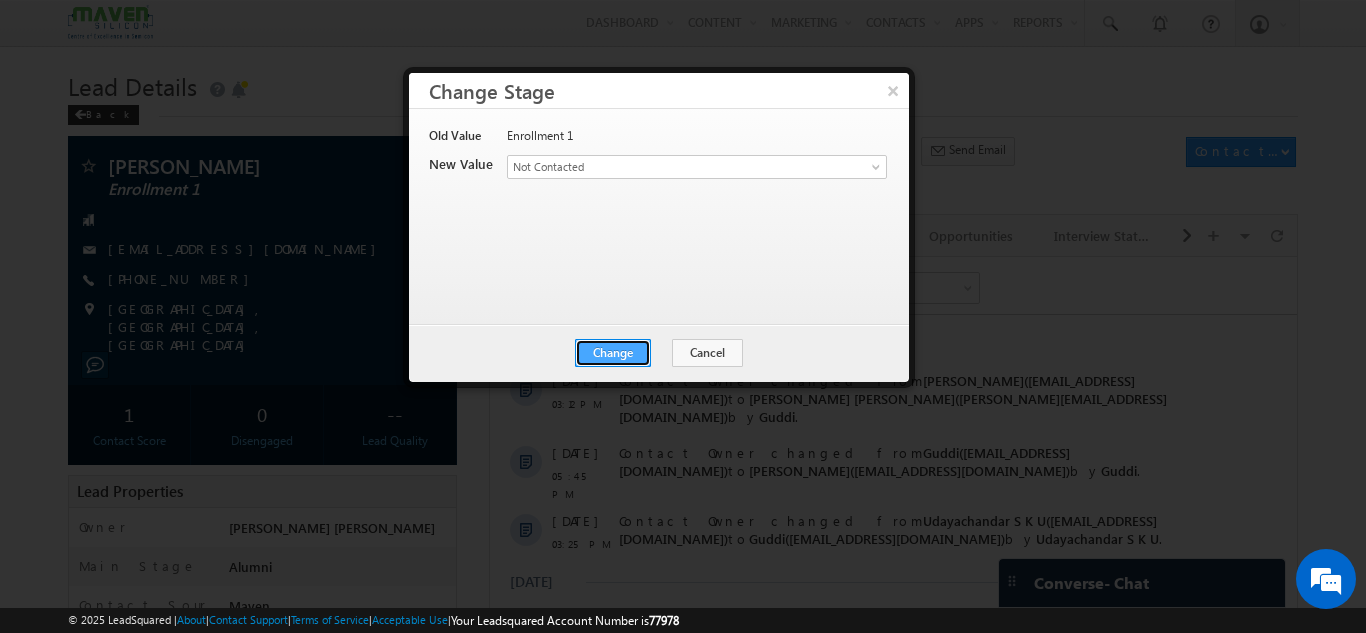
click at [594, 348] on button "Change" at bounding box center [613, 353] width 76 height 28
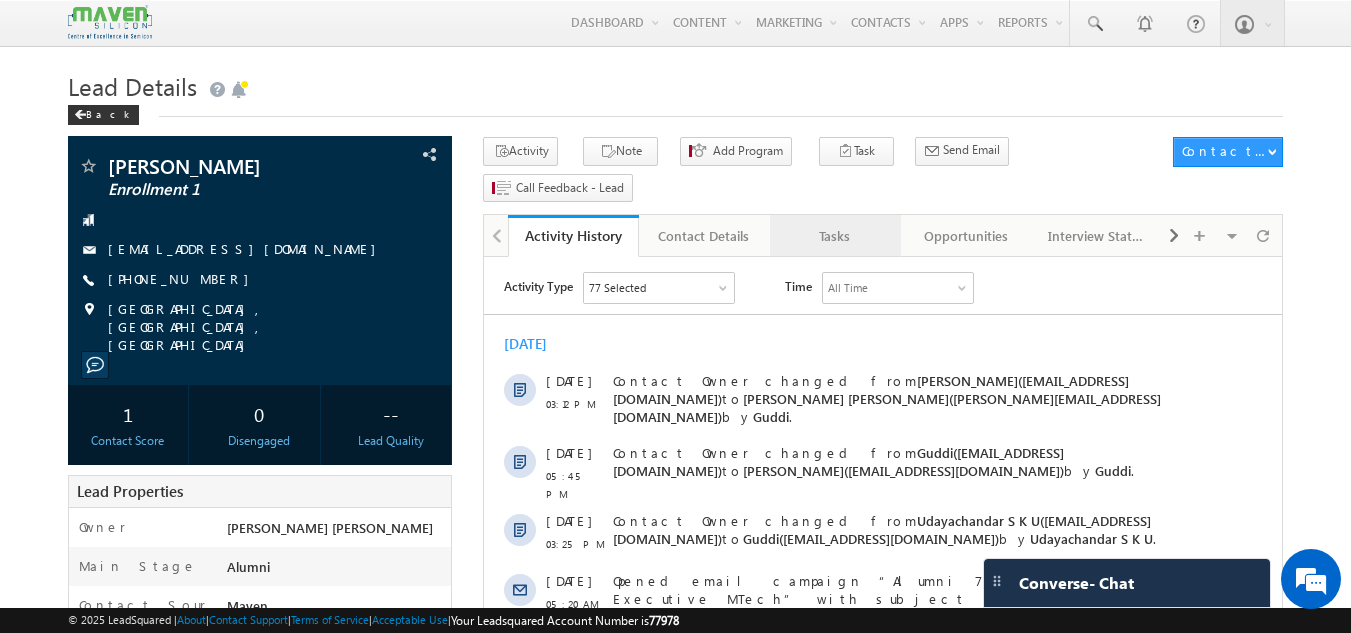
click at [823, 224] on div "Tasks" at bounding box center [834, 236] width 97 height 24
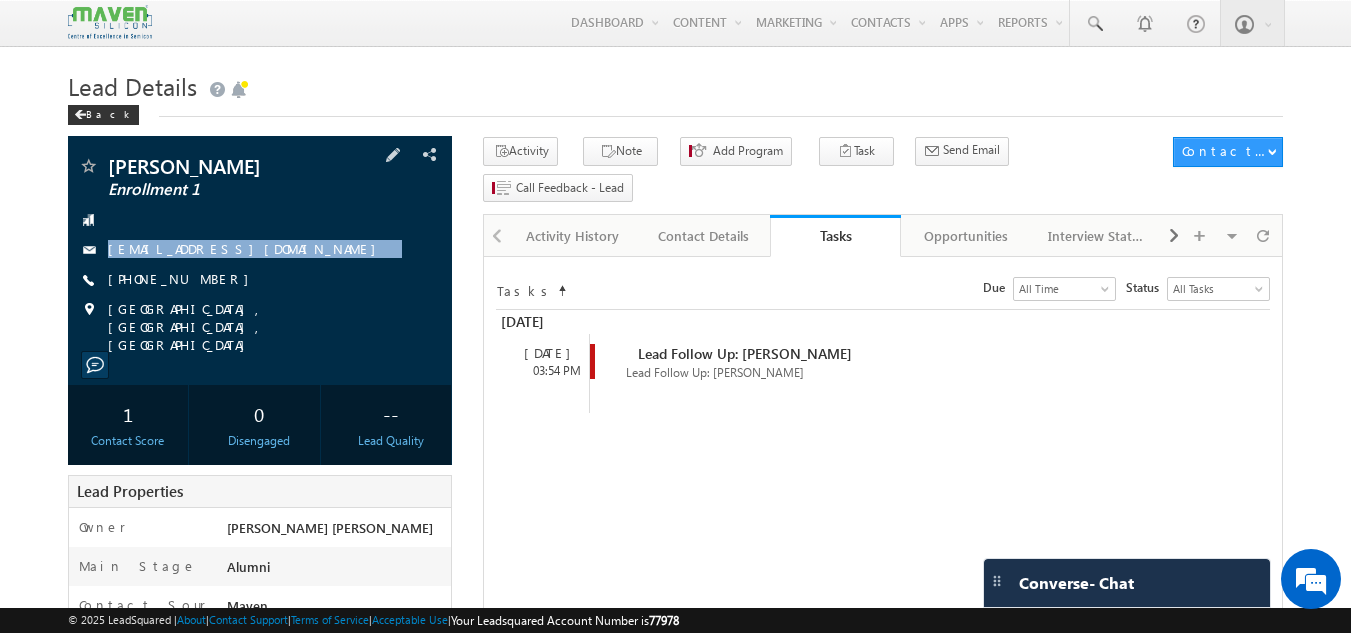
drag, startPoint x: 286, startPoint y: 213, endPoint x: 311, endPoint y: 266, distance: 58.6
click at [311, 266] on div "[PERSON_NAME] Enrollment 1 [EMAIL_ADDRESS][DOMAIN_NAME] [PHONE_NUMBER]" at bounding box center [260, 255] width 365 height 198
copy div "[EMAIL_ADDRESS][DOMAIN_NAME]"
click at [572, 217] on link "Activity History" at bounding box center [573, 236] width 131 height 42
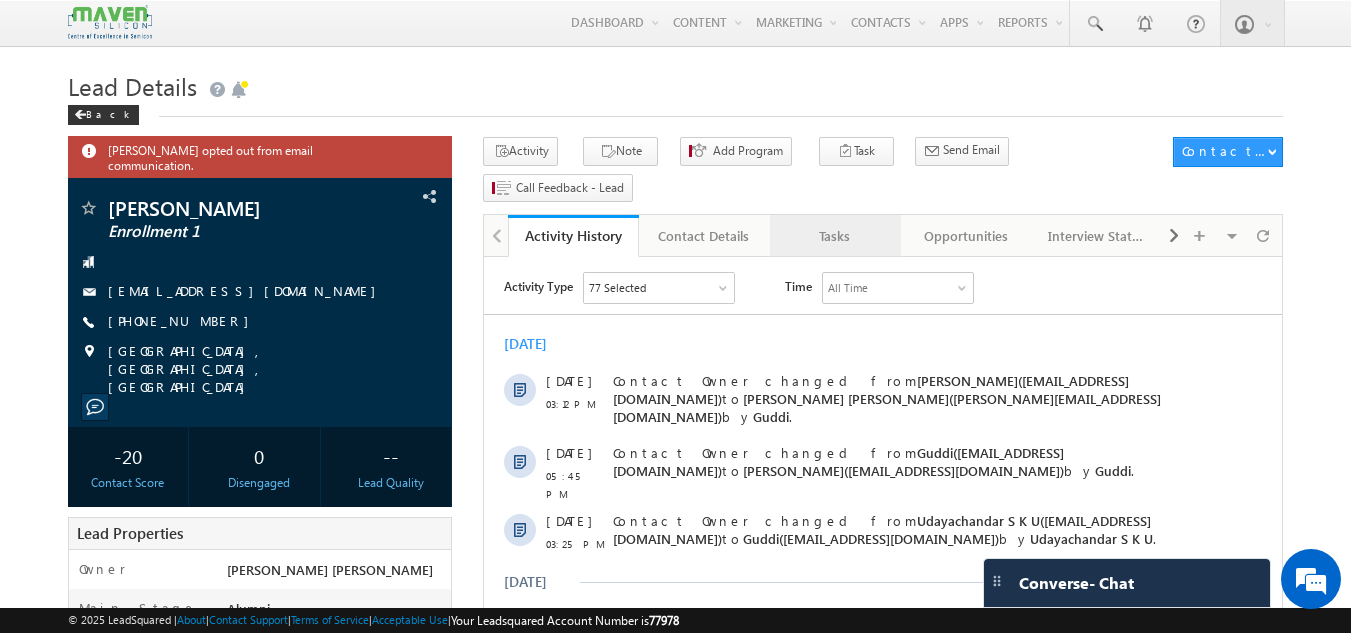
click at [861, 224] on div "Tasks" at bounding box center [834, 236] width 97 height 24
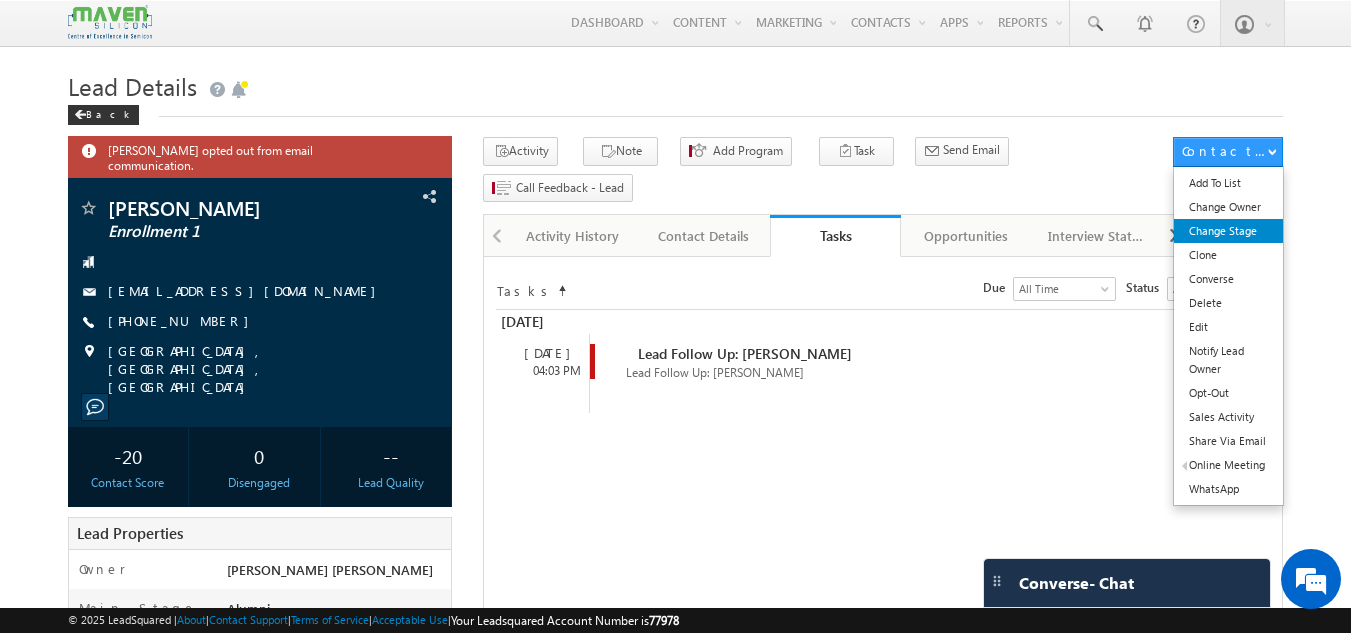
click at [1226, 226] on link "Change Stage" at bounding box center [1228, 231] width 109 height 24
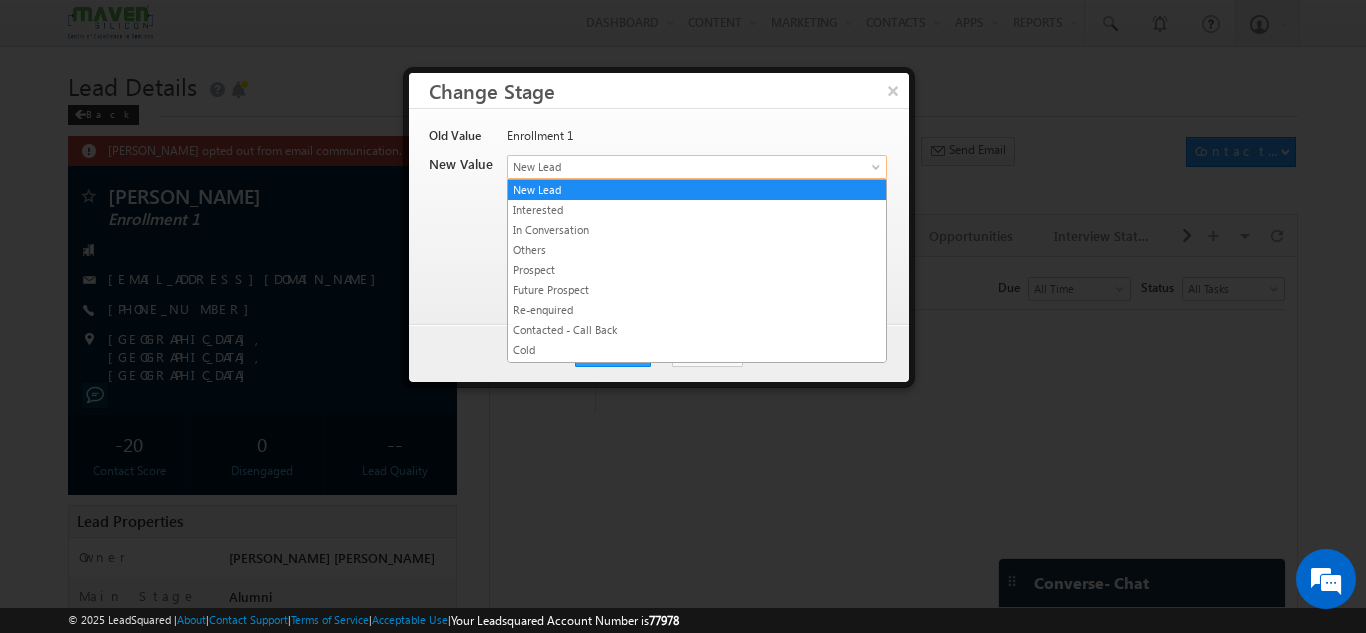
click at [601, 155] on link "New Lead" at bounding box center [697, 167] width 380 height 24
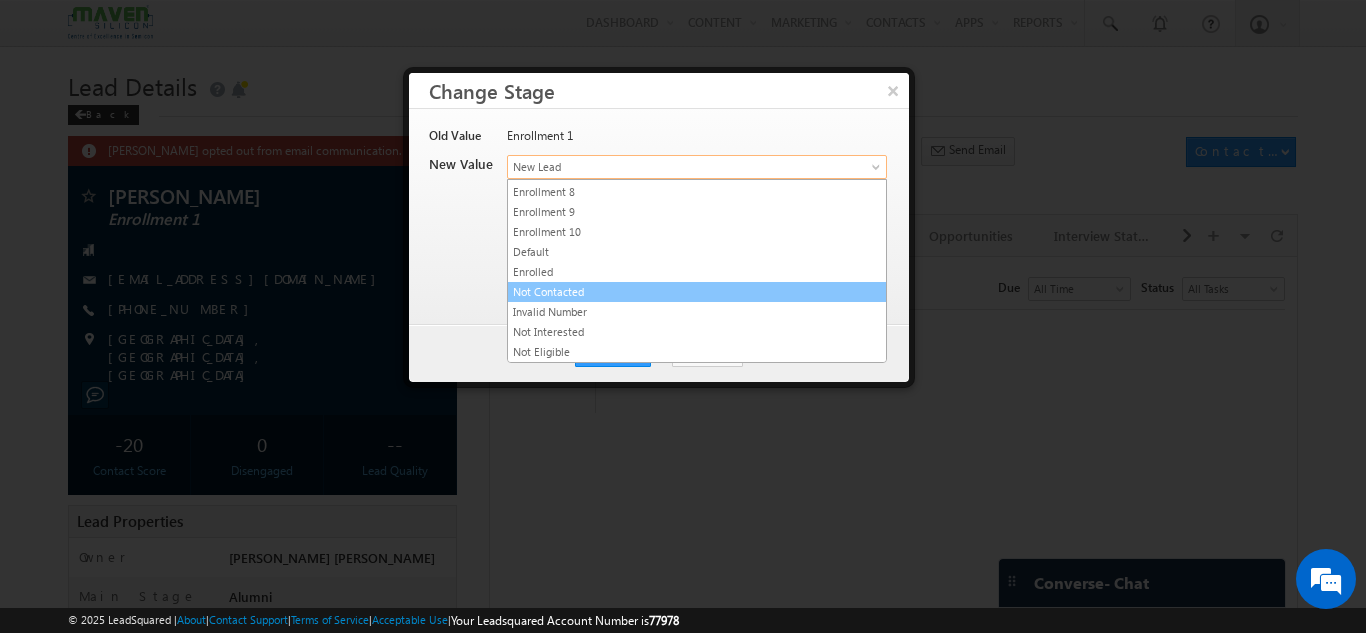
click at [683, 292] on link "Not Contacted" at bounding box center [697, 292] width 378 height 18
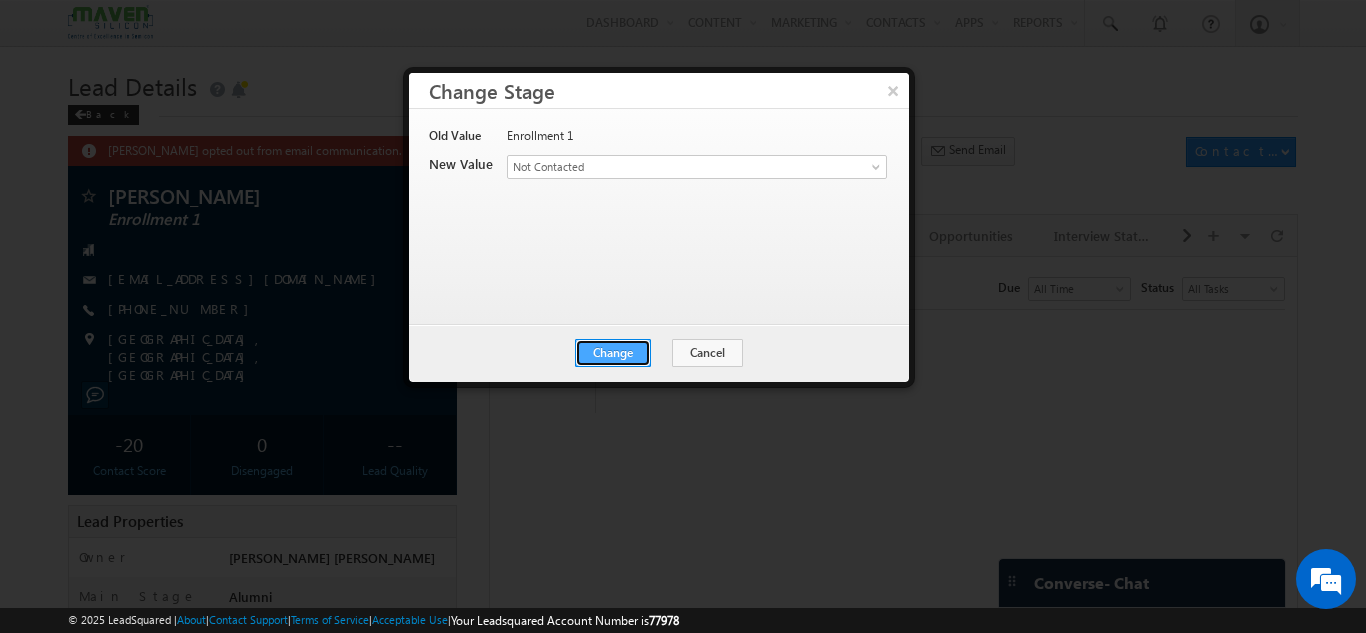
click at [629, 351] on button "Change" at bounding box center [613, 353] width 76 height 28
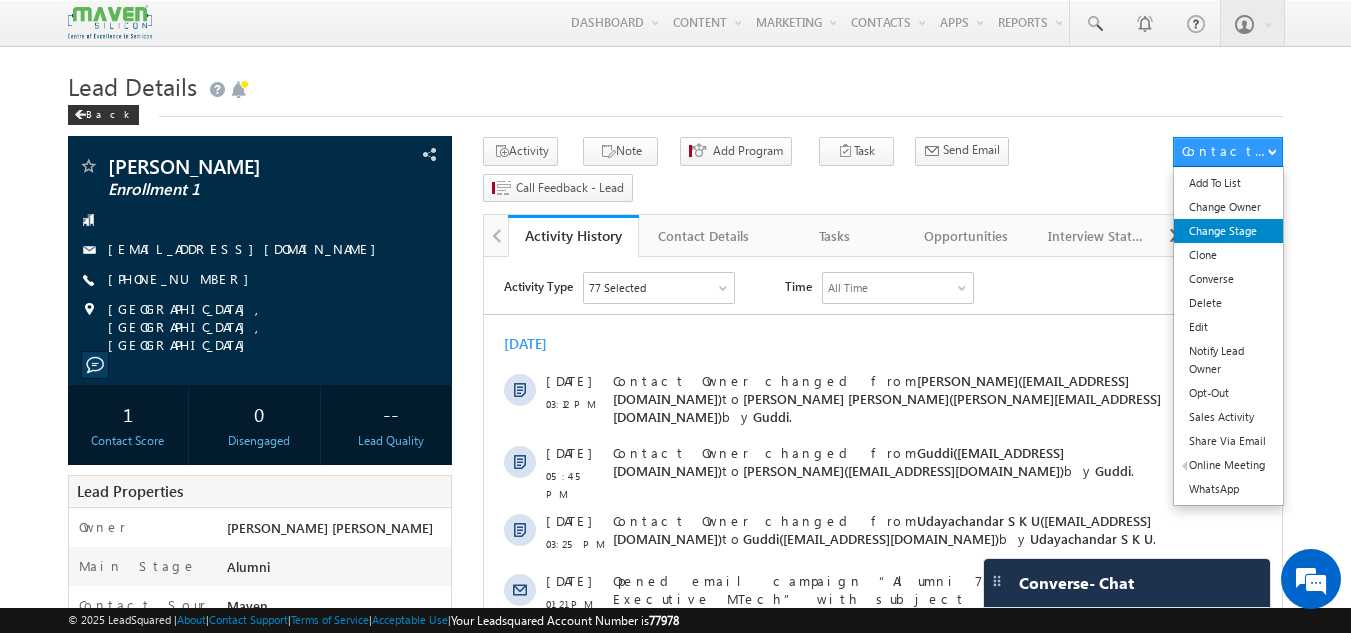
click at [1229, 226] on link "Change Stage" at bounding box center [1228, 231] width 109 height 24
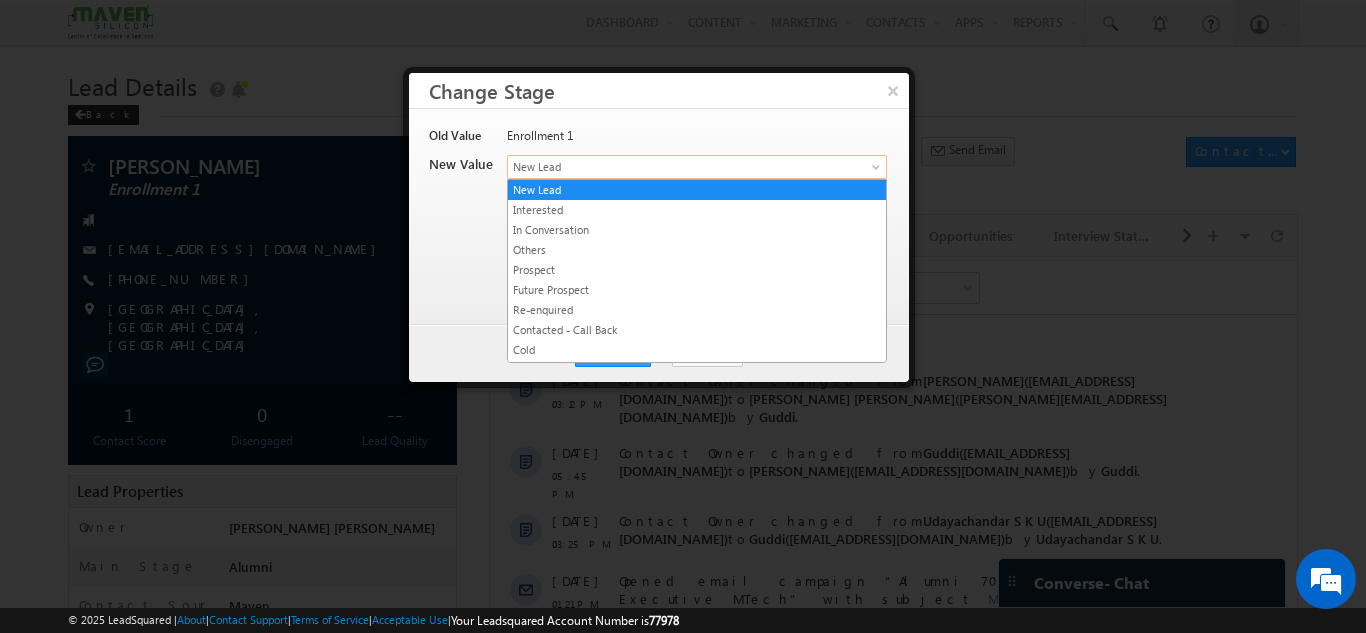
click at [799, 165] on span "New Lead" at bounding box center [664, 167] width 312 height 18
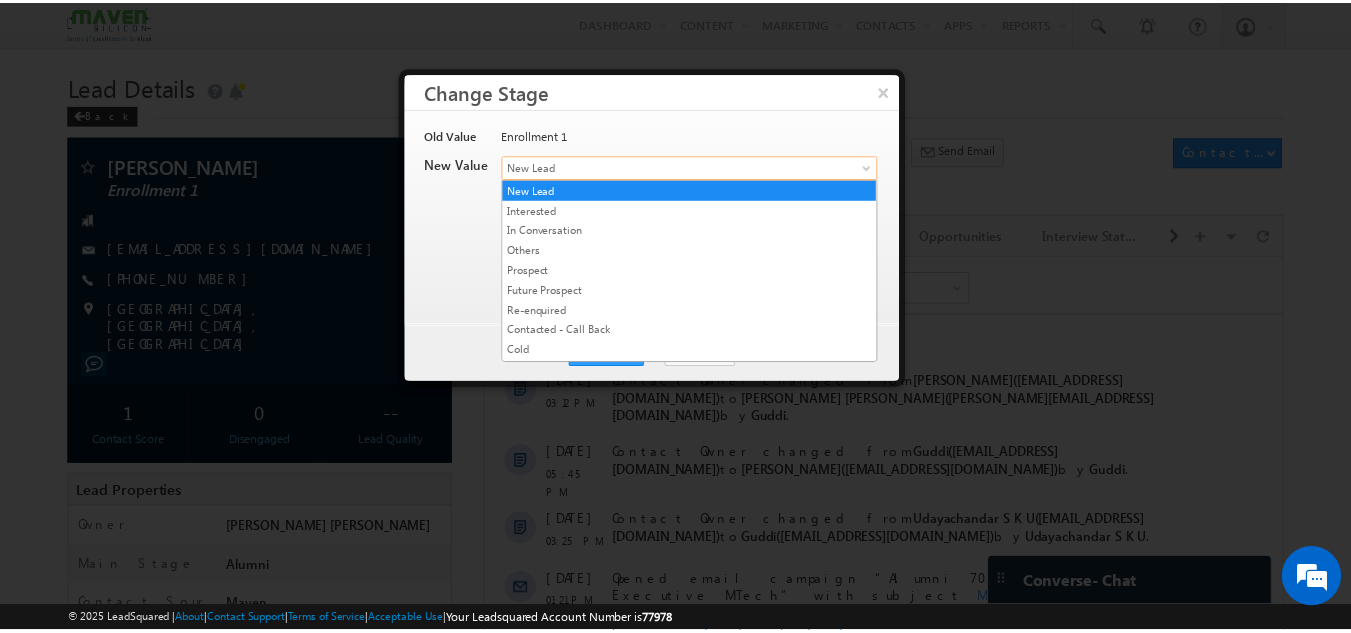
scroll to position [378, 0]
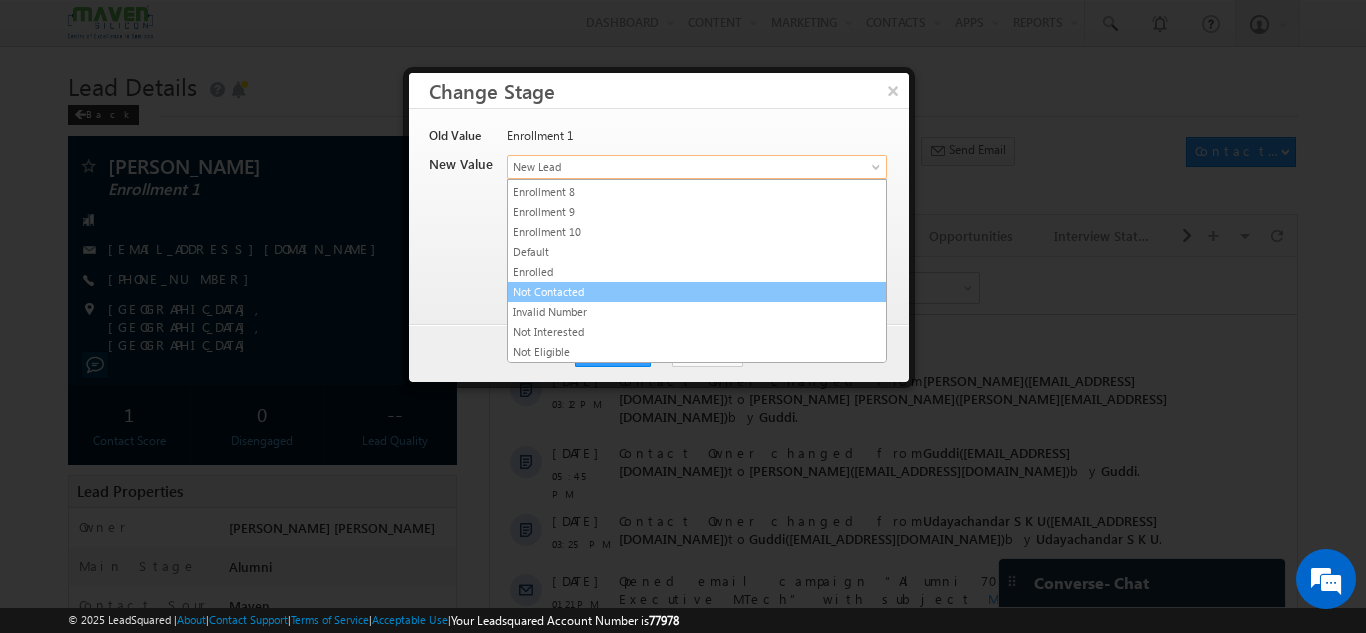
click at [701, 288] on link "Not Contacted" at bounding box center [697, 292] width 378 height 18
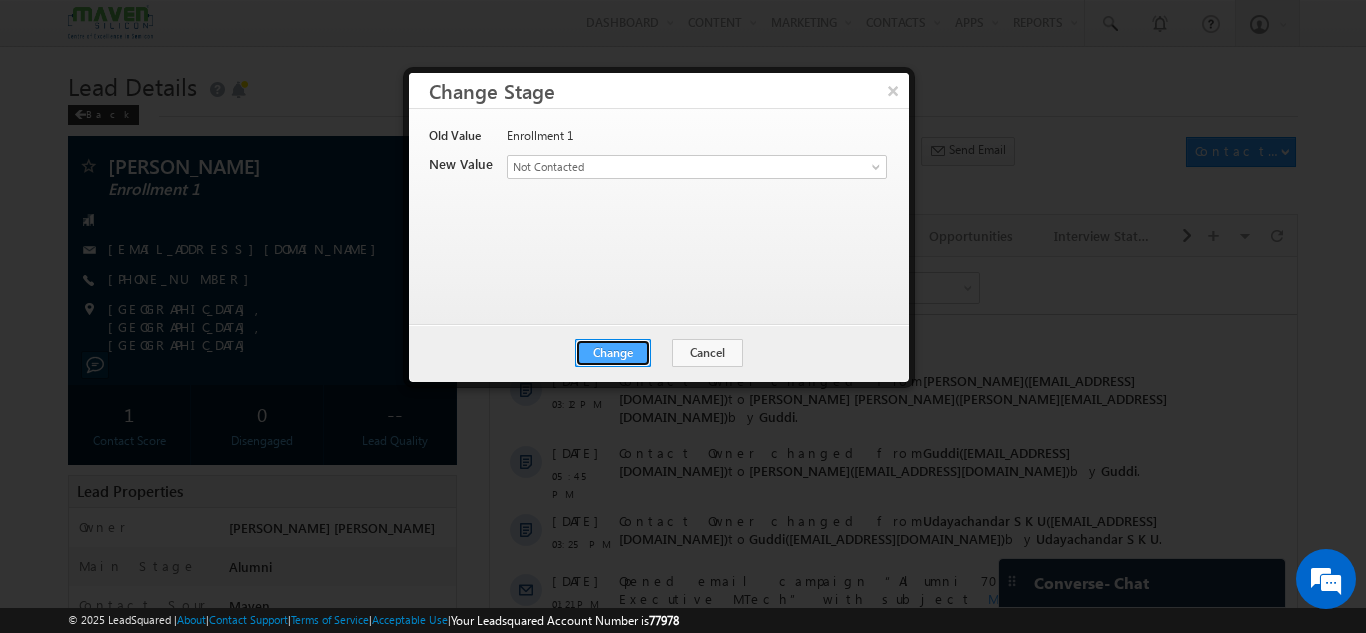
click at [607, 356] on button "Change" at bounding box center [613, 353] width 76 height 28
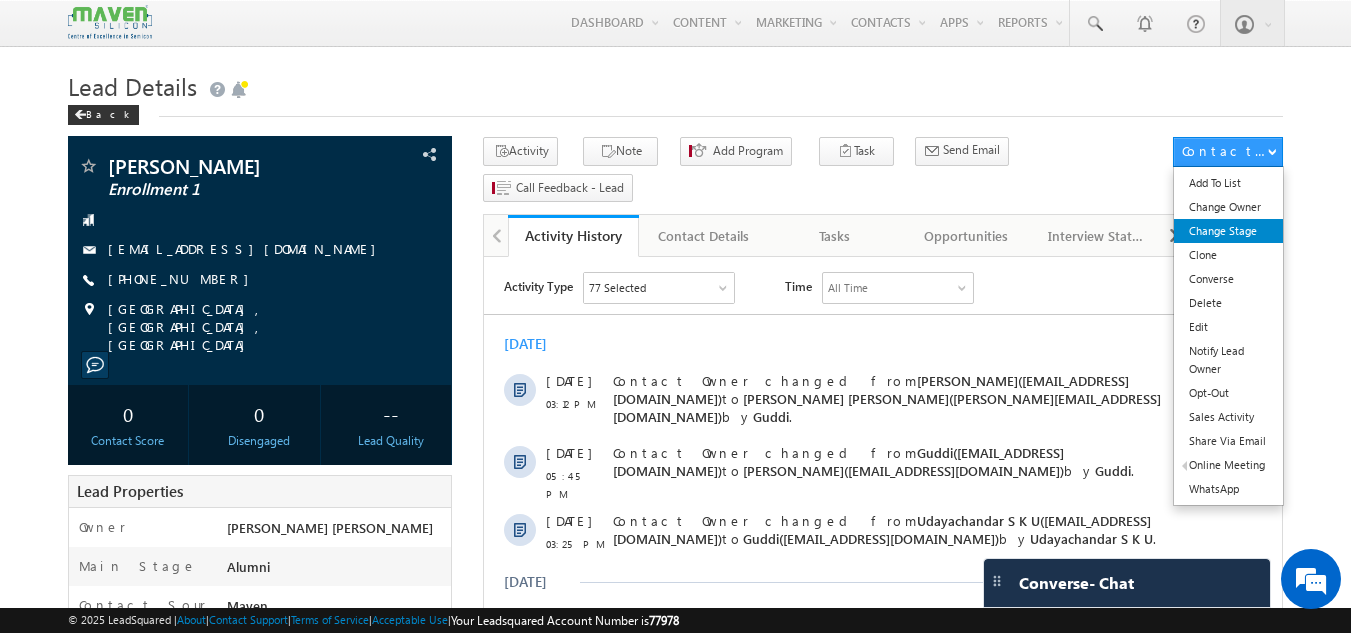
click at [1228, 242] on link "Change Stage" at bounding box center [1228, 231] width 109 height 24
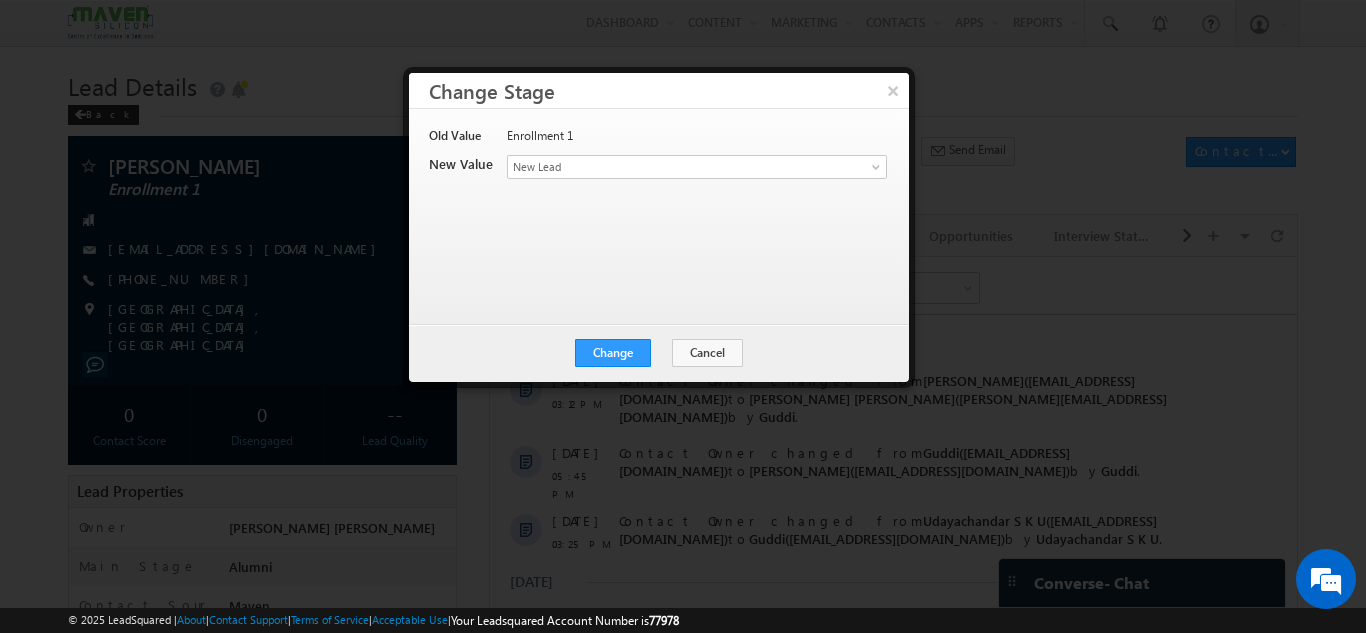
click at [617, 185] on div "Old Value Enrollment 1 New Value Contact Stage * New Lead Interested In Convers…" at bounding box center [657, 207] width 456 height 160
click at [617, 172] on span "New Lead" at bounding box center [664, 167] width 312 height 18
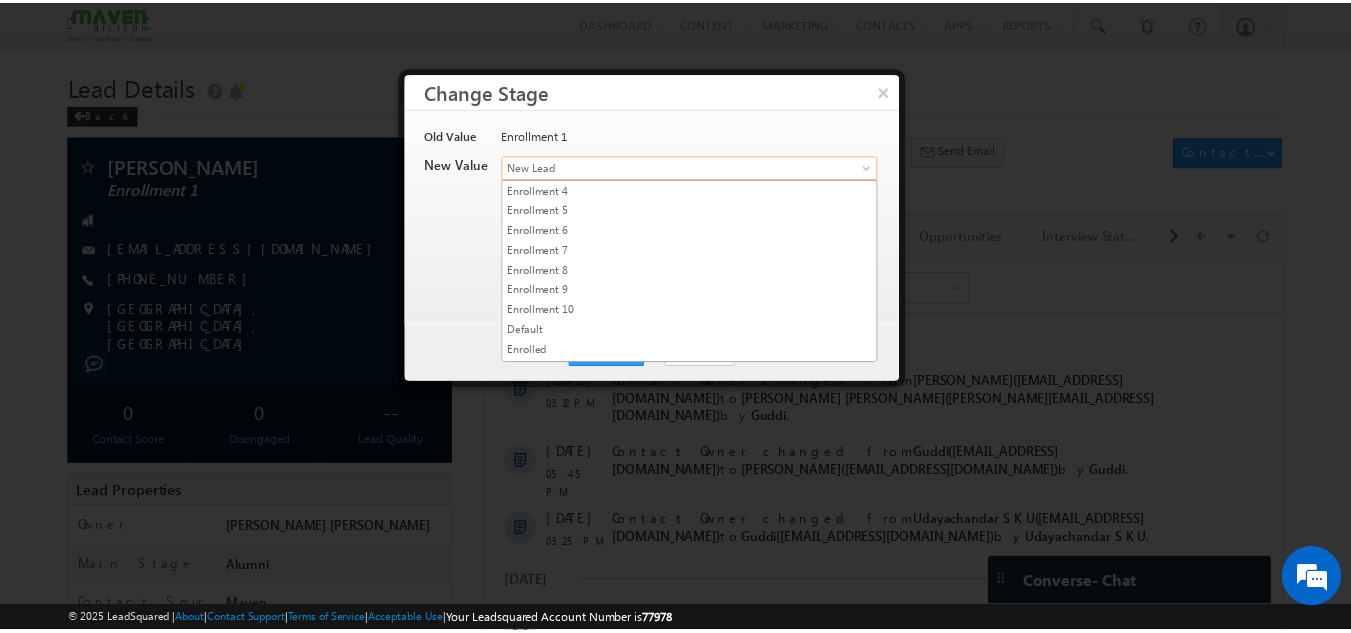
scroll to position [378, 0]
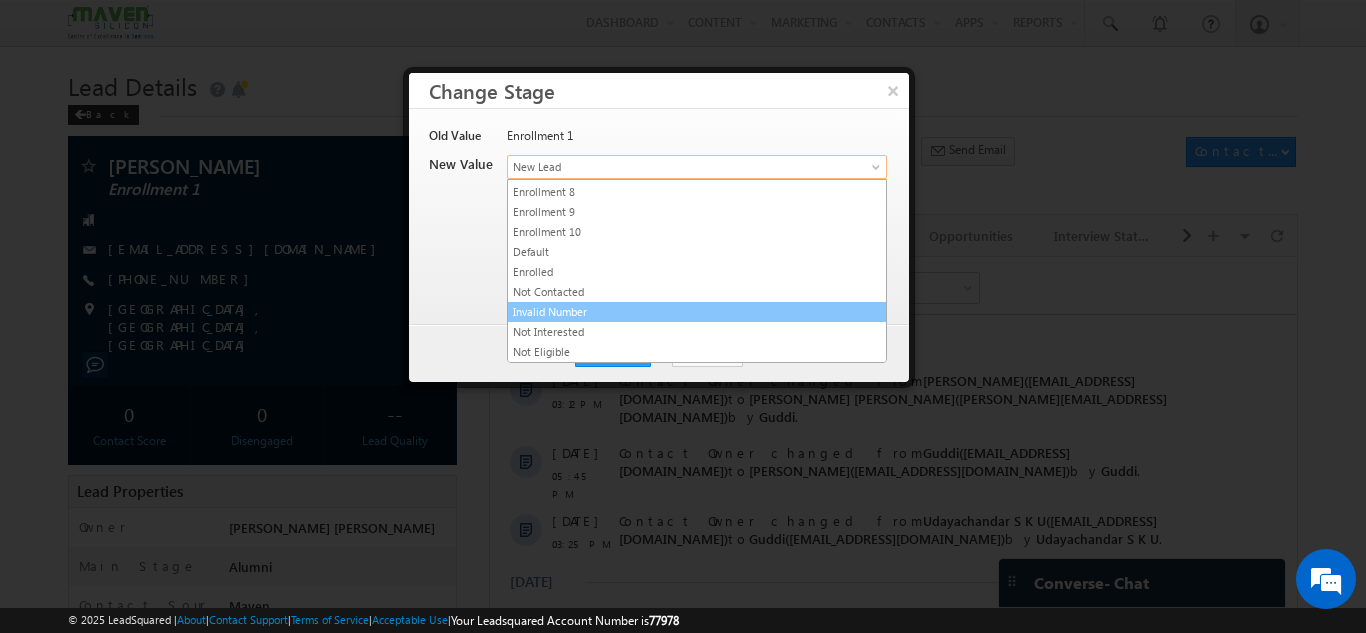
click at [536, 320] on link "Invalid Number" at bounding box center [697, 312] width 378 height 18
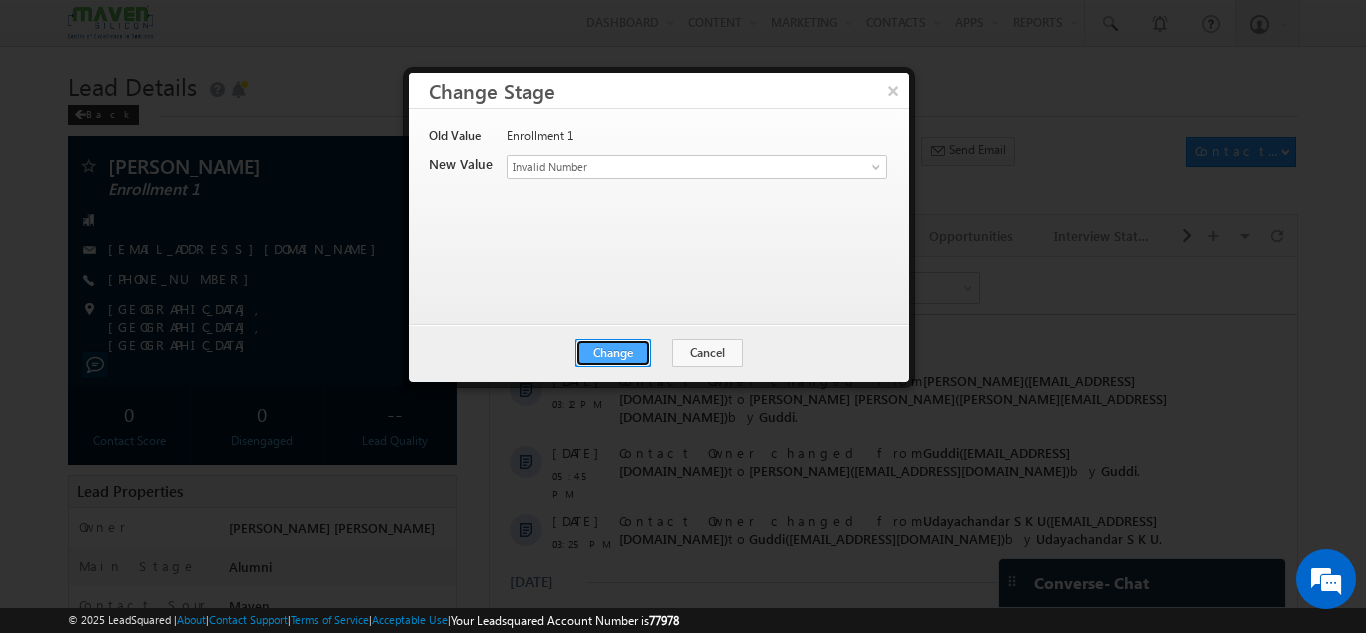
click at [637, 346] on button "Change" at bounding box center [613, 353] width 76 height 28
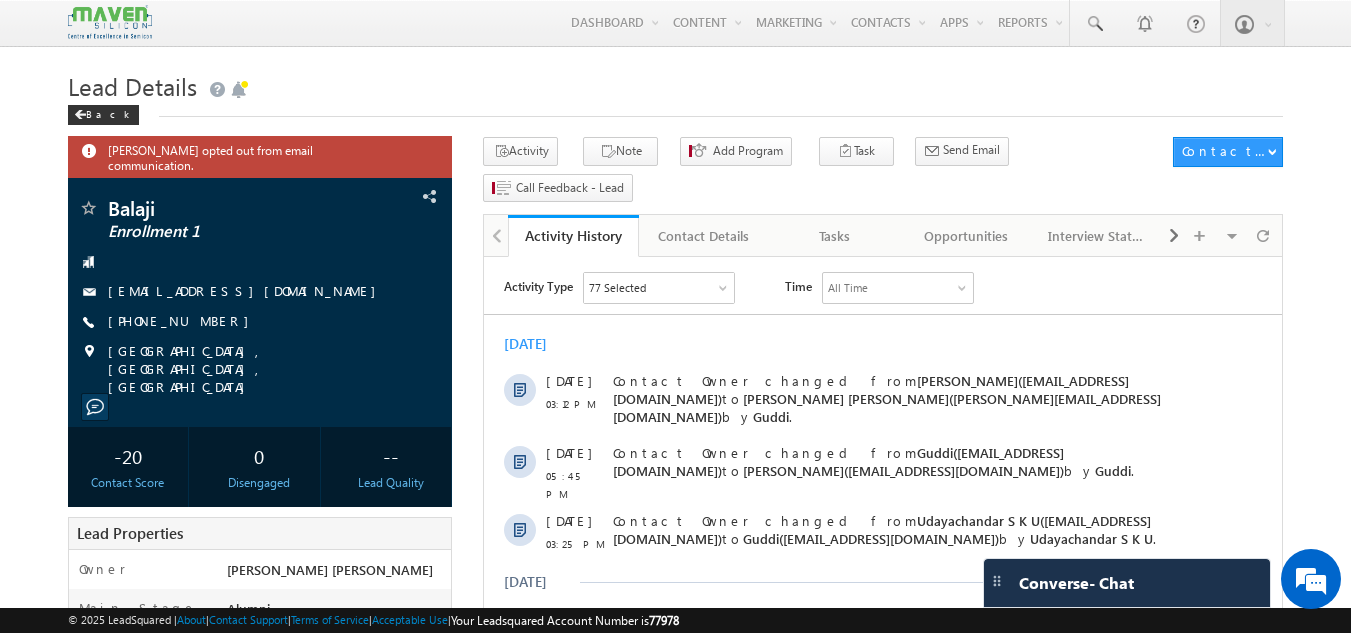
click at [187, 102] on span "Lead Details" at bounding box center [132, 86] width 129 height 32
drag, startPoint x: 187, startPoint y: 102, endPoint x: 245, endPoint y: 109, distance: 58.4
click at [245, 109] on div "Lead Details Back" at bounding box center [676, 91] width 1216 height 52
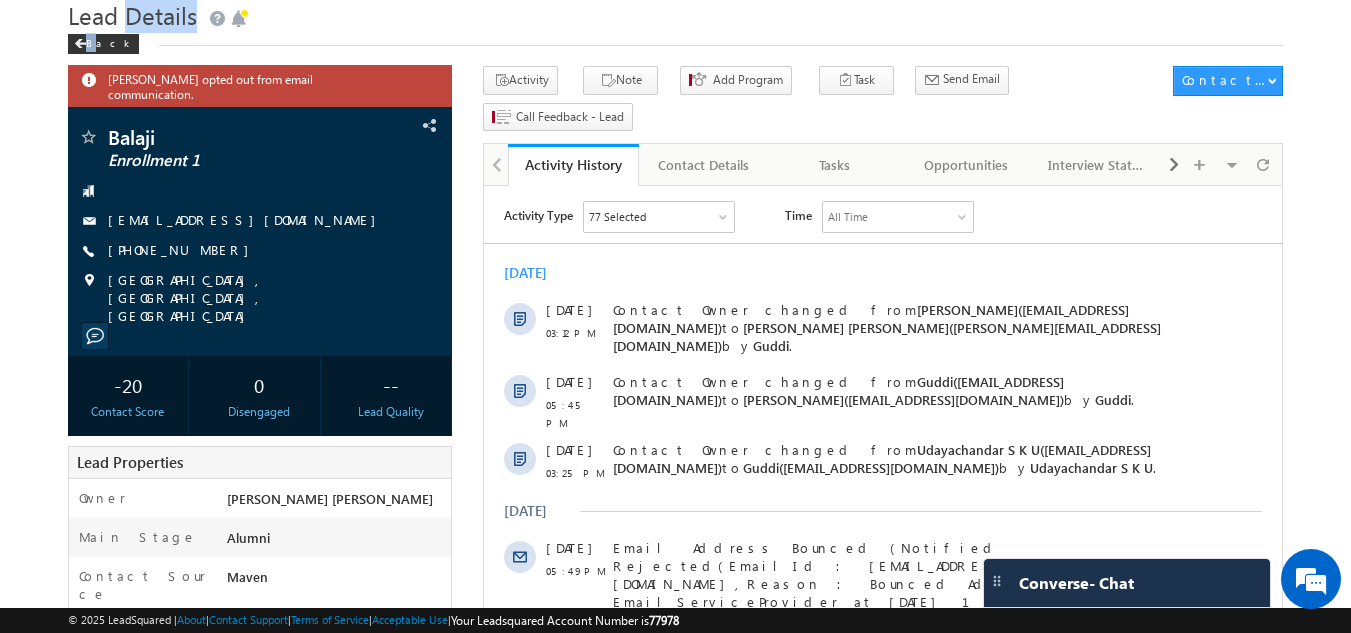
scroll to position [50, 0]
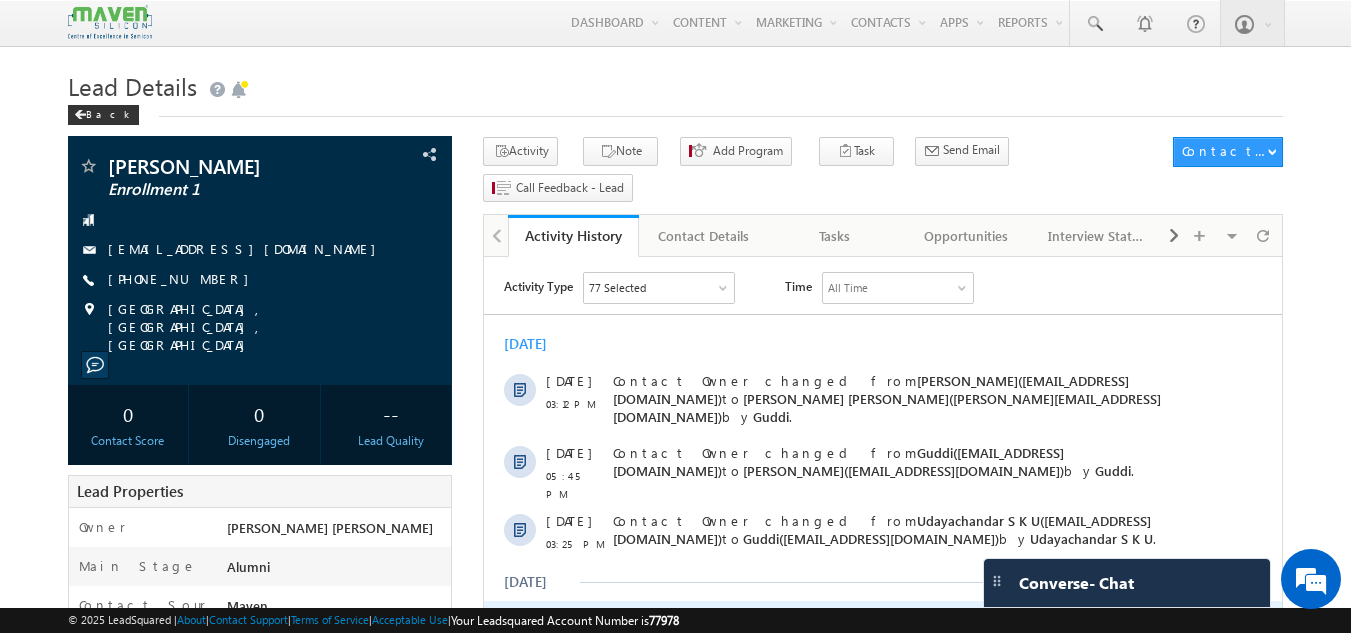
click at [789, 610] on span "details" at bounding box center [835, 618] width 92 height 17
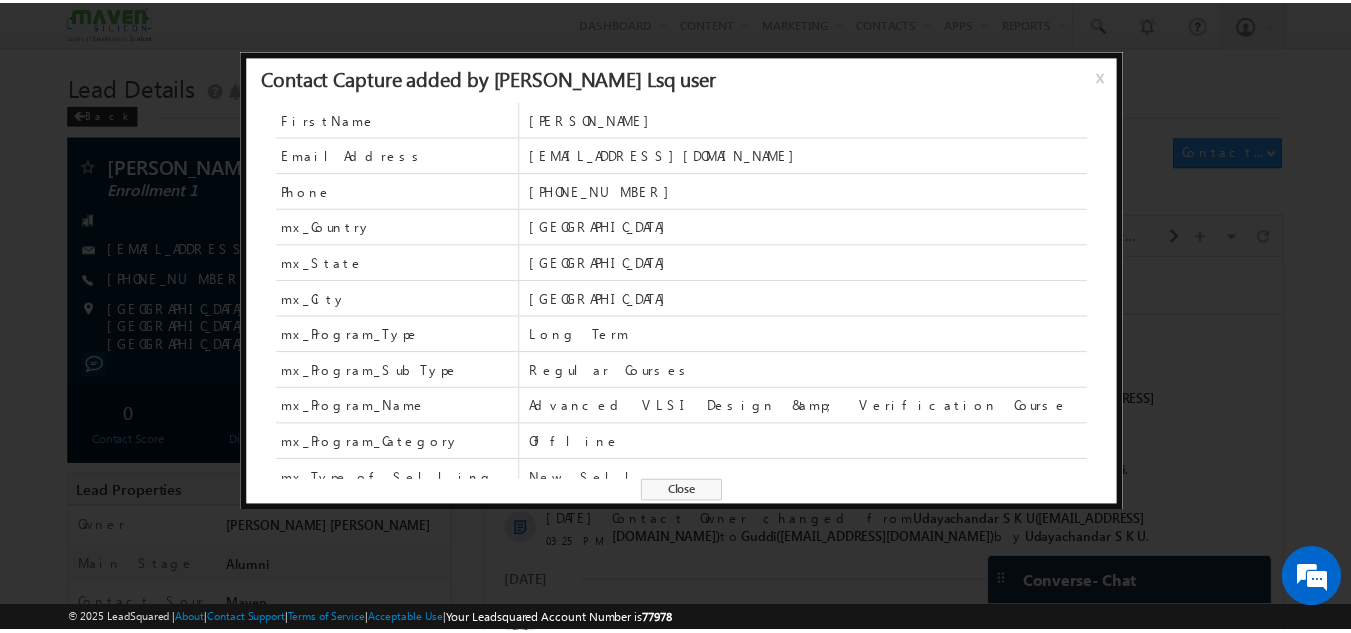
scroll to position [339, 0]
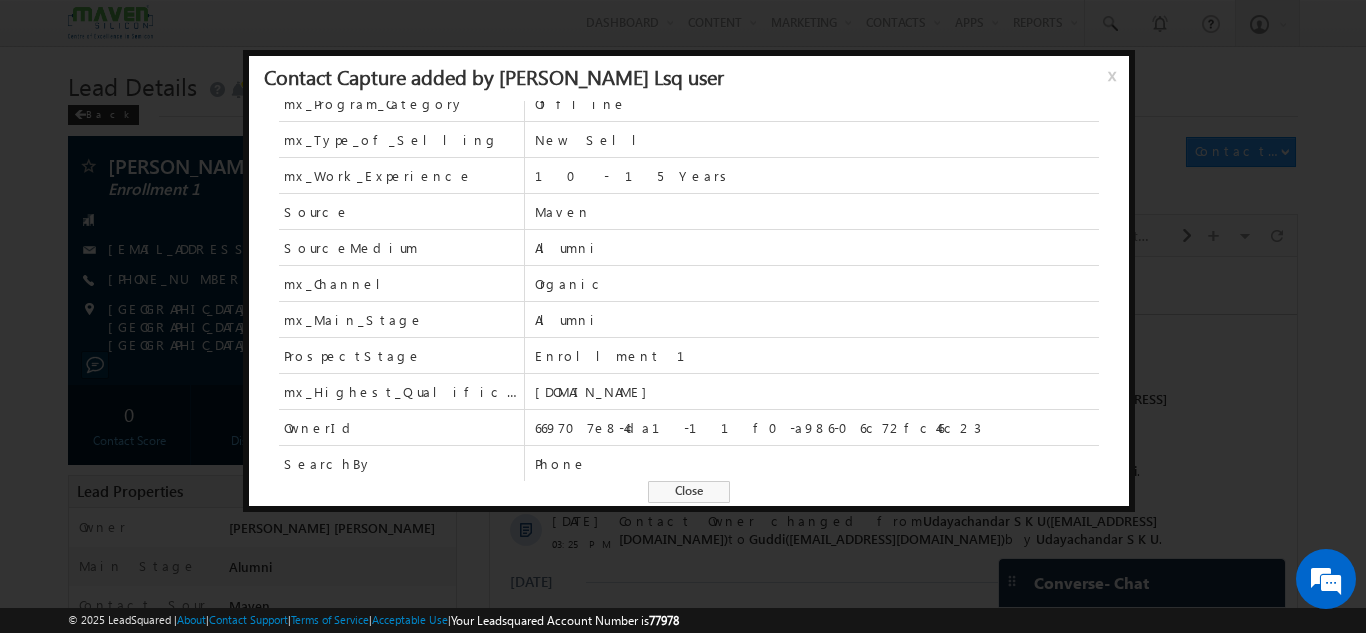
click at [1117, 66] on span "x" at bounding box center [1116, 83] width 16 height 36
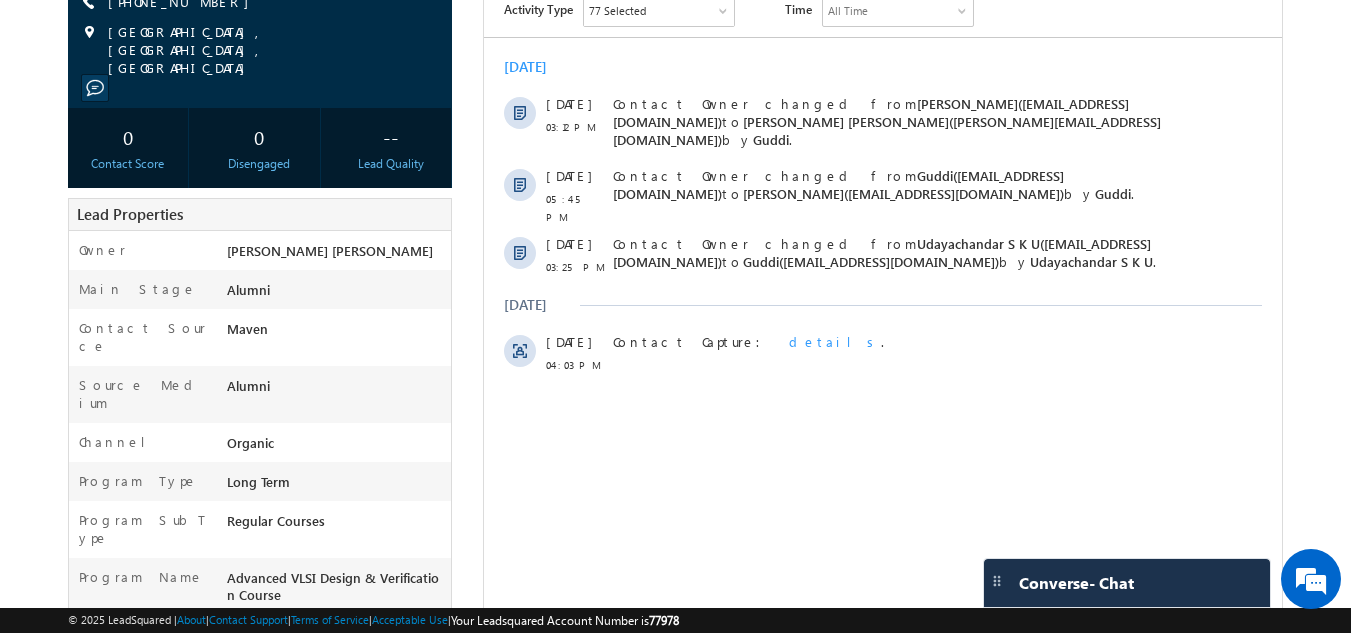
scroll to position [286, 0]
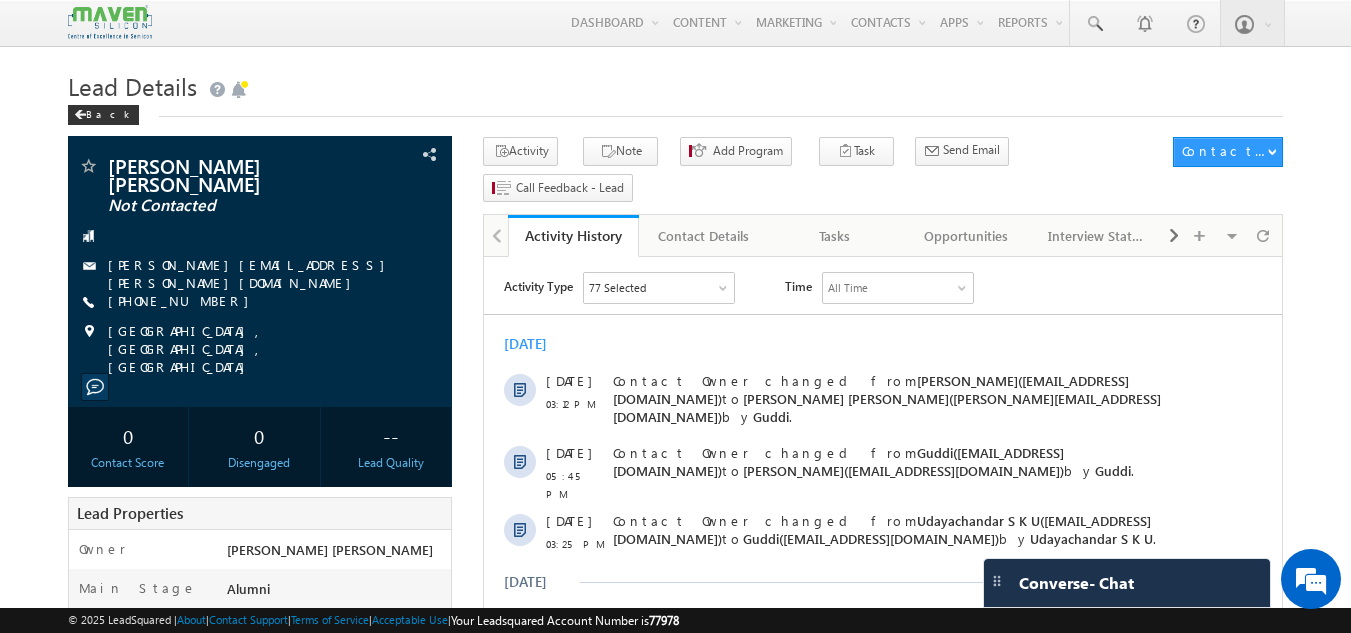
click at [633, 386] on span "Contact Owner changed from Sovan(lsq3@maven-silicon.com) to Gagandip Singh Sain…" at bounding box center [887, 398] width 548 height 53
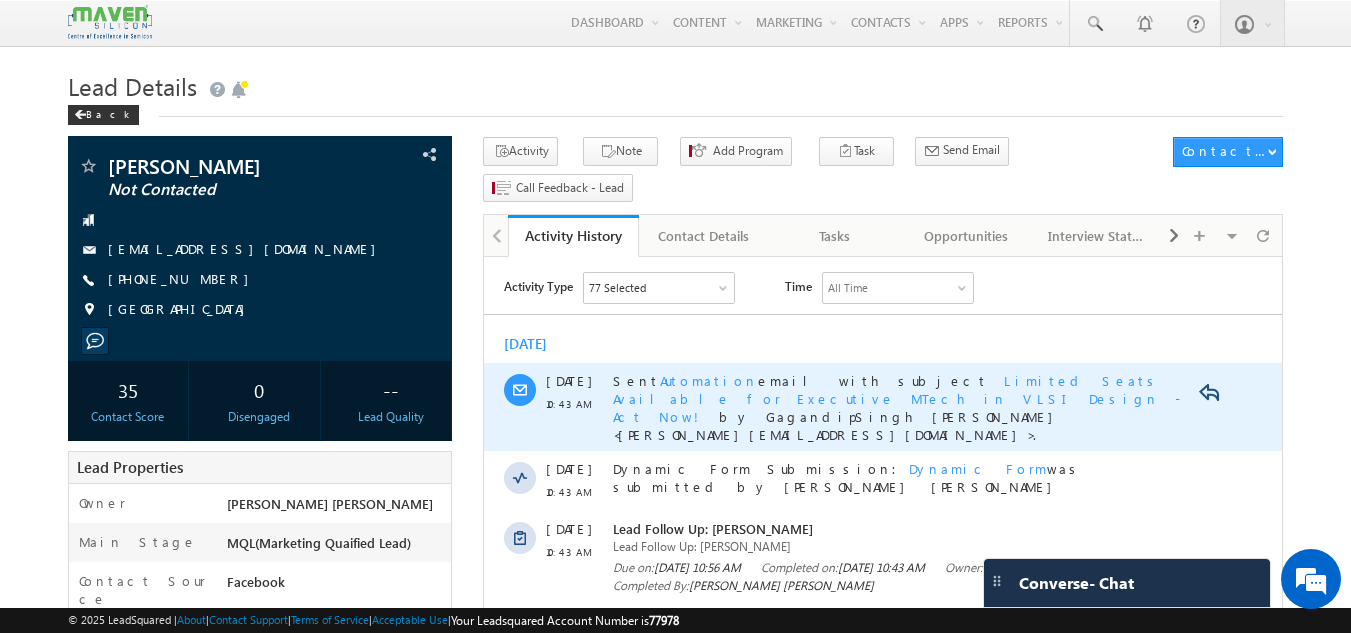
click at [1036, 374] on span "Limited Seats Available for Executive MTech in VLSI Design - Act Now!" at bounding box center [896, 398] width 567 height 53
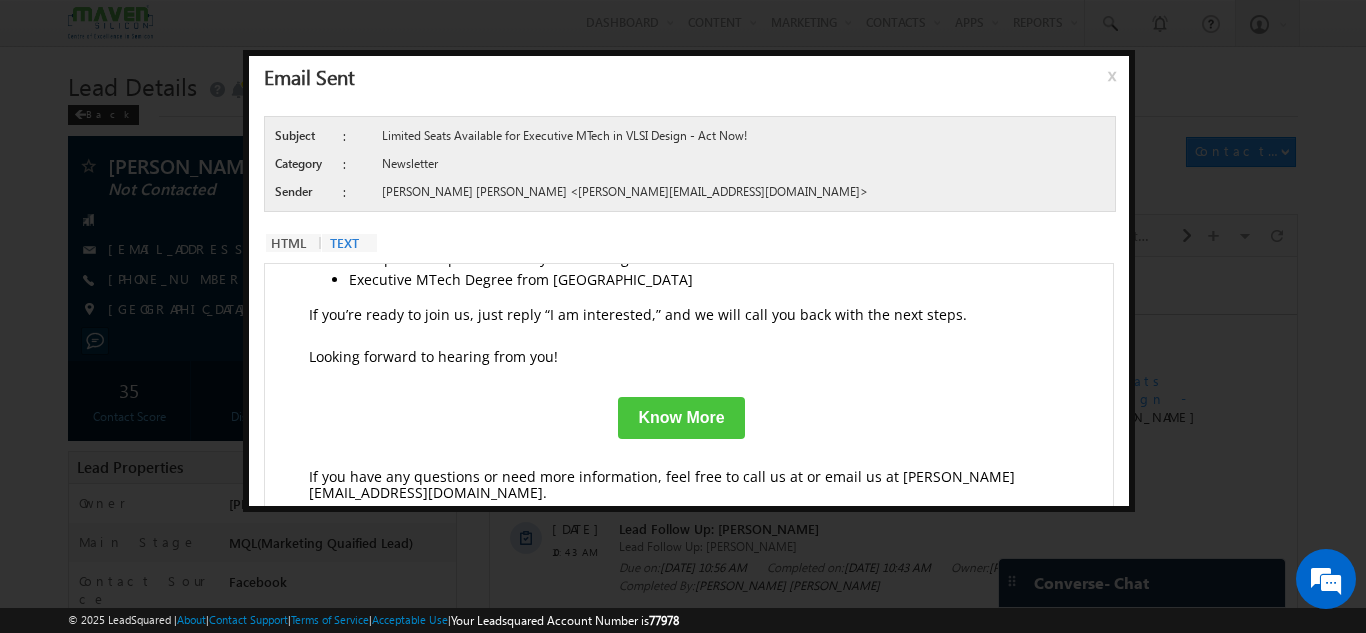
scroll to position [610, 0]
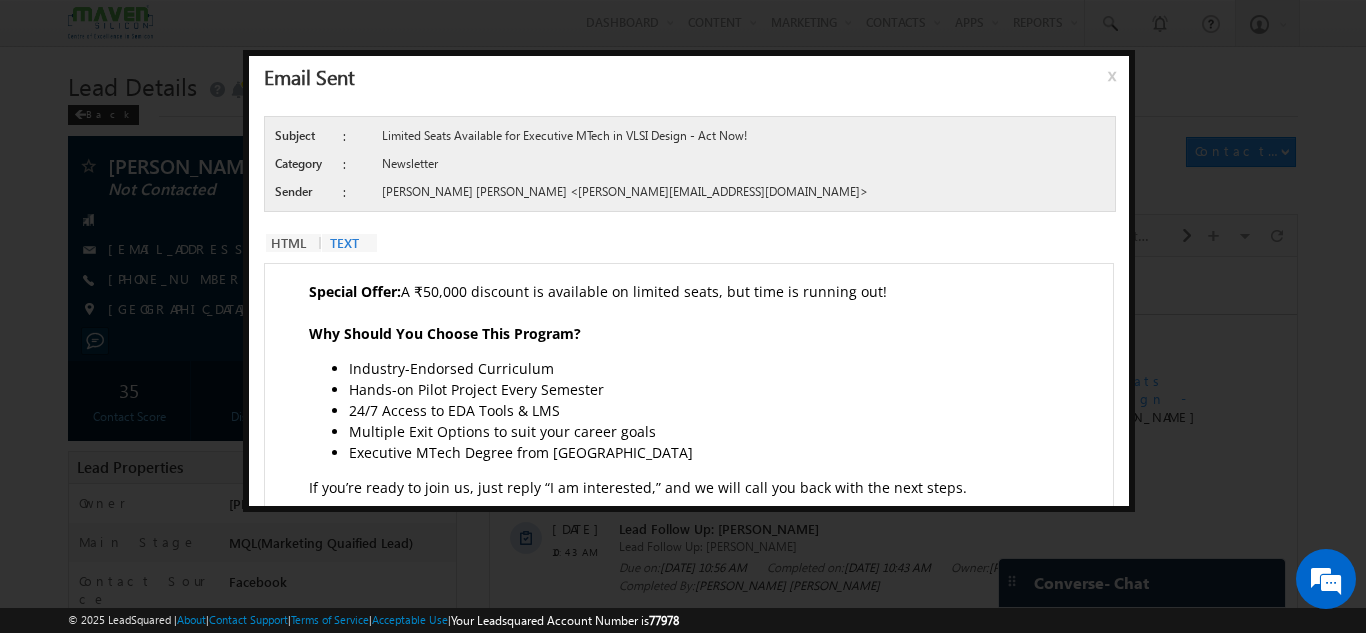
click at [559, 387] on li "Hands-on Pilot Project Every Semester" at bounding box center [701, 389] width 705 height 21
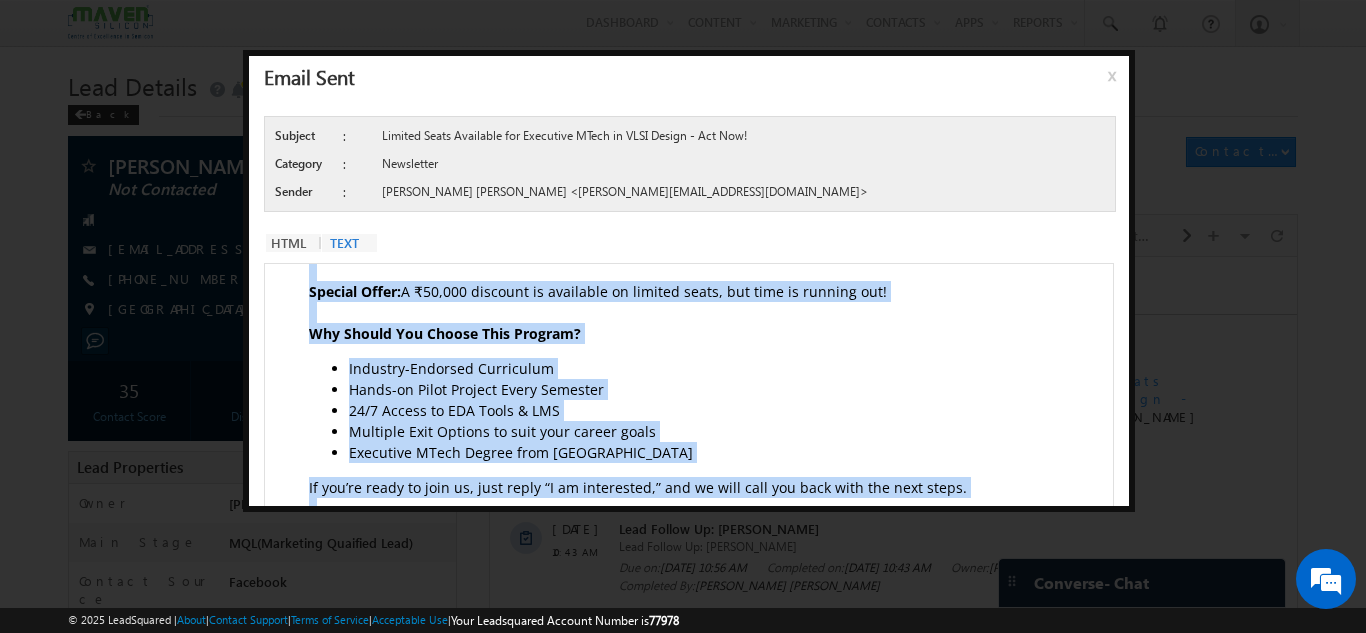
copy div "Dear M Srilekha, We noticed your interest in the Executive MTech in VLSI Design…"
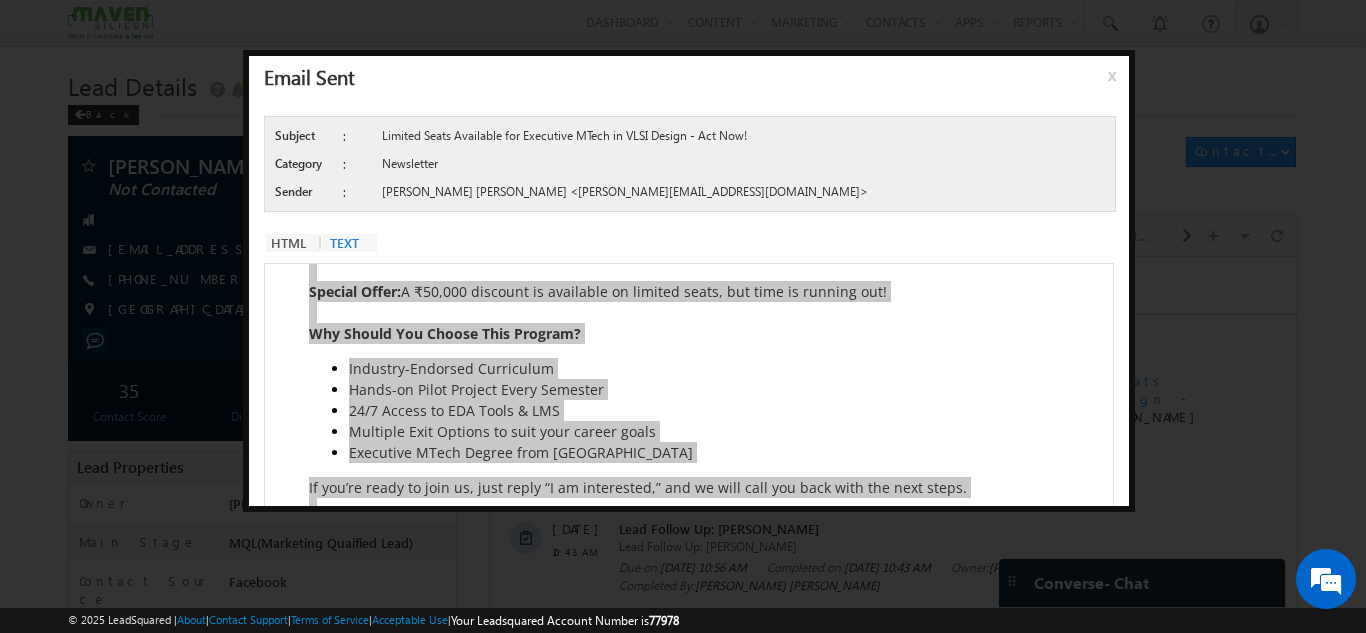
drag, startPoint x: 379, startPoint y: 135, endPoint x: 750, endPoint y: 117, distance: 371.3
click at [750, 117] on div "Subject : Limited Seats Available for Executive MTech in VLSI Design - Act Now!…" at bounding box center [690, 164] width 852 height 96
copy div "Limited Seats Available for Executive MTech in VLSI Design - Act Now!"
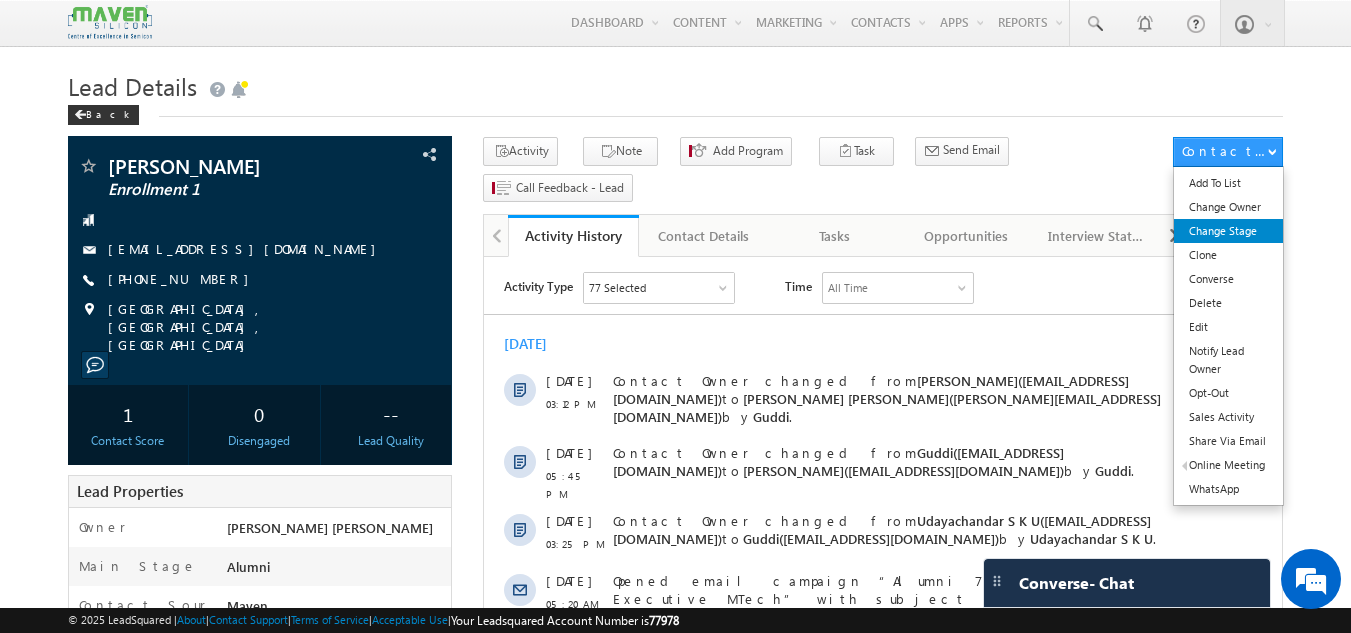
click at [1202, 225] on link "Change Stage" at bounding box center [1228, 231] width 109 height 24
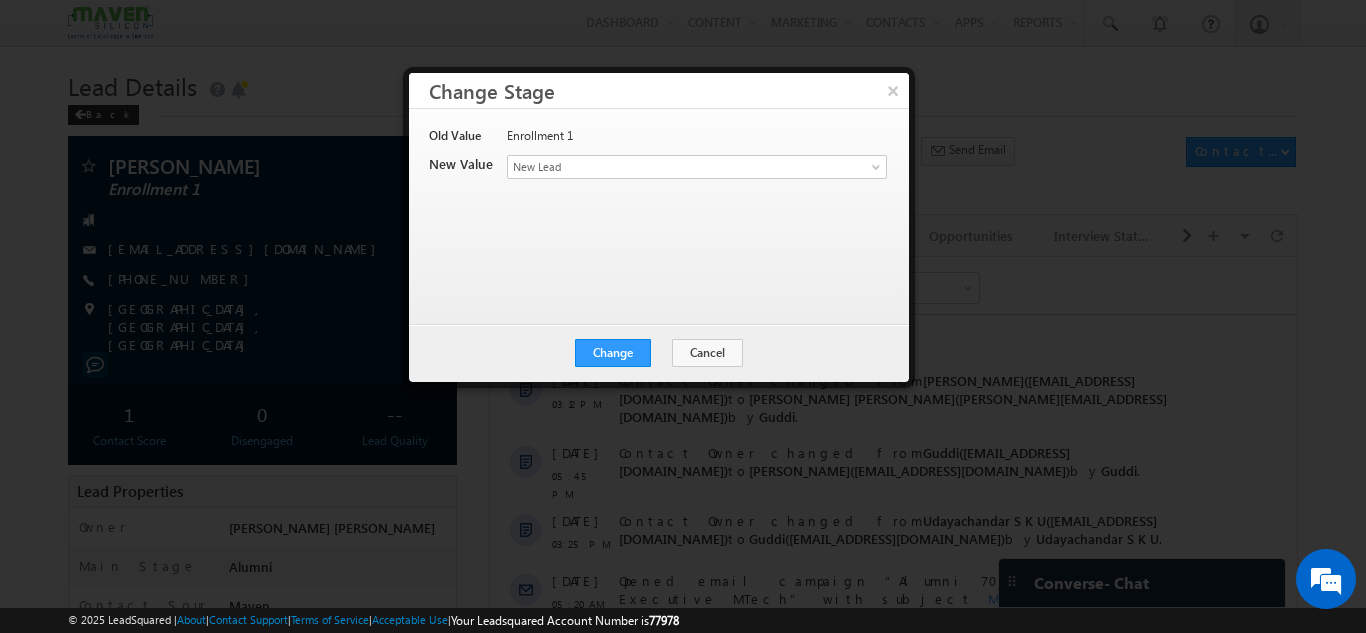
click at [702, 153] on div "Enrollment 1" at bounding box center [696, 141] width 378 height 28
click at [701, 168] on span "New Lead" at bounding box center [664, 167] width 312 height 18
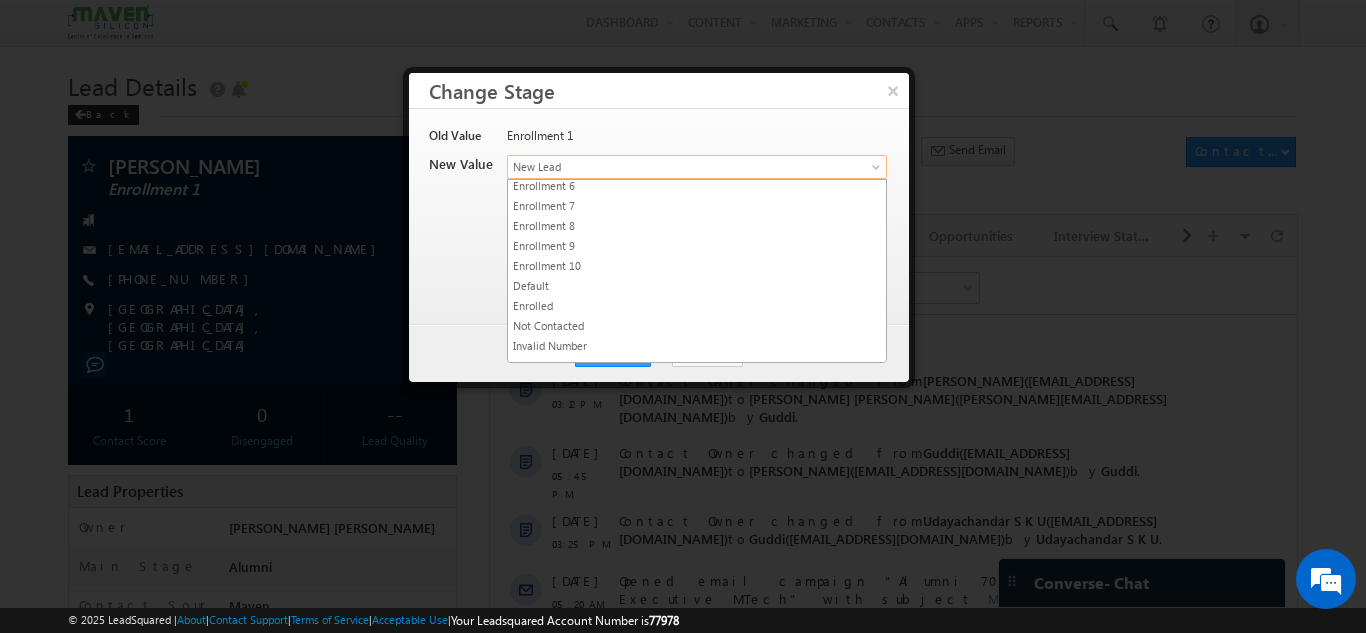
scroll to position [378, 0]
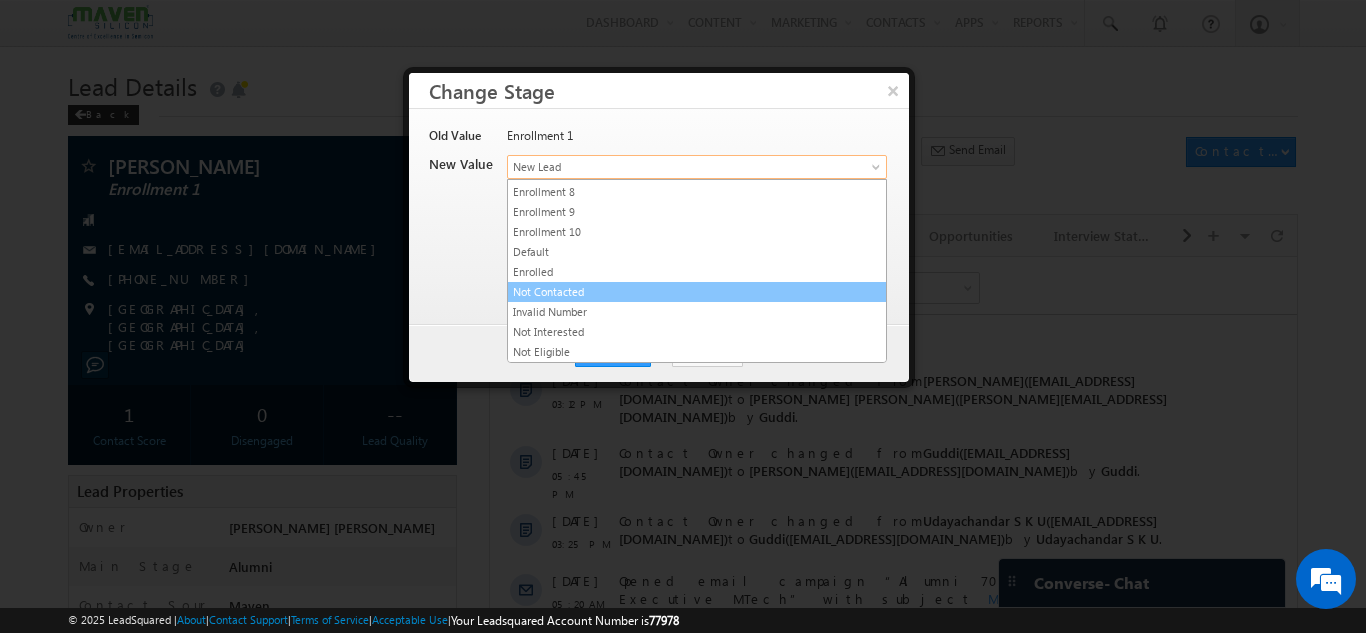
click at [758, 298] on link "Not Contacted" at bounding box center [697, 292] width 378 height 18
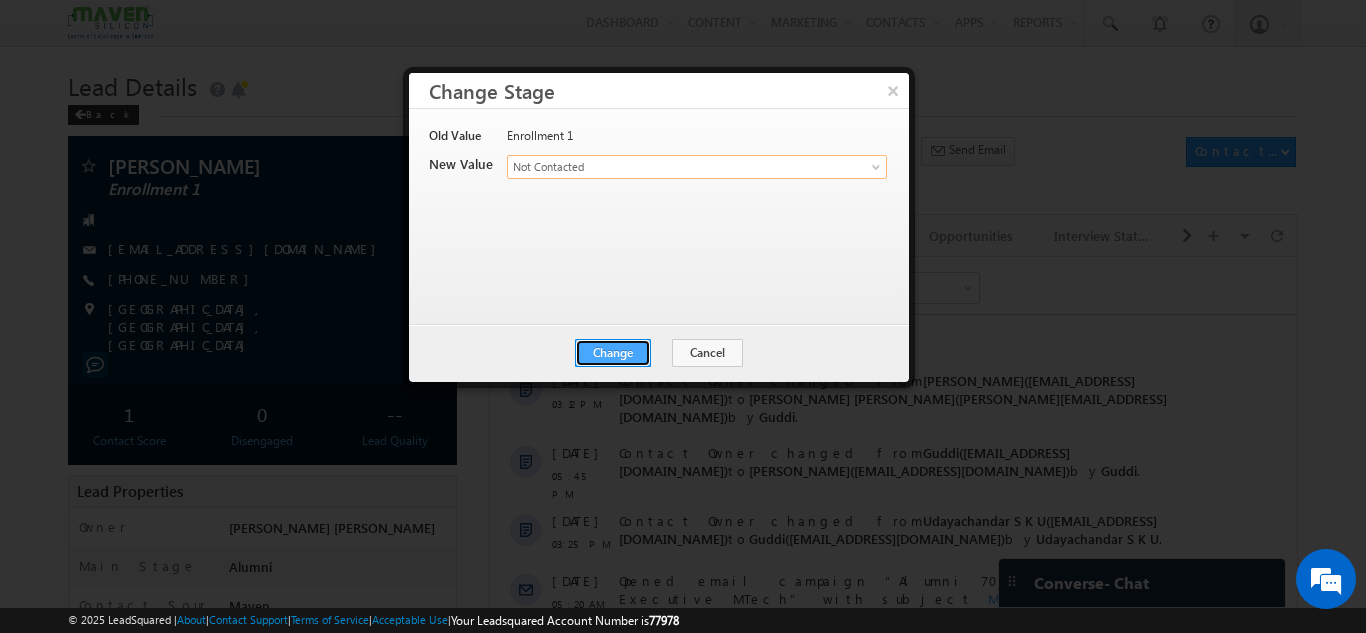
click at [615, 355] on button "Change" at bounding box center [613, 353] width 76 height 28
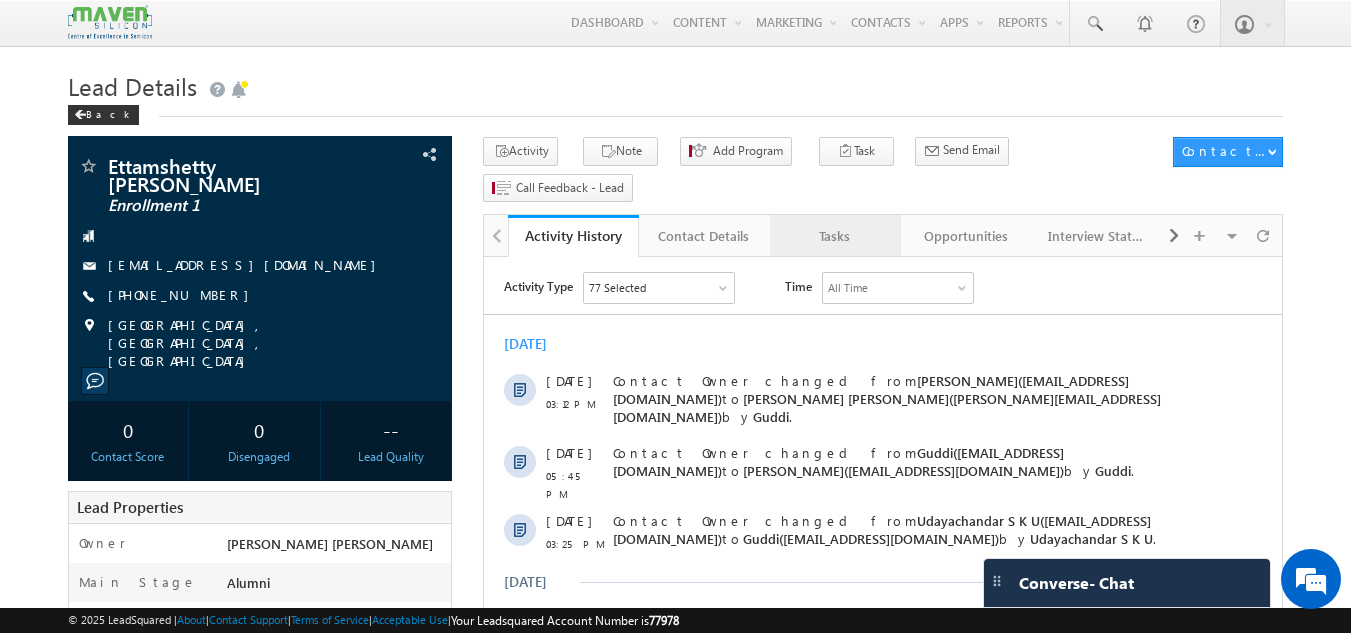
click at [789, 224] on div "Tasks" at bounding box center [834, 236] width 97 height 24
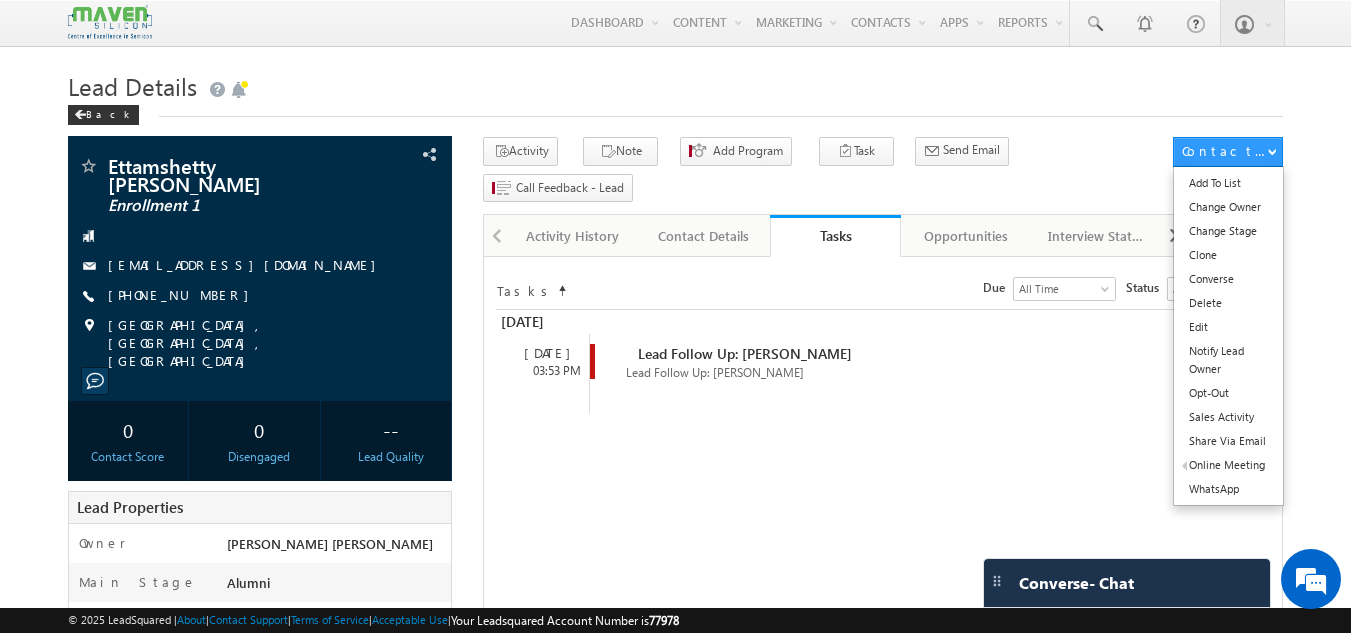
click at [1211, 167] on ul "Add To List Change Owner Change Stage Clone Converse Delete Edit Notify Lead Ow…" at bounding box center [1228, 336] width 111 height 340
click at [1212, 228] on link "Change Stage" at bounding box center [1228, 231] width 109 height 24
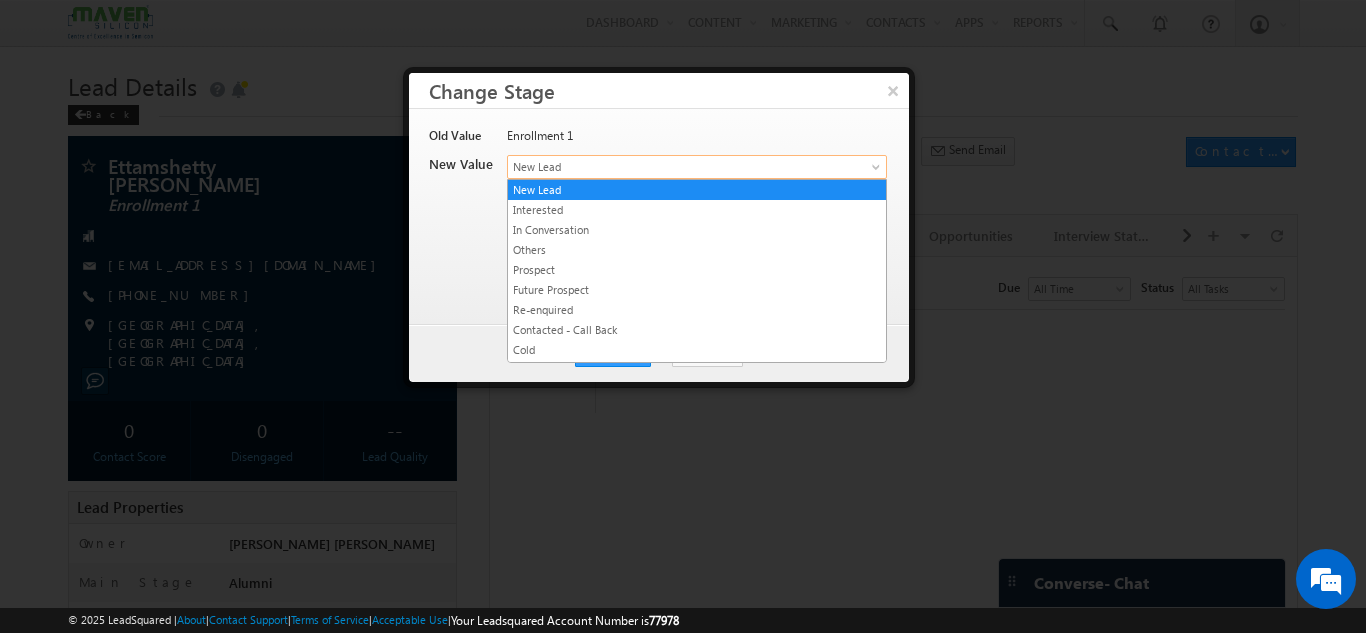
click at [575, 171] on span "New Lead" at bounding box center [664, 167] width 312 height 18
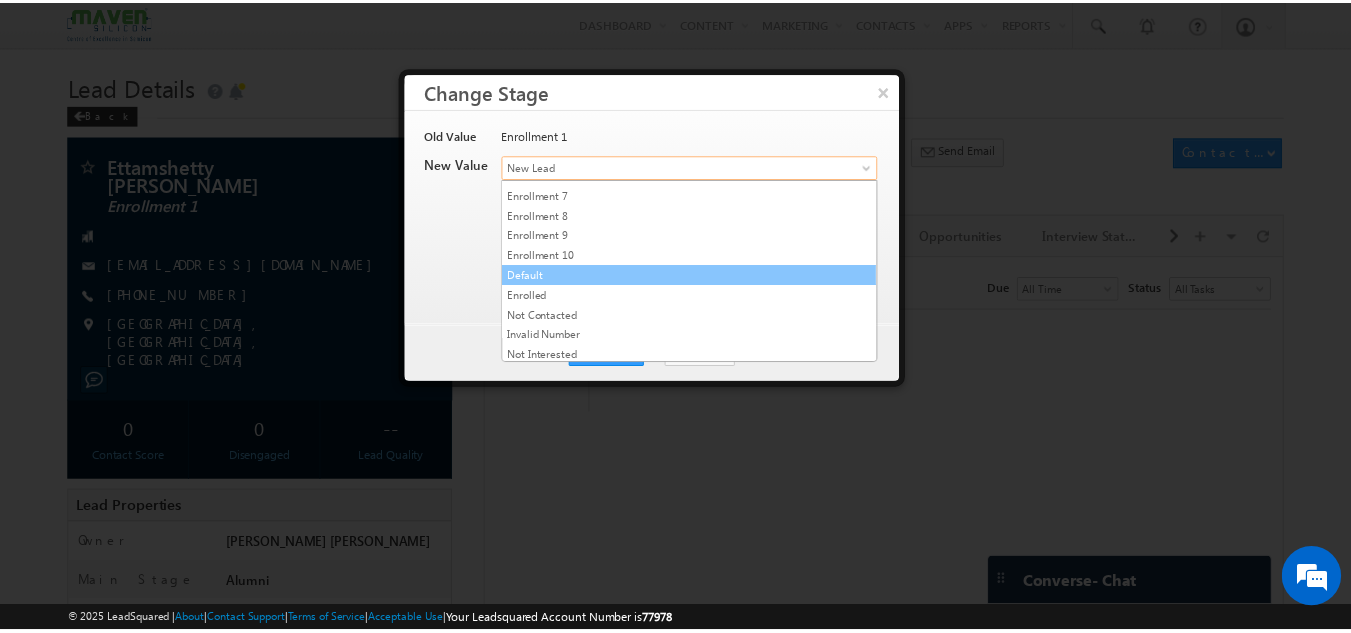
scroll to position [378, 0]
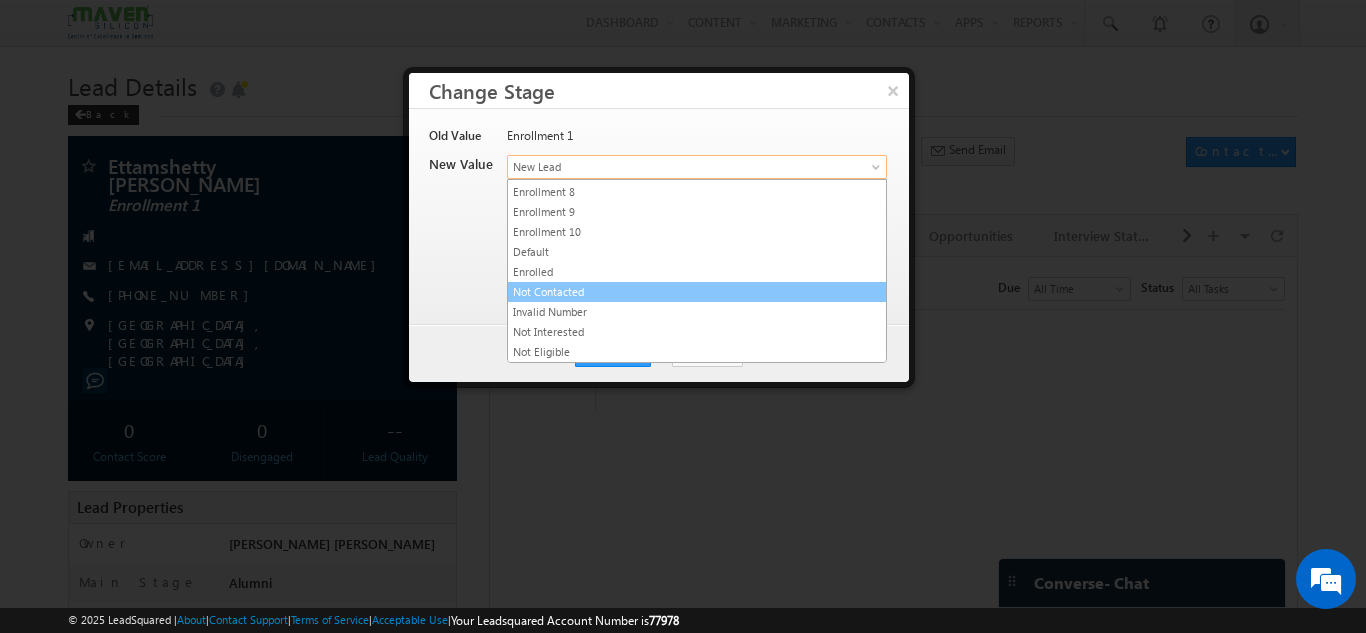
click at [601, 298] on link "Not Contacted" at bounding box center [697, 292] width 378 height 18
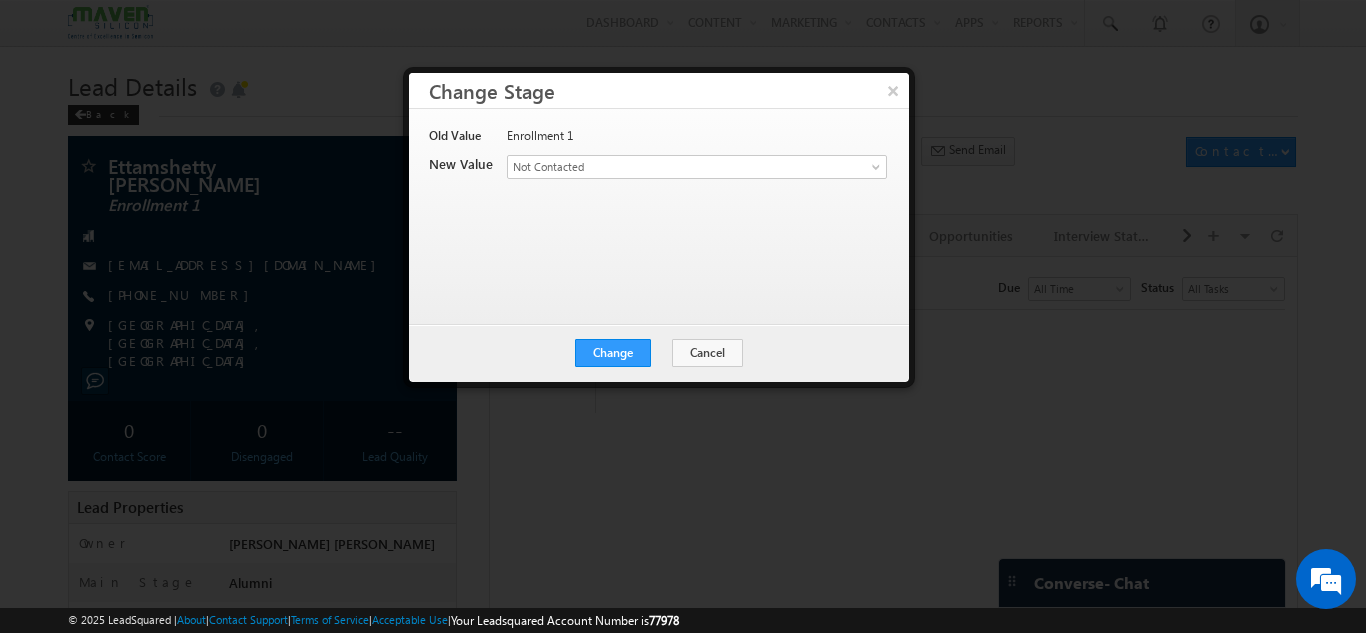
click at [657, 349] on div "Change Cancel Close" at bounding box center [659, 353] width 500 height 58
click at [644, 349] on button "Change" at bounding box center [613, 353] width 76 height 28
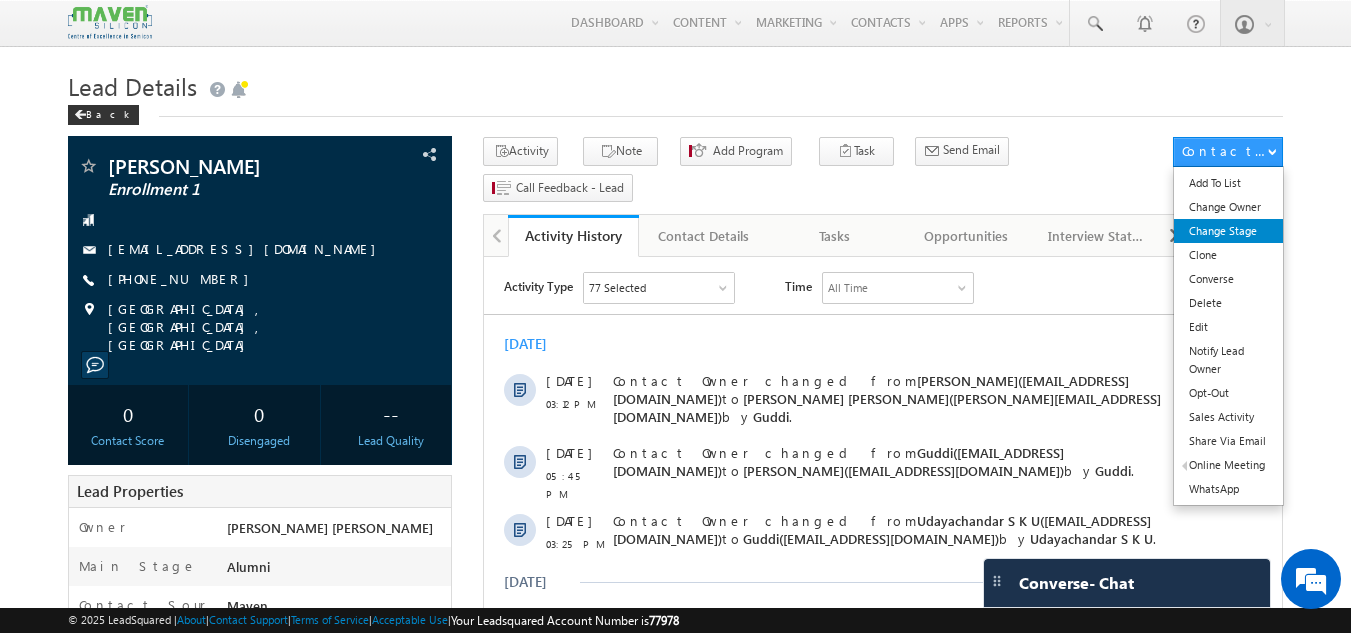
click at [1226, 221] on link "Change Stage" at bounding box center [1228, 231] width 109 height 24
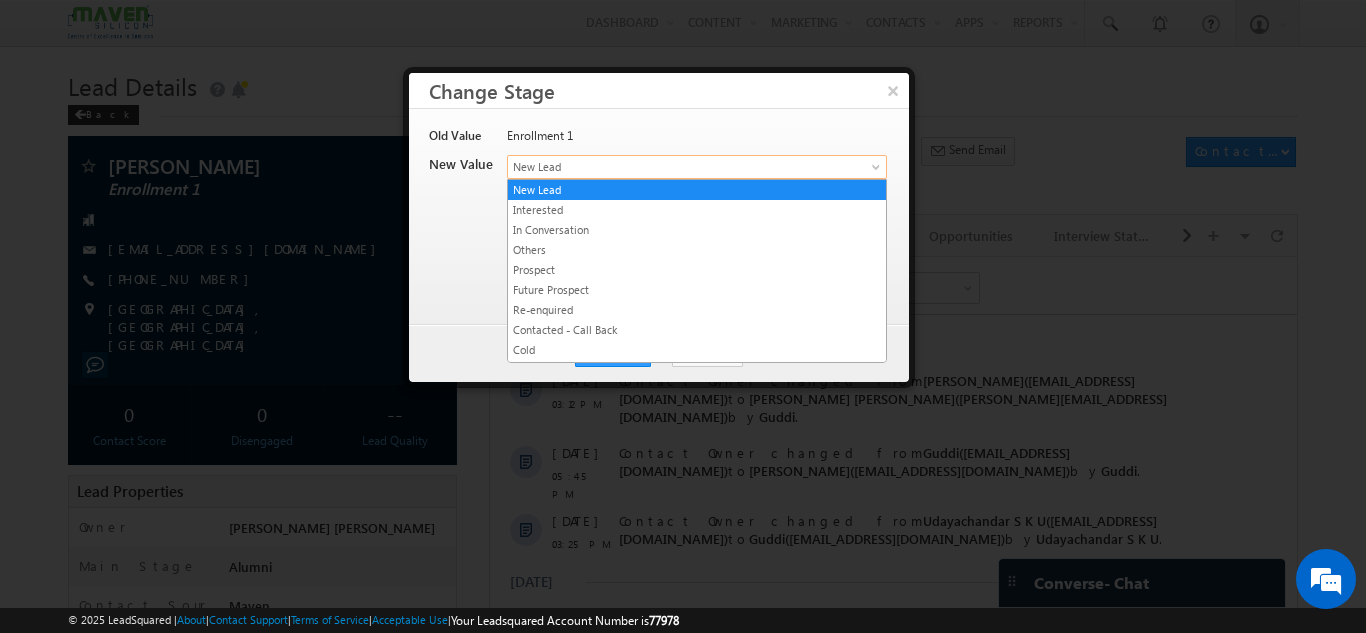
click at [698, 171] on span "New Lead" at bounding box center [664, 167] width 312 height 18
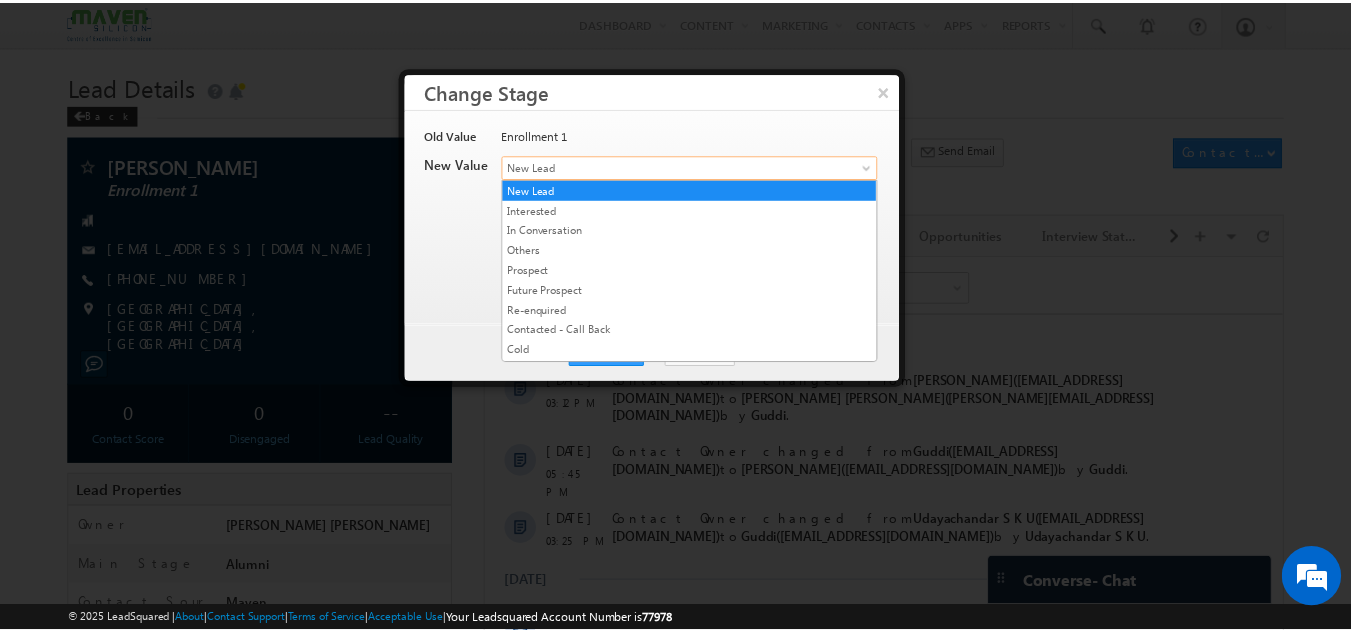
scroll to position [378, 0]
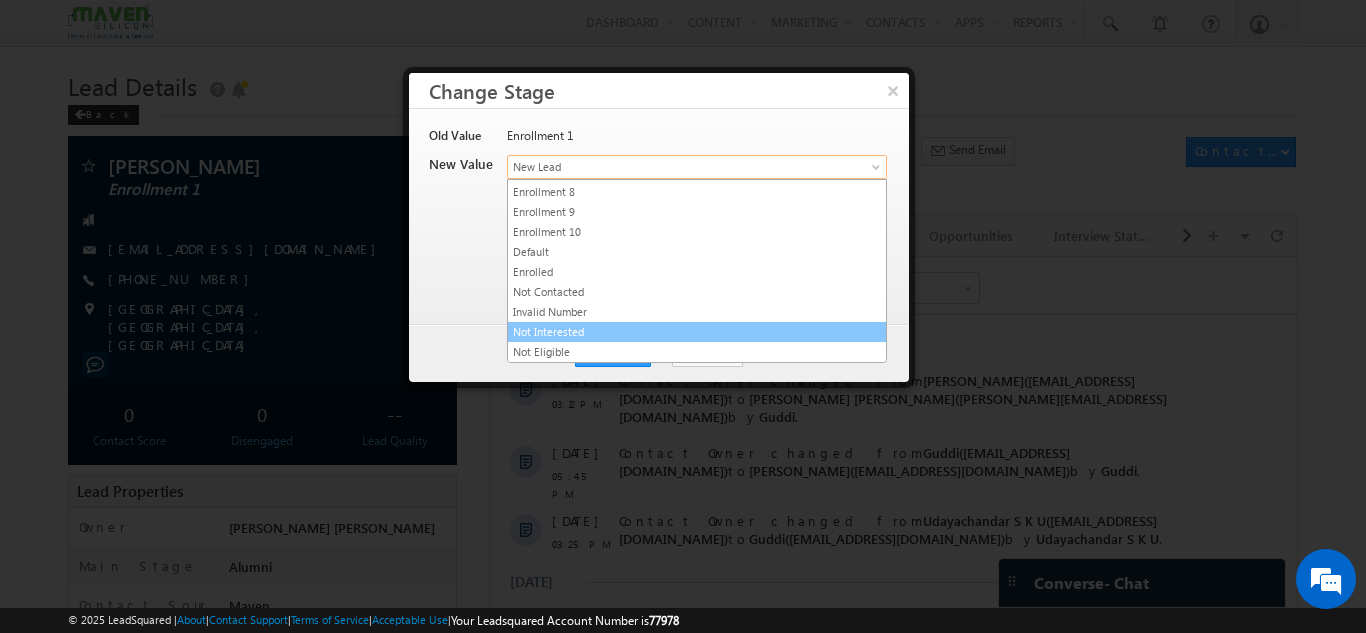
click at [559, 335] on link "Not Interested" at bounding box center [697, 332] width 378 height 18
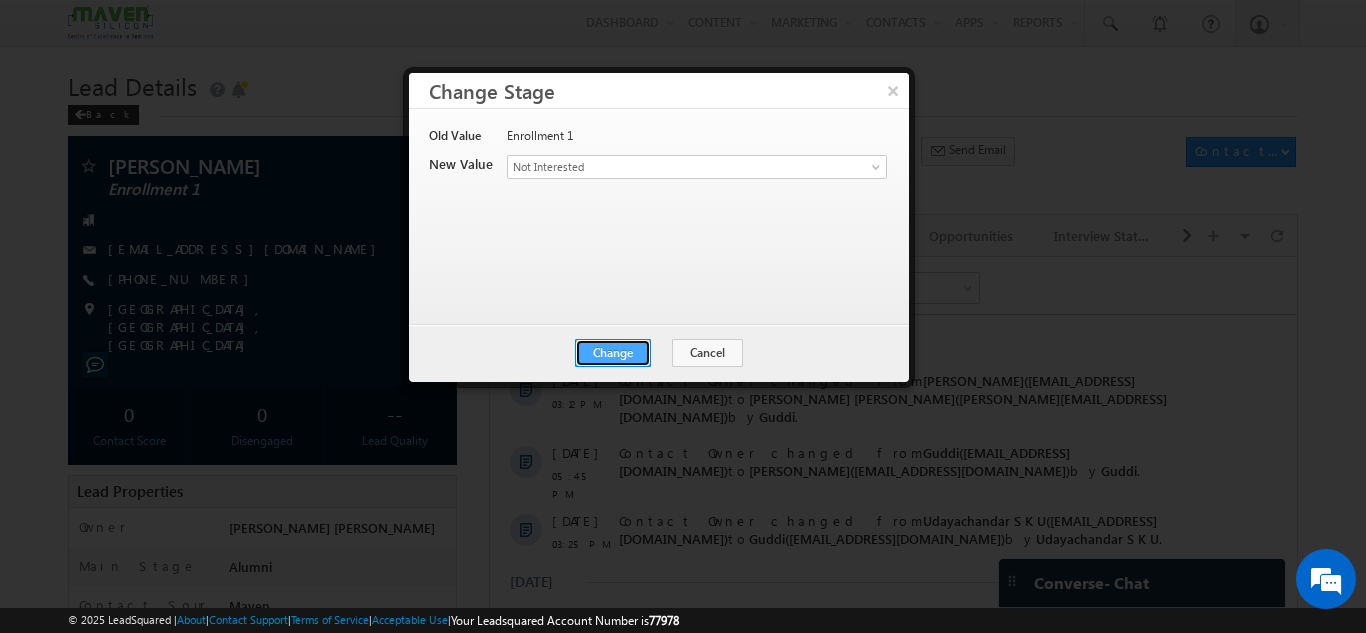
click at [633, 365] on button "Change" at bounding box center [613, 353] width 76 height 28
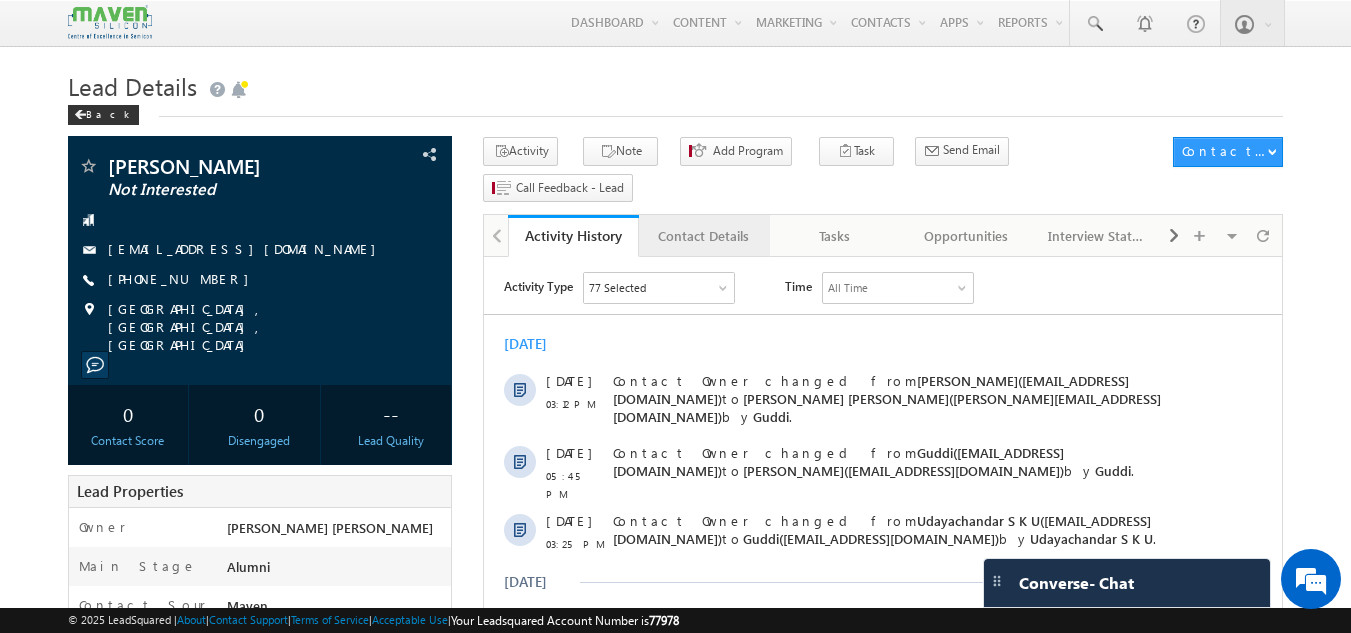
click at [717, 224] on div "Contact Details" at bounding box center [703, 236] width 97 height 24
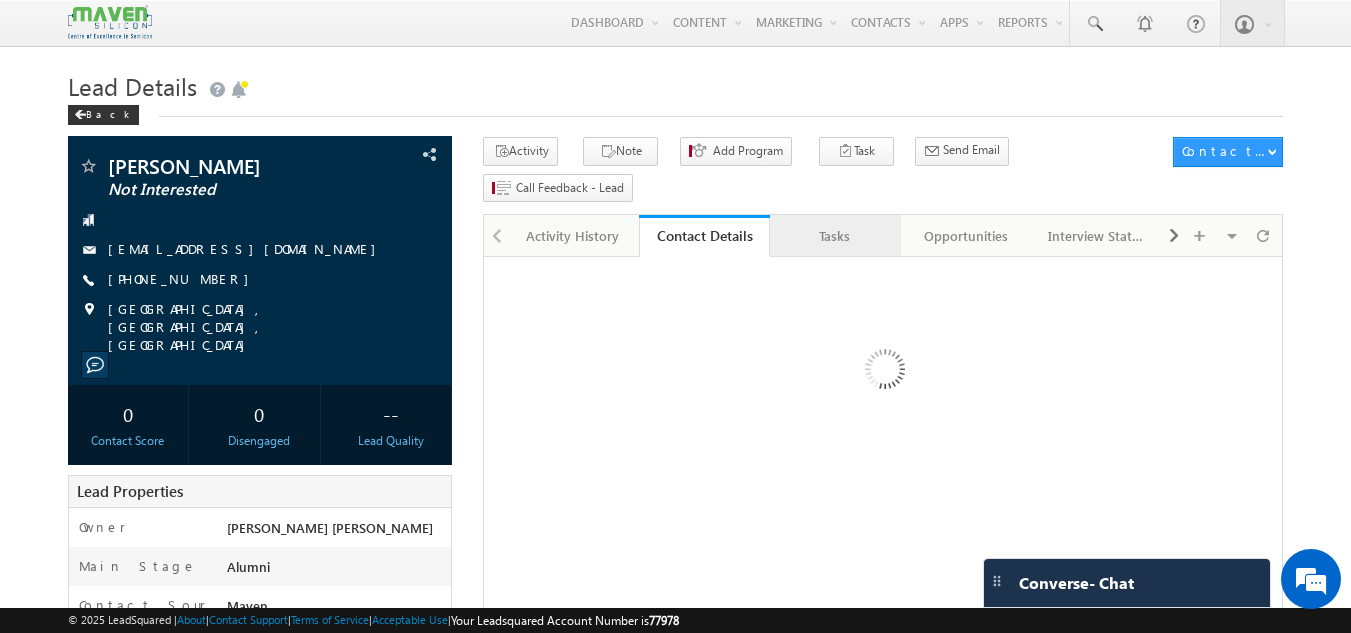
click at [838, 224] on div "Tasks" at bounding box center [834, 236] width 97 height 24
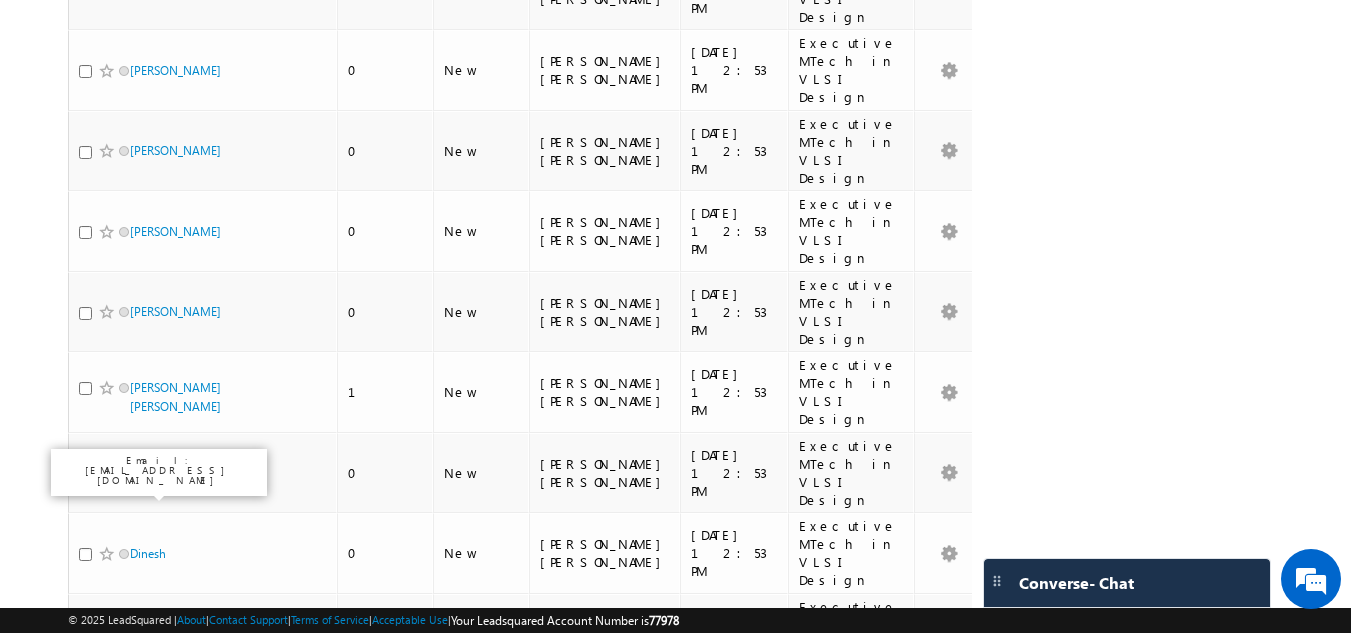
drag, startPoint x: 145, startPoint y: 448, endPoint x: 158, endPoint y: 404, distance: 45.9
drag, startPoint x: 144, startPoint y: 405, endPoint x: 144, endPoint y: 387, distance: 18.0
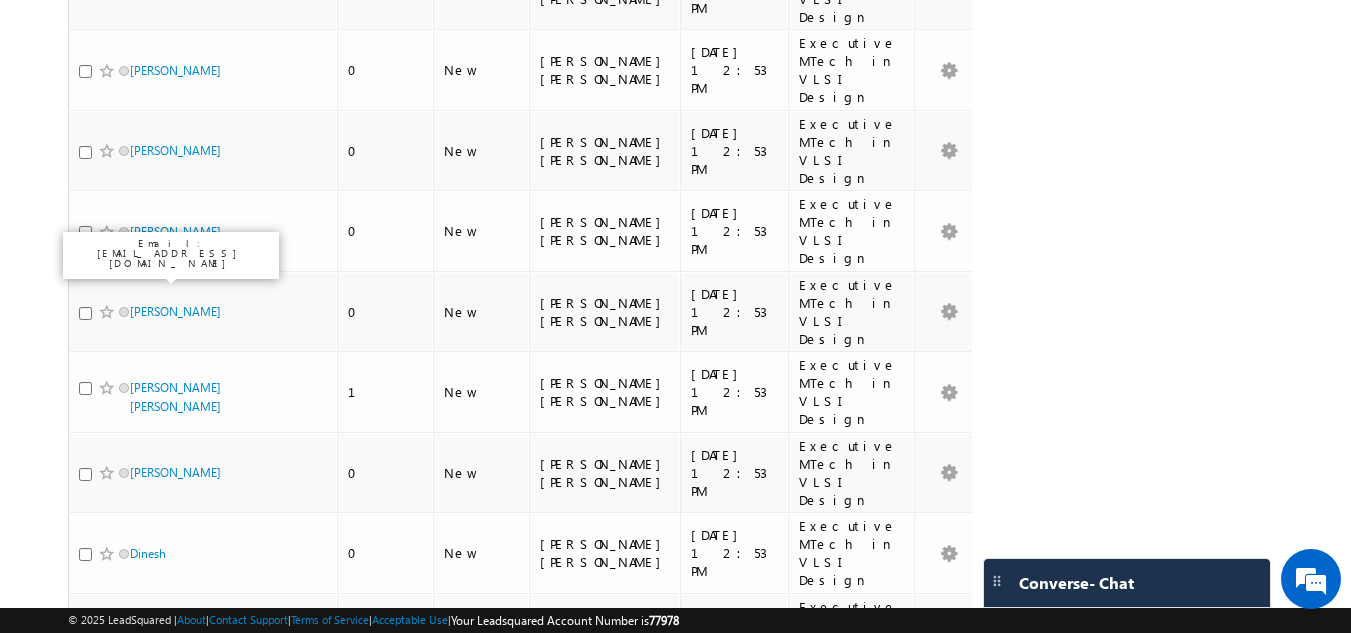
drag, startPoint x: 144, startPoint y: 226, endPoint x: 147, endPoint y: 179, distance: 47.1
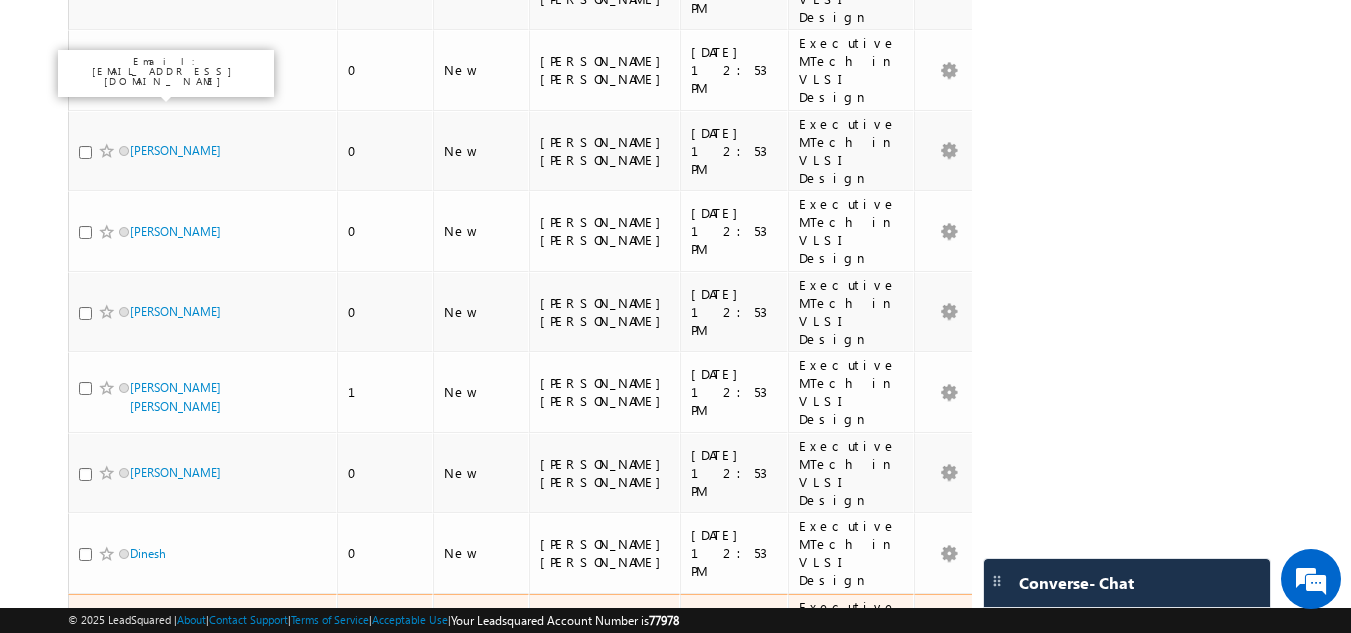
click at [152, 626] on link "Sujana" at bounding box center [147, 633] width 35 height 15
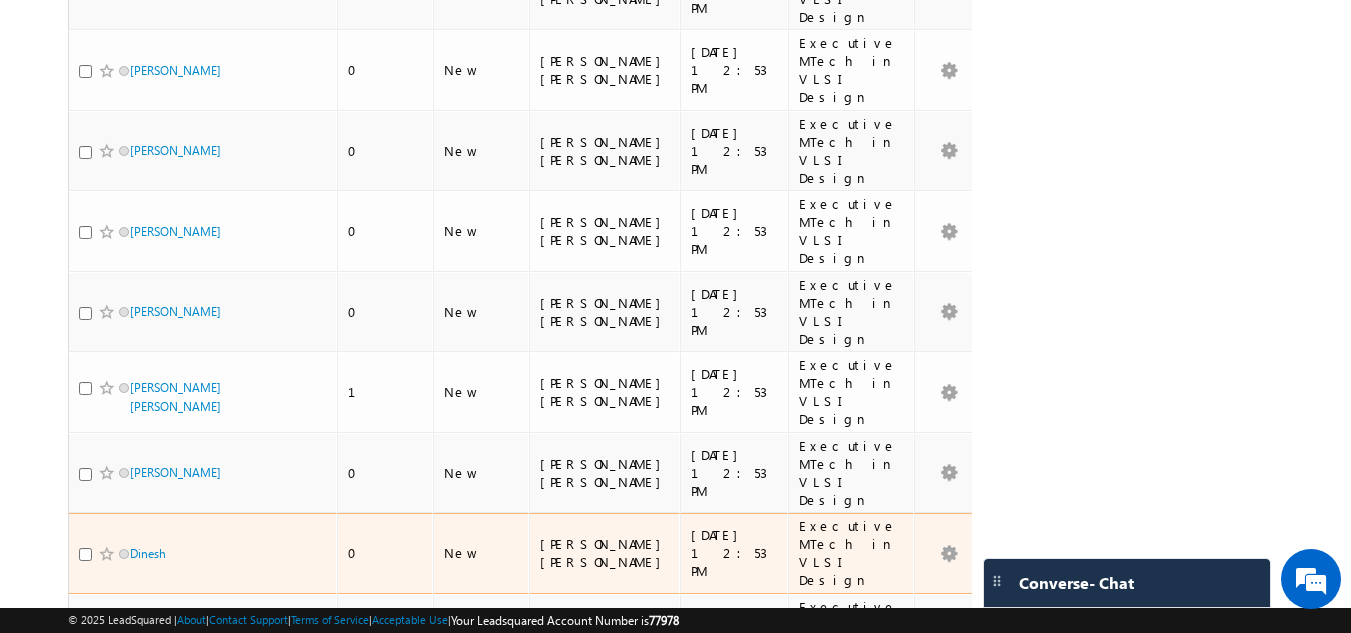
click at [147, 544] on span "Dinesh" at bounding box center [197, 553] width 135 height 19
click at [146, 546] on link "Dinesh" at bounding box center [148, 553] width 36 height 15
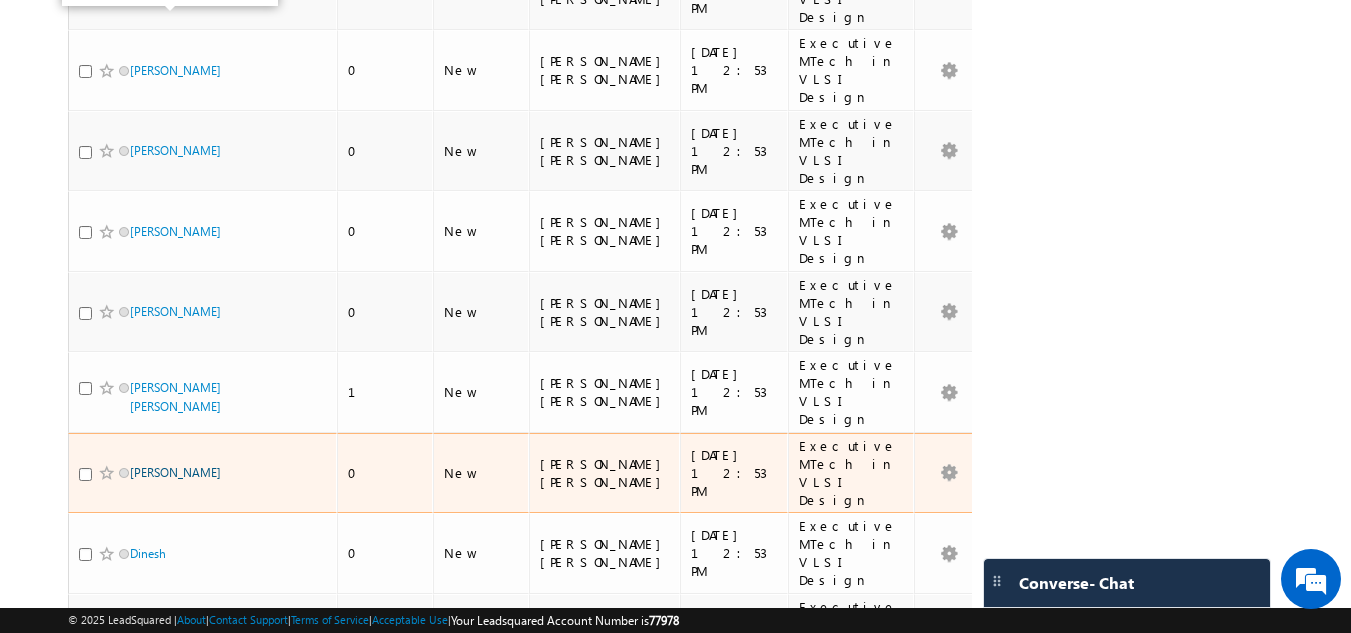
click at [146, 465] on link "SATYAJEET" at bounding box center [175, 472] width 91 height 15
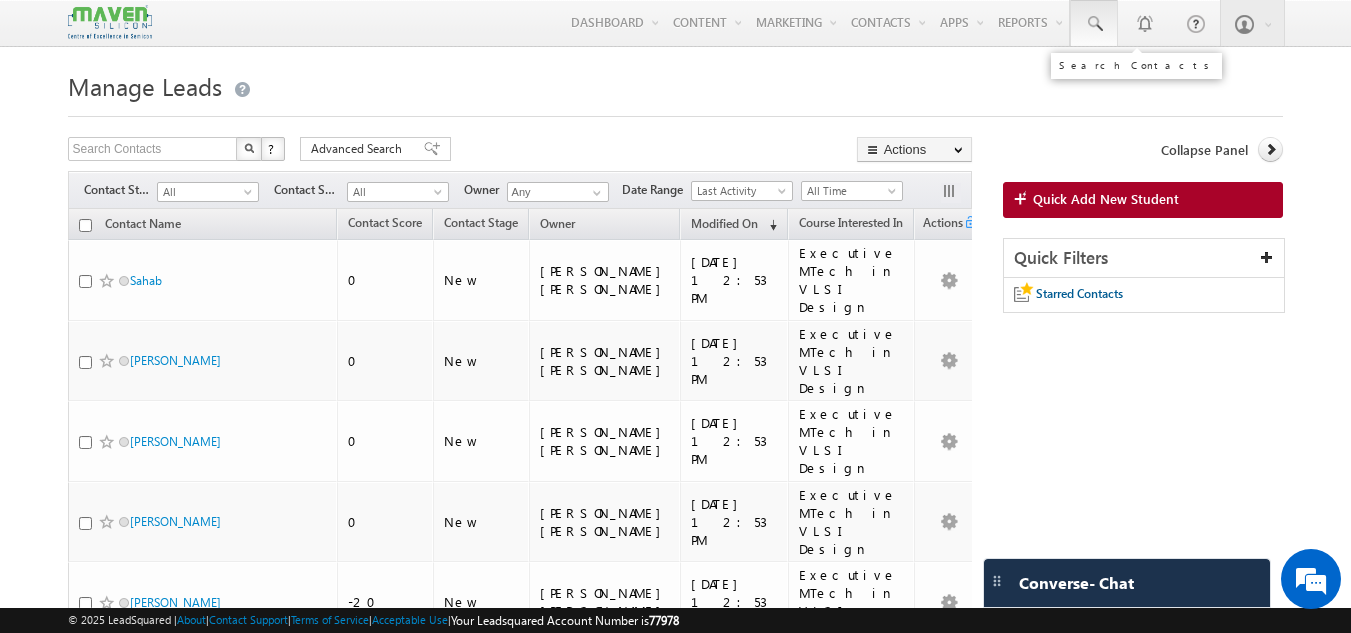
click at [1090, 12] on link at bounding box center [1094, 23] width 48 height 46
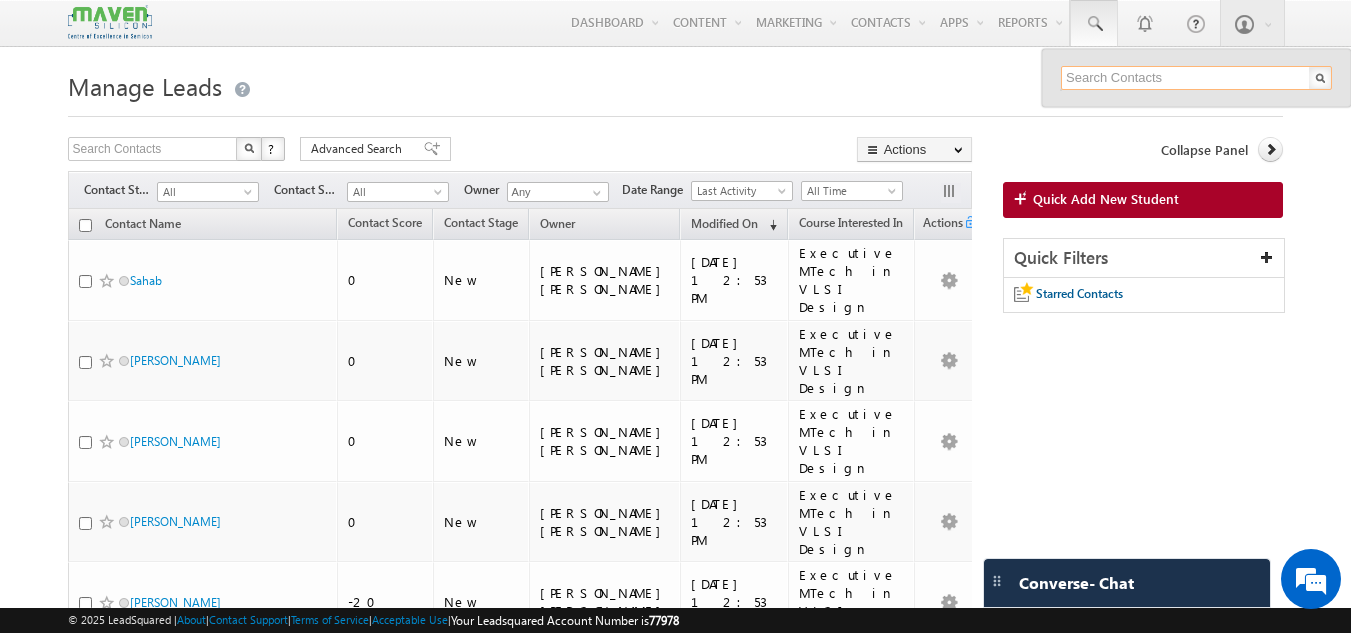
click at [1086, 74] on input "text" at bounding box center [1196, 78] width 271 height 24
paste input "lakshmanashri956@gmail.com"
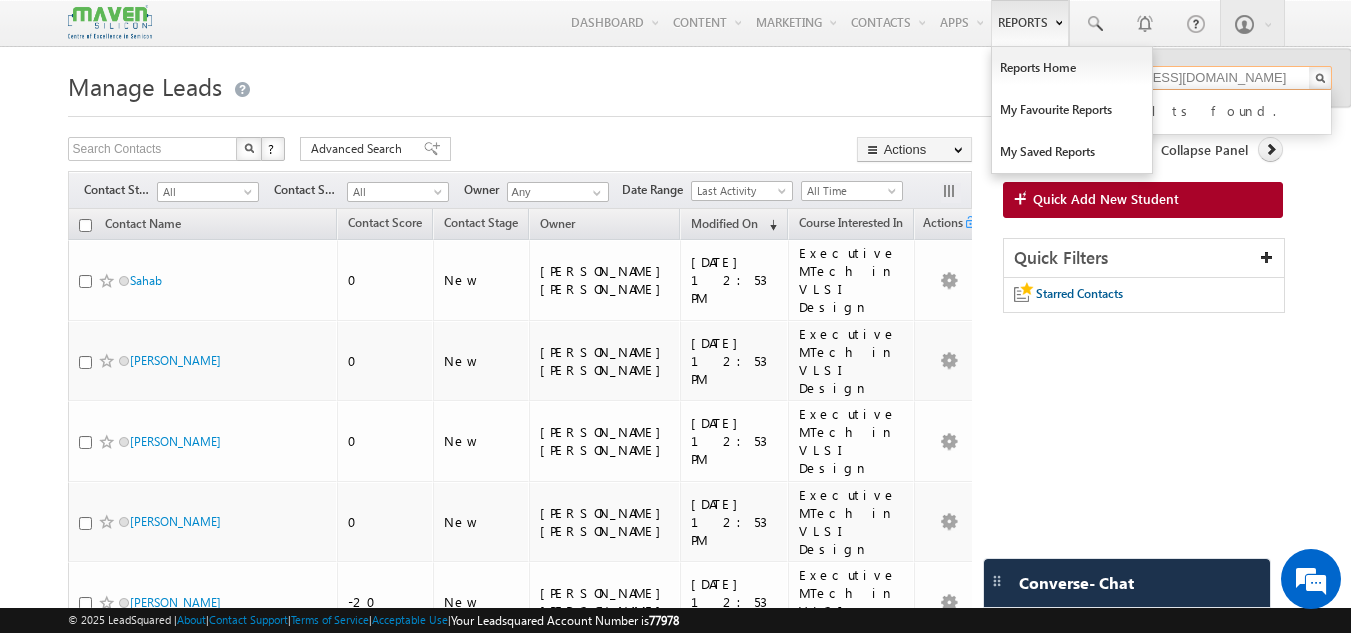
type input "lakshmanashri956@gmail.com"
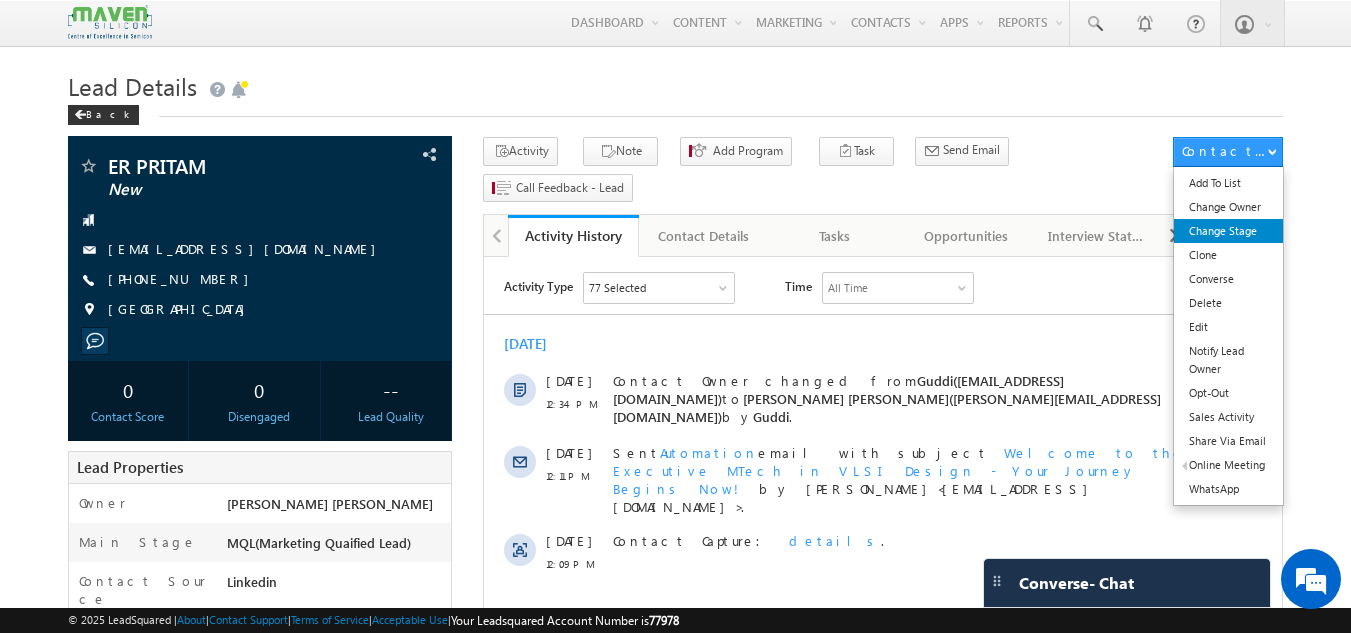
click at [1228, 229] on link "Change Stage" at bounding box center [1228, 231] width 109 height 24
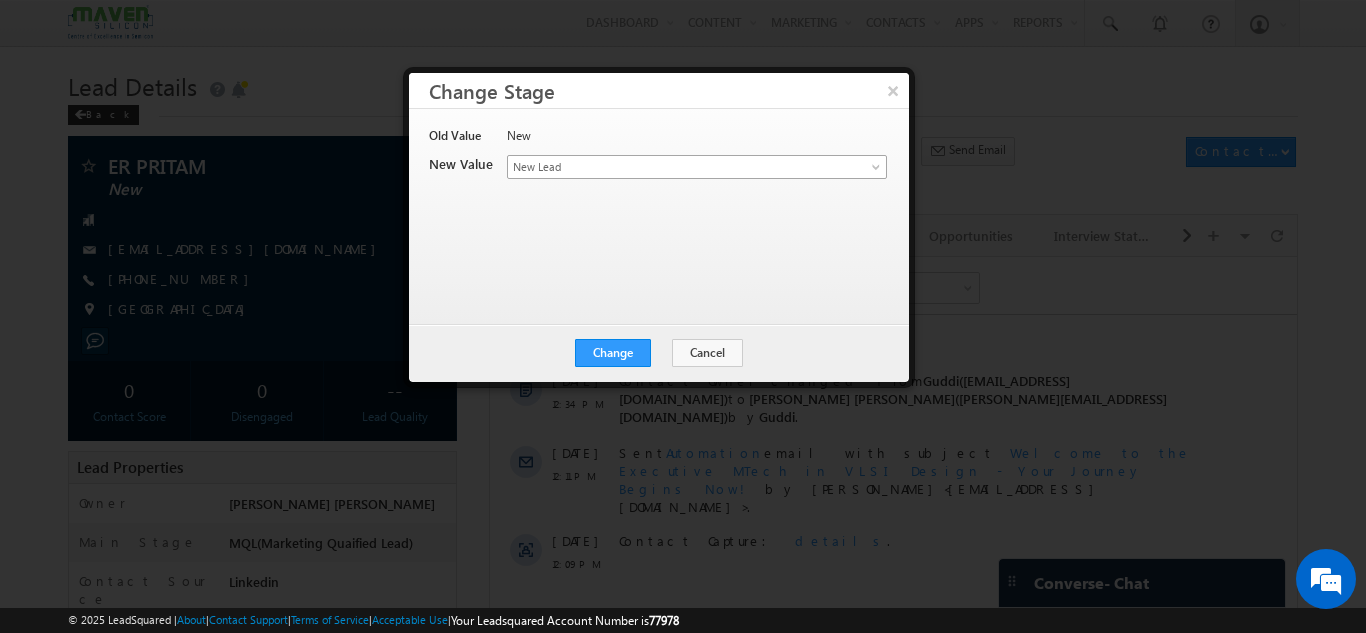
click at [735, 163] on span "New Lead" at bounding box center [664, 167] width 312 height 18
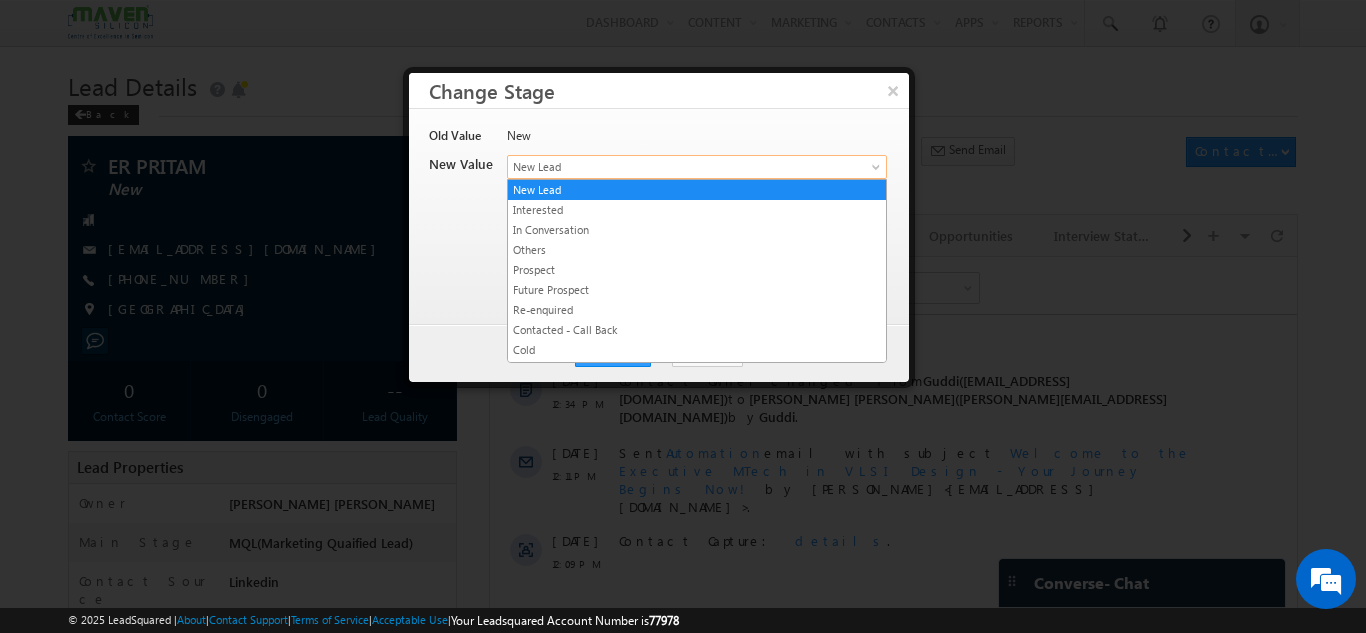
scroll to position [378, 0]
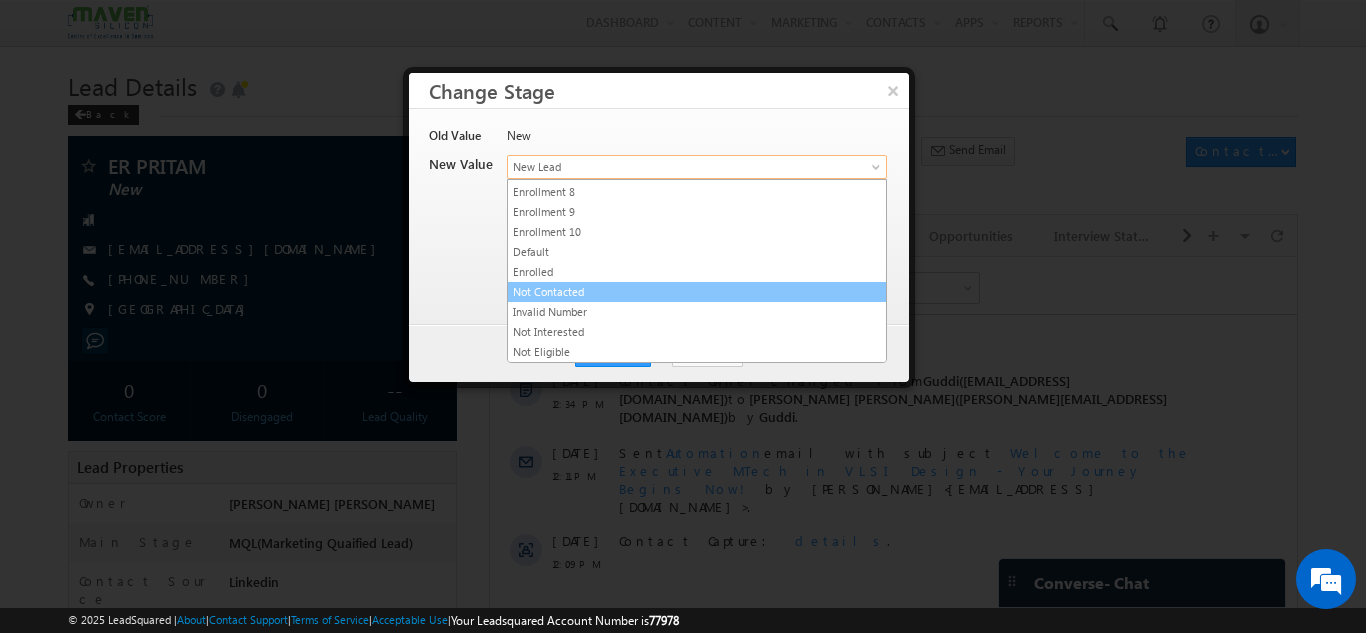
click at [632, 293] on link "Not Contacted" at bounding box center [697, 292] width 378 height 18
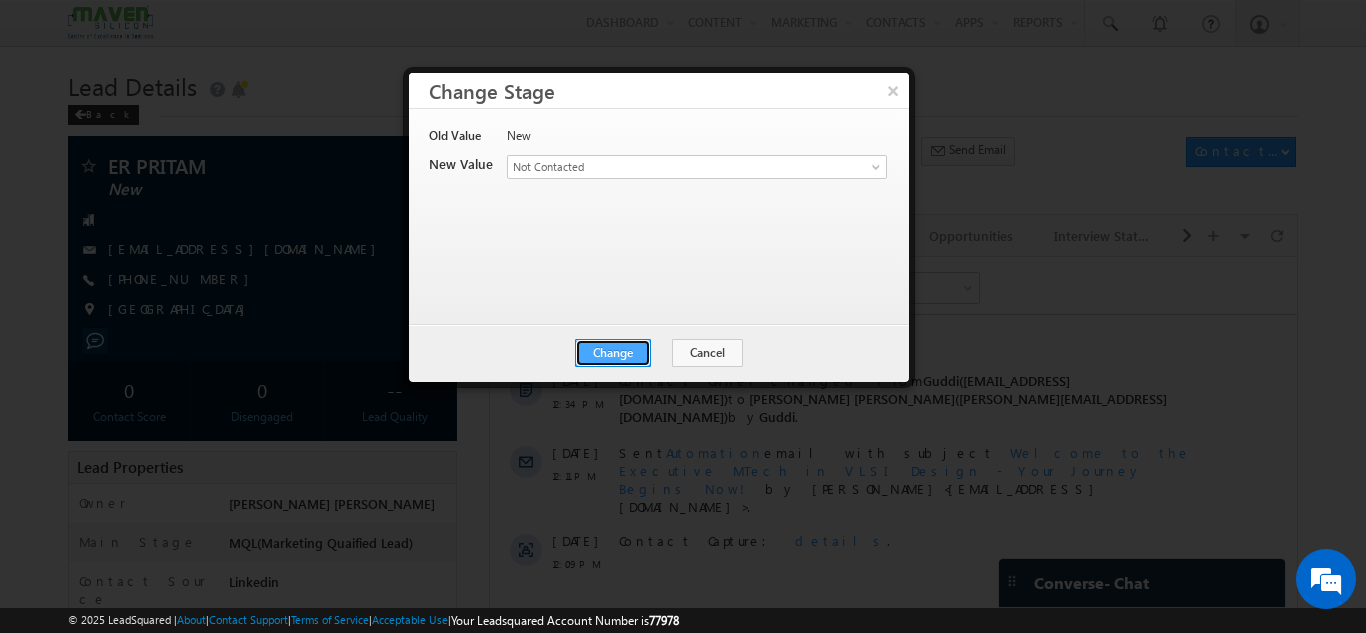
click at [618, 360] on button "Change" at bounding box center [613, 353] width 76 height 28
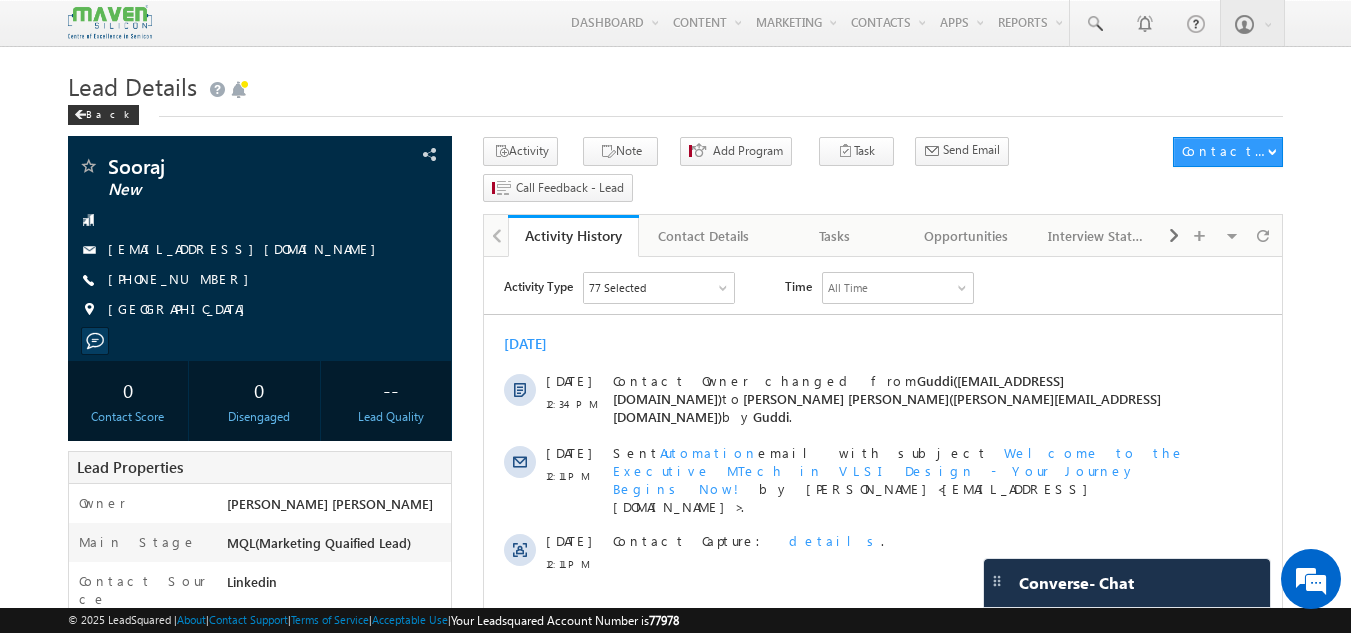
click at [1127, 70] on h1 "Lead Details" at bounding box center [676, 84] width 1216 height 39
click at [787, 179] on div "Activity Note Add Program Task Send Email" at bounding box center [883, 175] width 800 height 77
click at [795, 224] on div "Tasks" at bounding box center [834, 236] width 97 height 24
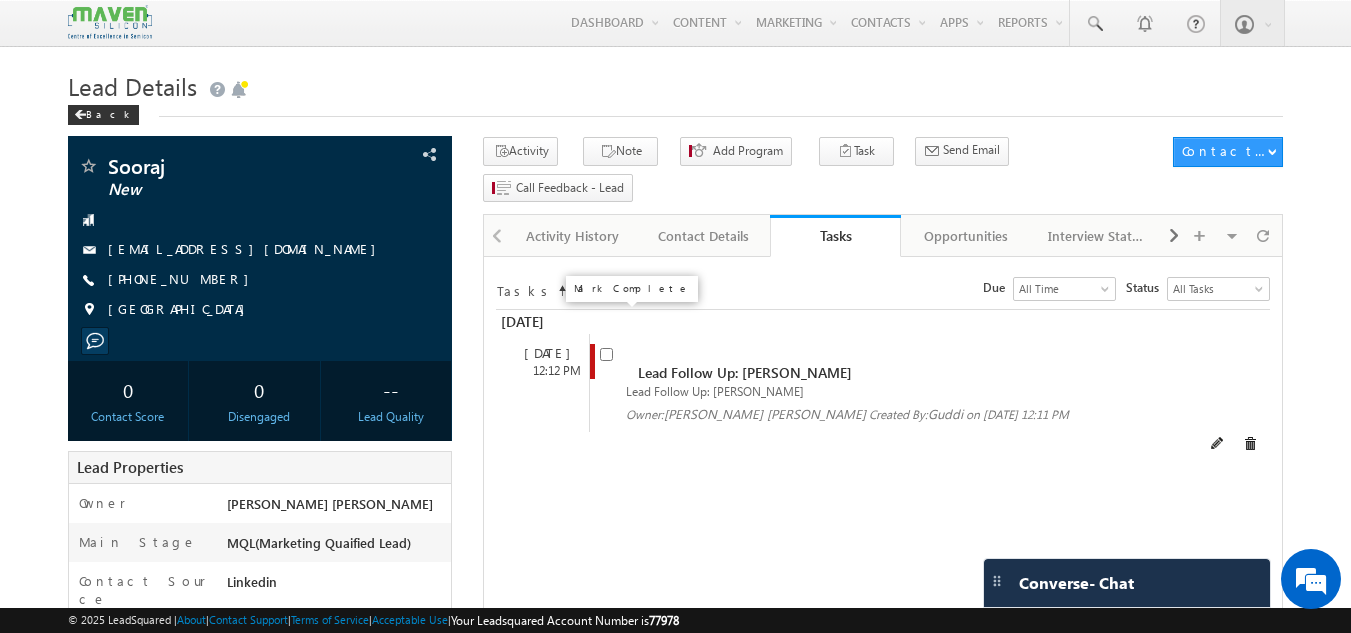
click at [607, 348] on input "checkbox" at bounding box center [606, 354] width 13 height 13
checkbox input "false"
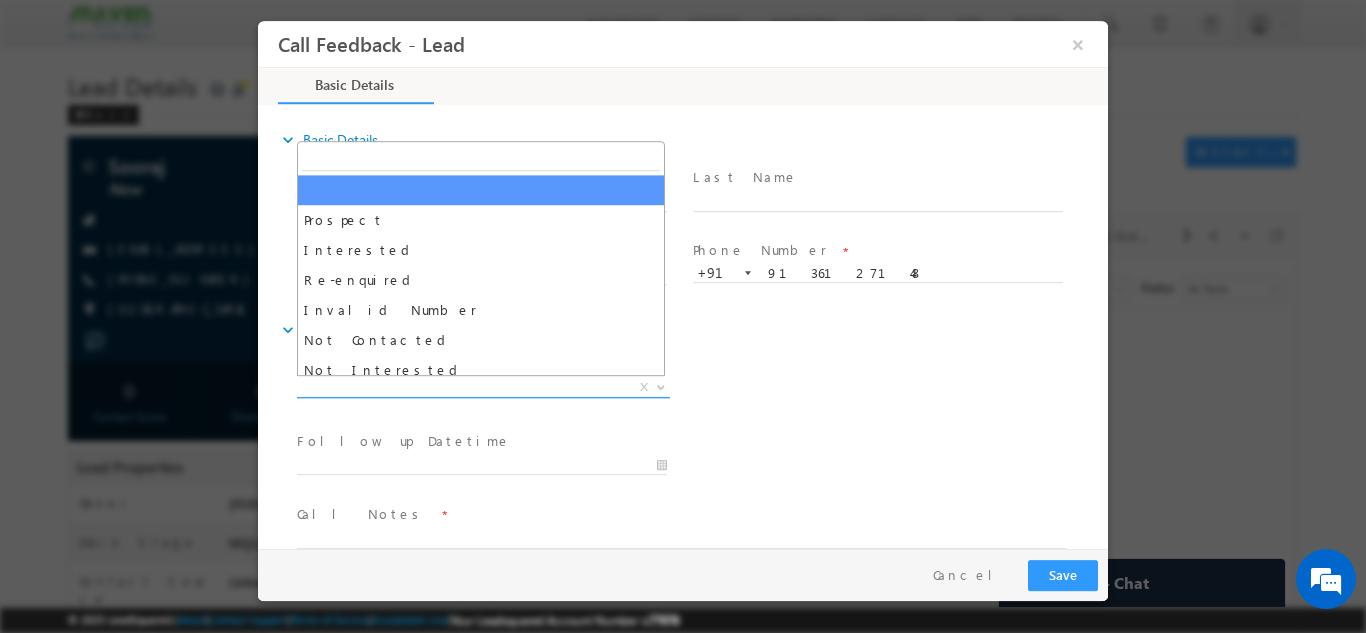
click at [526, 374] on body "Call Feedback - Lead × Basic Details" at bounding box center [683, 284] width 850 height 528
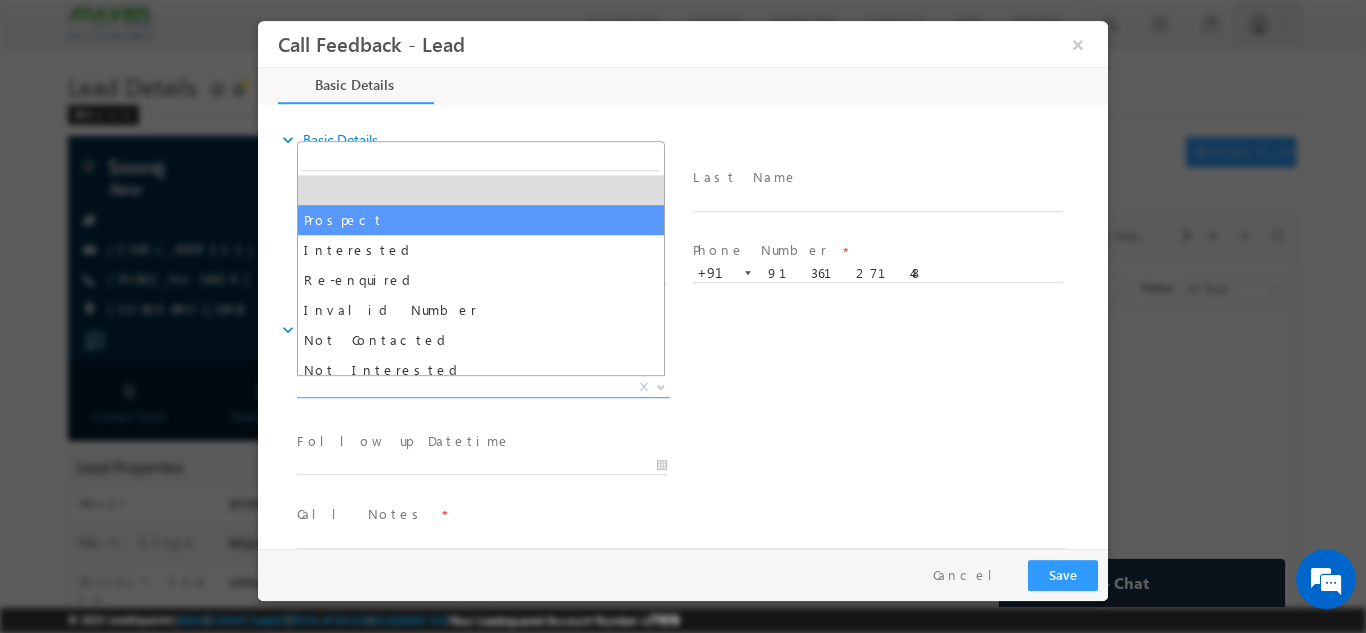
scroll to position [190, 0]
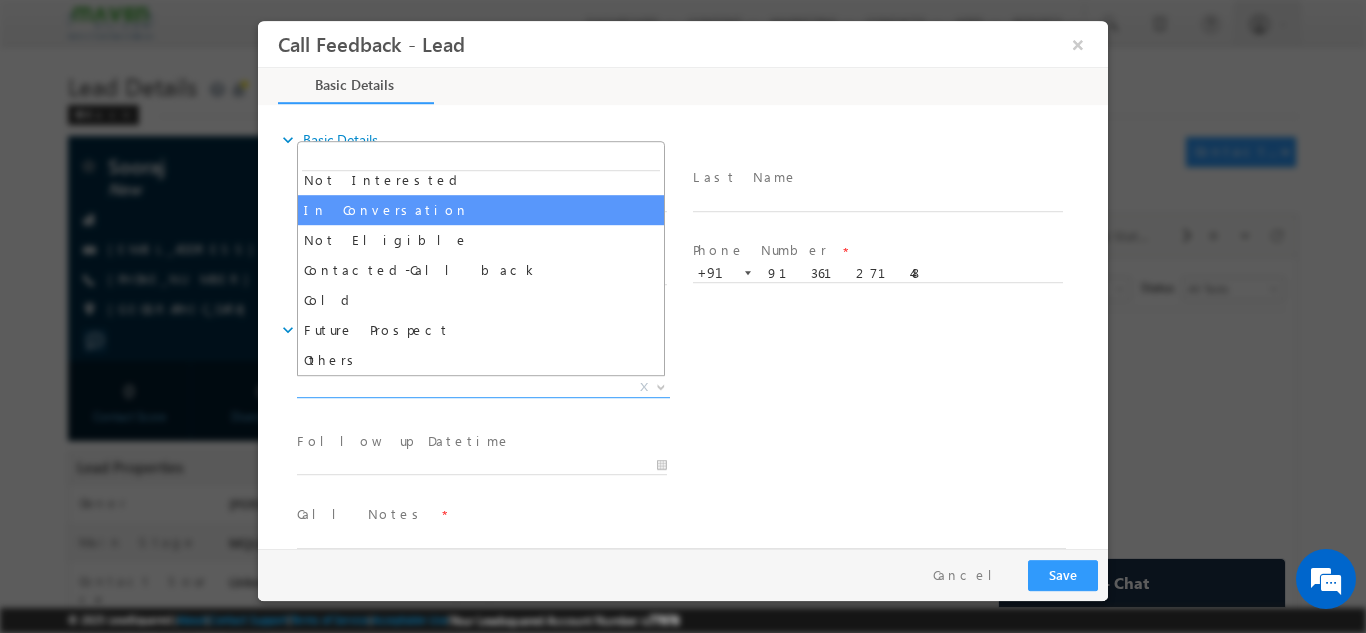
select select "In Conversation"
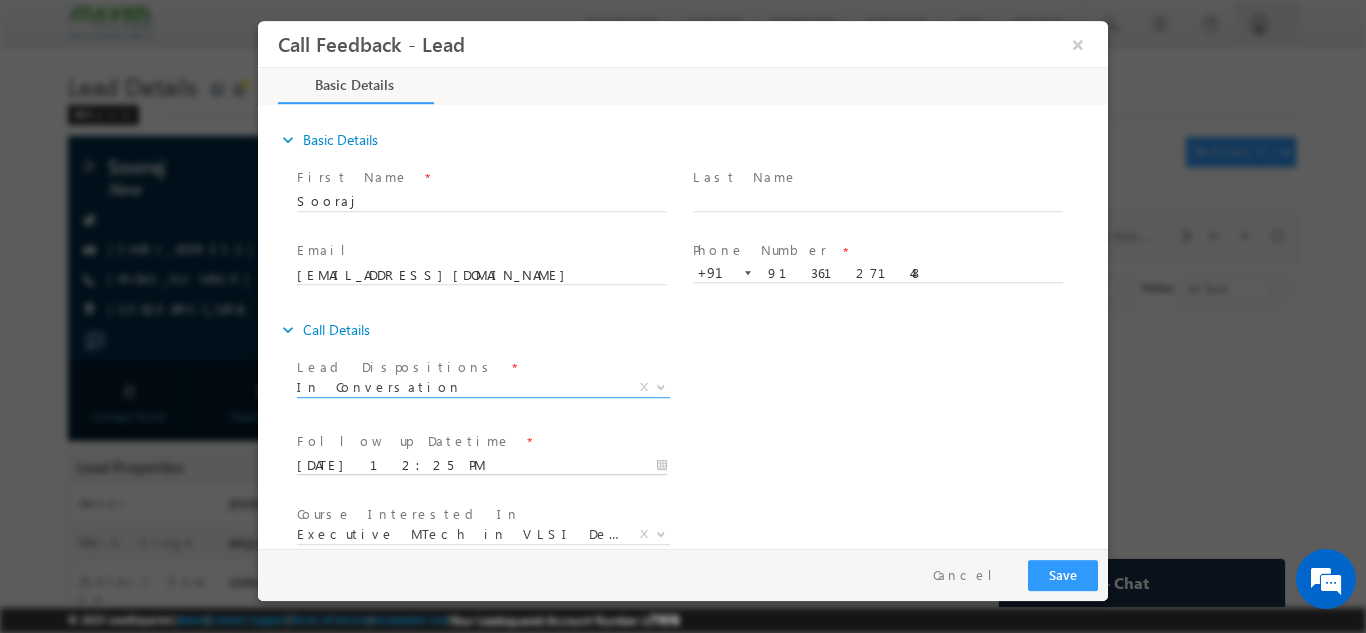
click at [445, 465] on input "01/09/2025 12:25 PM" at bounding box center [482, 465] width 370 height 20
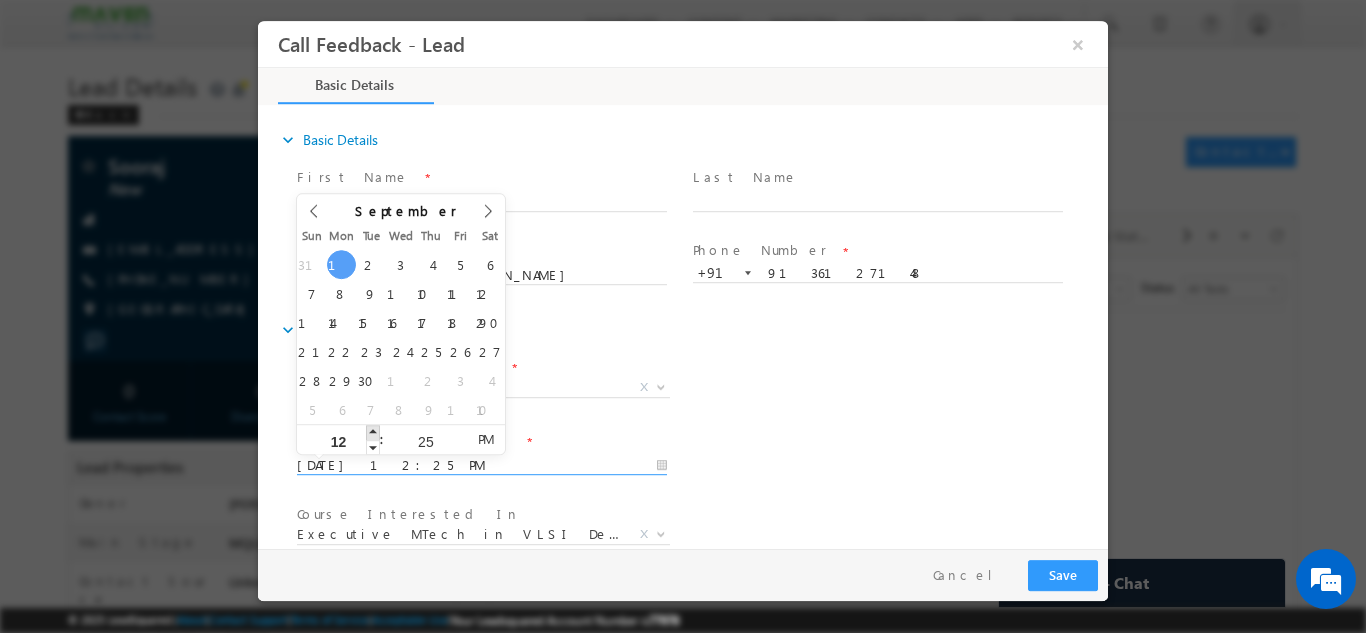
type input "01/09/2025 1:25 PM"
type input "01"
click at [376, 426] on span at bounding box center [373, 431] width 14 height 15
type input "01/09/2025 2:25 PM"
type input "02"
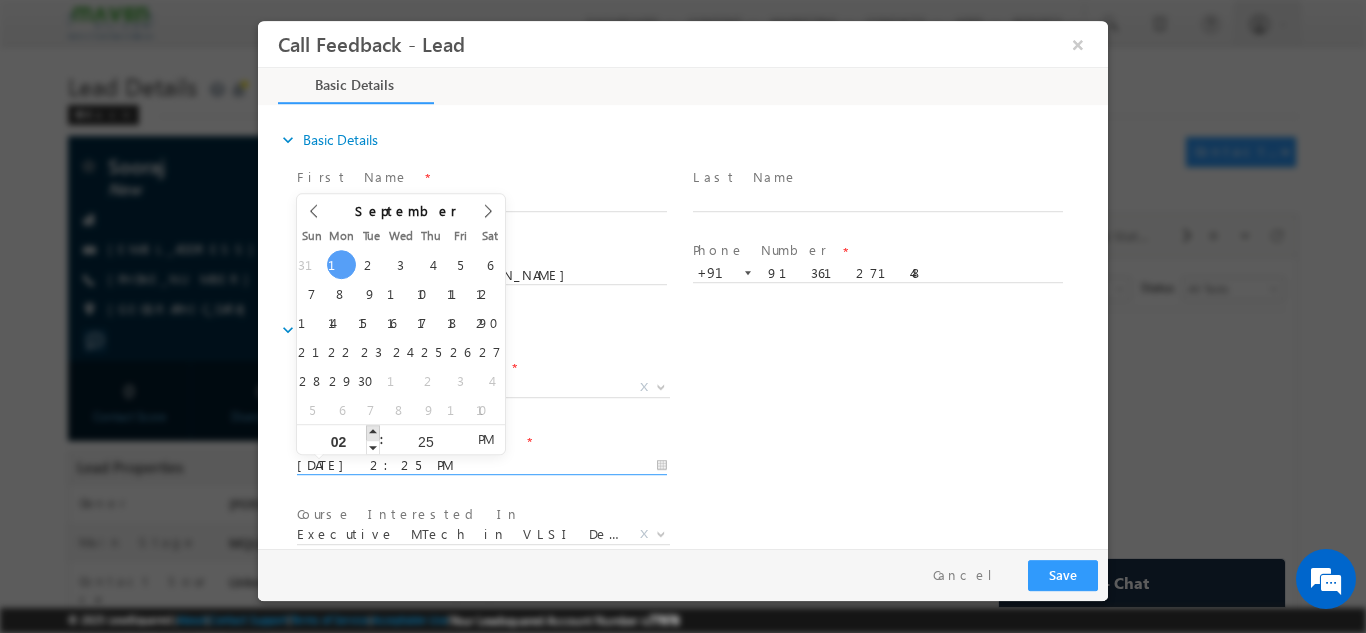
click at [376, 426] on span at bounding box center [373, 431] width 14 height 15
type input "01/09/2025 3:25 PM"
type input "03"
click at [376, 426] on span at bounding box center [373, 431] width 14 height 15
type input "01/09/2025 4:25 PM"
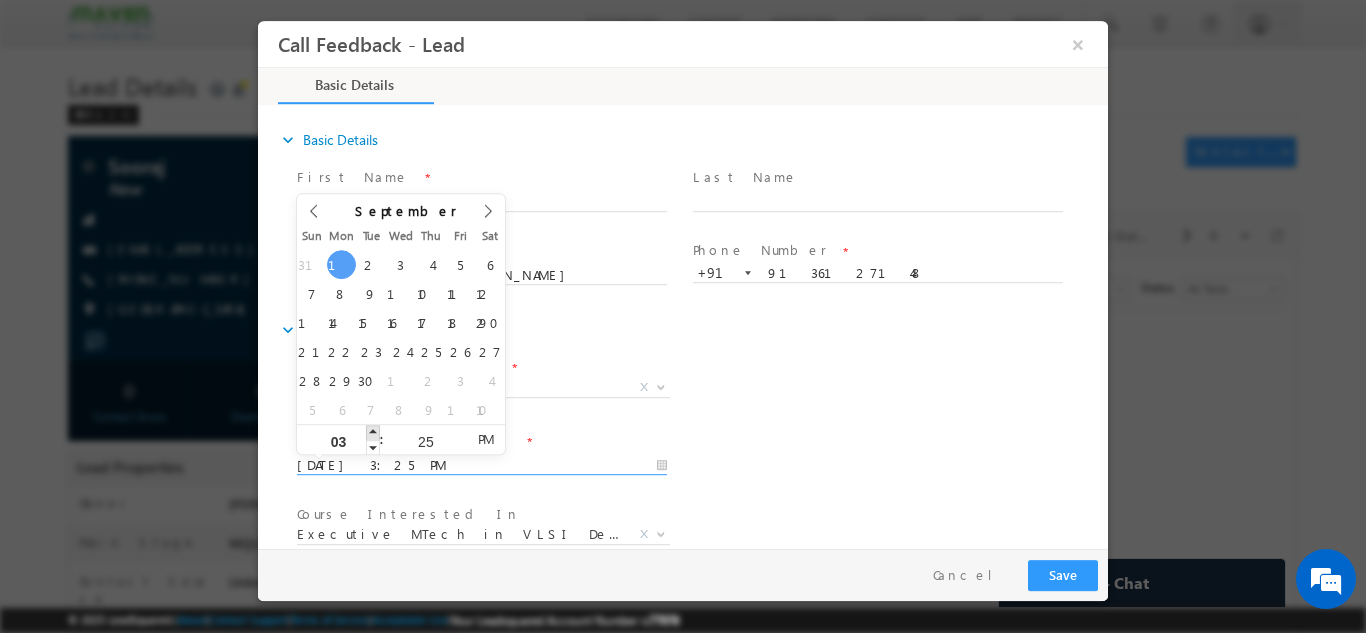
type input "04"
click at [376, 426] on span at bounding box center [373, 431] width 14 height 15
click at [420, 436] on input "25" at bounding box center [425, 440] width 83 height 13
type input "00"
type input "01/09/2025 4:00 PM"
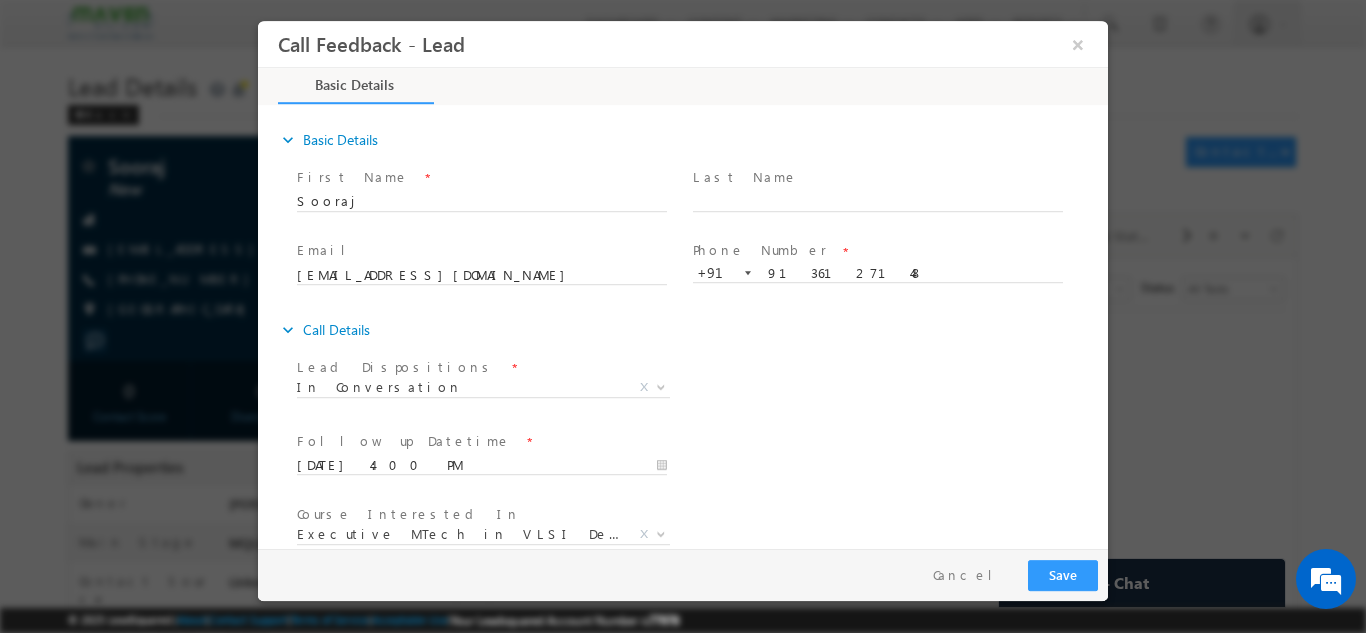
click at [528, 445] on span "Follow up Datetime *" at bounding box center [481, 441] width 369 height 22
click at [976, 432] on div "Follow up Datetime * 01/09/2025 4:00 PM Program Type * Long Term Short Term X" at bounding box center [700, 463] width 815 height 74
click at [1110, 383] on div at bounding box center [683, 316] width 1366 height 633
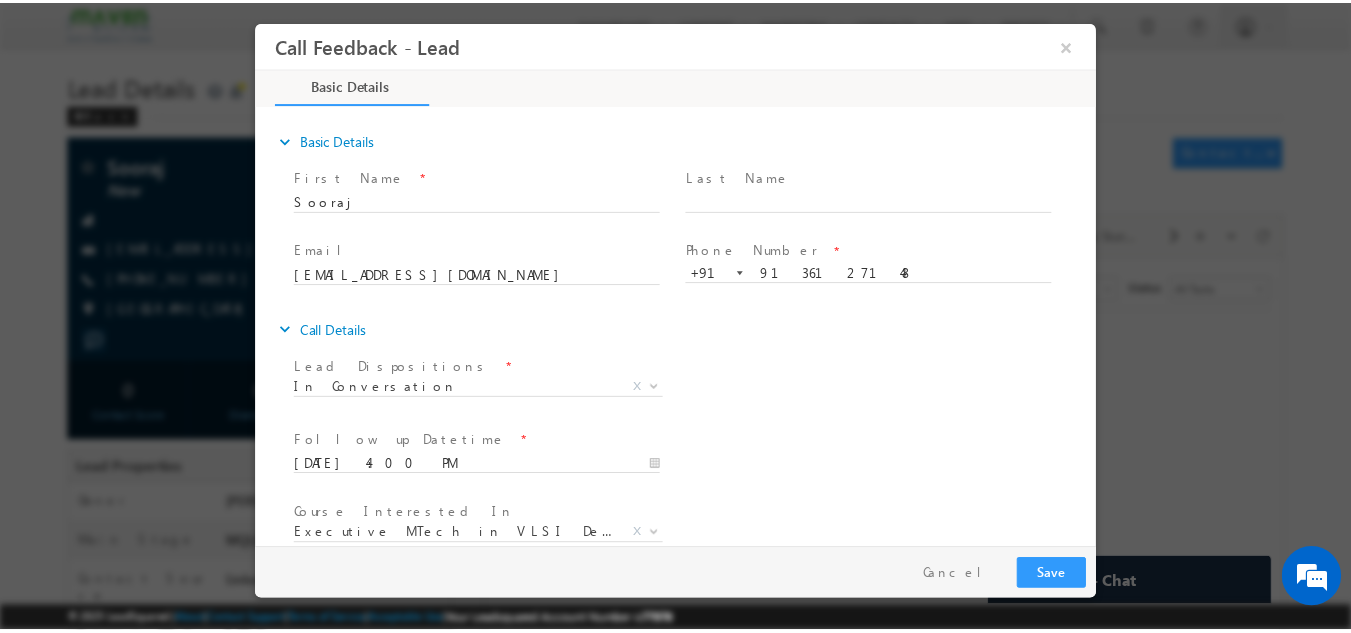
scroll to position [106, 0]
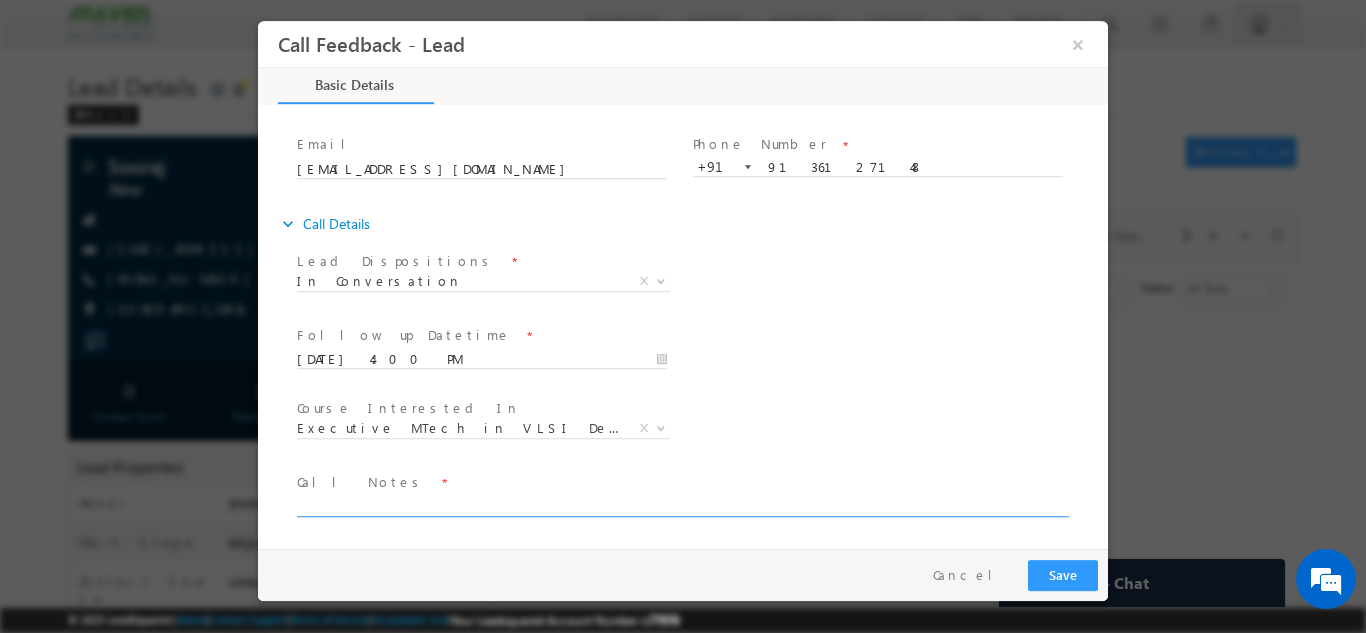
click at [738, 504] on textarea at bounding box center [681, 504] width 769 height 23
type textarea "done btech with ece preparing for gate ask me to share the details in whtsapp n…"
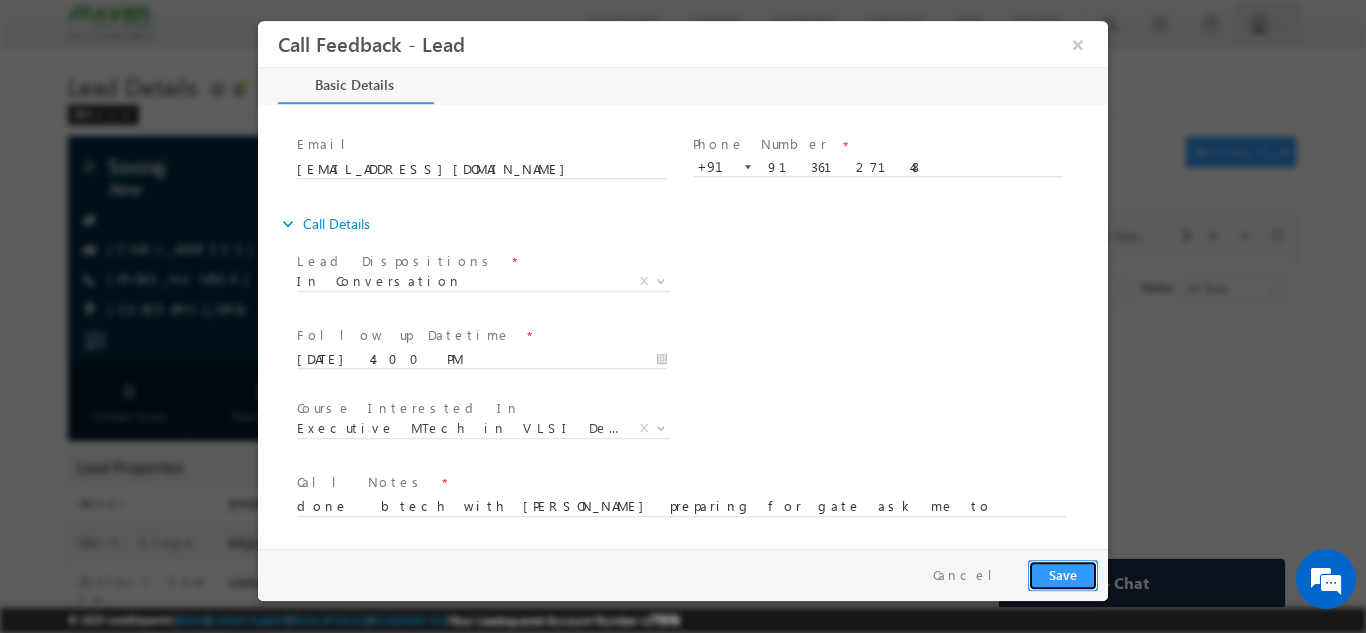
click at [1091, 571] on button "Save" at bounding box center [1063, 574] width 70 height 31
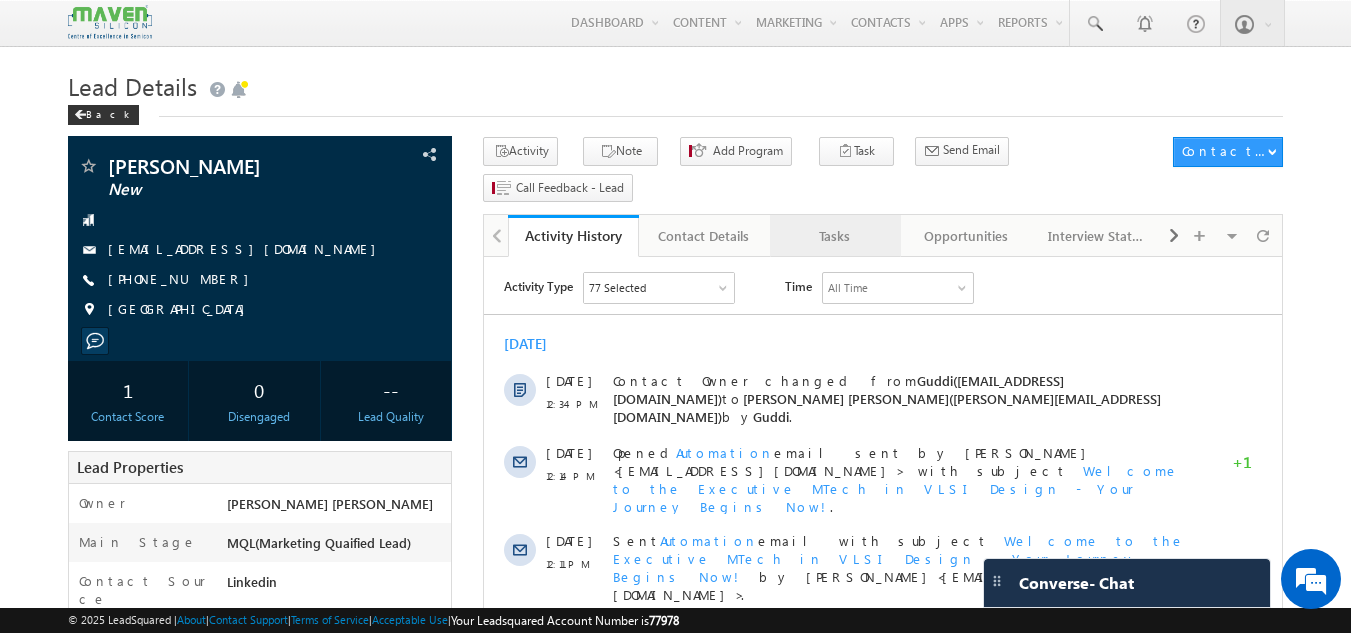
click at [849, 215] on link "Tasks" at bounding box center [835, 236] width 131 height 42
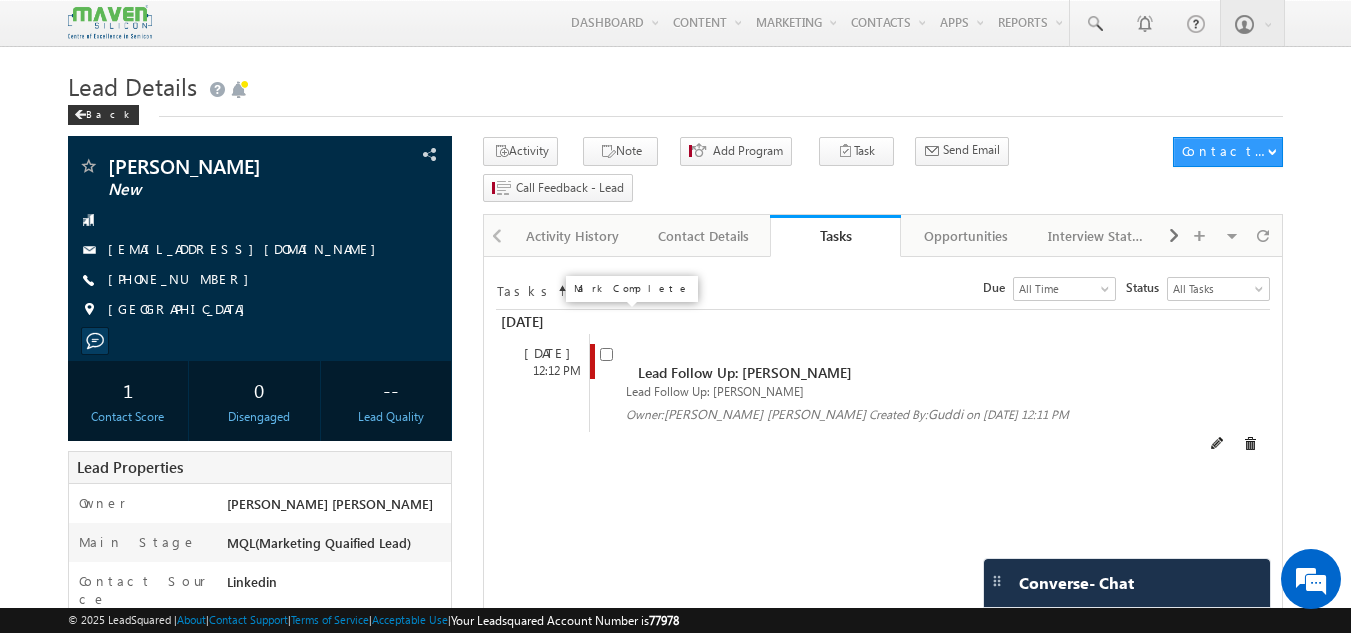
click at [609, 348] on input "checkbox" at bounding box center [606, 354] width 13 height 13
checkbox input "false"
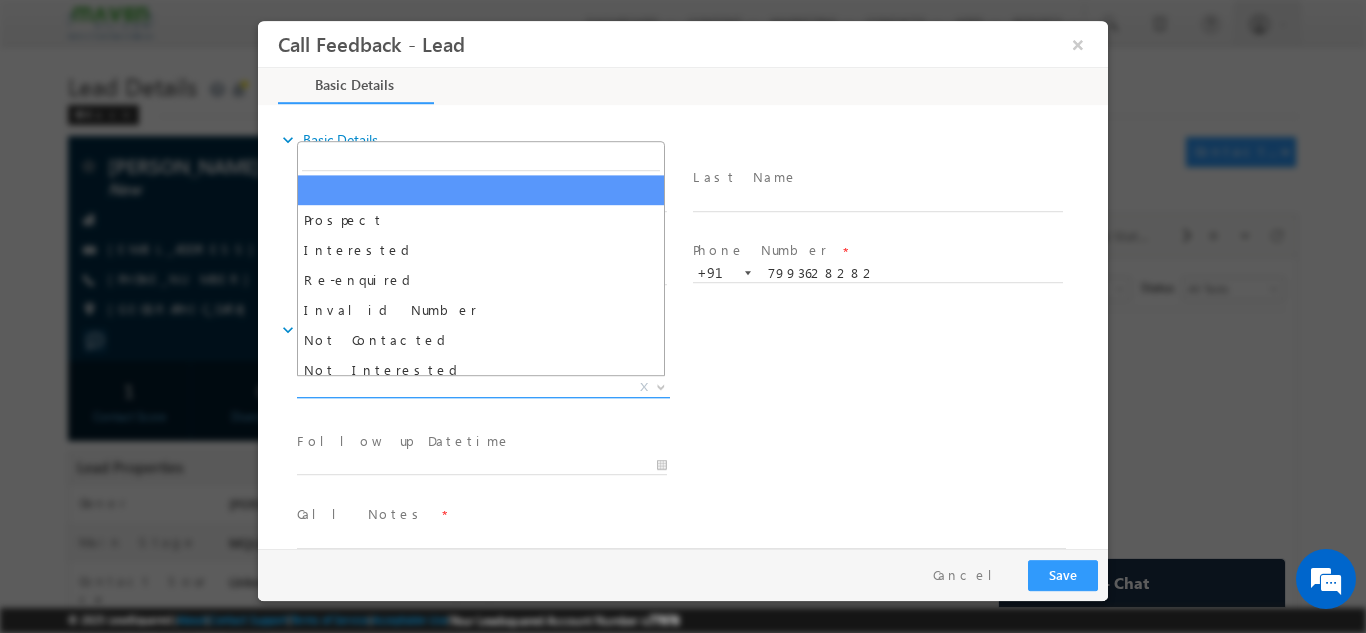
click at [448, 382] on span "X" at bounding box center [483, 387] width 373 height 20
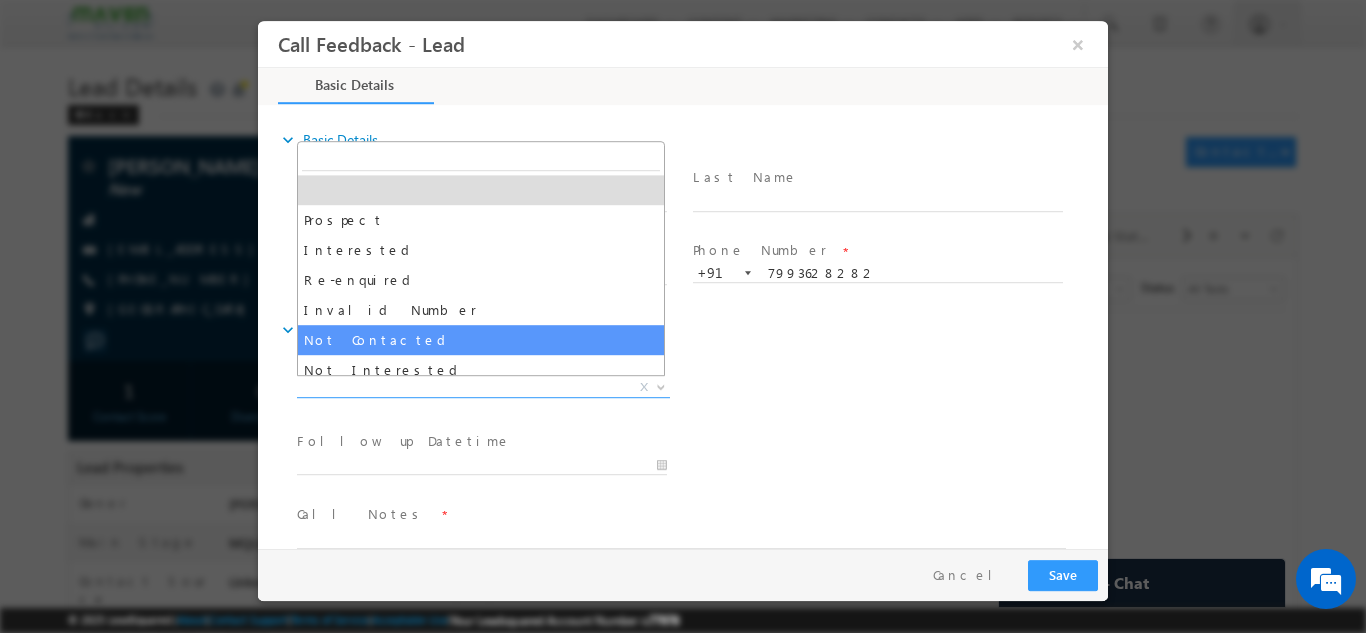
select select "Not Contacted"
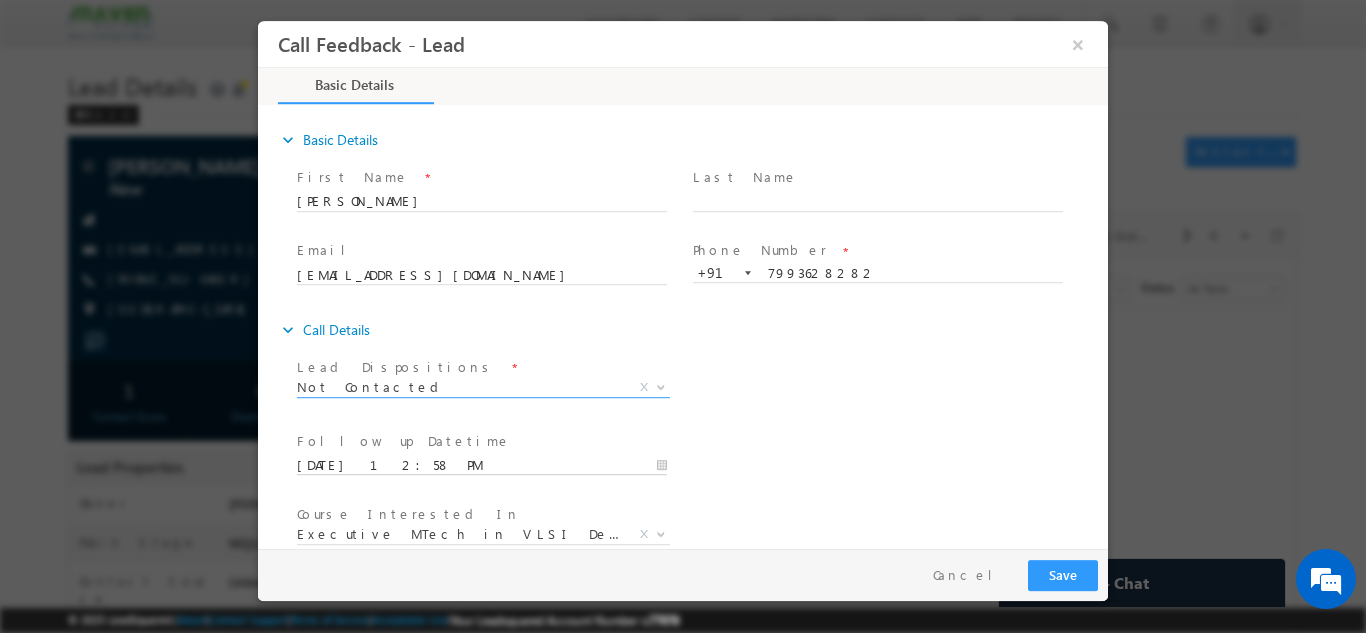
click at [613, 460] on input "01/09/2025 12:58 PM" at bounding box center [482, 465] width 370 height 20
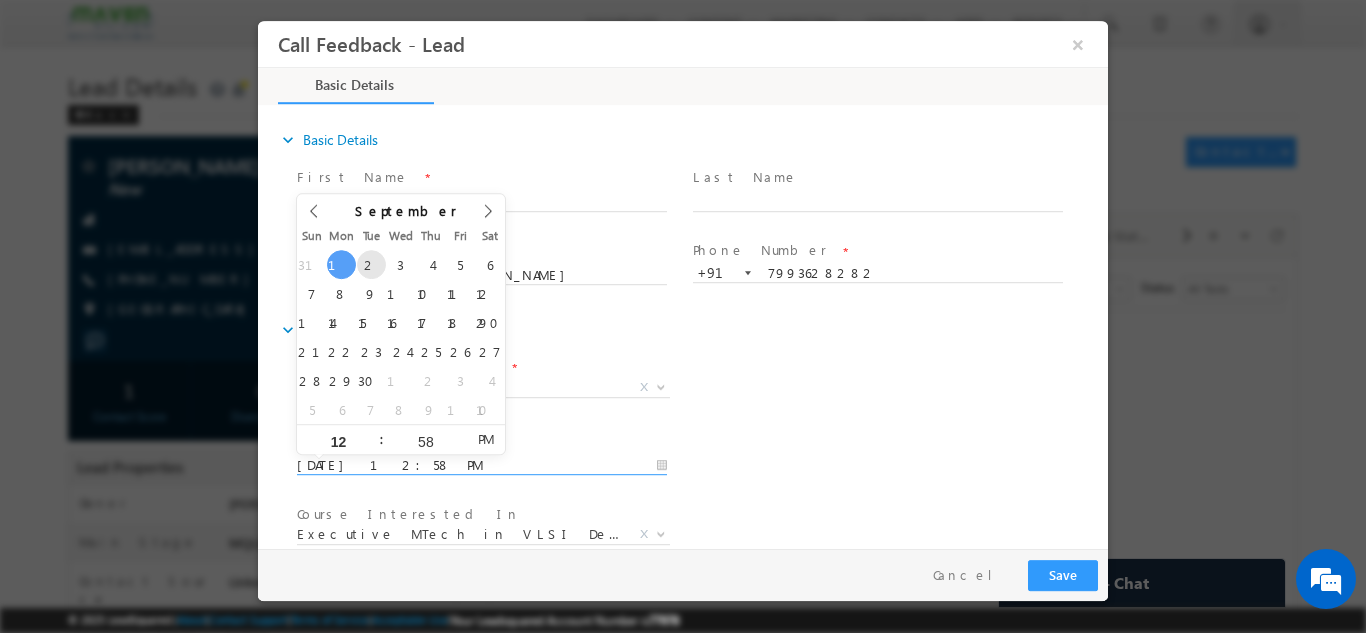
type input "02/09/2025 12:58 PM"
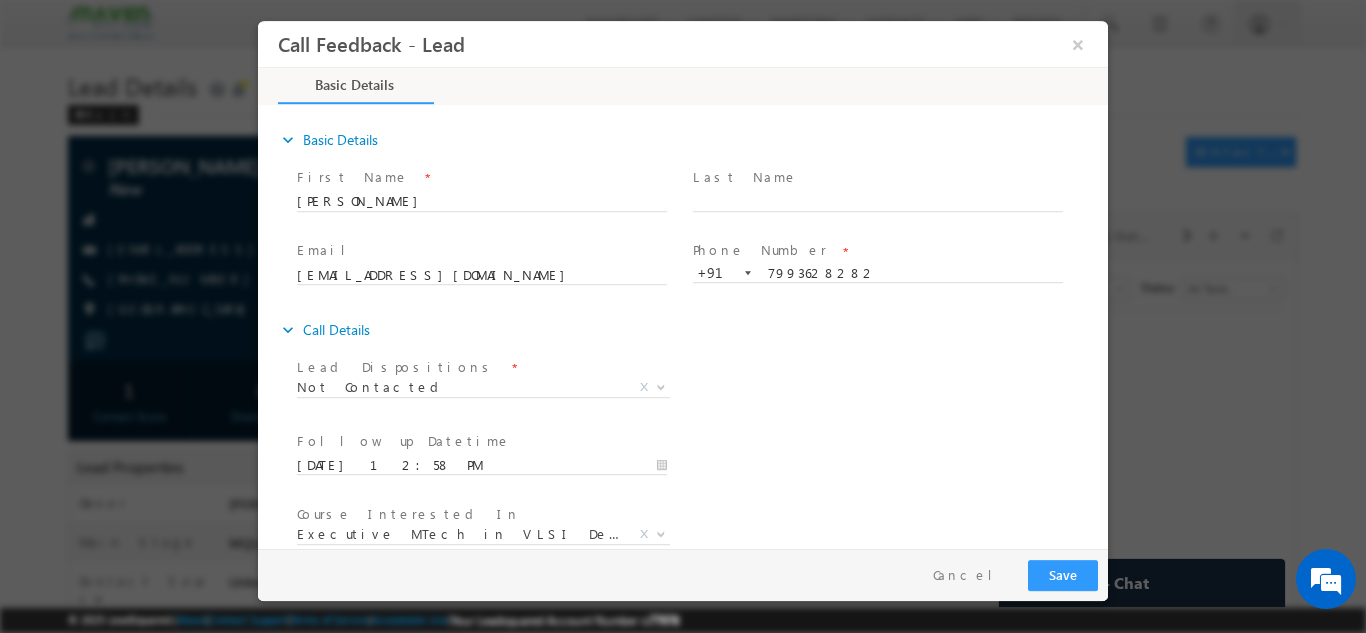
click at [970, 381] on div "Lead Dispositions * Prospect Interested Re-enquired Invalid Number Not Contacte…" at bounding box center [700, 389] width 815 height 74
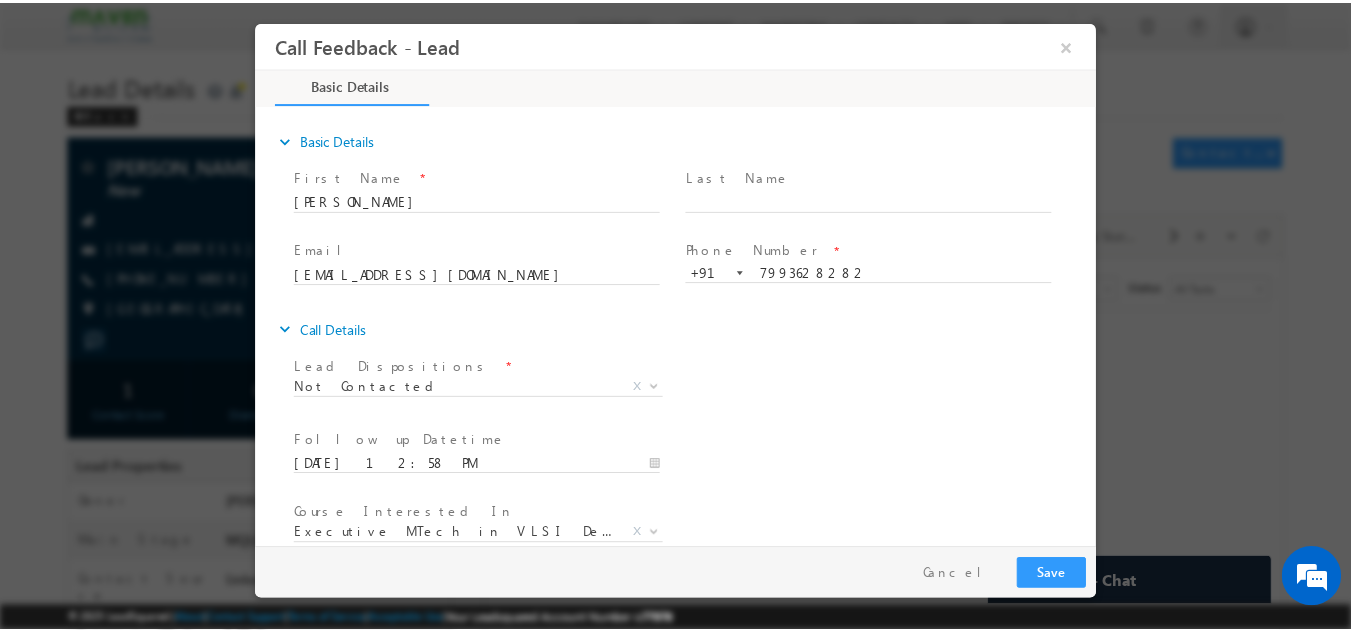
scroll to position [106, 0]
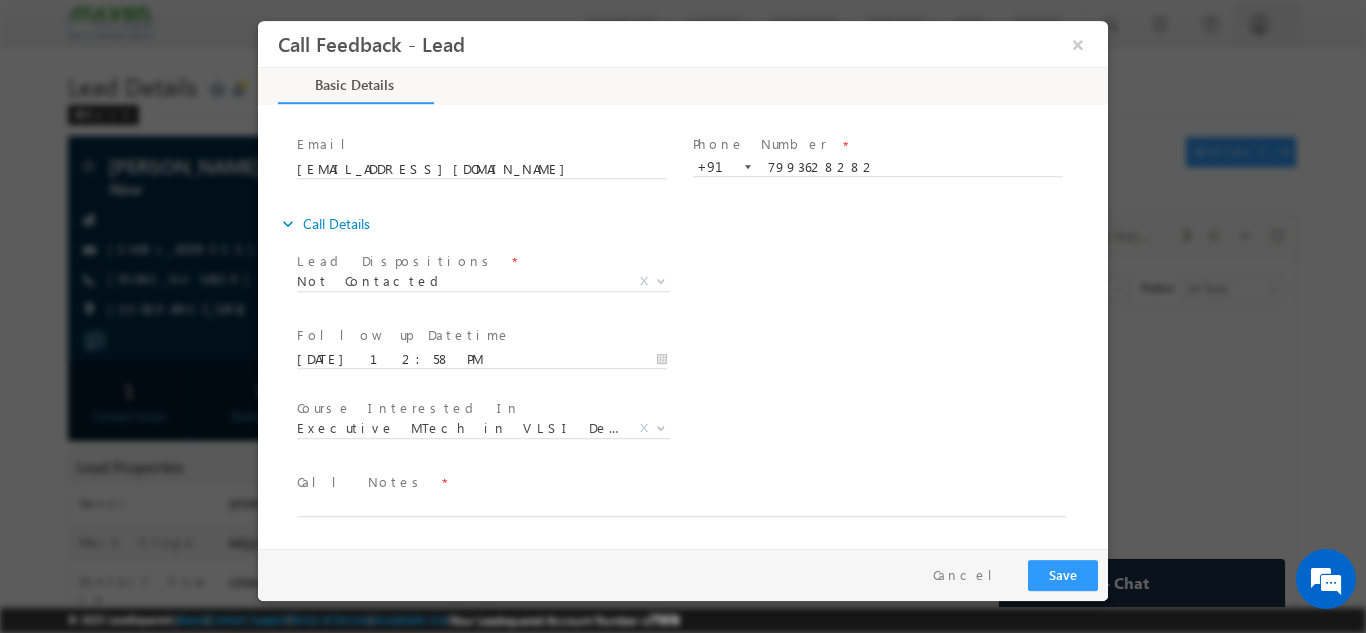
drag, startPoint x: 1102, startPoint y: 269, endPoint x: 1425, endPoint y: 459, distance: 374.6
click at [488, 503] on textarea at bounding box center [681, 504] width 769 height 23
drag, startPoint x: 1105, startPoint y: 305, endPoint x: 1473, endPoint y: 584, distance: 462.4
type textarea "dnp"
click at [1073, 568] on button "Save" at bounding box center [1063, 574] width 70 height 31
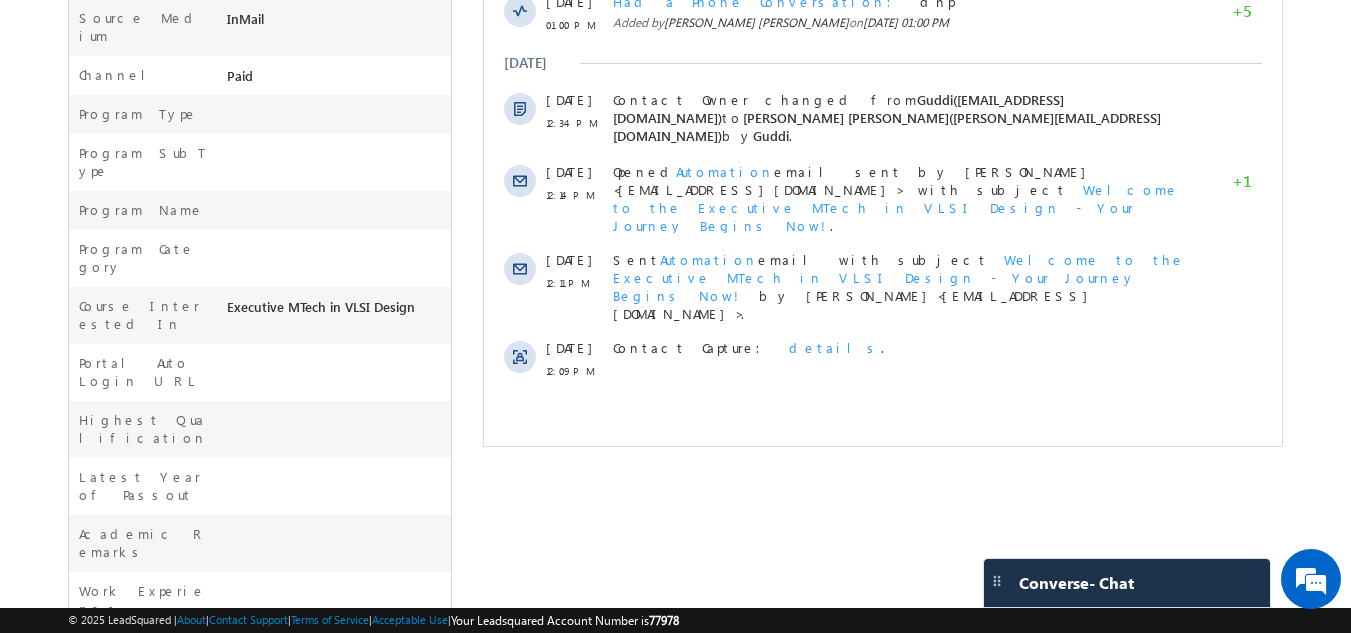
scroll to position [693, 0]
